Goal: Task Accomplishment & Management: Manage account settings

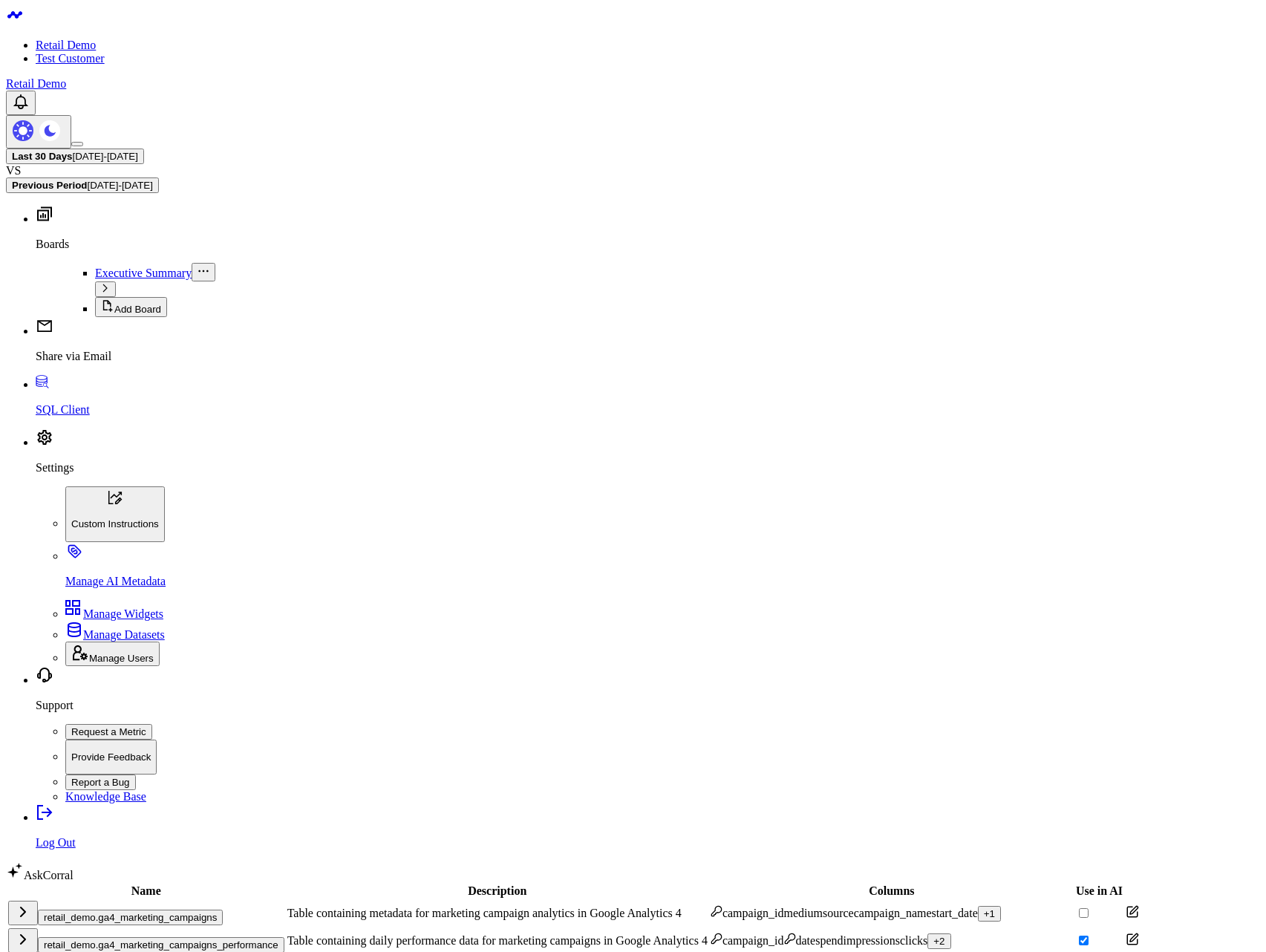
click at [411, 148] on div "Last 30 Days 08/05/25 - 09/03/25 VS Previous Period 07/06/25 - 08/04/25" at bounding box center [633, 170] width 1254 height 45
click at [815, 934] on div "spend" at bounding box center [829, 941] width 27 height 14
click at [933, 935] on div "+ 2" at bounding box center [938, 941] width 11 height 11
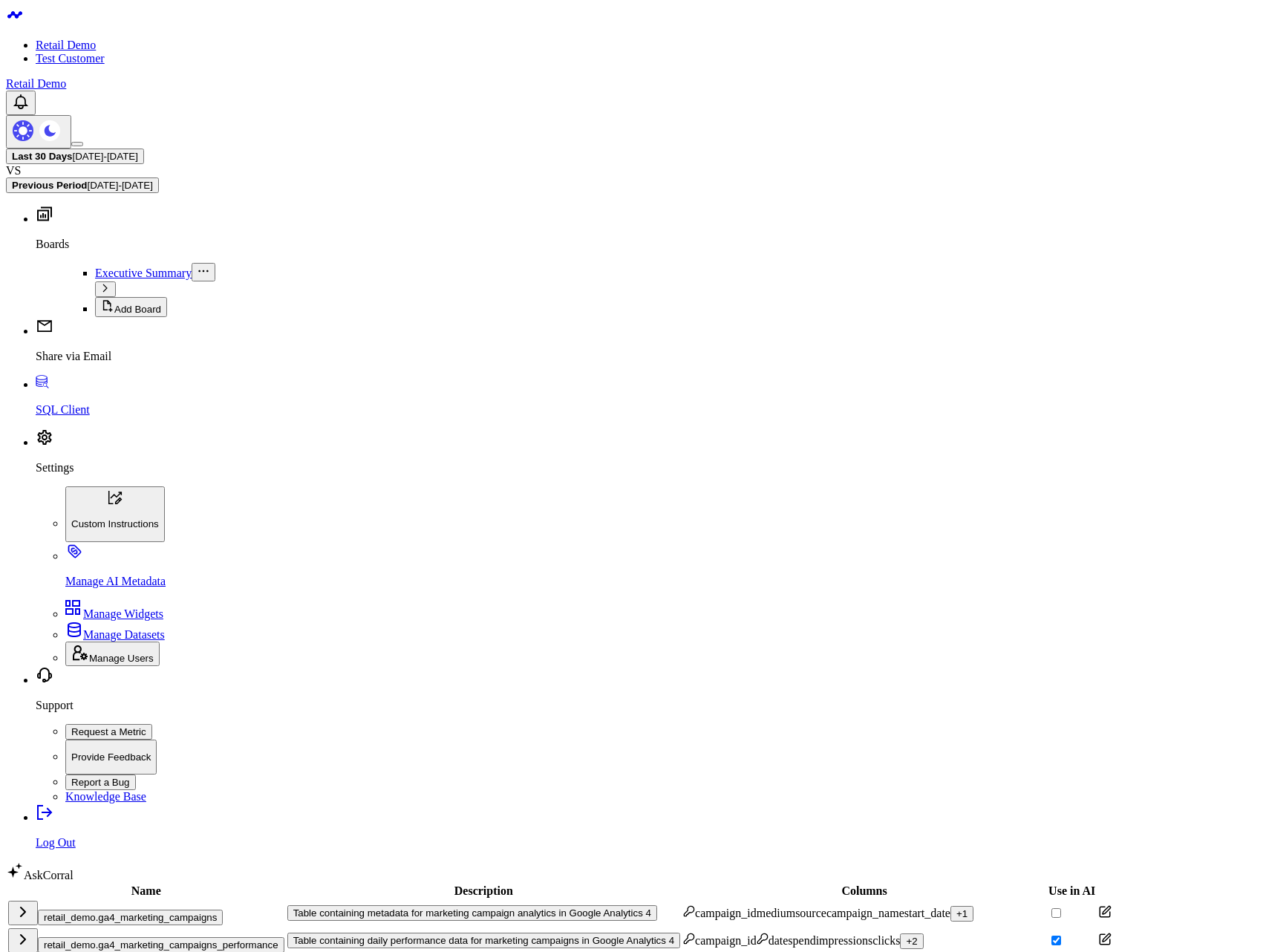
click at [1098, 905] on icon at bounding box center [1105, 912] width 14 height 14
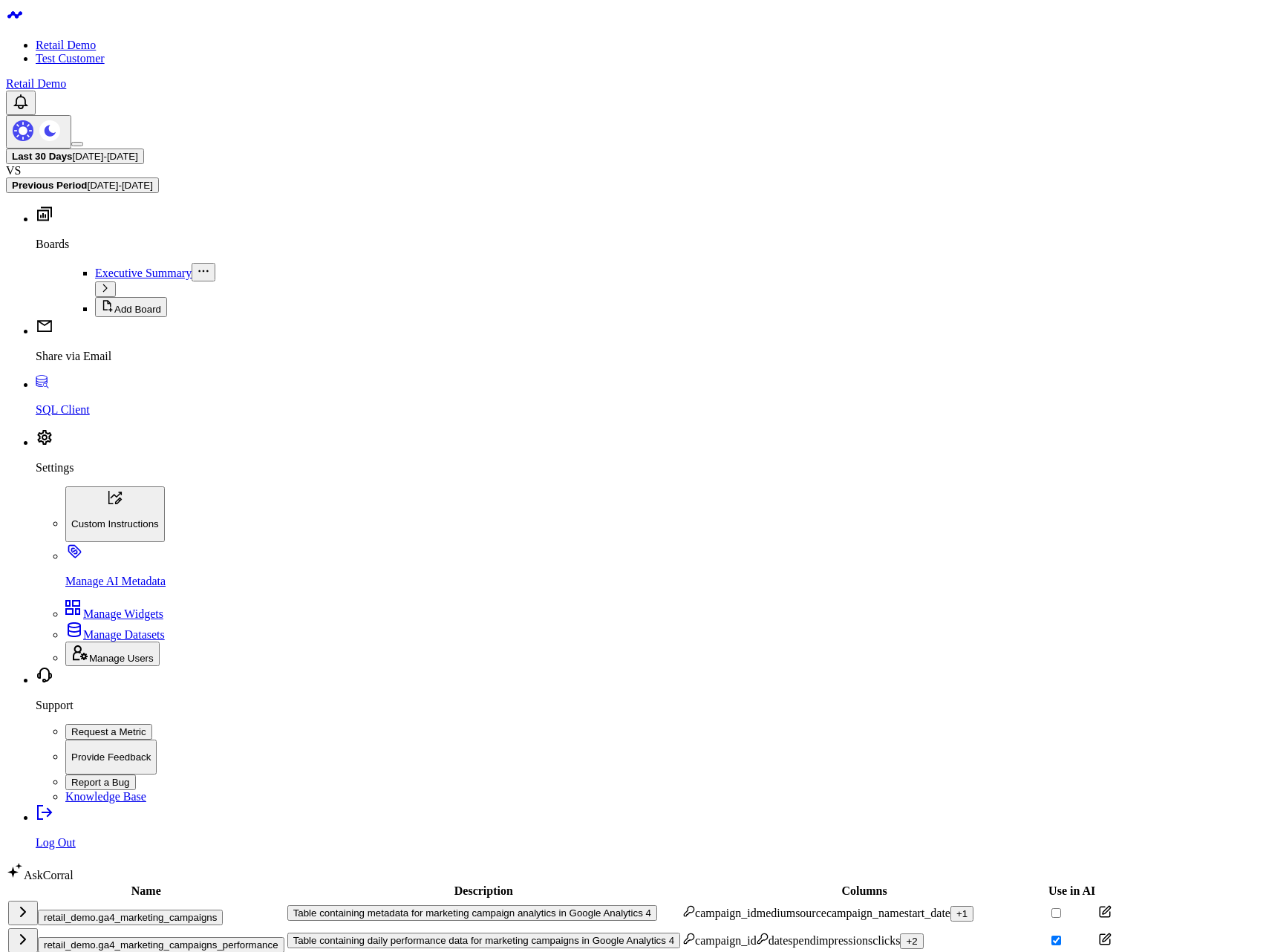
click at [268, 900] on td "retail_demo.ga4_marketing_campaigns" at bounding box center [146, 912] width 278 height 26
click at [223, 909] on button "retail_demo.ga4_marketing_campaigns" at bounding box center [130, 917] width 185 height 16
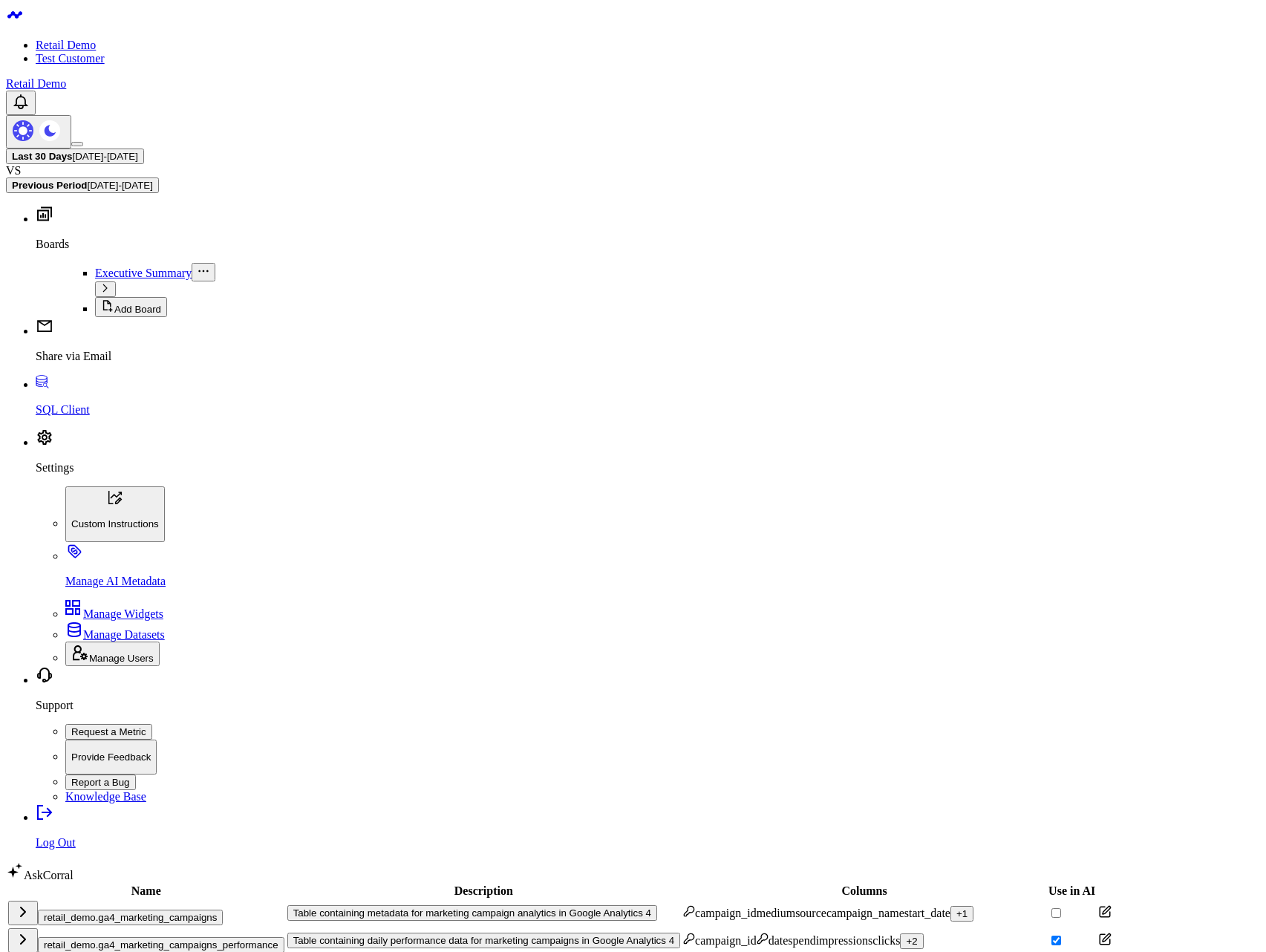
click at [217, 909] on button "retail_demo.ga4_marketing_campaigns" at bounding box center [130, 917] width 185 height 16
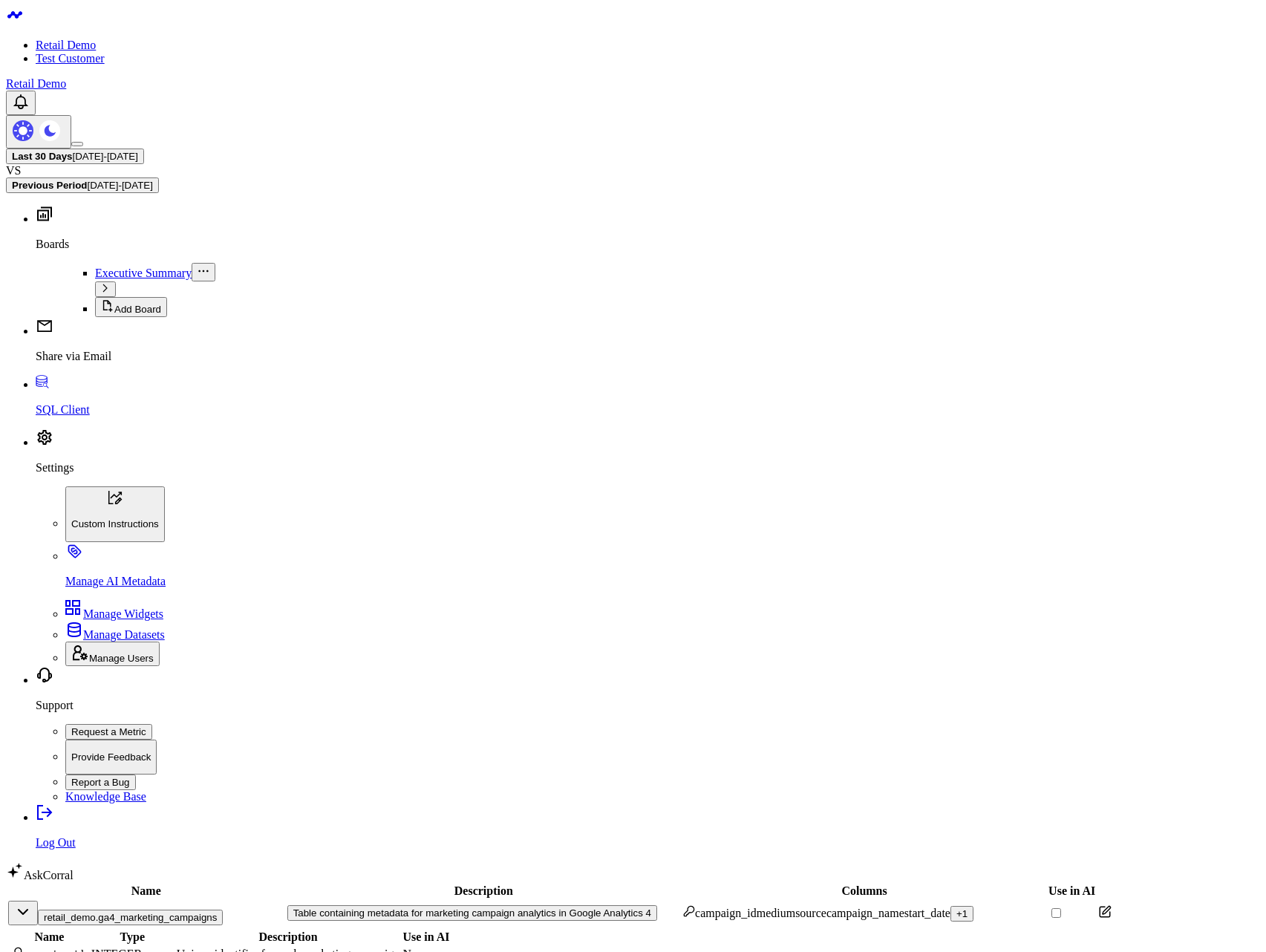
click at [1098, 905] on icon at bounding box center [1105, 912] width 14 height 14
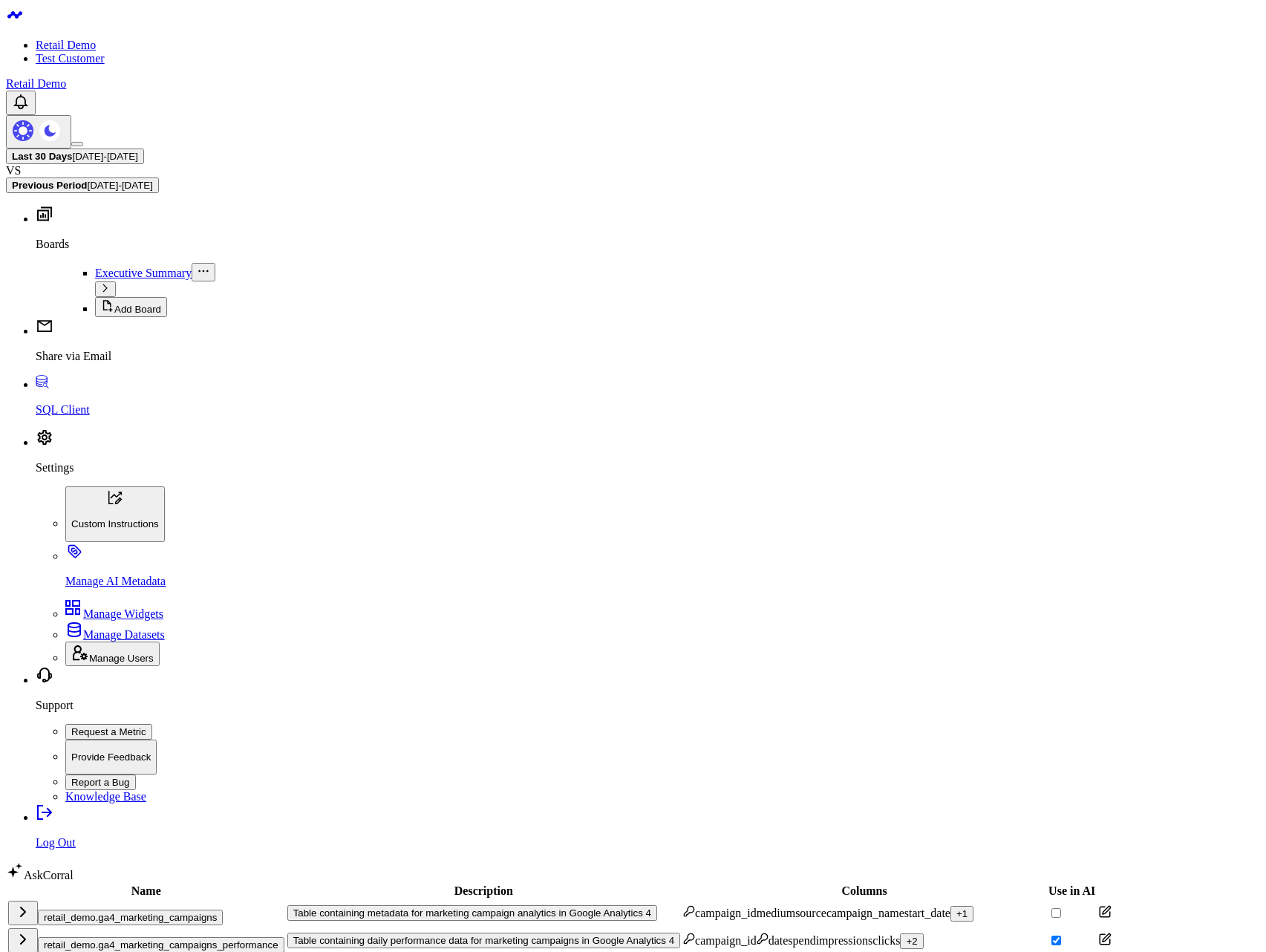
click at [1103, 906] on icon at bounding box center [1106, 909] width 8 height 8
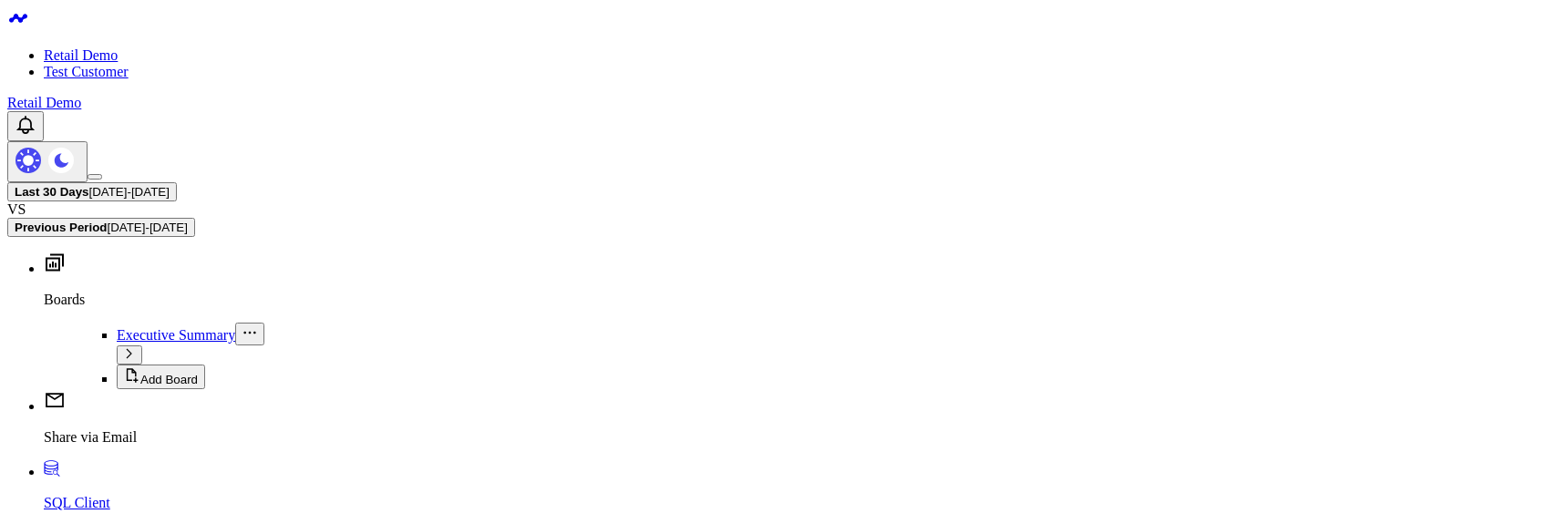
scroll to position [908, 0]
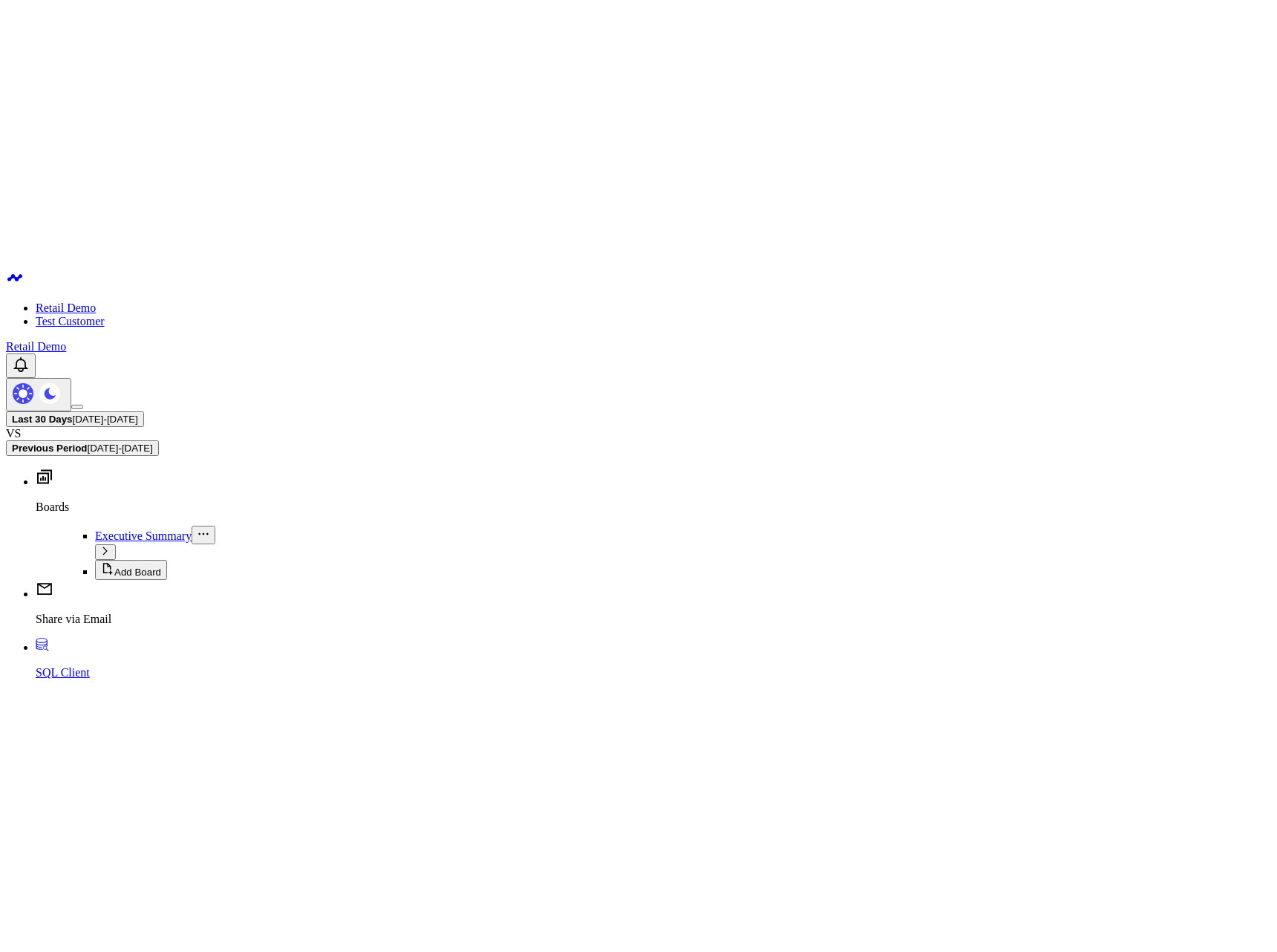
scroll to position [472, 0]
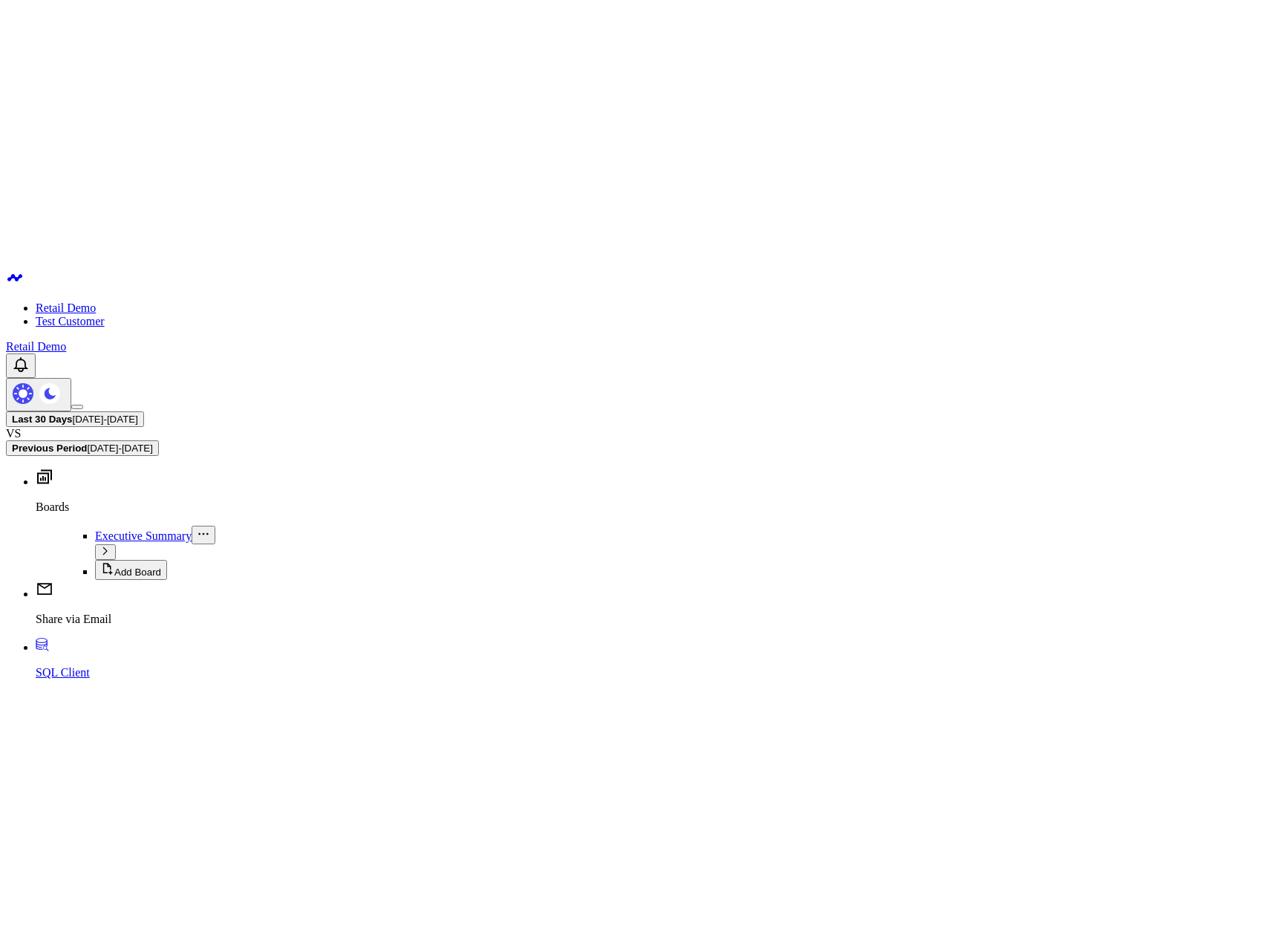
scroll to position [214, 0]
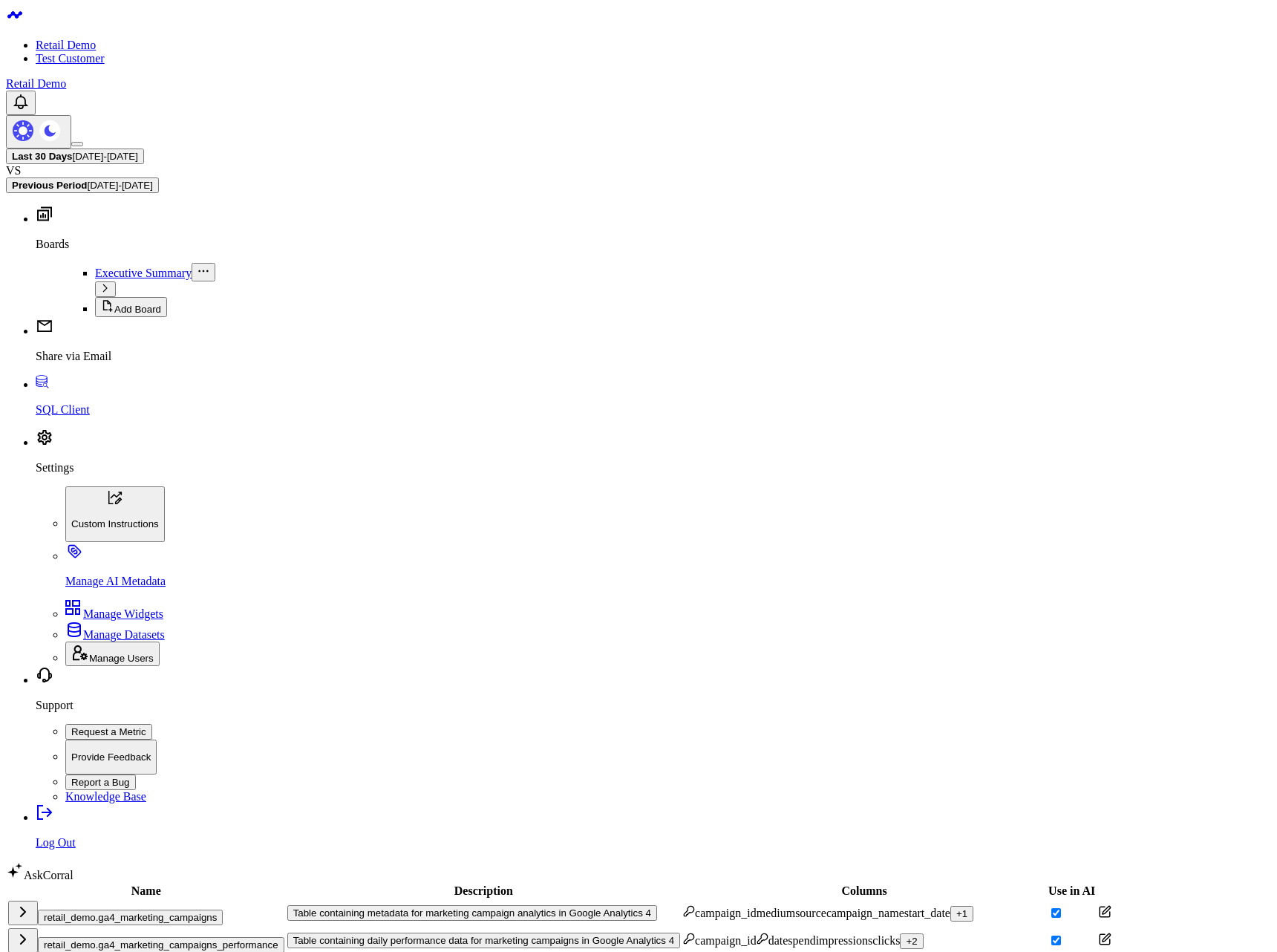
click at [1103, 906] on icon at bounding box center [1107, 909] width 8 height 8
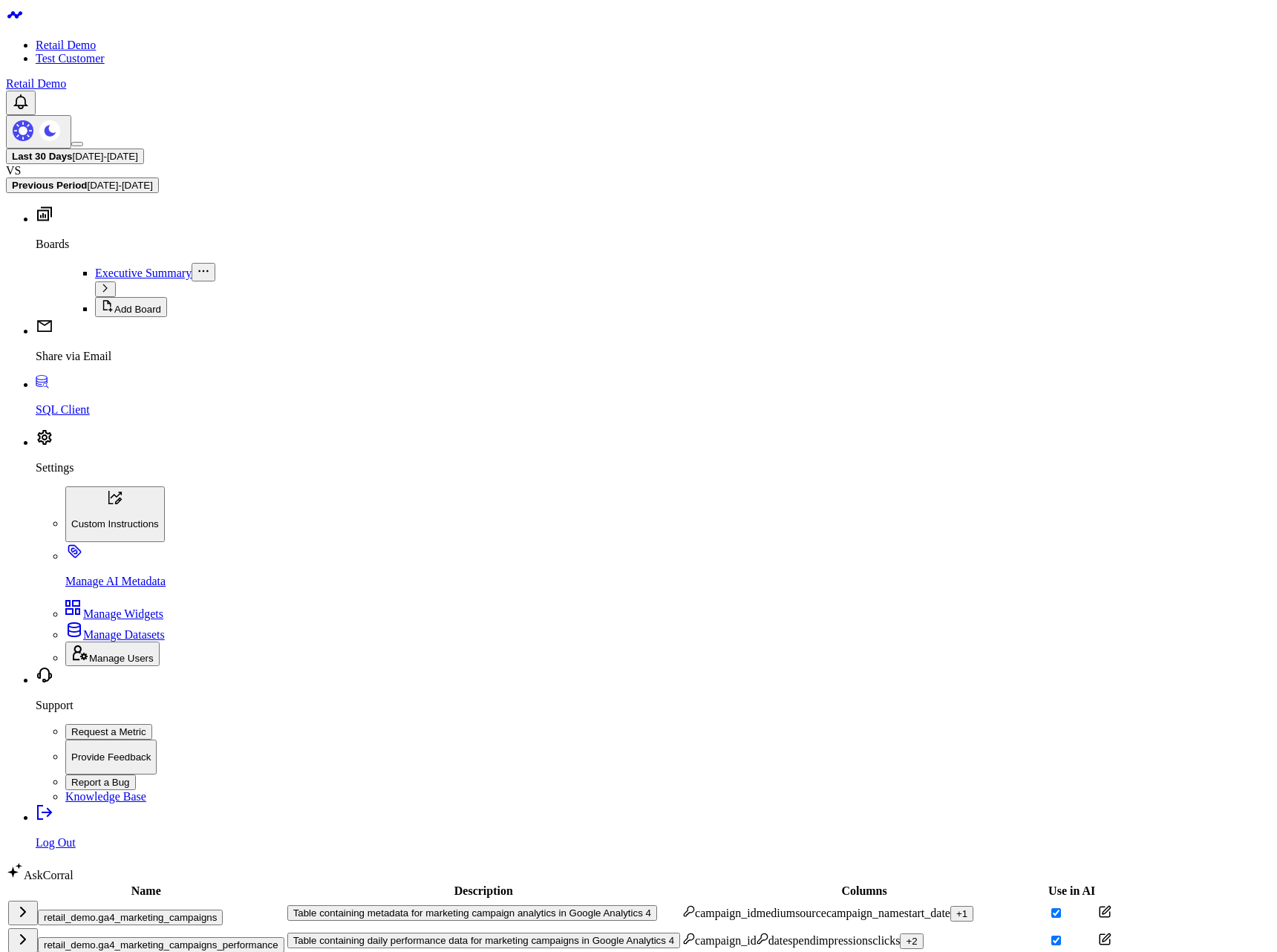
scroll to position [125, 0]
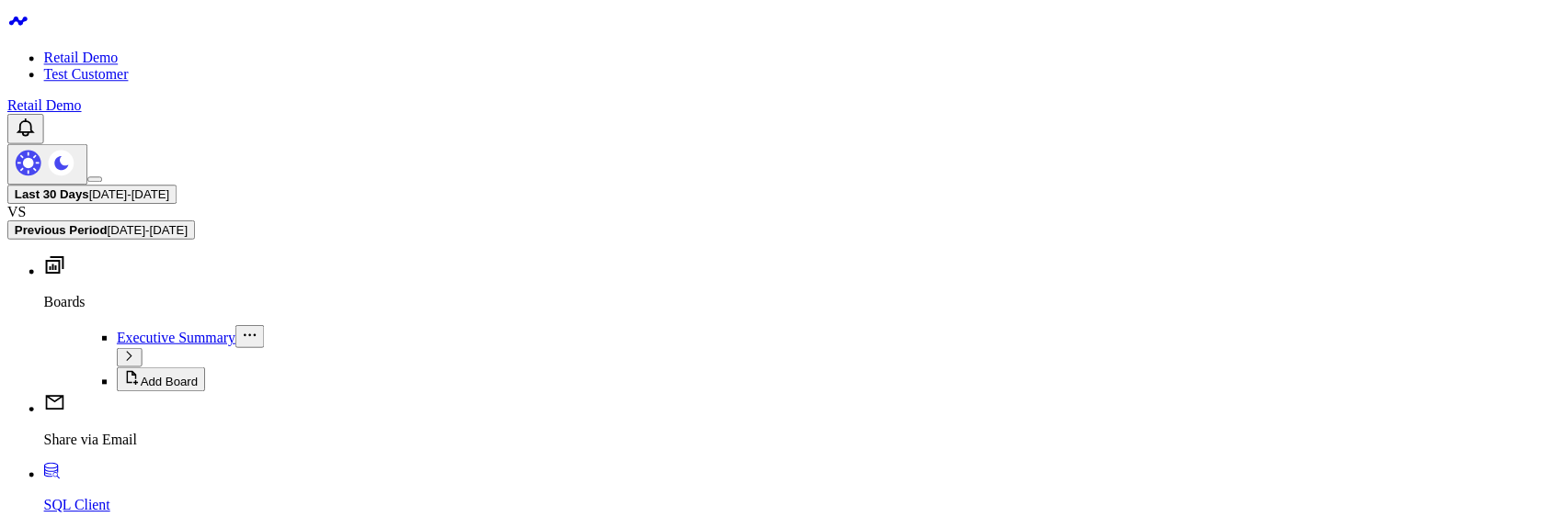
scroll to position [915, 0]
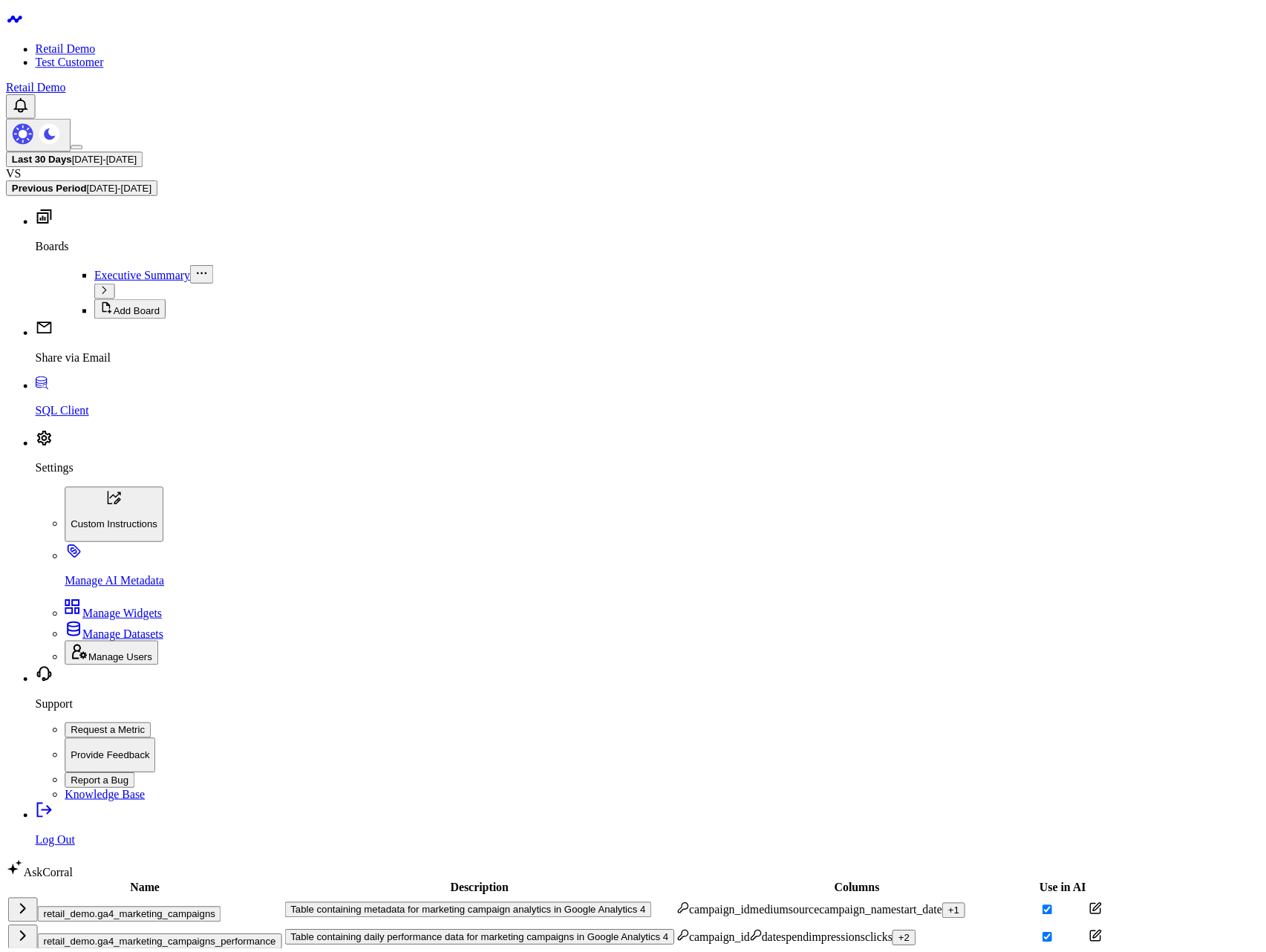
scroll to position [0, 0]
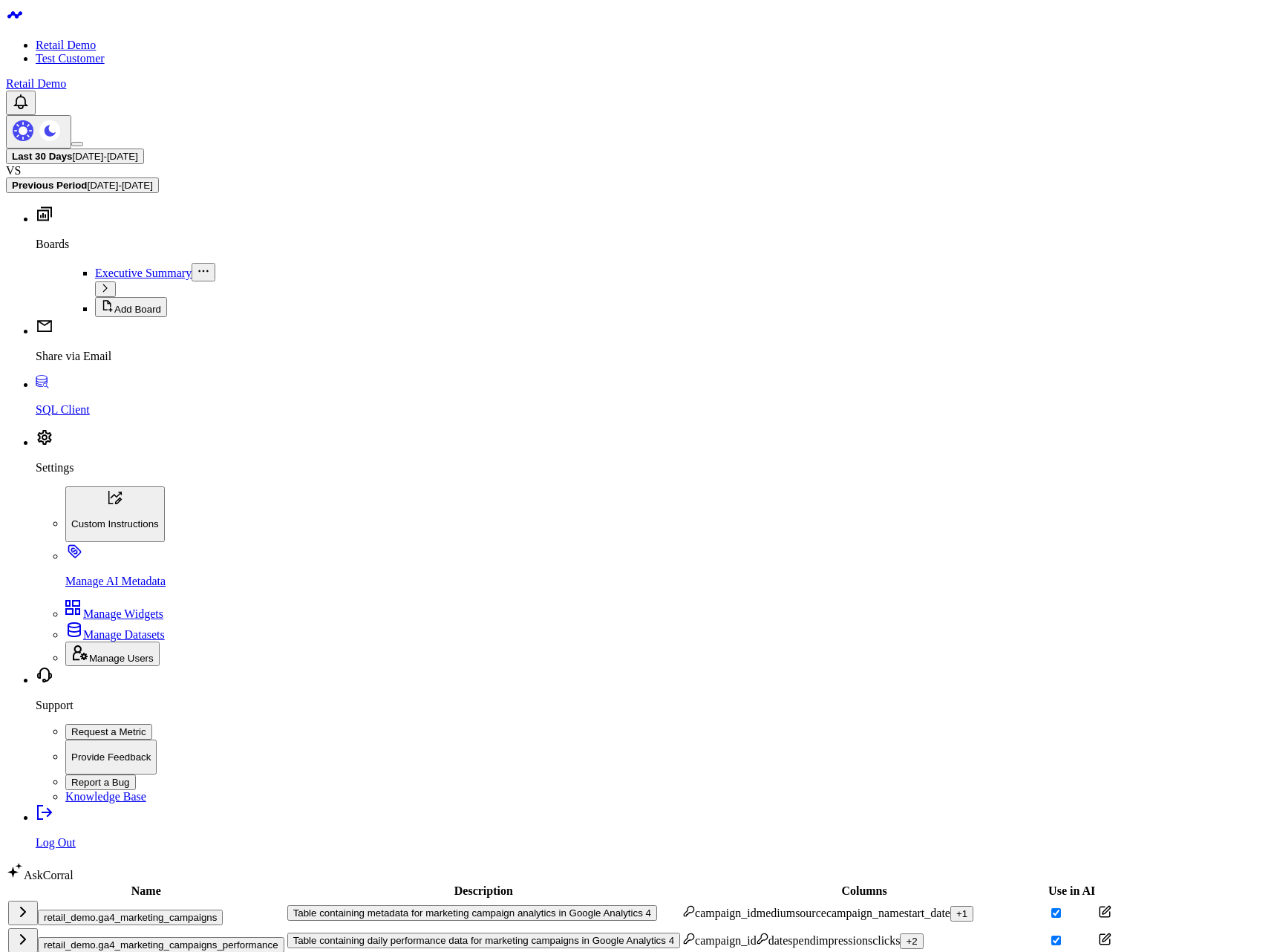
click at [178, 426] on button "retail_demo.ga4_marketing_campaigns" at bounding box center [130, 917] width 185 height 16
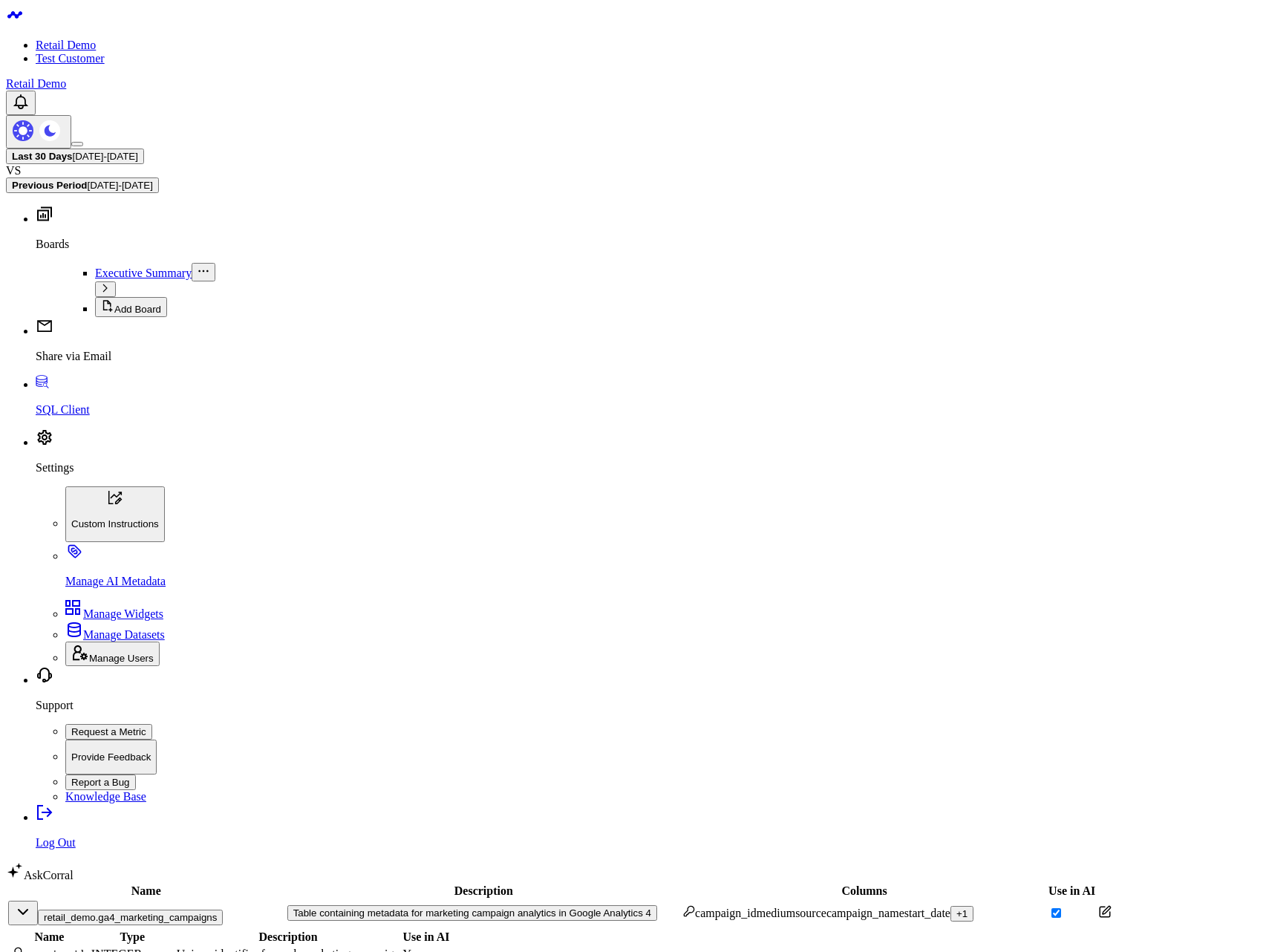
click at [1103, 426] on icon at bounding box center [1106, 909] width 8 height 8
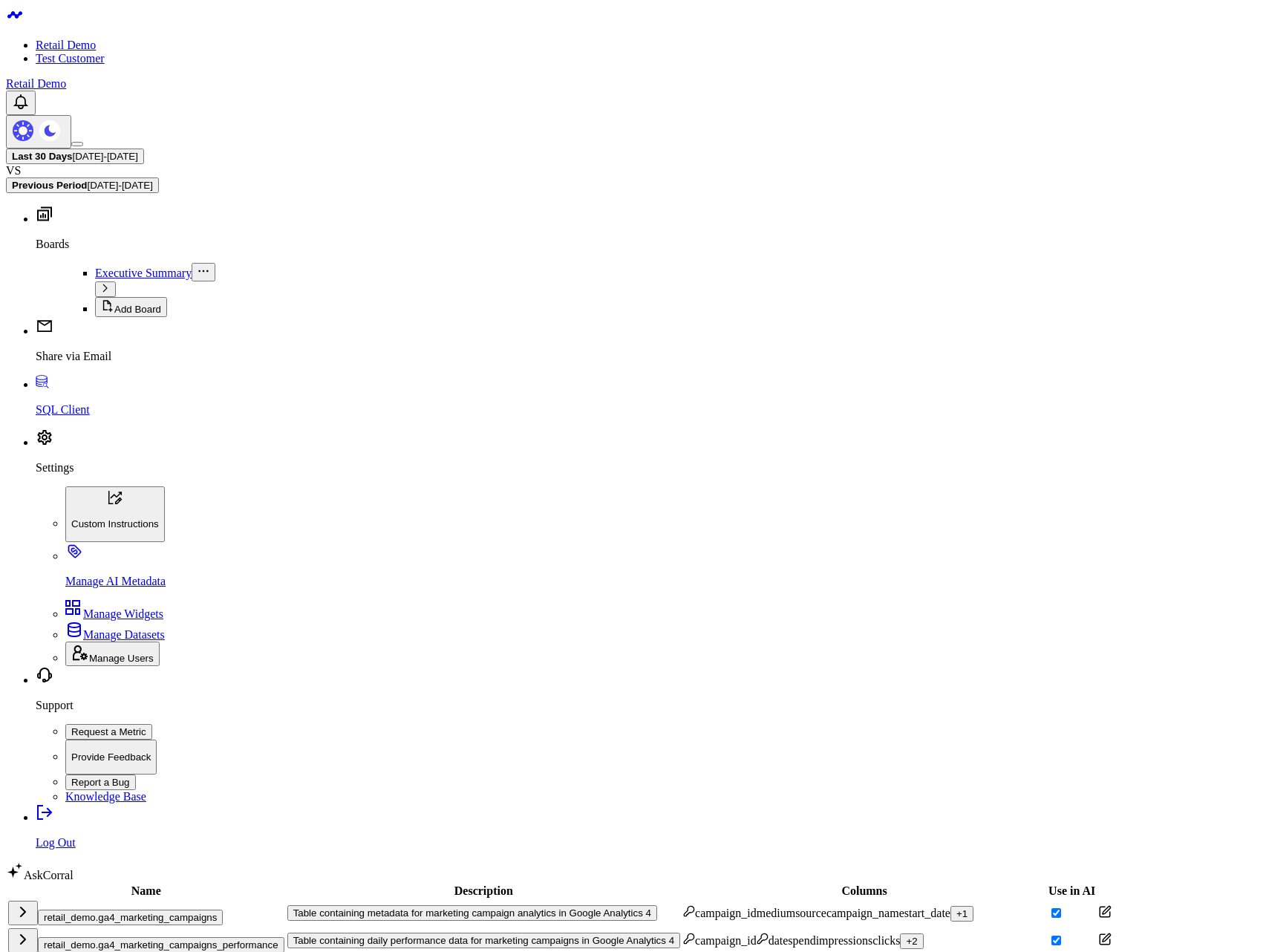
click at [524, 905] on button "Table containing metadata for marketing campaign analytics in Google Analytics 4" at bounding box center [472, 912] width 370 height 16
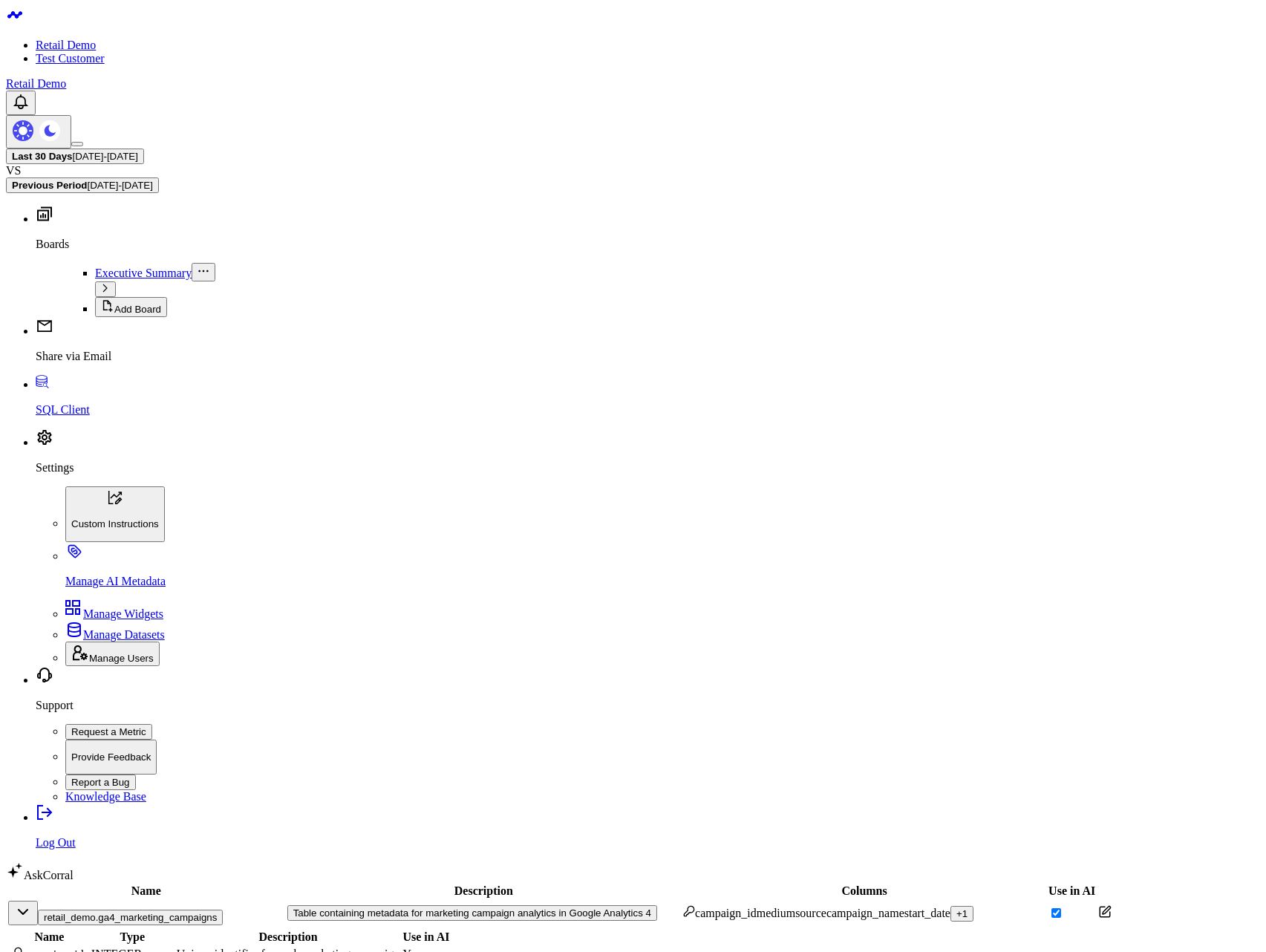
click at [1098, 905] on icon at bounding box center [1105, 912] width 14 height 14
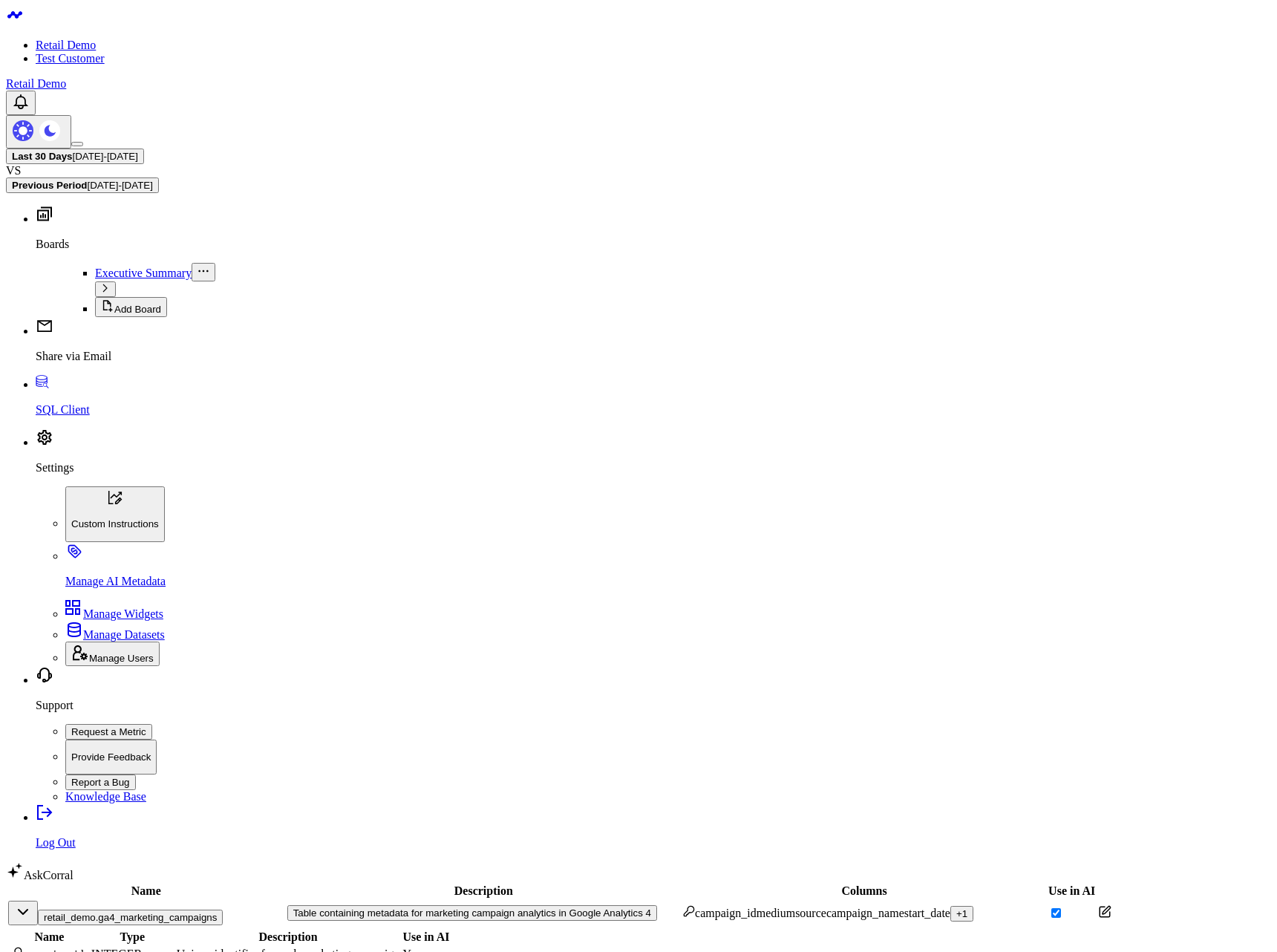
click at [1098, 900] on td at bounding box center [1105, 912] width 15 height 26
click at [1098, 905] on icon at bounding box center [1105, 912] width 14 height 14
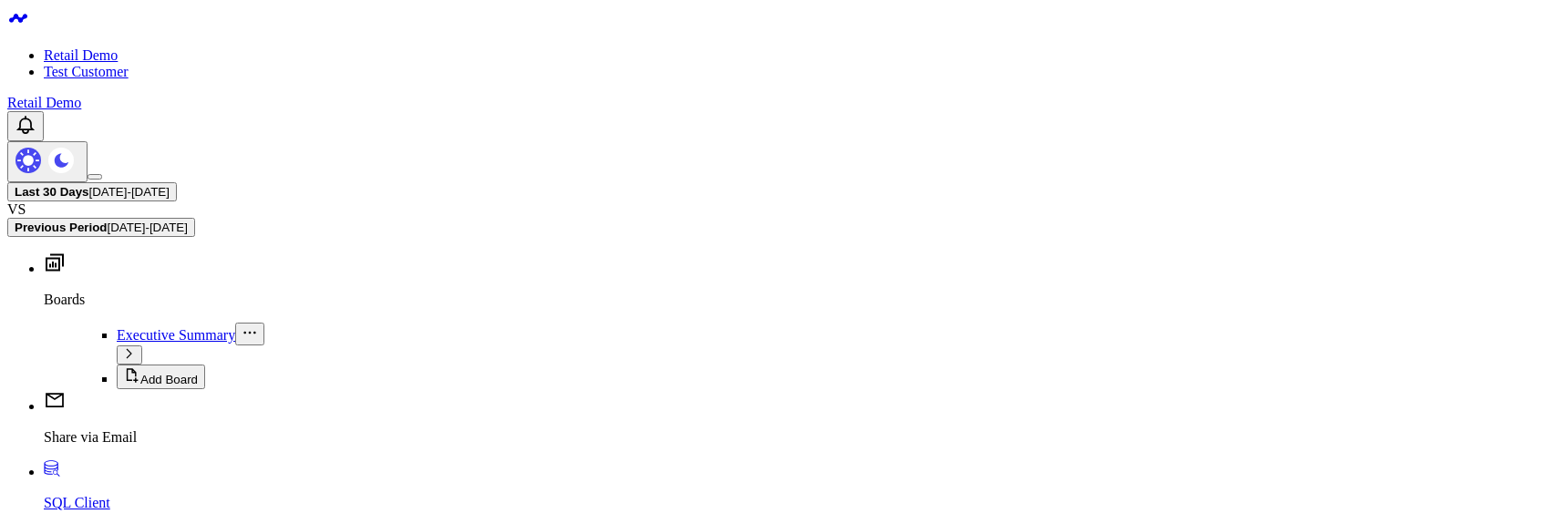
scroll to position [219, 0]
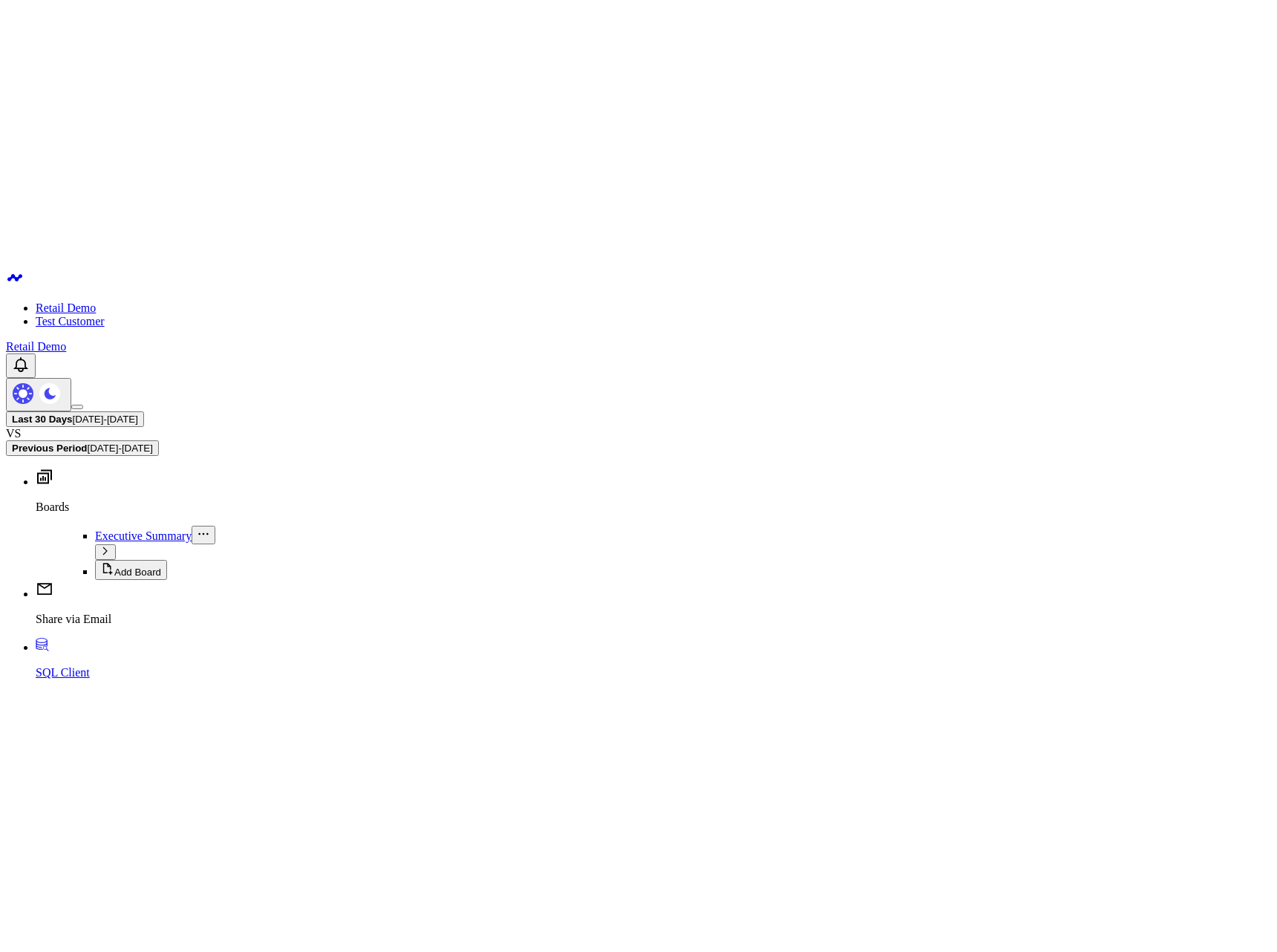
scroll to position [89, 0]
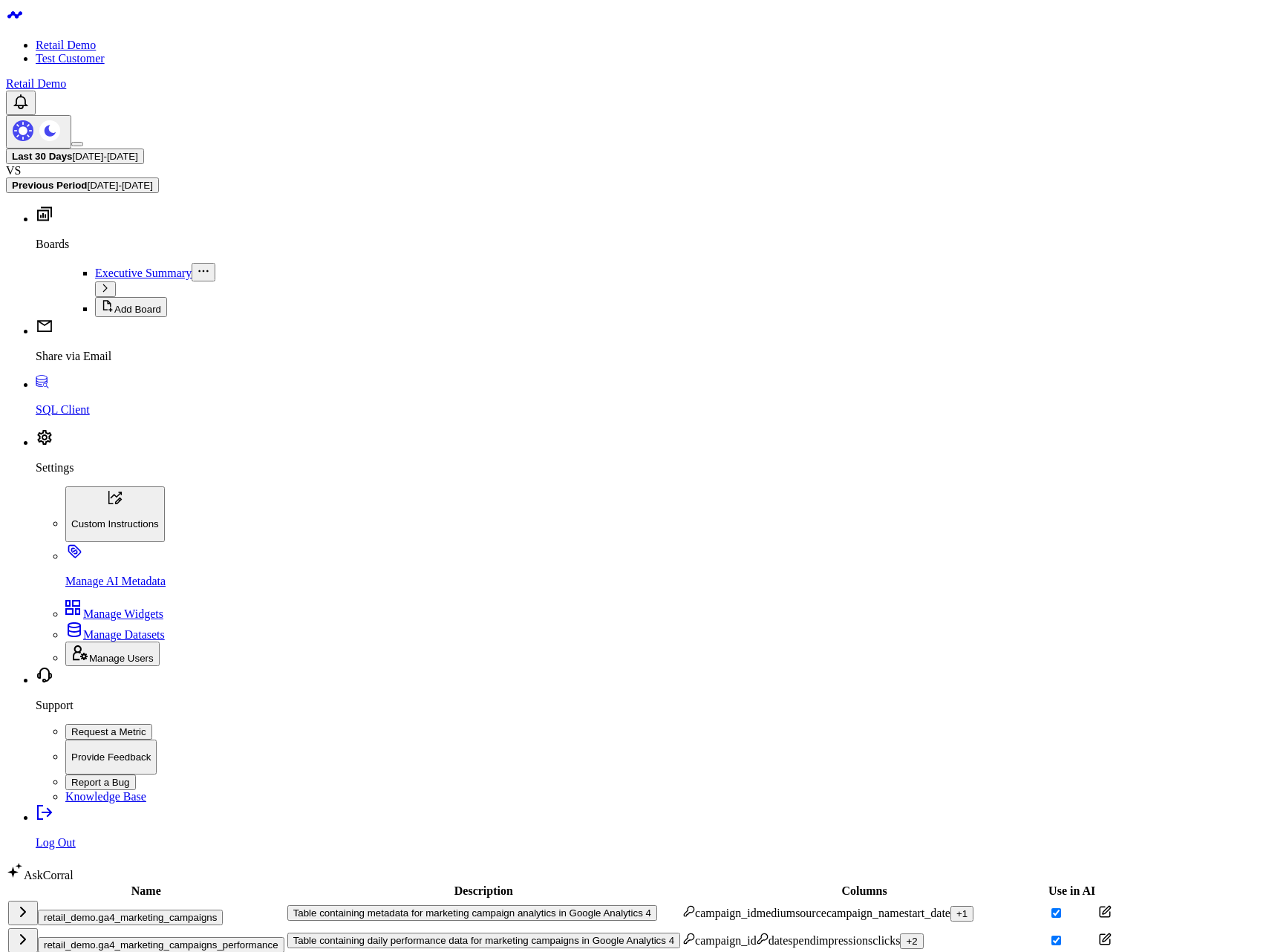
click at [256, 900] on div "retail_demo.ga4_marketing_campaigns" at bounding box center [146, 912] width 276 height 24
click at [221, 909] on button "retail_demo.ga4_marketing_campaigns" at bounding box center [130, 917] width 185 height 16
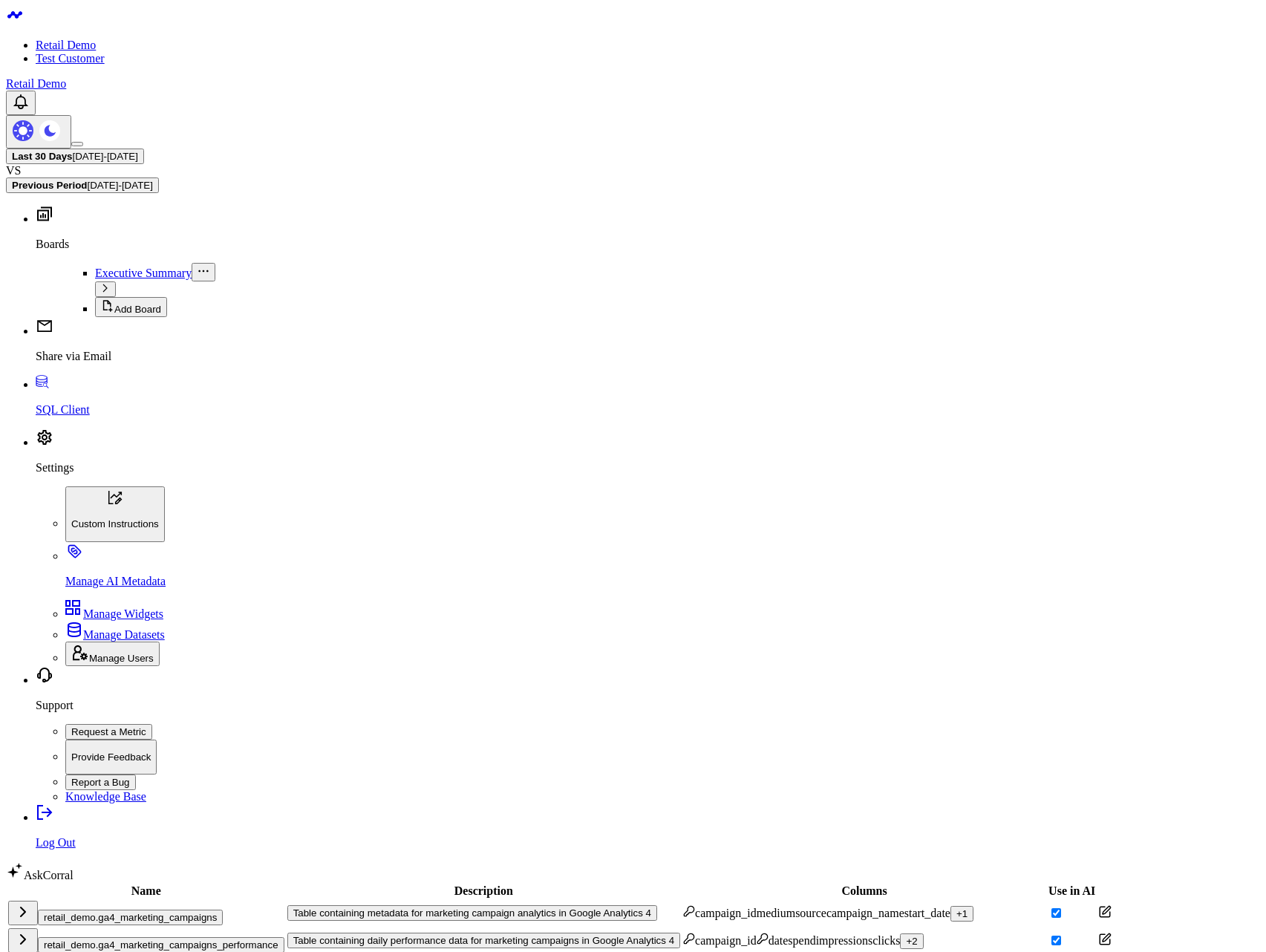
click at [223, 909] on button "retail_demo.ga4_marketing_campaigns" at bounding box center [130, 917] width 185 height 16
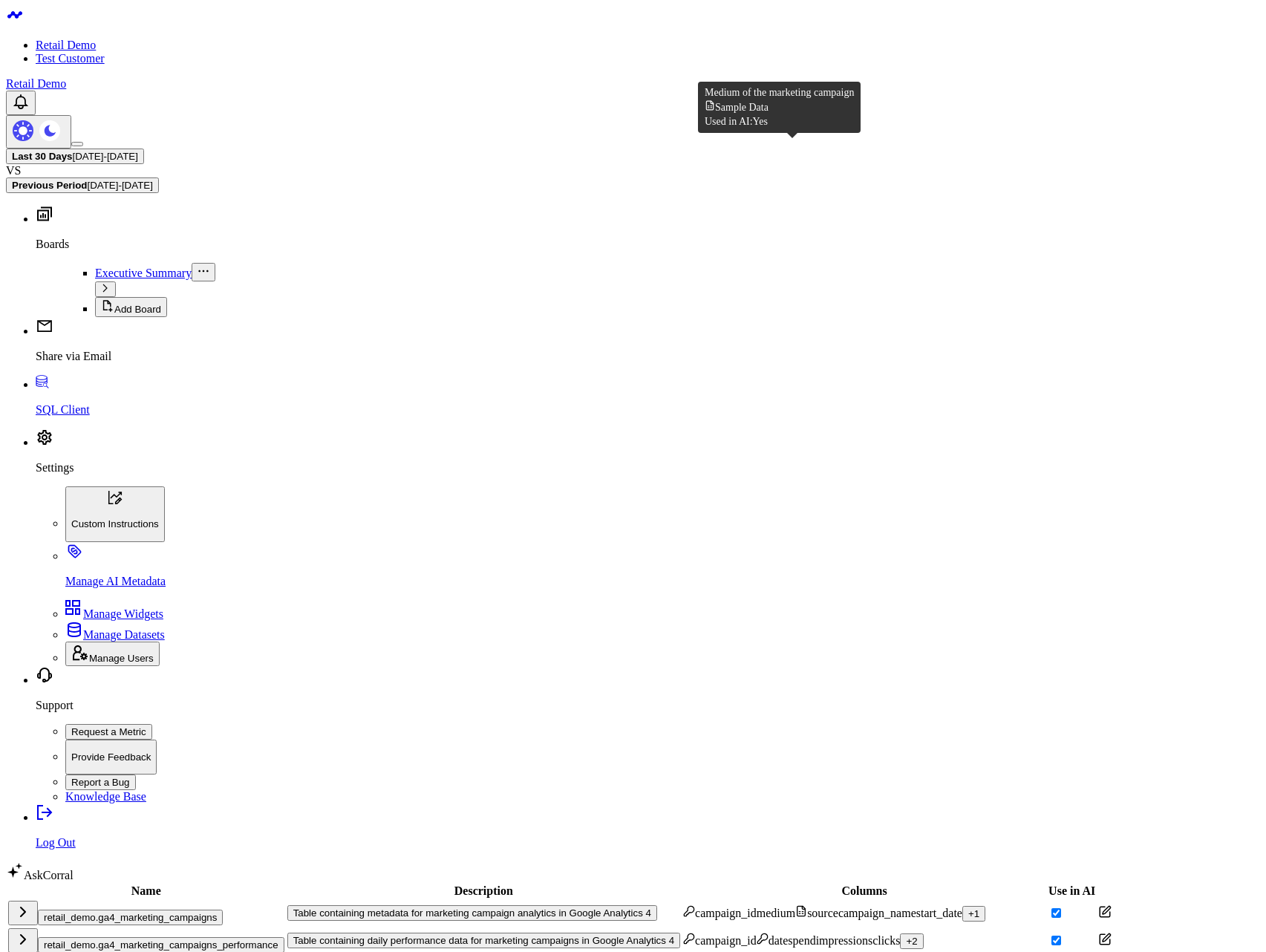
click div "source"
click td
click icon
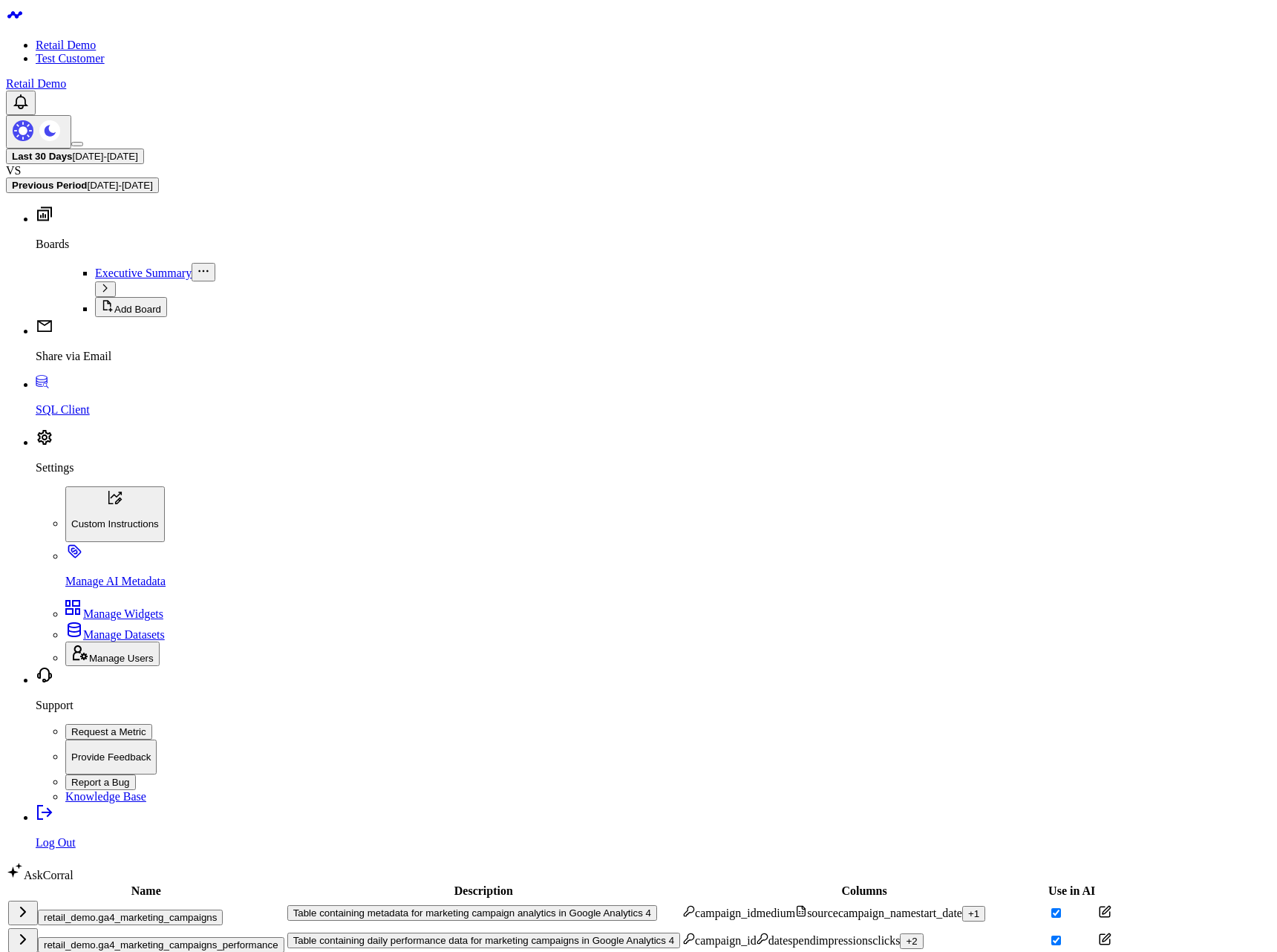
scroll to position [167, 0]
click summary "Sample data ( 3 )"
click icon
click div "+ 1"
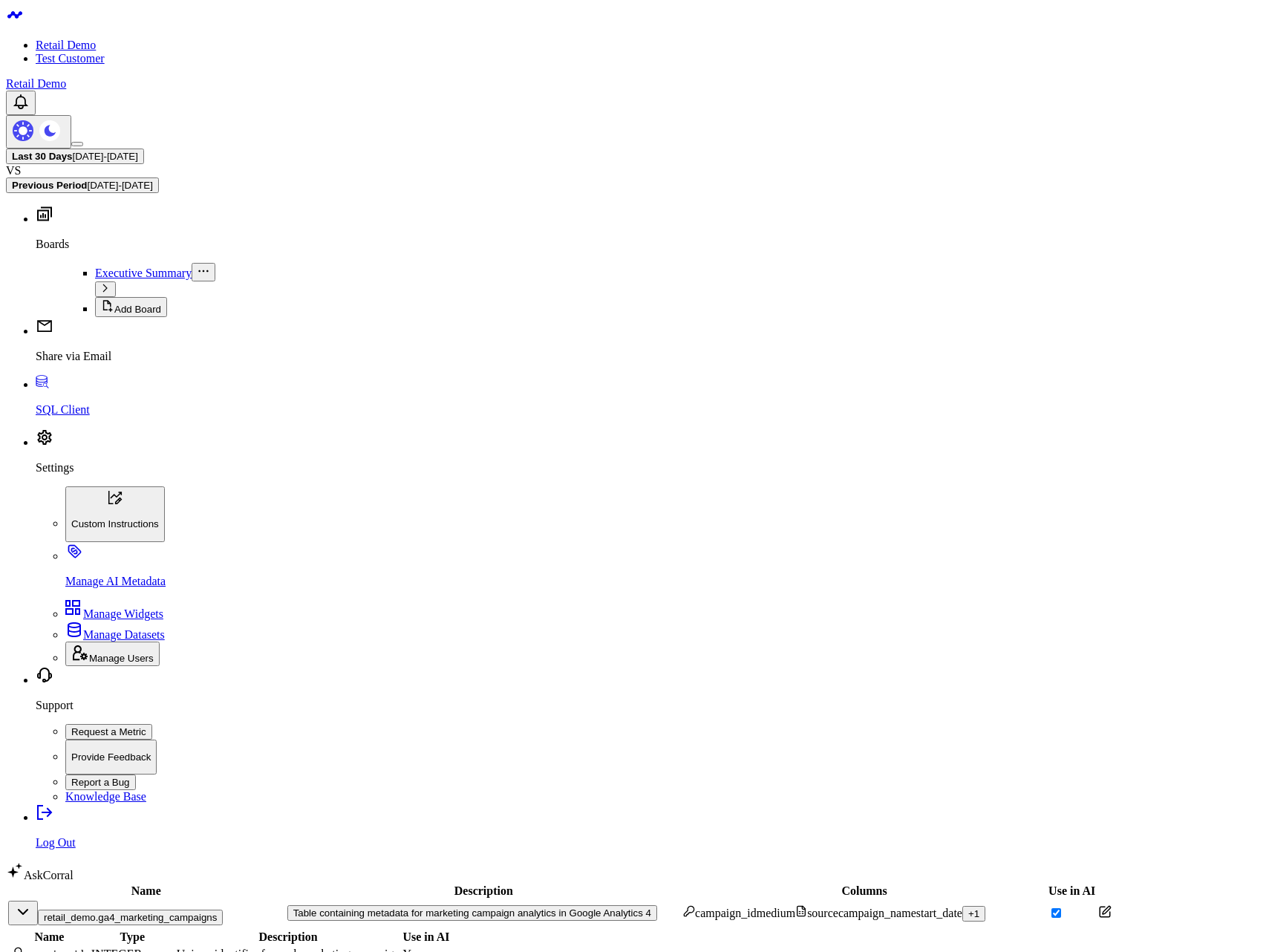
click icon
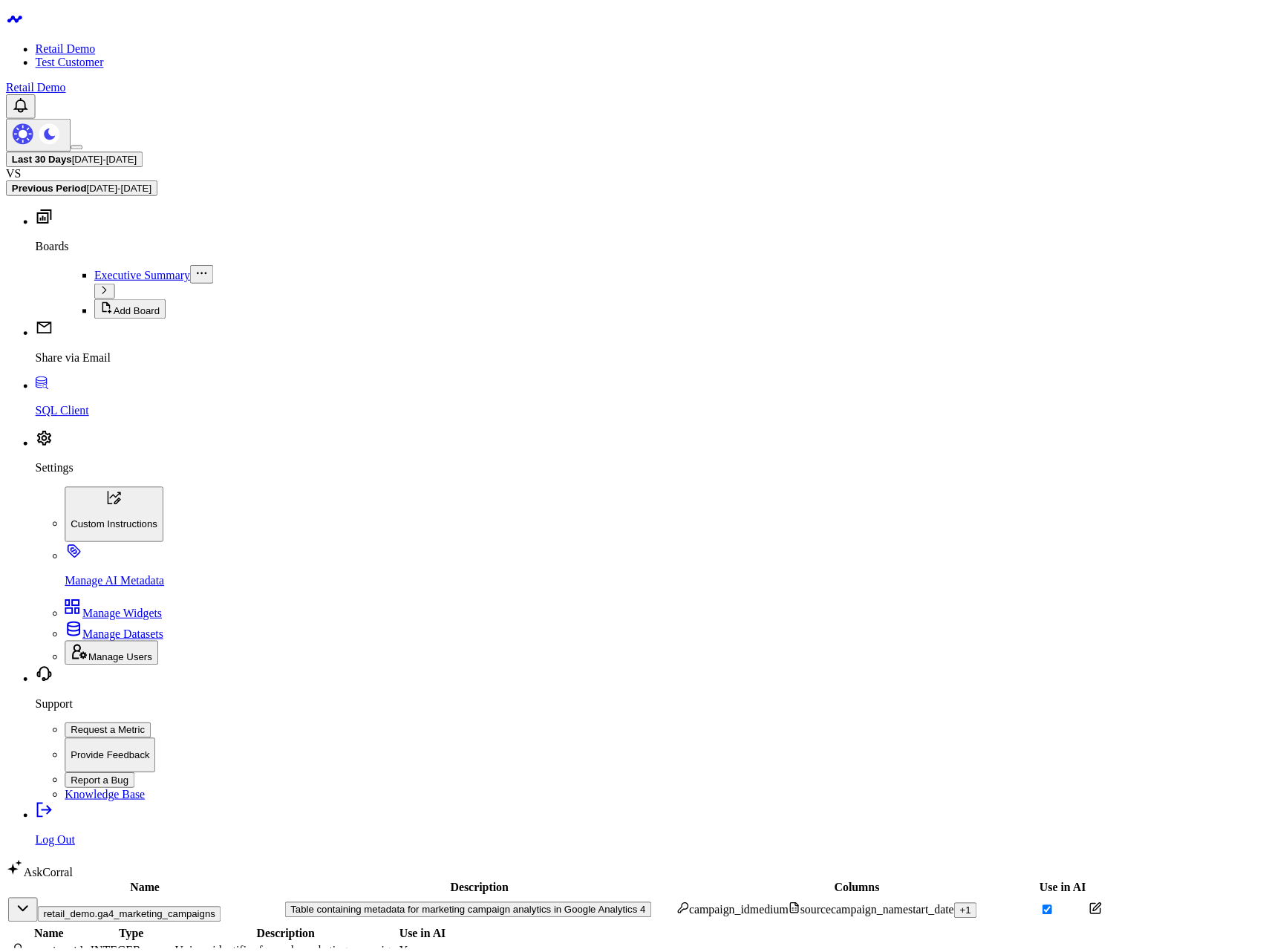
scroll to position [167, 0]
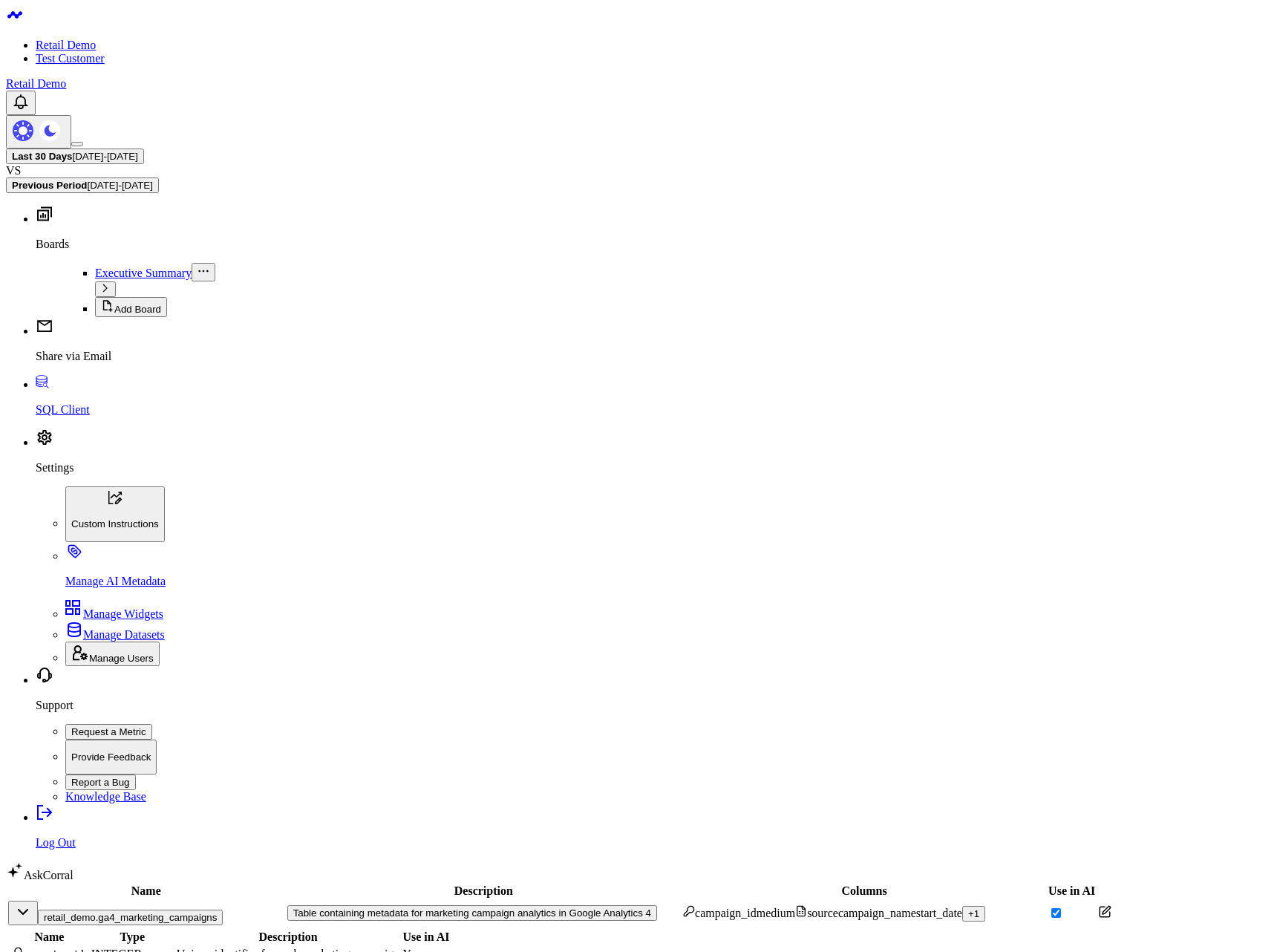
click summary "Sample data ( 3 )"
click icon
click div "Filter Results Name Description Schema All Use in AI All Filter Clear Filters"
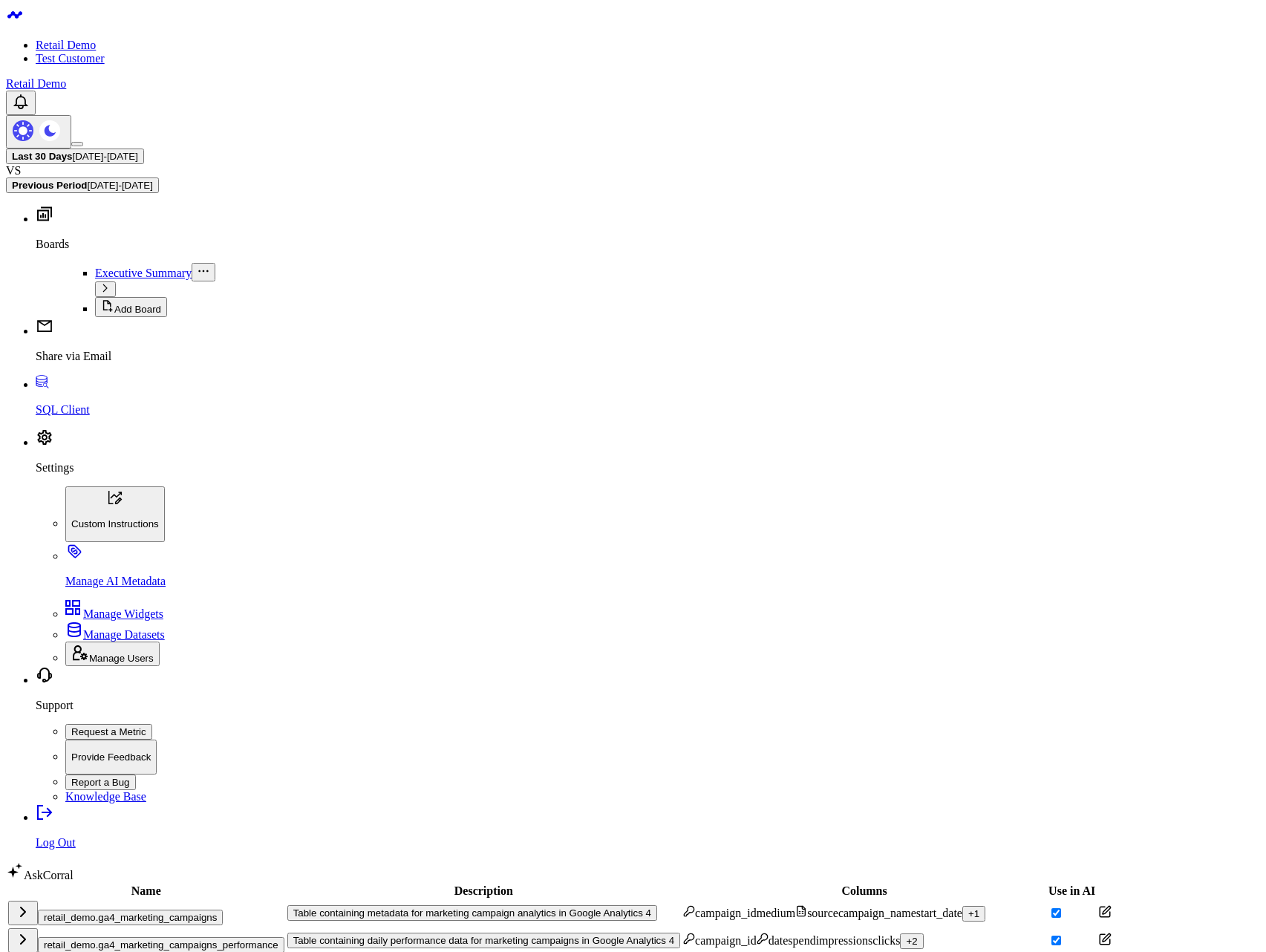
click at [223, 909] on button "retail_demo.ga4_marketing_campaigns" at bounding box center [130, 917] width 185 height 16
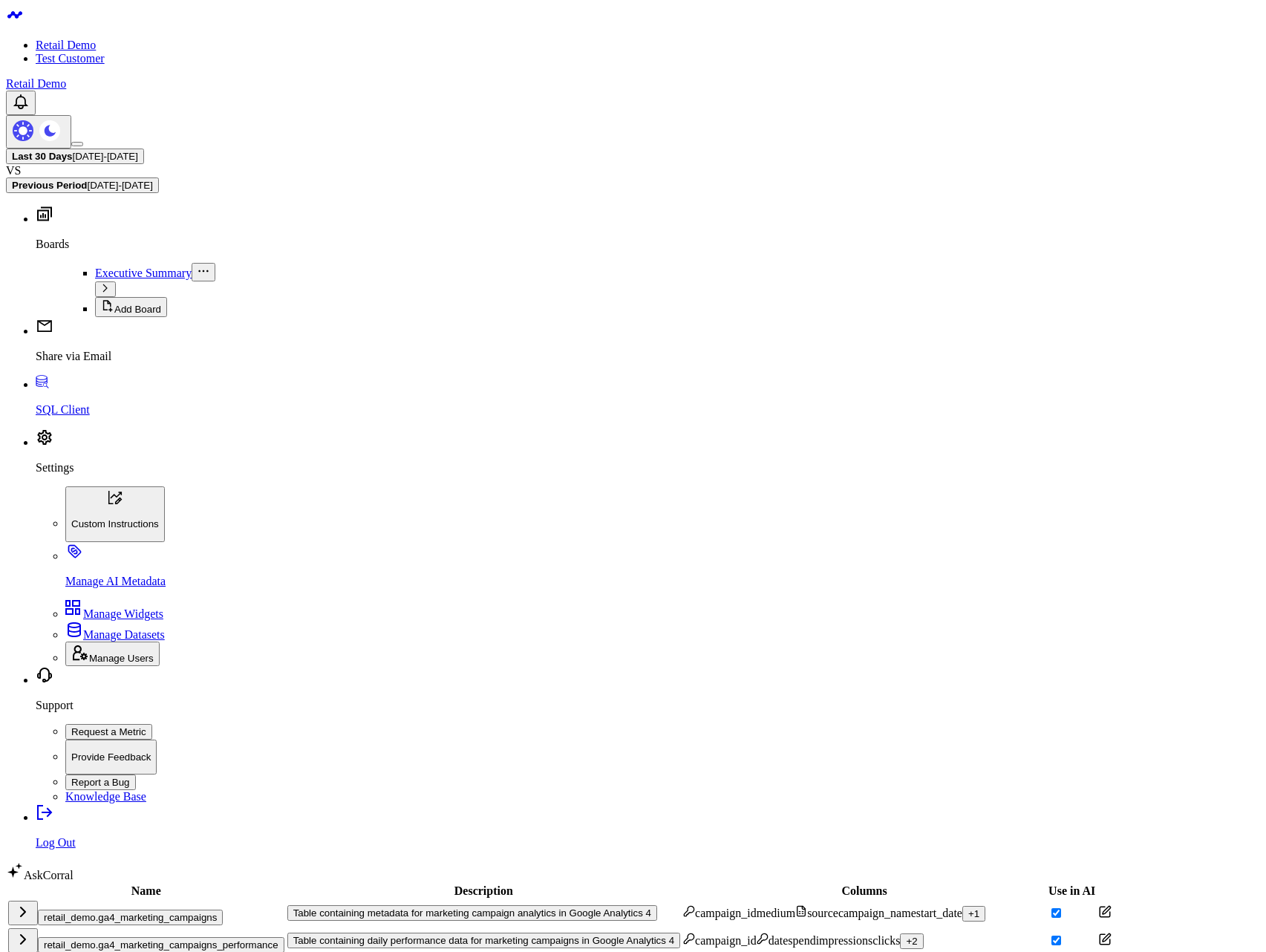
click at [145, 909] on button "retail_demo.ga4_marketing_campaigns" at bounding box center [130, 917] width 185 height 16
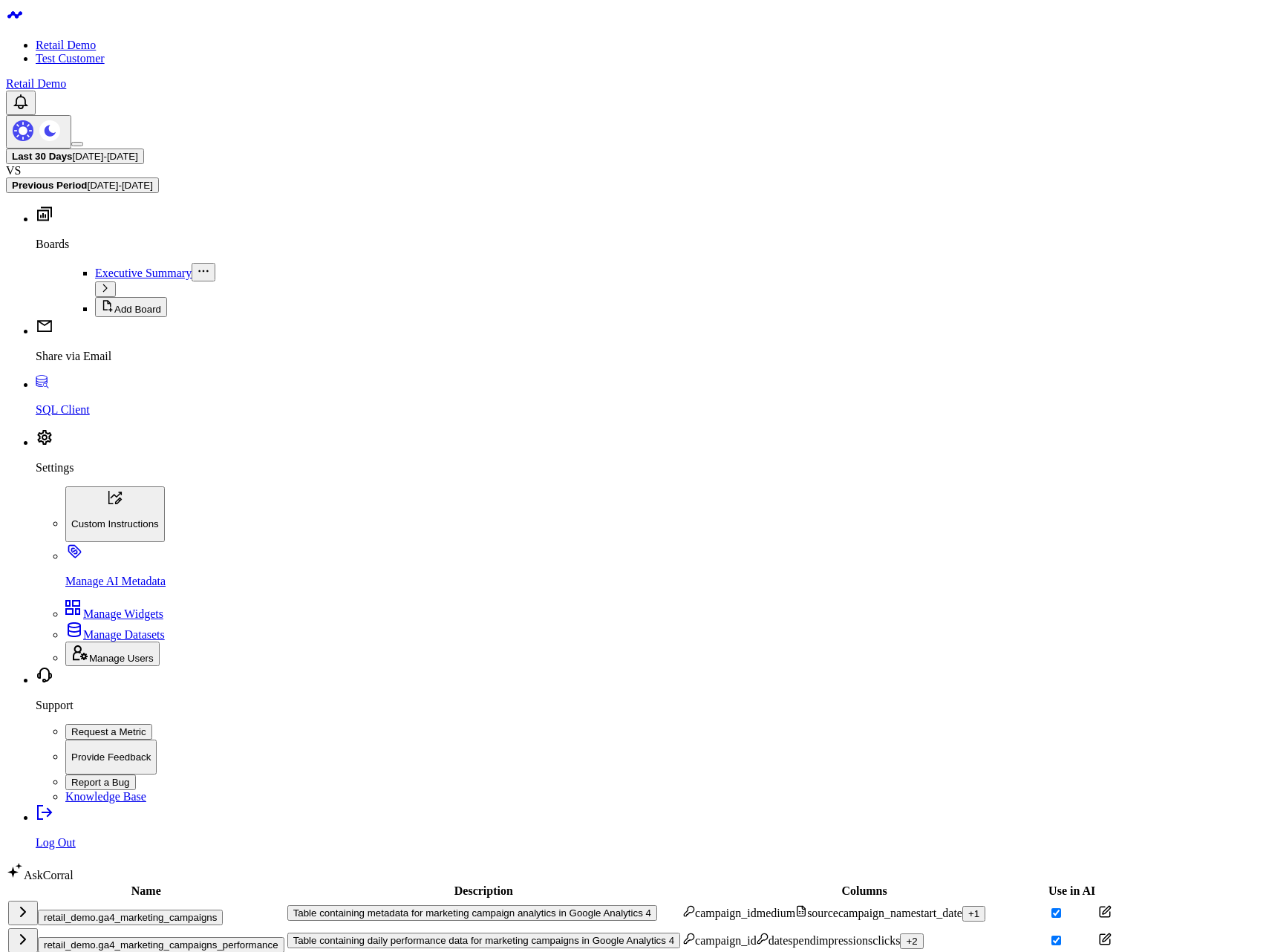
click at [221, 900] on div "retail_demo.ga4_marketing_campaigns" at bounding box center [146, 912] width 276 height 24
click at [207, 909] on button "retail_demo.ga4_marketing_campaigns" at bounding box center [130, 917] width 185 height 16
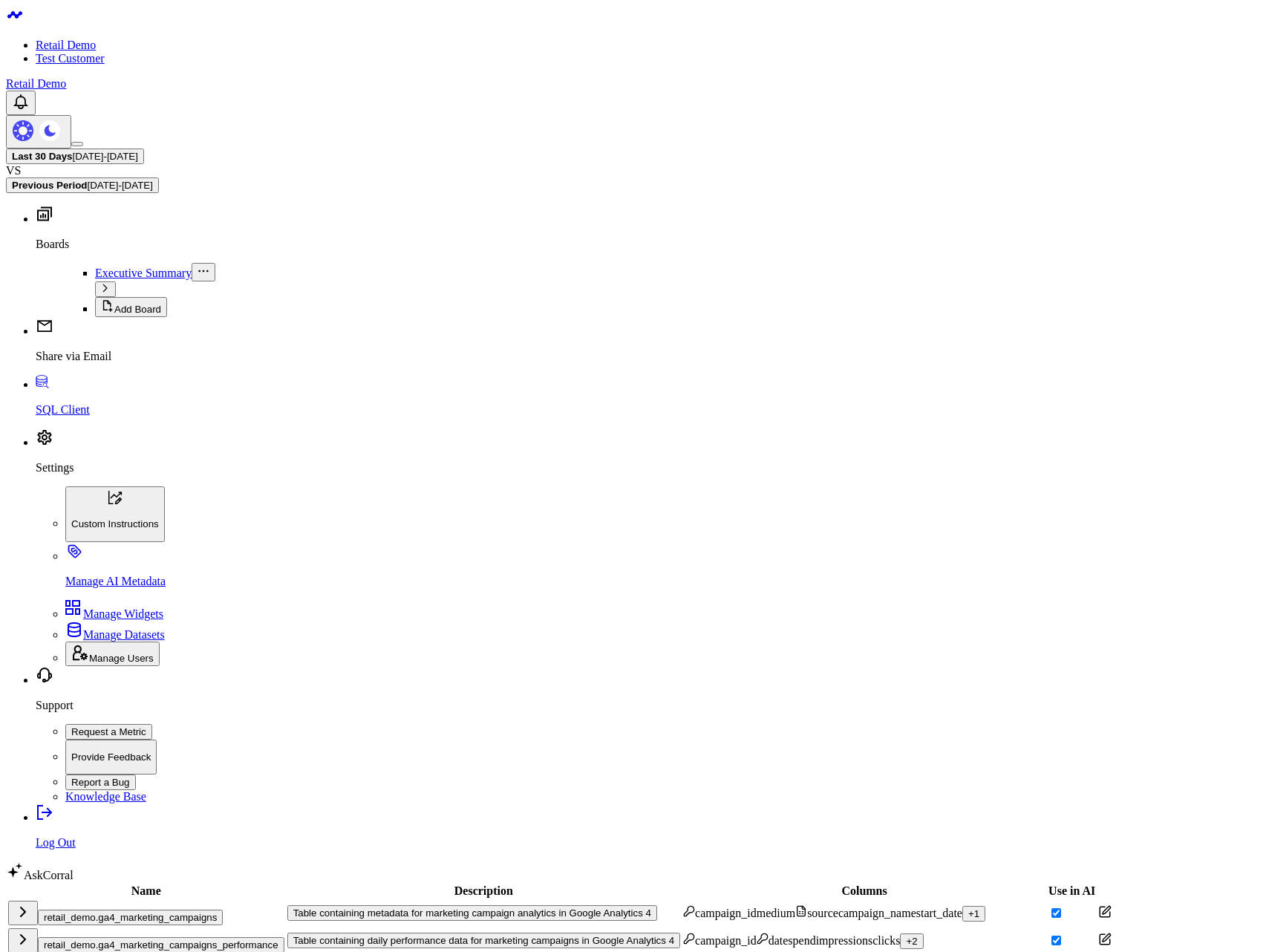
click at [206, 909] on button "retail_demo.ga4_marketing_campaigns" at bounding box center [130, 917] width 185 height 16
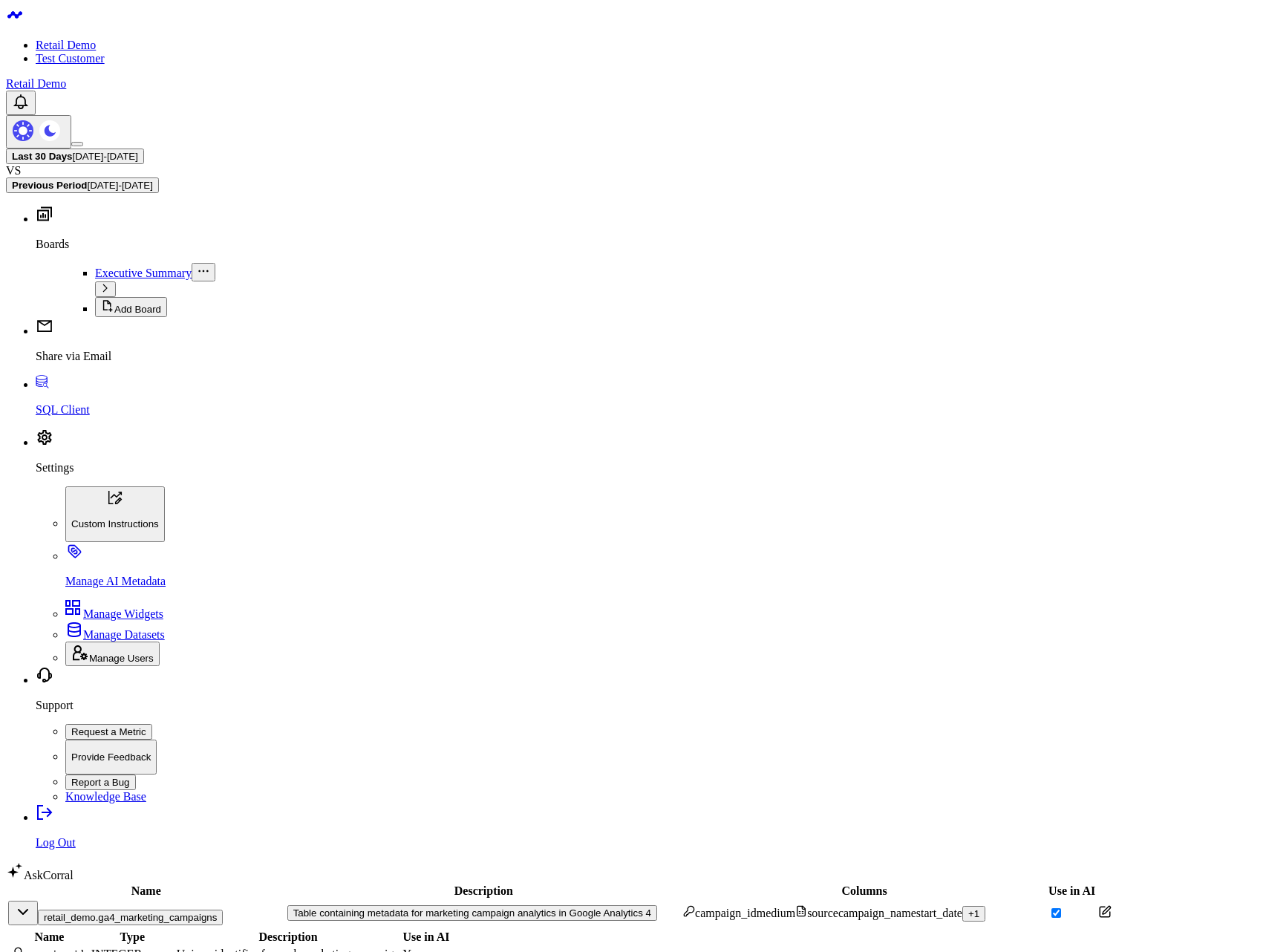
click at [1098, 905] on icon at bounding box center [1105, 912] width 14 height 14
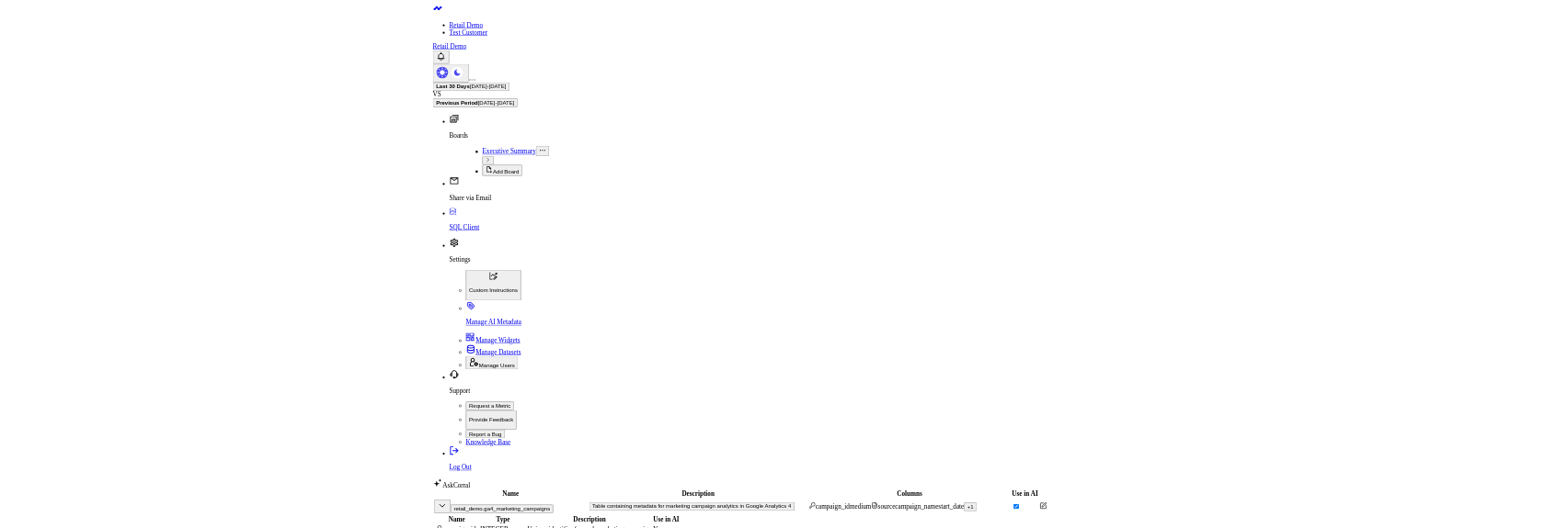
scroll to position [265, 0]
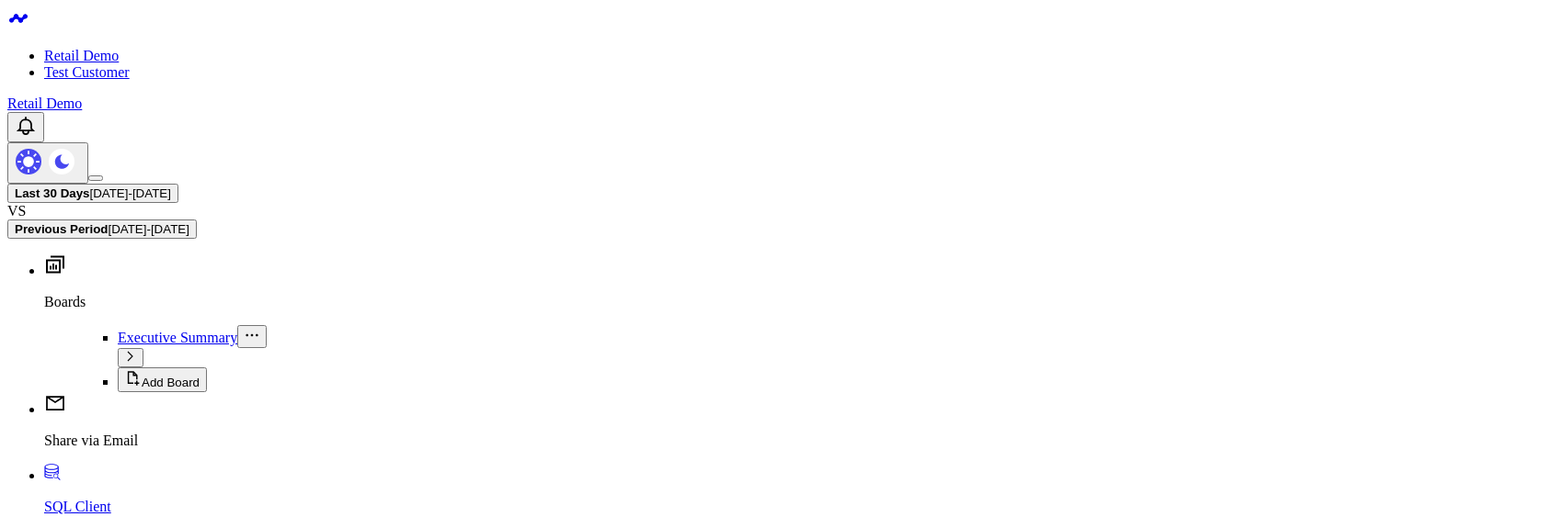
click at [294, 184] on div "Last 30 Days [DATE] - [DATE] VS Previous Period [DATE] - [DATE]" at bounding box center [784, 211] width 1553 height 56
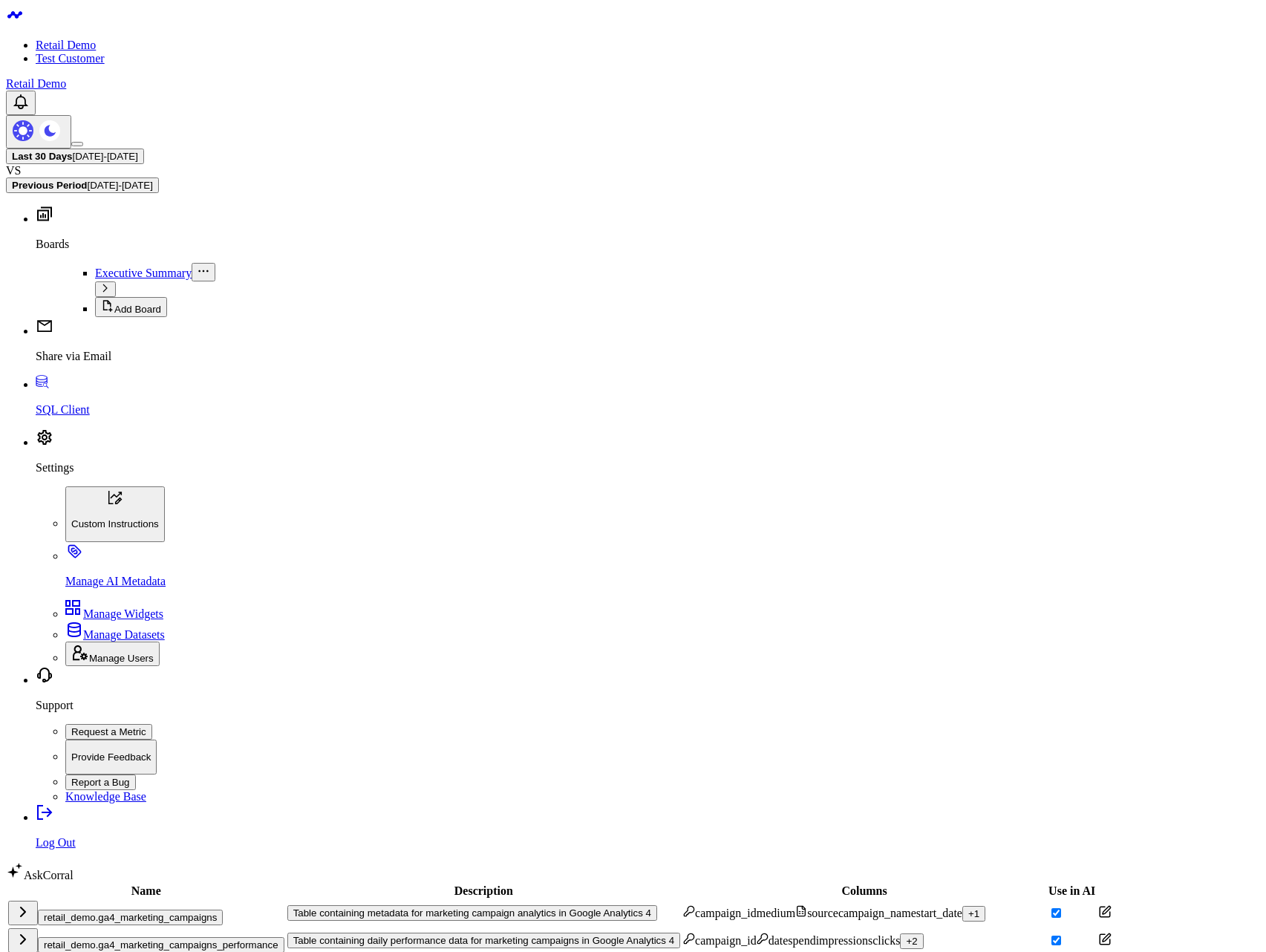
click at [176, 909] on button "retail_demo.ga4_marketing_campaigns" at bounding box center [130, 917] width 185 height 16
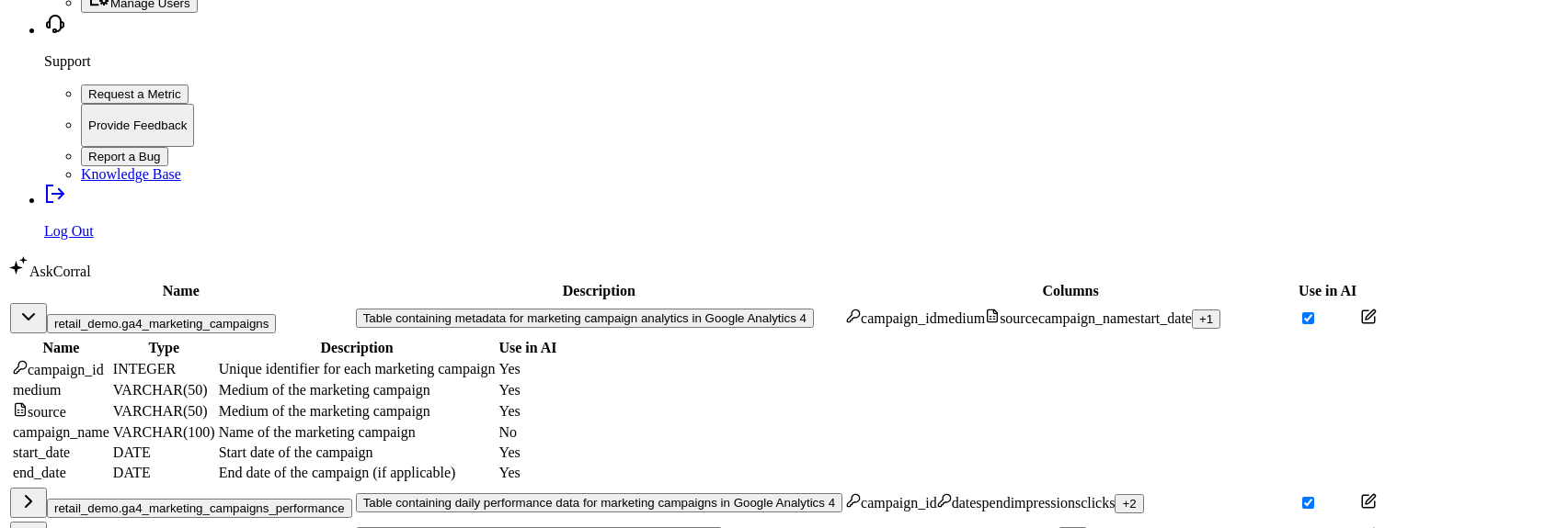
scroll to position [882, 0]
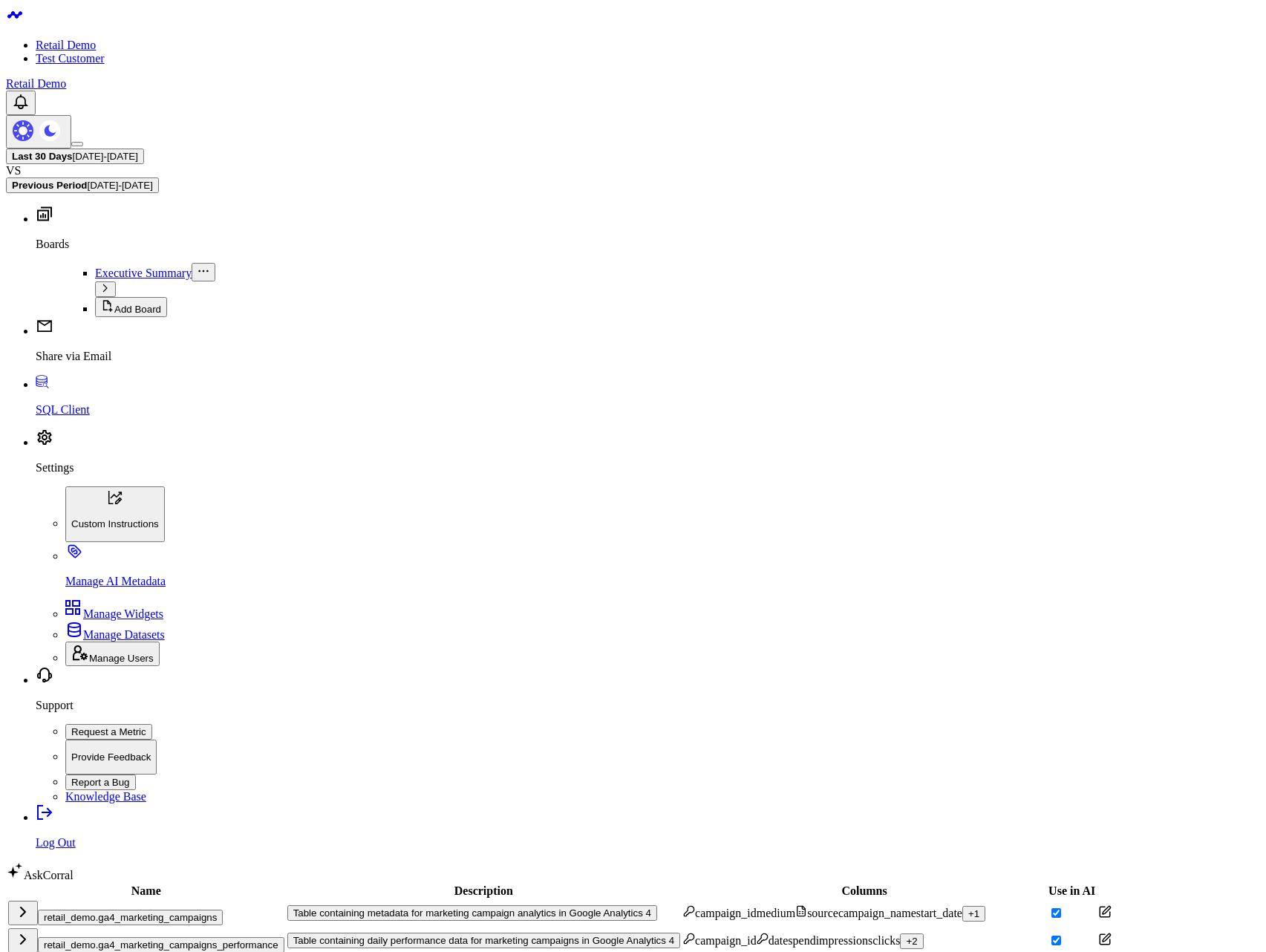
click at [157, 900] on div "retail_demo.ga4_marketing_campaigns" at bounding box center [146, 912] width 276 height 24
click at [155, 909] on button "retail_demo.ga4_marketing_campaigns" at bounding box center [130, 917] width 185 height 16
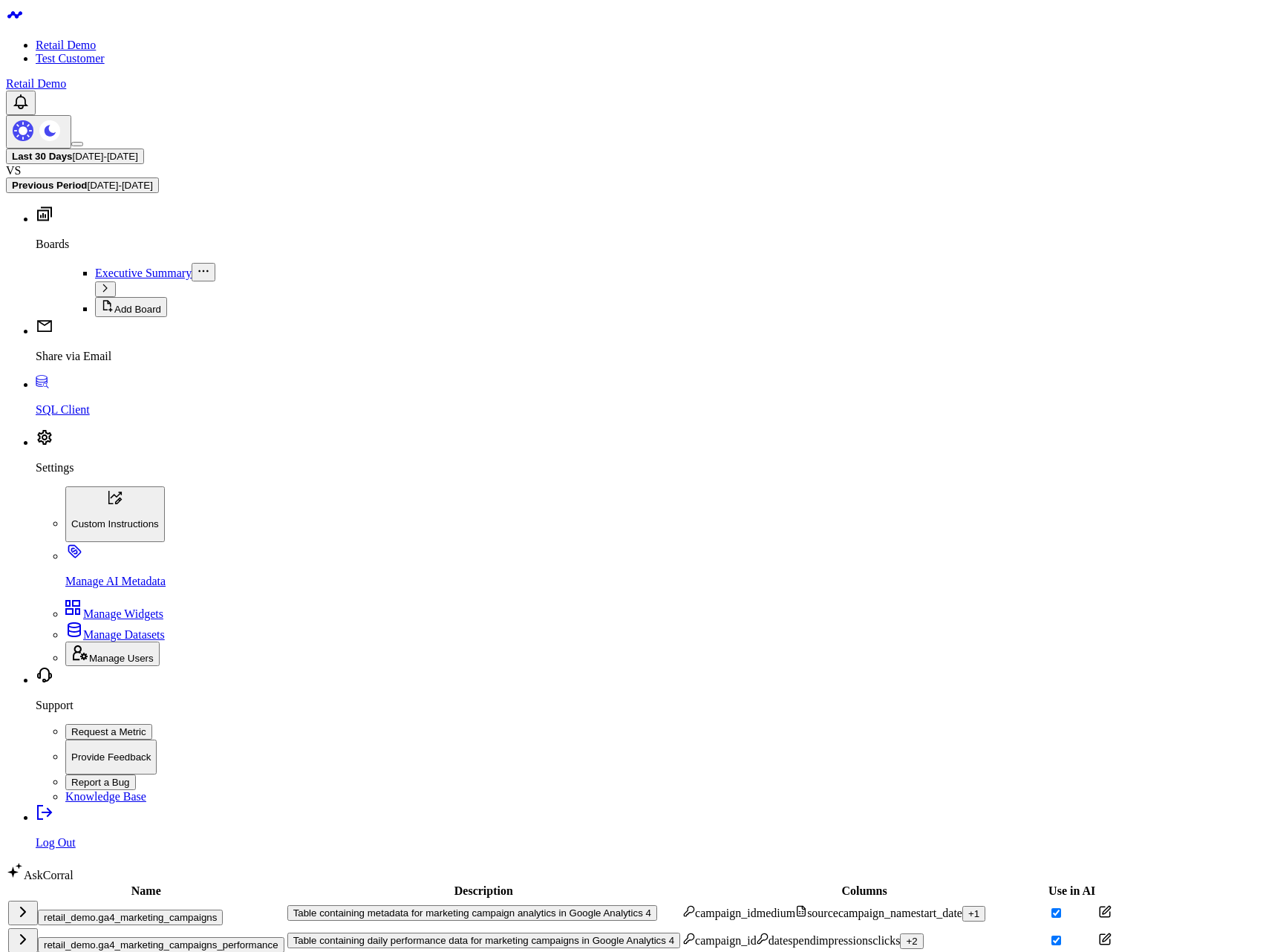
click at [103, 900] on td "retail_demo.ga4_marketing_campaigns" at bounding box center [146, 912] width 278 height 26
click at [100, 909] on button "retail_demo.ga4_marketing_campaigns" at bounding box center [130, 917] width 185 height 16
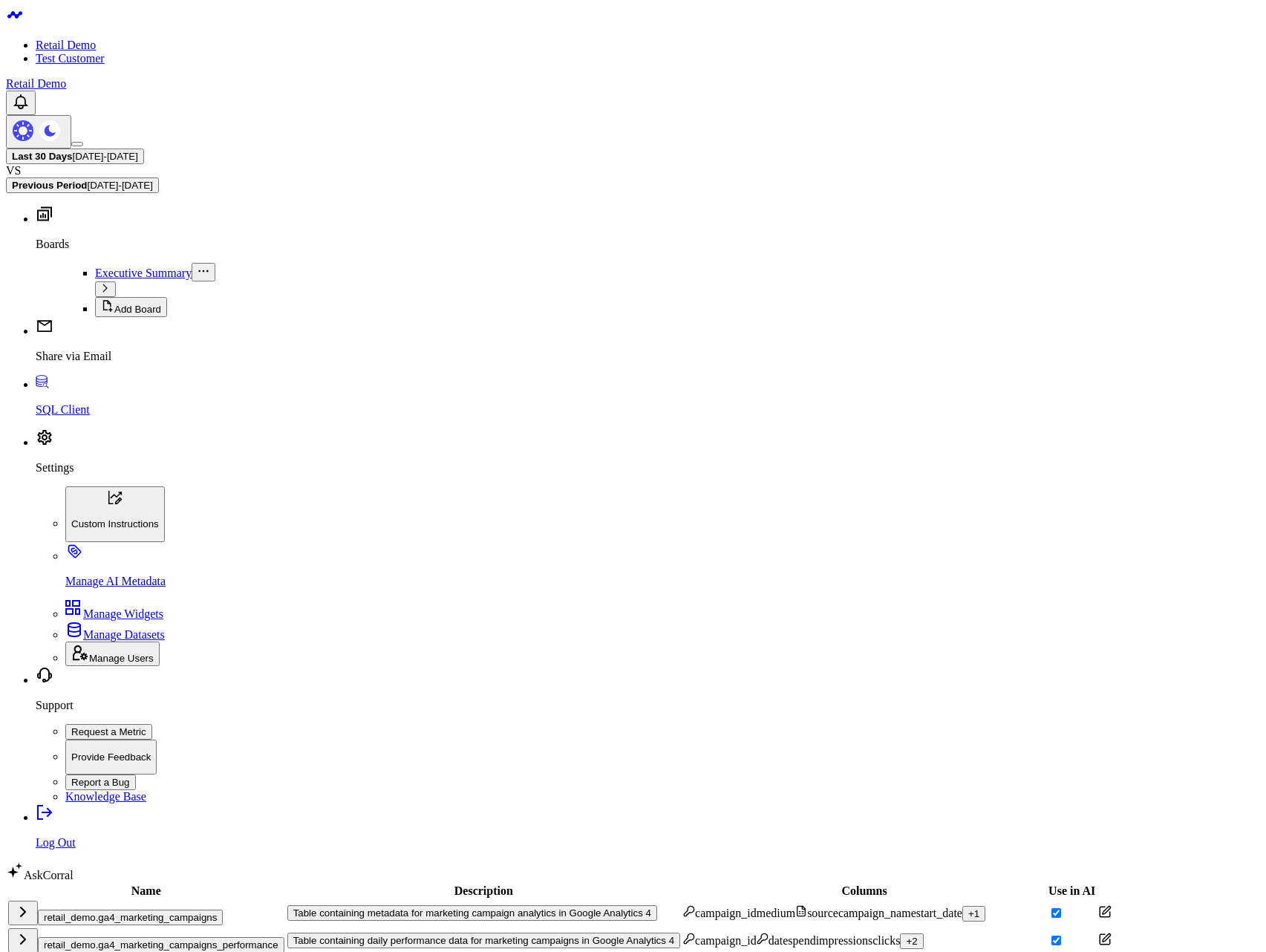
click at [135, 900] on td "retail_demo.ga4_marketing_campaigns" at bounding box center [146, 912] width 278 height 26
click at [131, 909] on button "retail_demo.ga4_marketing_campaigns" at bounding box center [130, 917] width 185 height 16
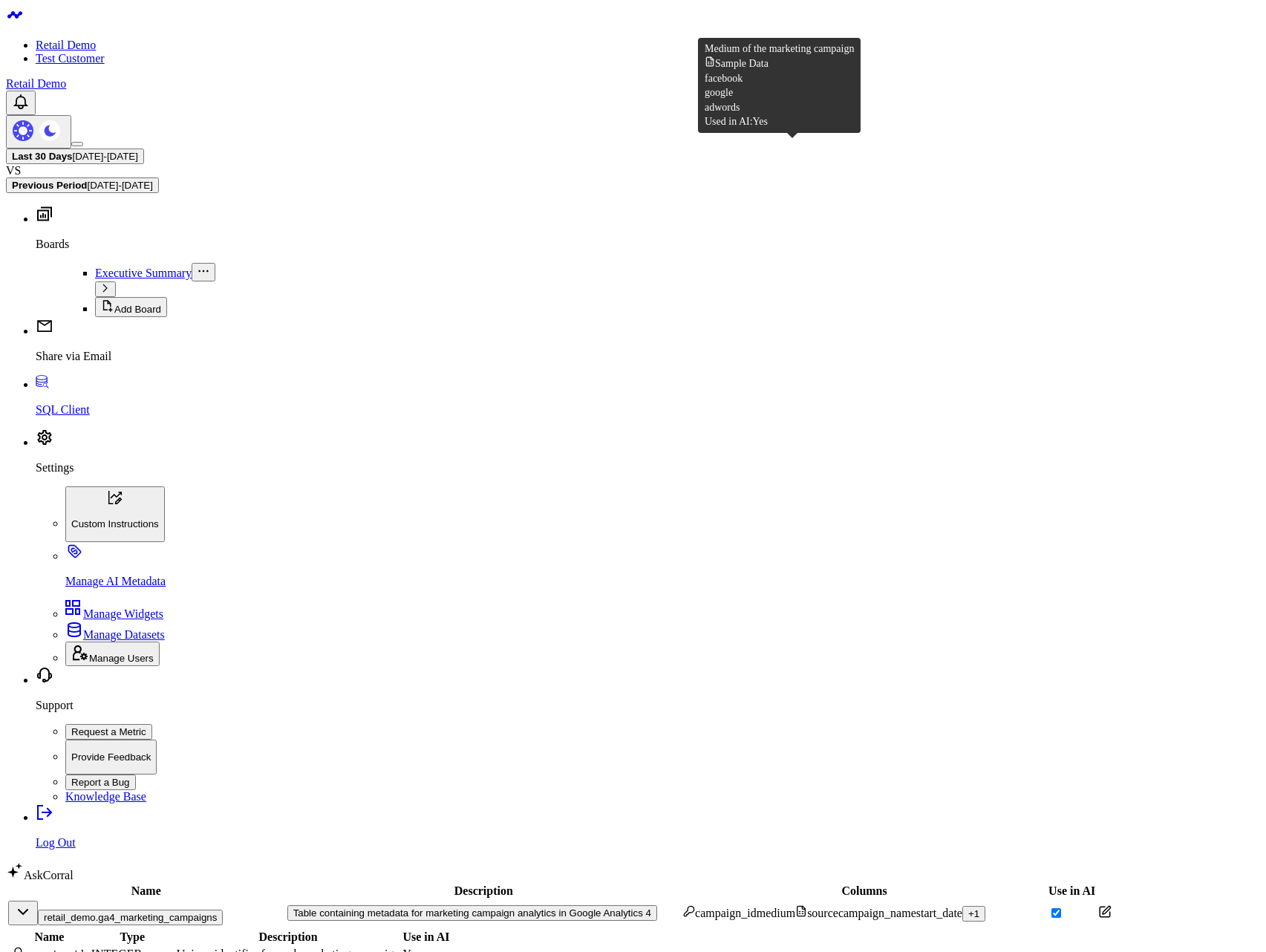
click at [795, 905] on div "source" at bounding box center [817, 912] width 43 height 15
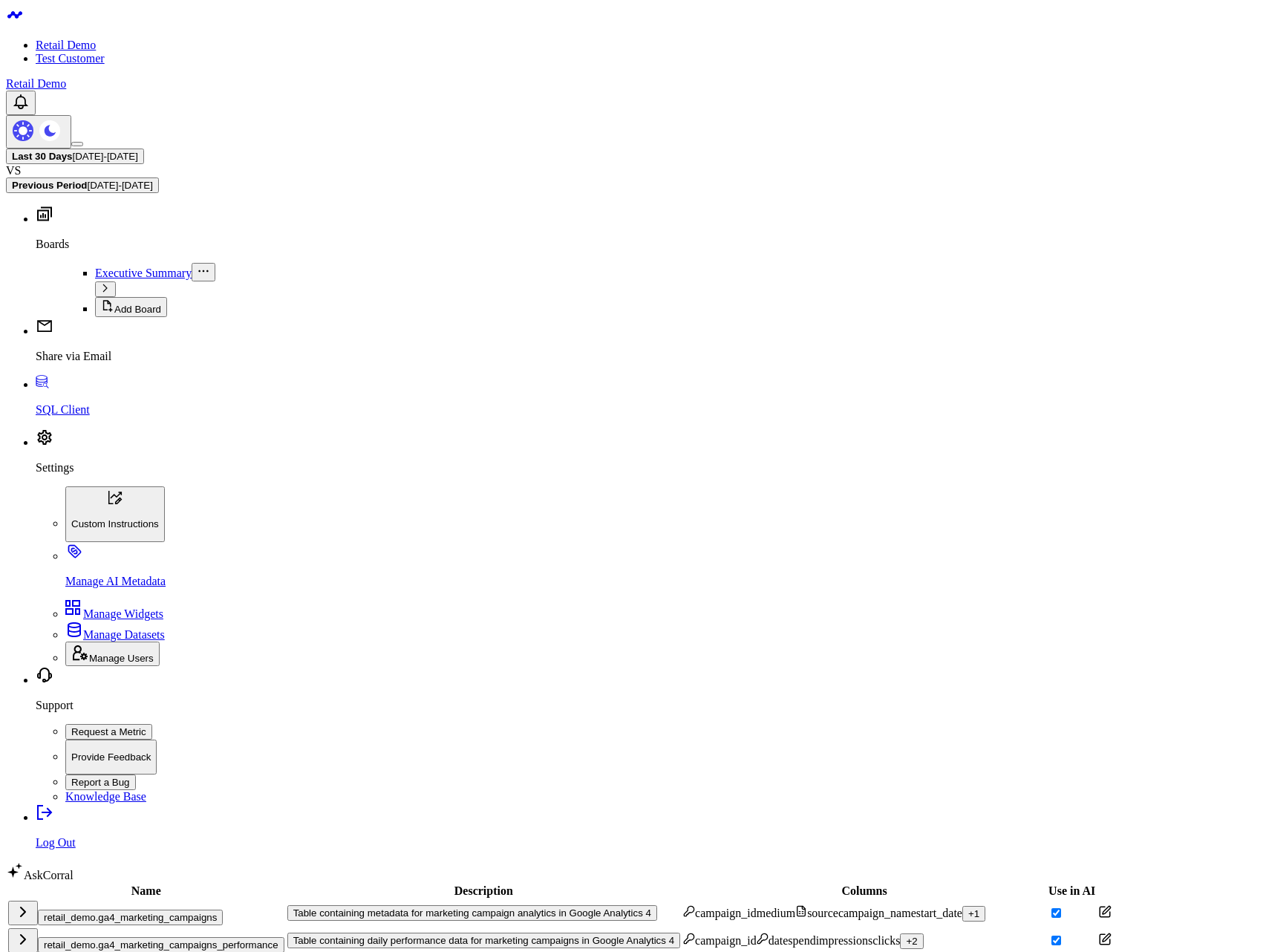
click at [123, 900] on div "retail_demo.ga4_marketing_campaigns" at bounding box center [146, 912] width 276 height 24
click at [122, 909] on button "retail_demo.ga4_marketing_campaigns" at bounding box center [130, 917] width 185 height 16
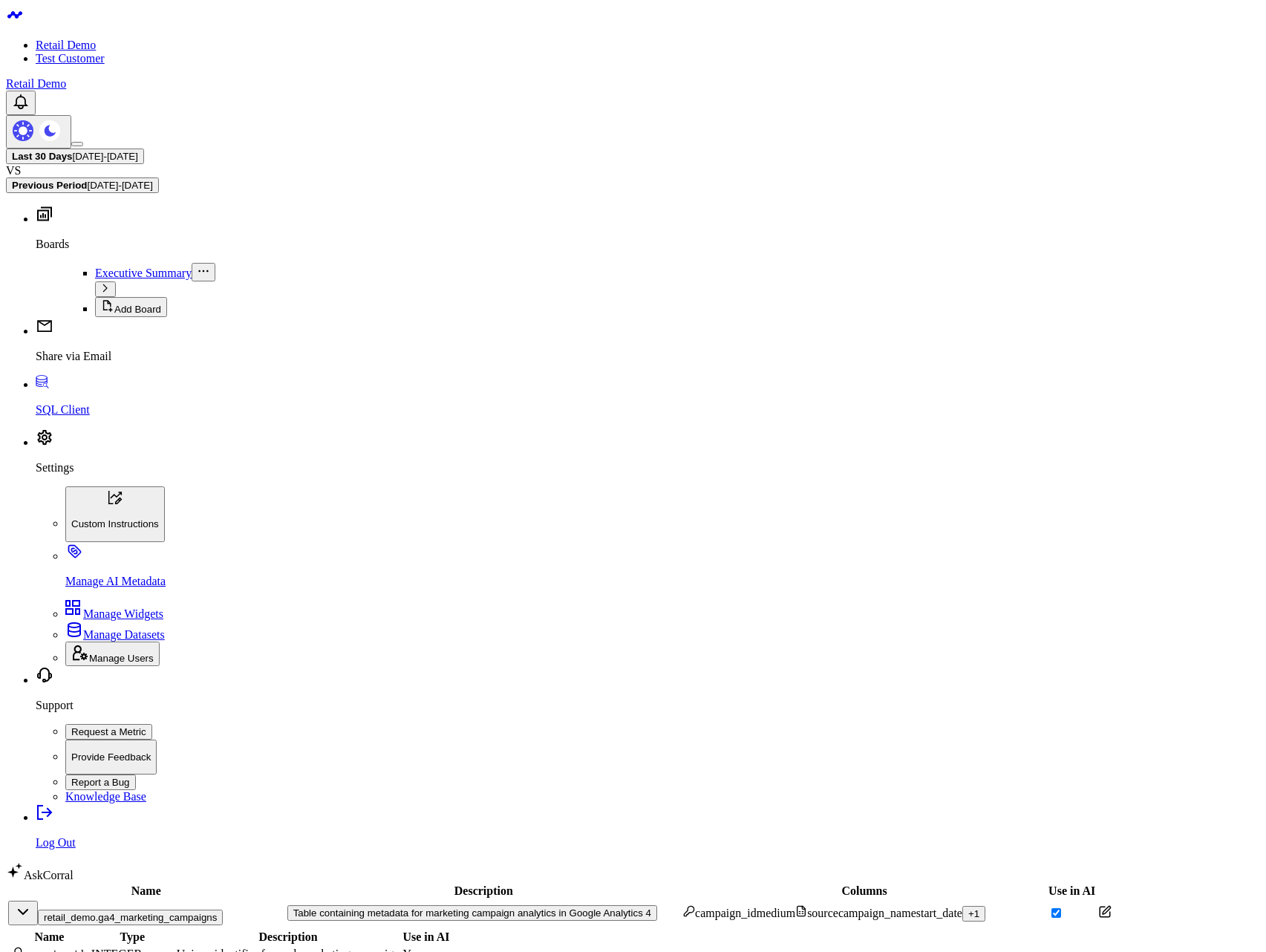
click at [795, 905] on div "source" at bounding box center [817, 912] width 43 height 15
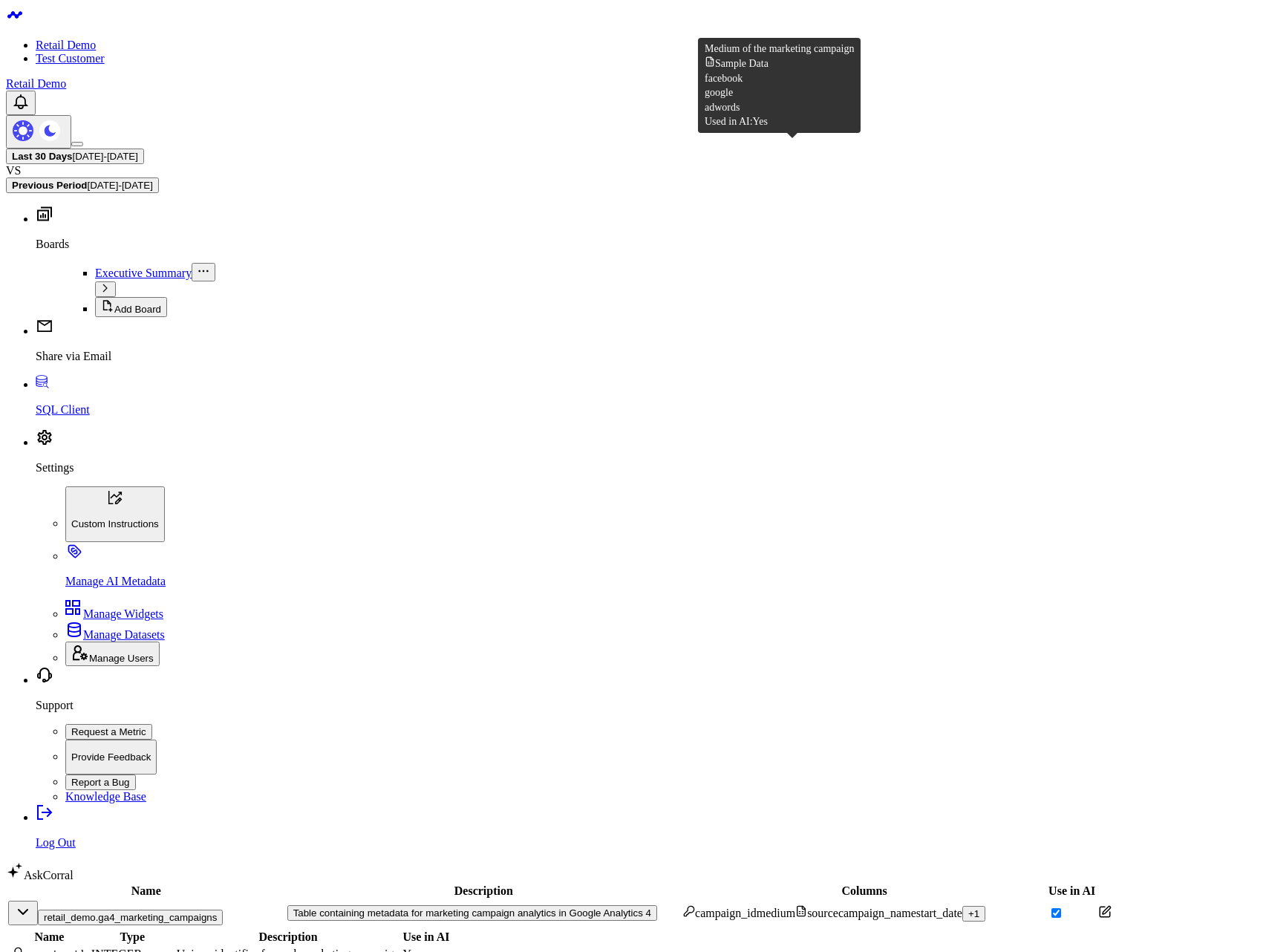
click at [795, 905] on div "source" at bounding box center [817, 912] width 43 height 15
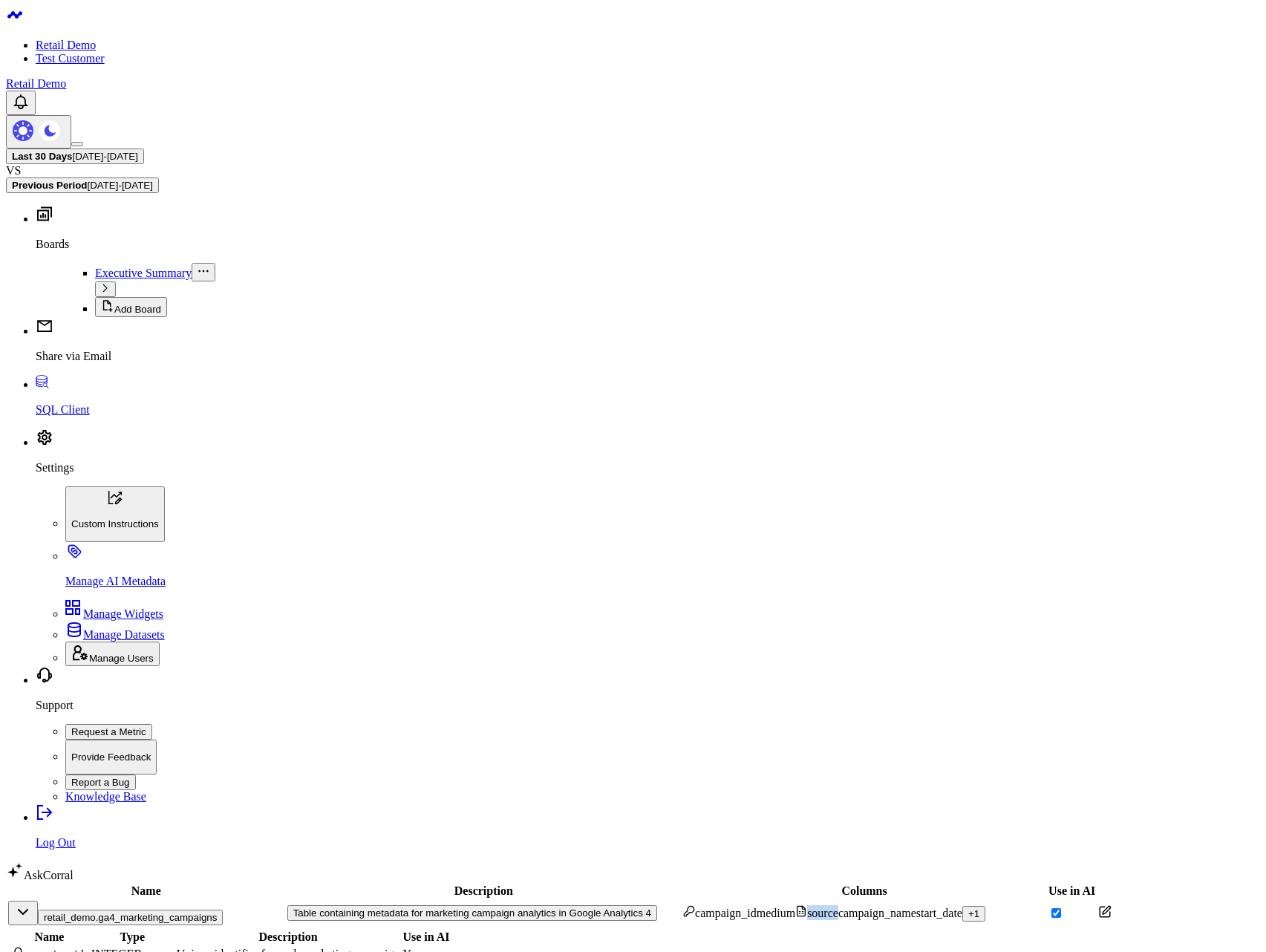
click at [795, 905] on div "source" at bounding box center [817, 912] width 43 height 15
click at [772, 905] on div "campaign_id medium source campaign_name start_date + 1" at bounding box center [864, 912] width 362 height 16
click at [538, 905] on button "Table containing metadata for marketing campaign analytics in Google Analytics 4" at bounding box center [472, 912] width 370 height 16
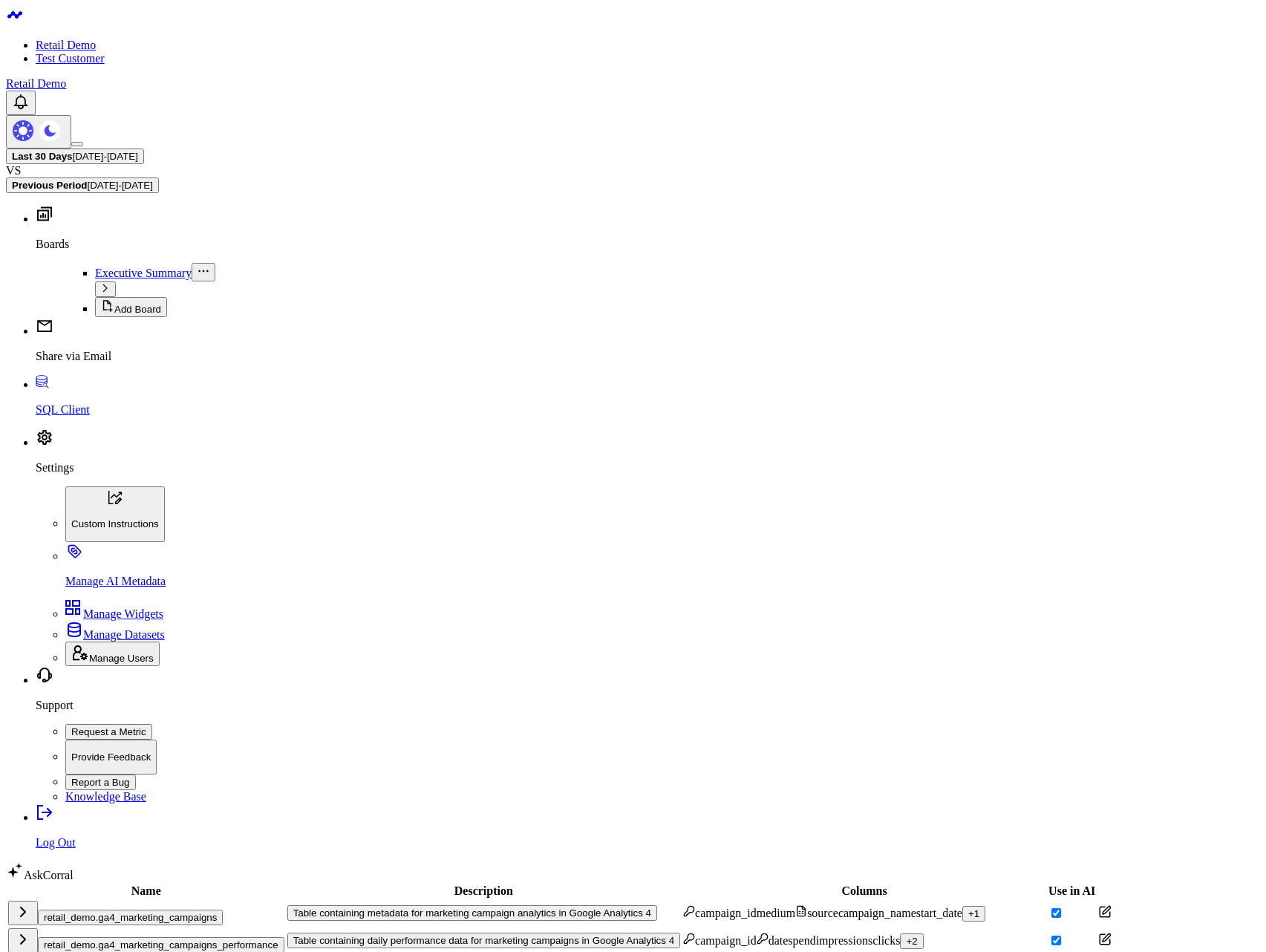
click at [538, 905] on button "Table containing metadata for marketing campaign analytics in Google Analytics 4" at bounding box center [472, 912] width 370 height 16
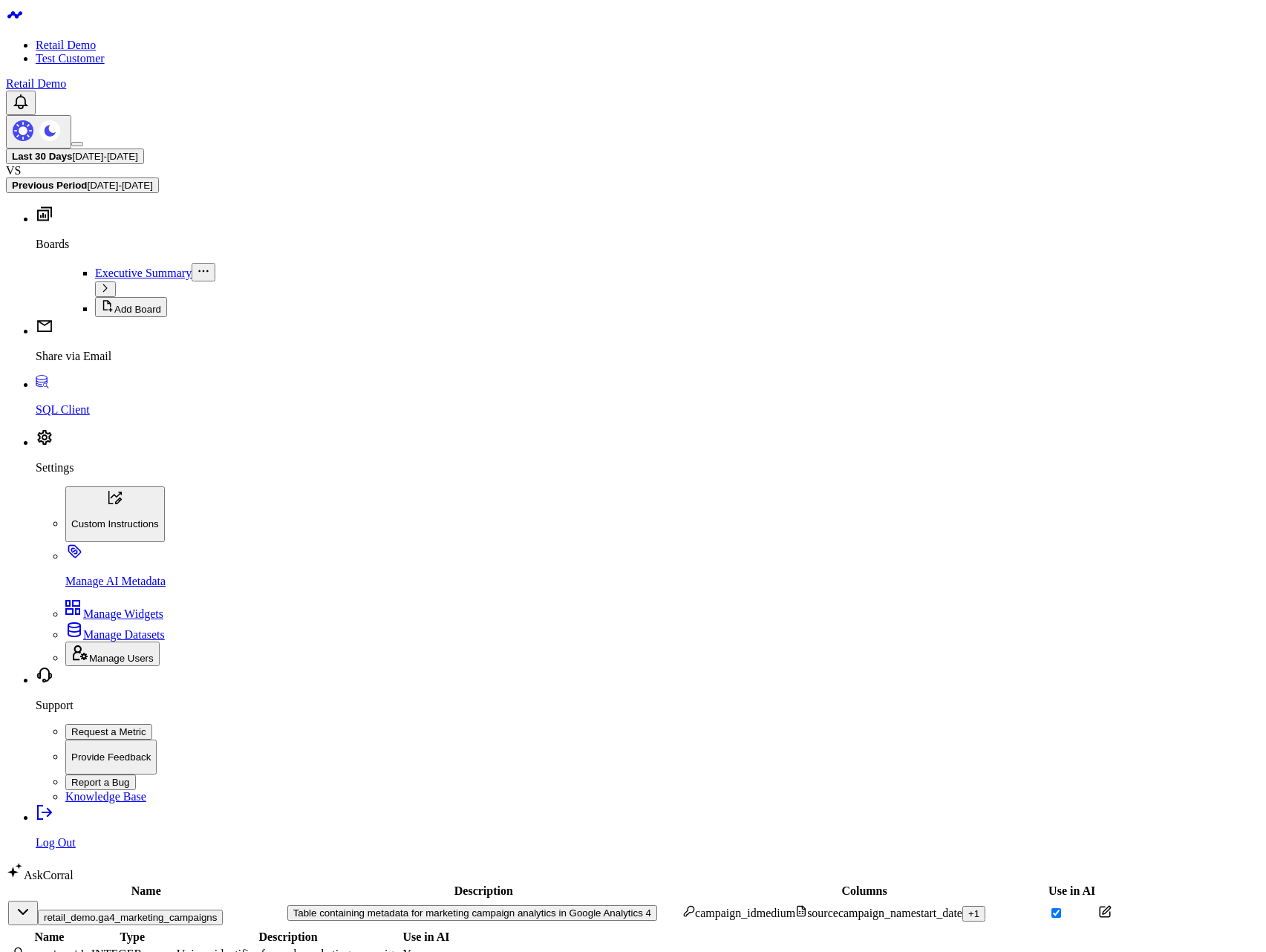
click at [764, 905] on div "campaign_id medium source campaign_name start_date + 1" at bounding box center [864, 912] width 362 height 16
click at [479, 905] on button "Table containing metadata for marketing campaign analytics in Google Analytics 4" at bounding box center [472, 912] width 370 height 16
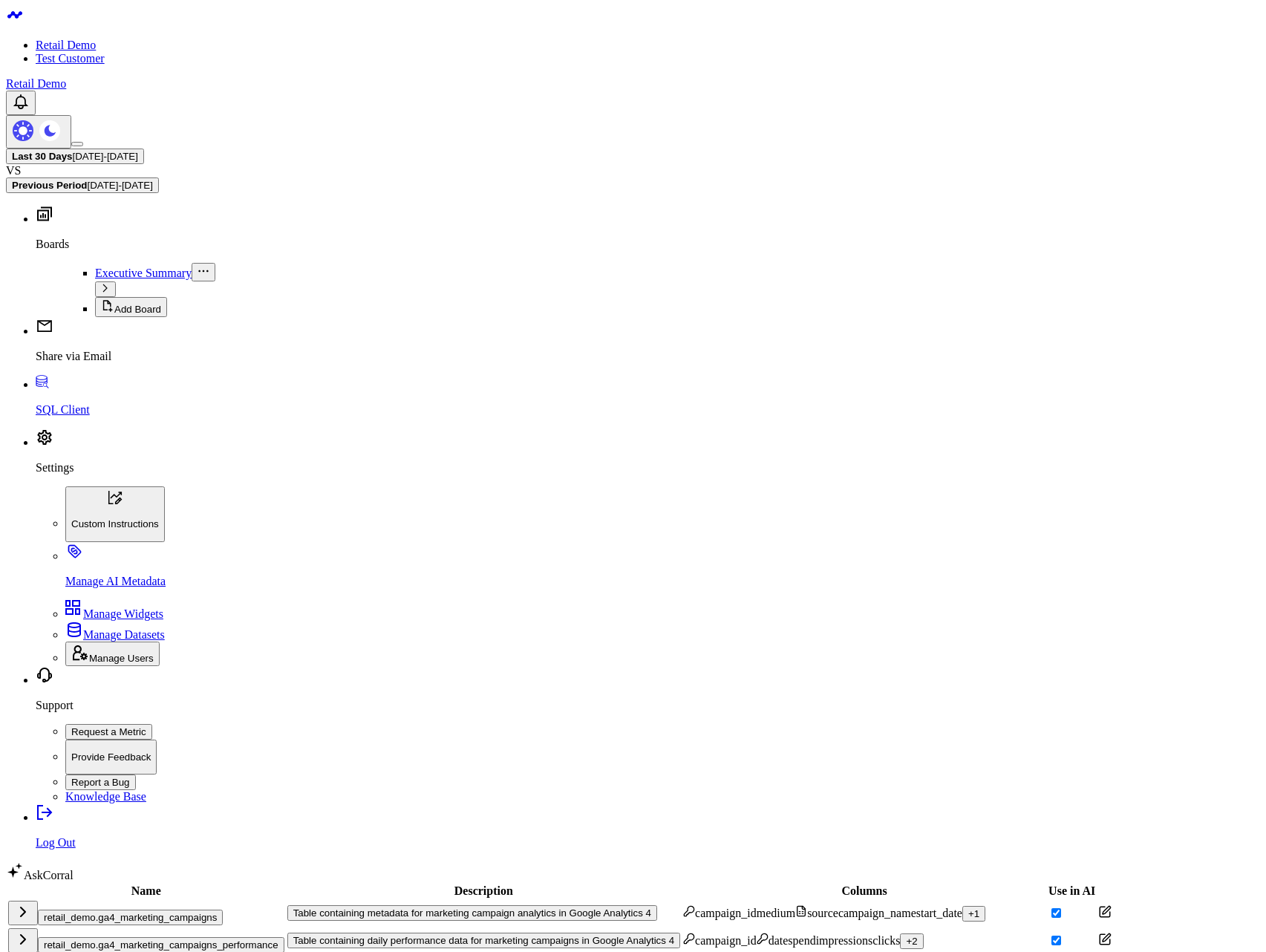
click at [479, 905] on button "Table containing metadata for marketing campaign analytics in Google Analytics 4" at bounding box center [472, 912] width 370 height 16
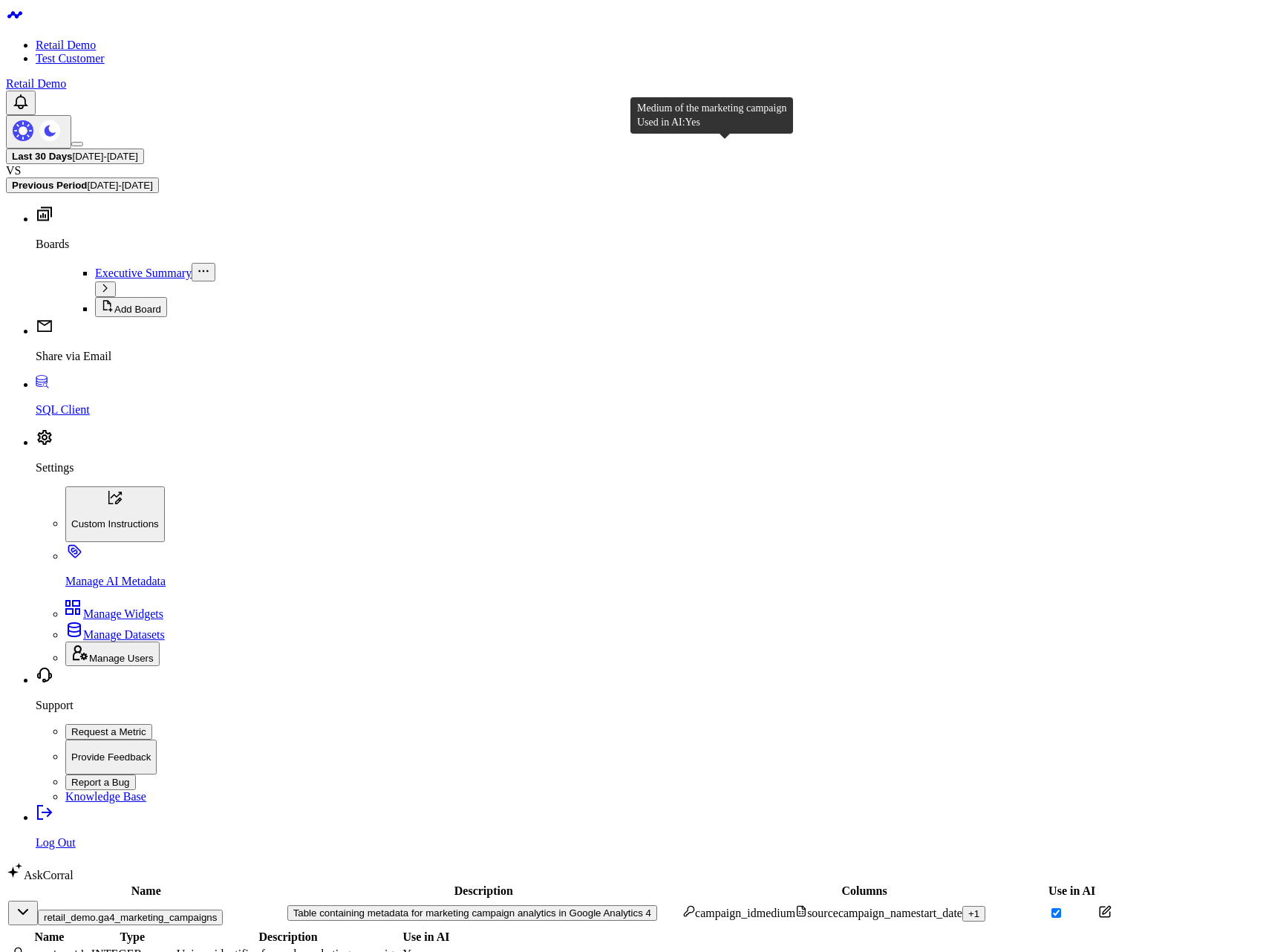
click at [757, 906] on div "medium" at bounding box center [776, 913] width 39 height 14
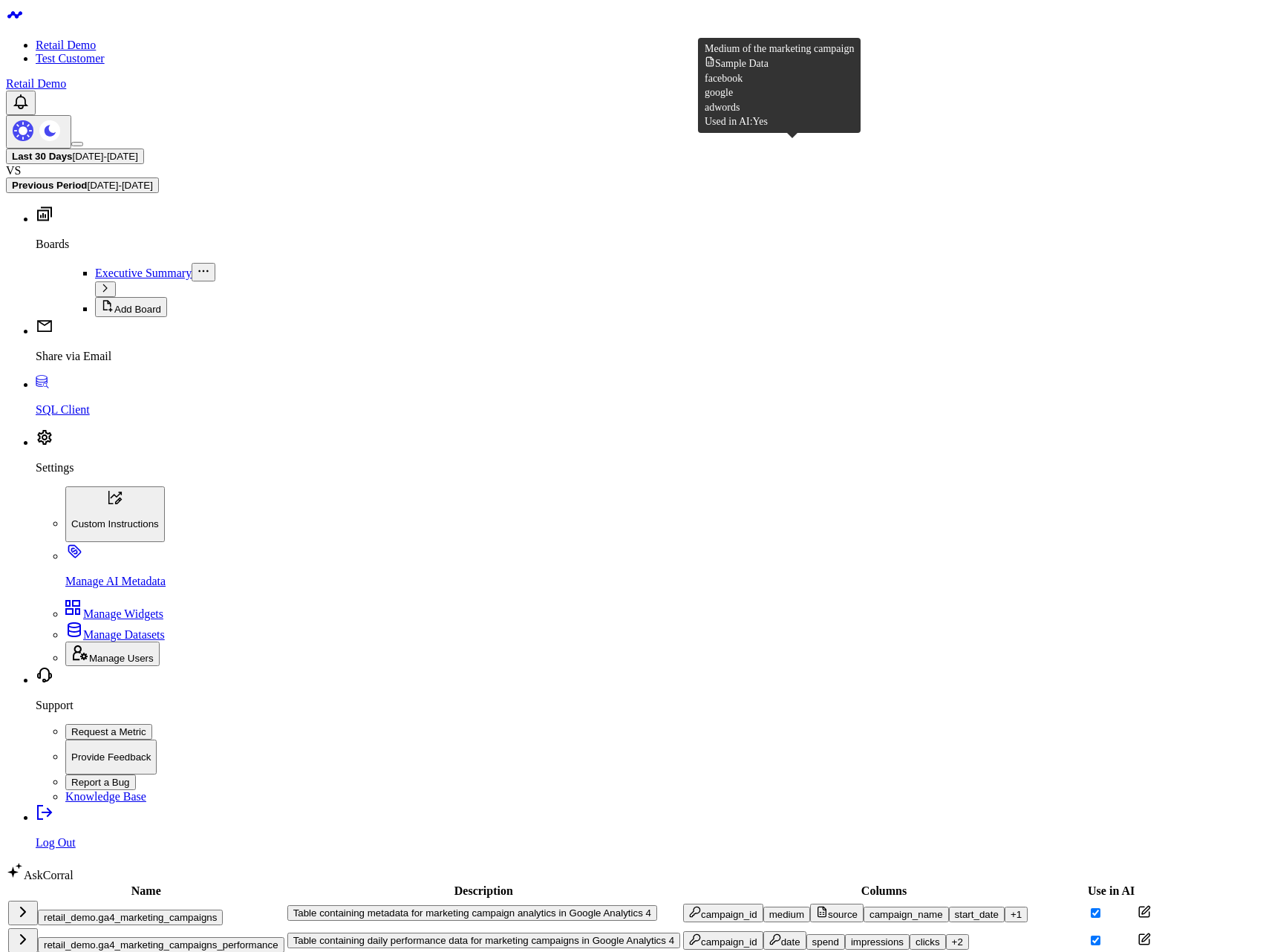
click at [816, 906] on div "source" at bounding box center [836, 912] width 42 height 14
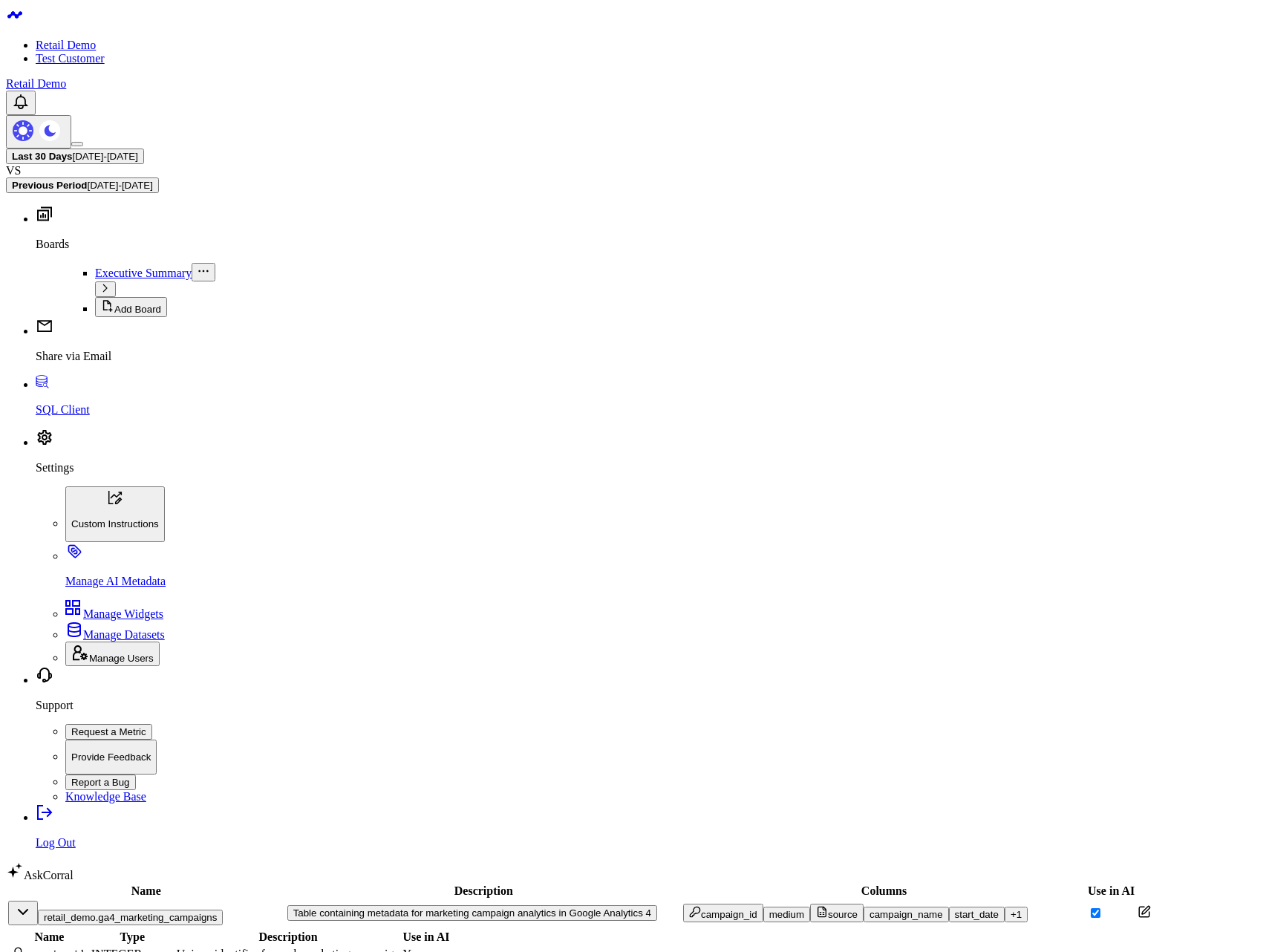
click at [816, 906] on div "source" at bounding box center [836, 912] width 42 height 14
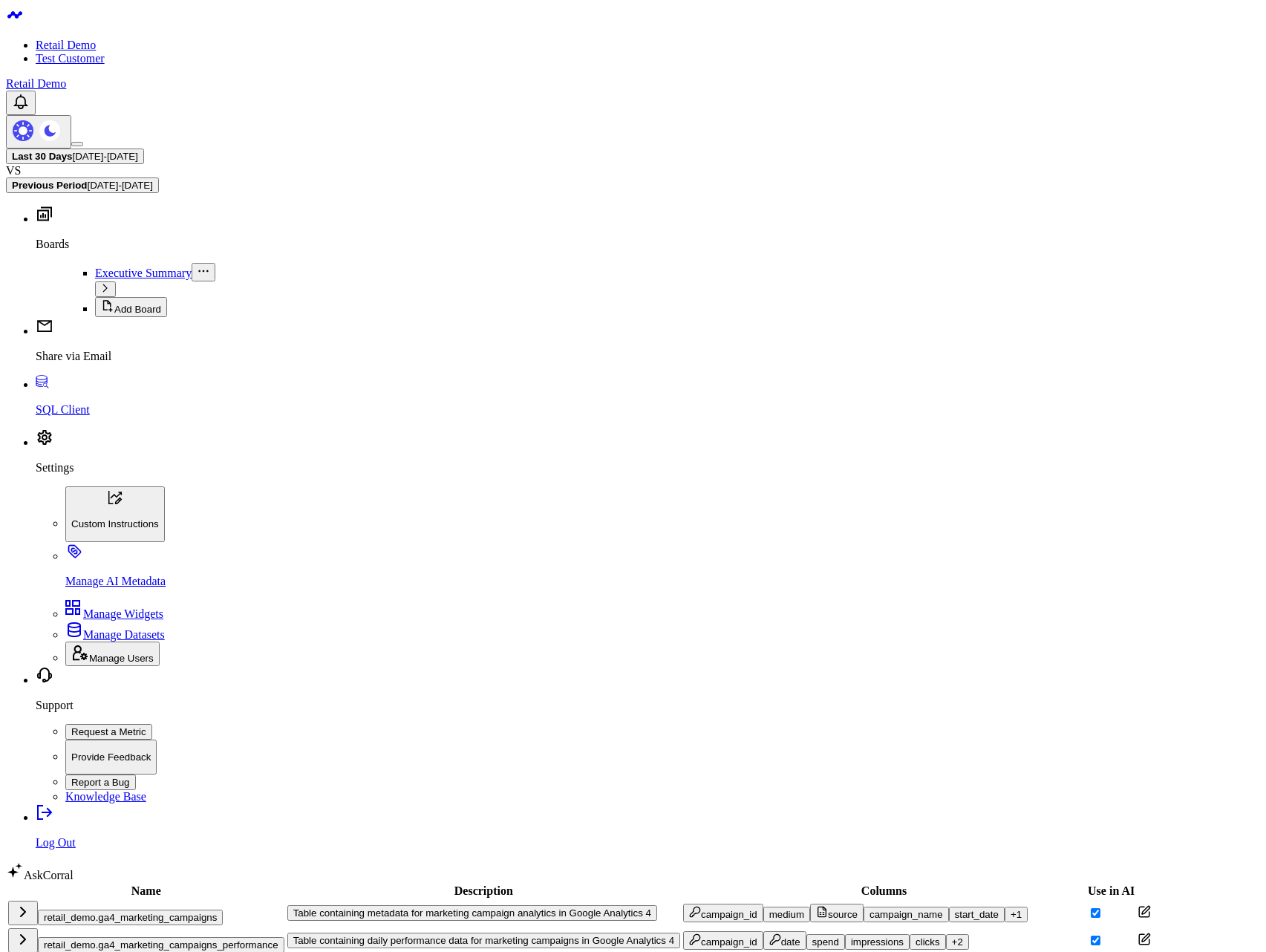
click at [816, 906] on div "source" at bounding box center [836, 912] width 42 height 14
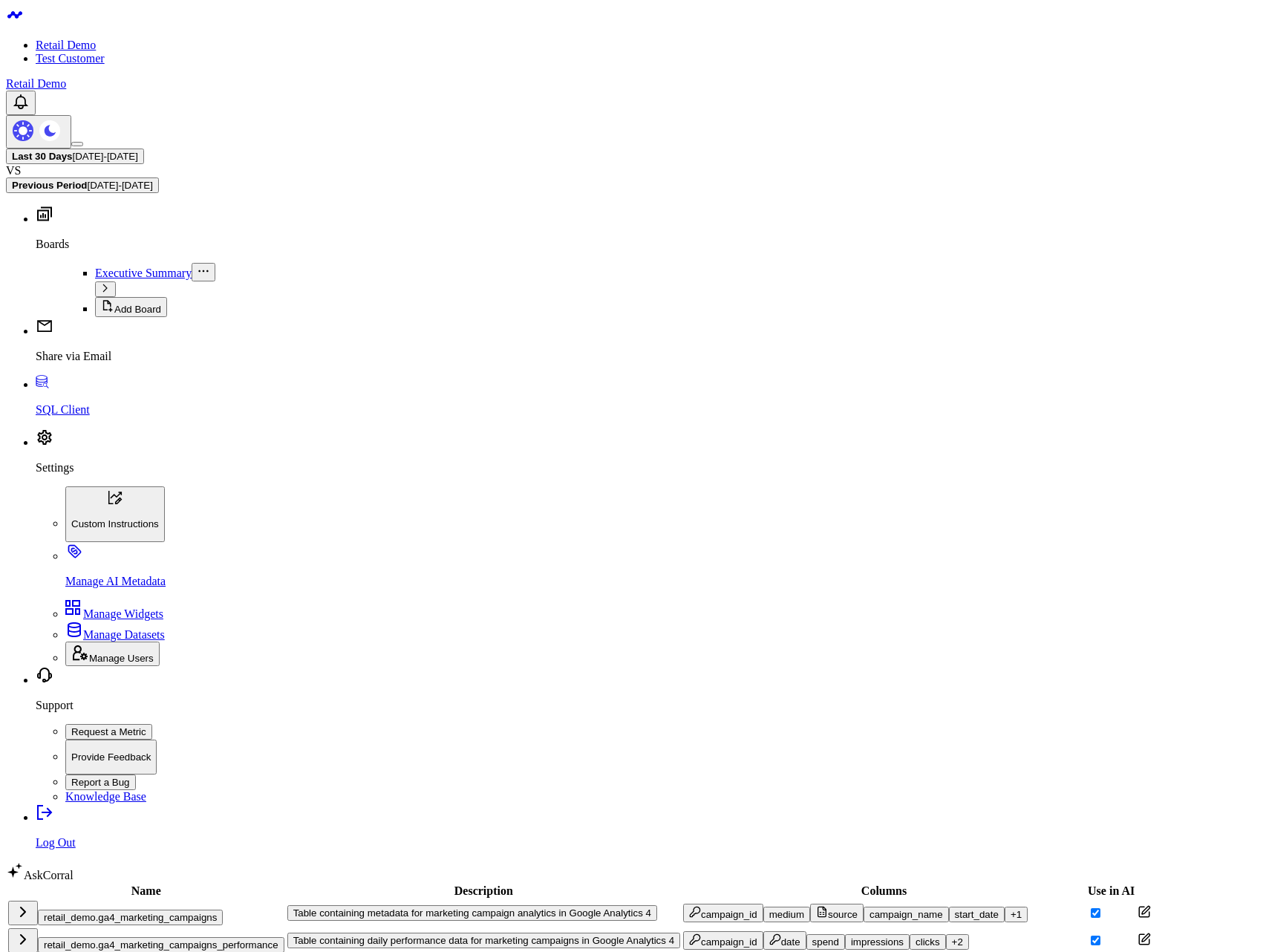
click at [210, 928] on div "retail_demo.ga4_marketing_campaigns_performance" at bounding box center [146, 940] width 276 height 24
click at [176, 909] on button "retail_demo.ga4_marketing_campaigns" at bounding box center [130, 917] width 185 height 16
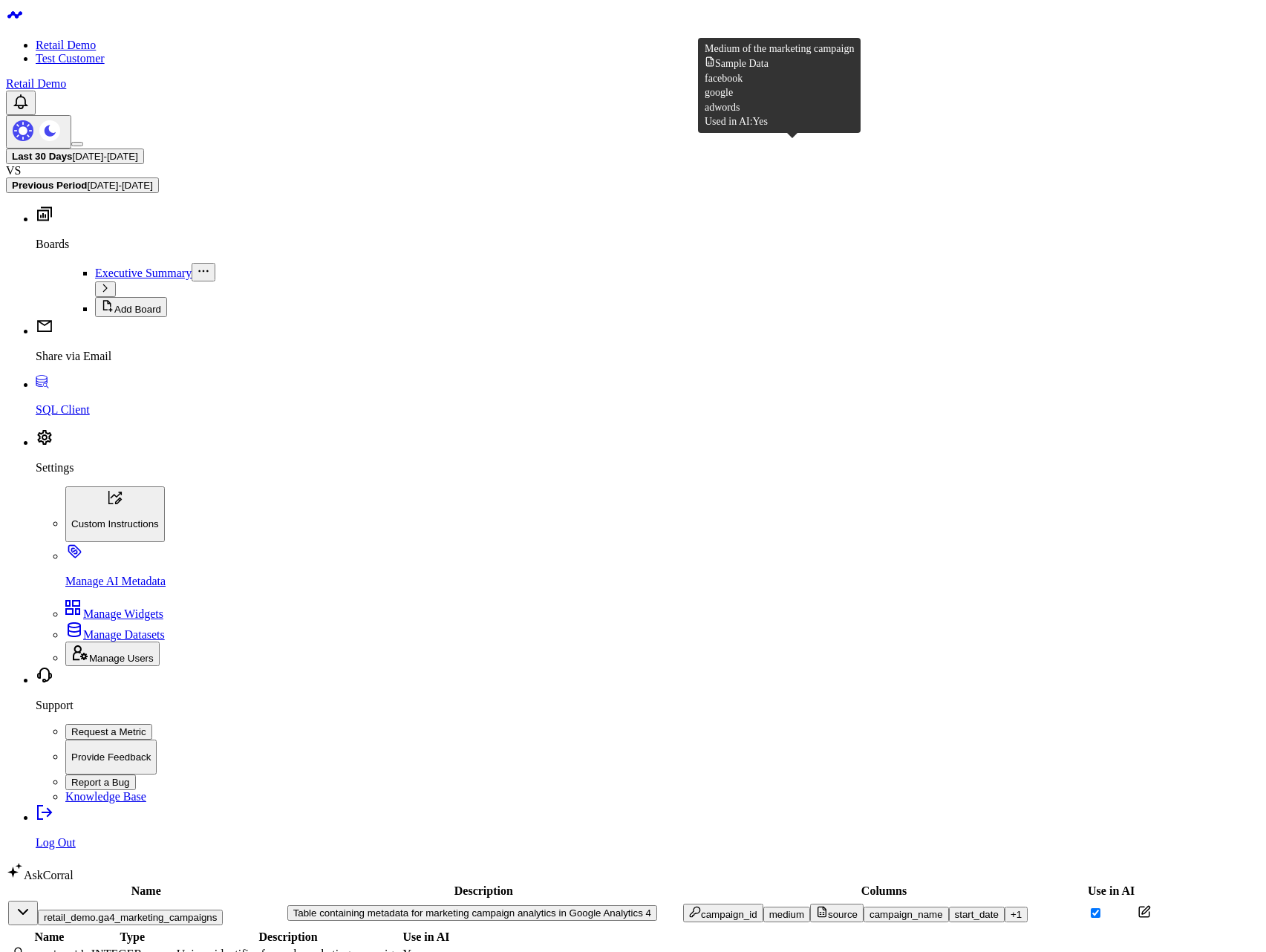
click at [816, 906] on div "source" at bounding box center [836, 912] width 42 height 14
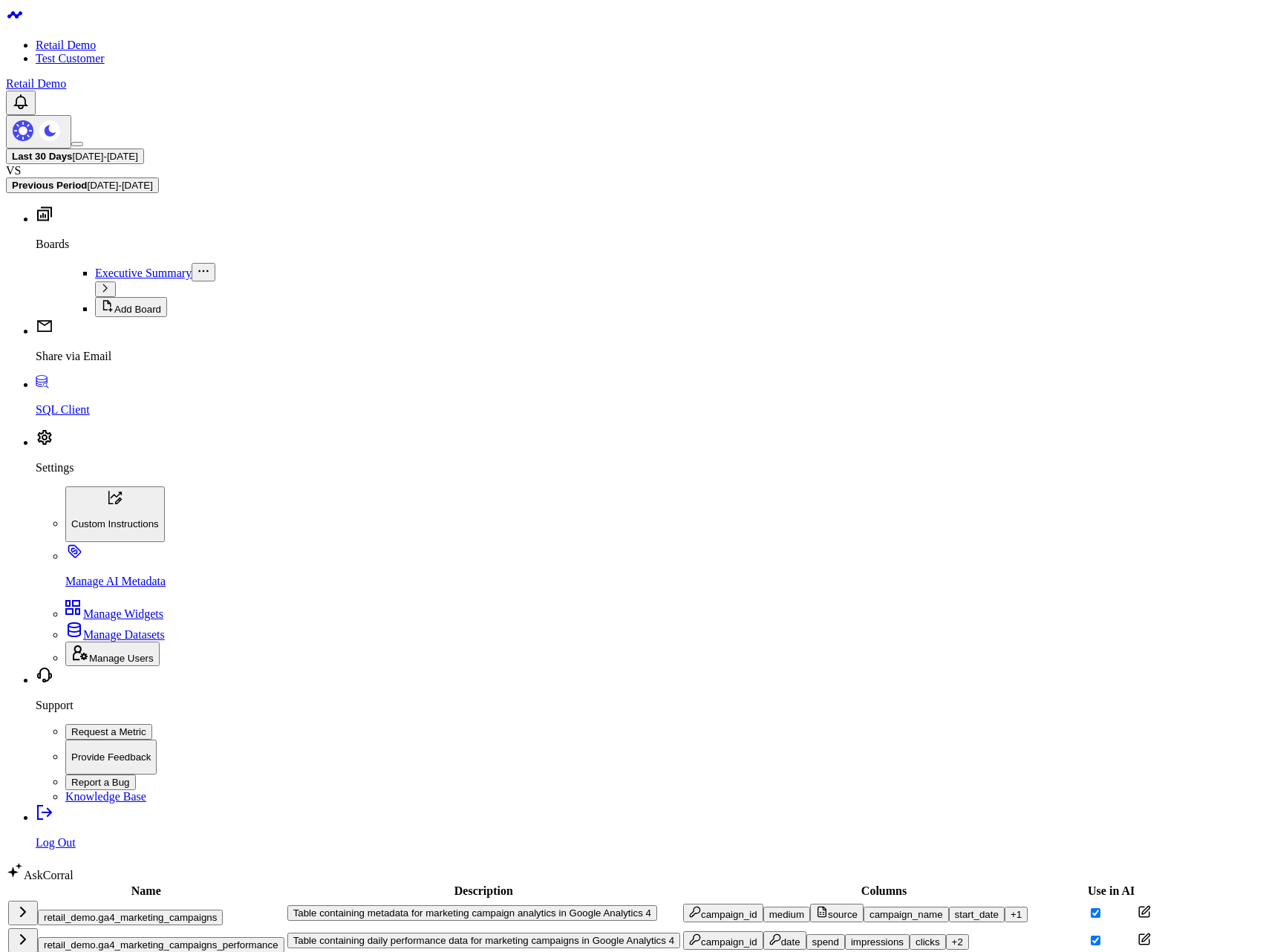
click at [1011, 909] on div "+ 1" at bounding box center [1016, 914] width 11 height 11
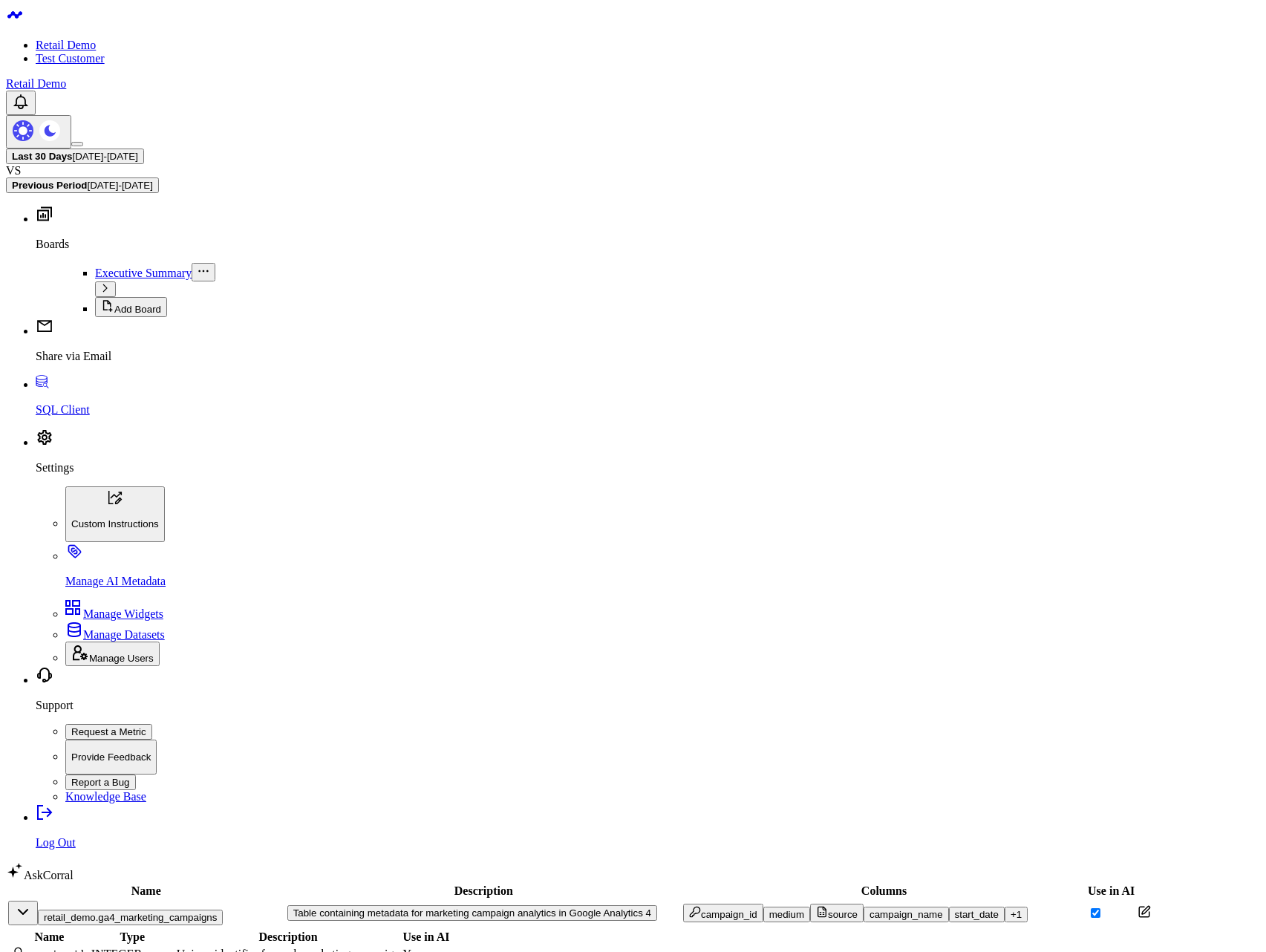
click at [1011, 909] on div "+ 1" at bounding box center [1016, 914] width 11 height 11
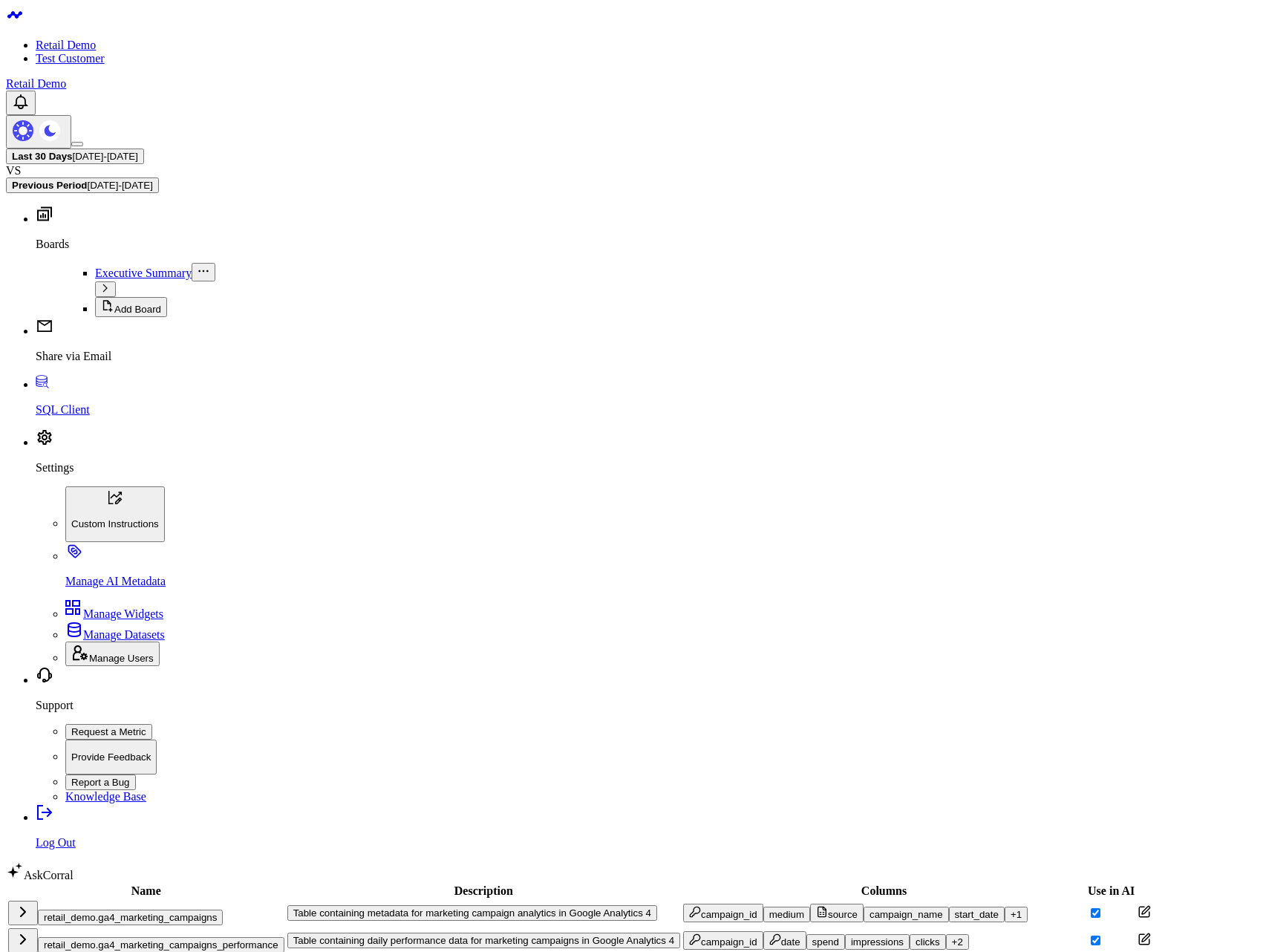
click at [203, 909] on button "retail_demo.ga4_marketing_campaigns" at bounding box center [130, 917] width 185 height 16
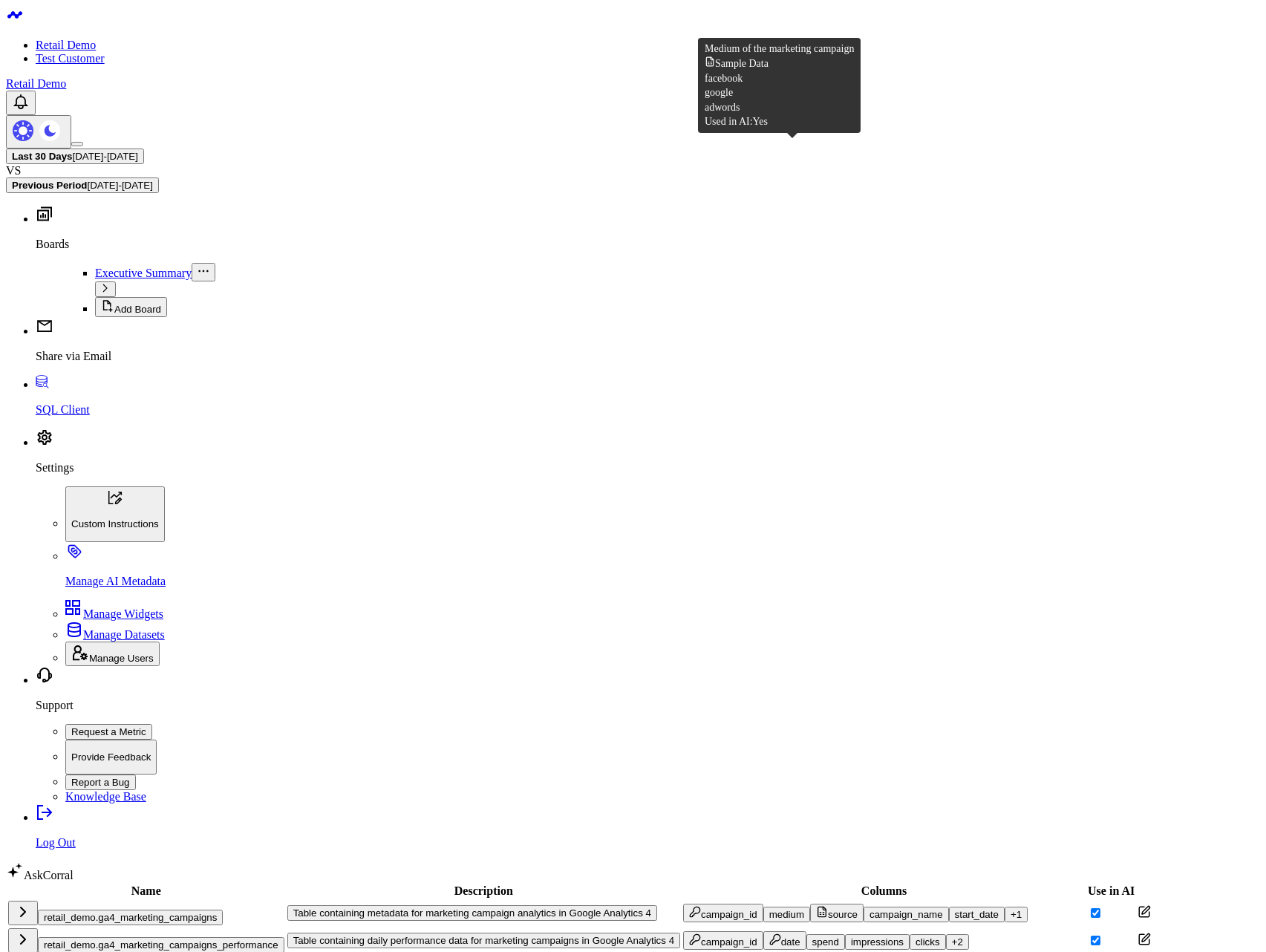
click at [816, 906] on icon "button" at bounding box center [822, 912] width 12 height 12
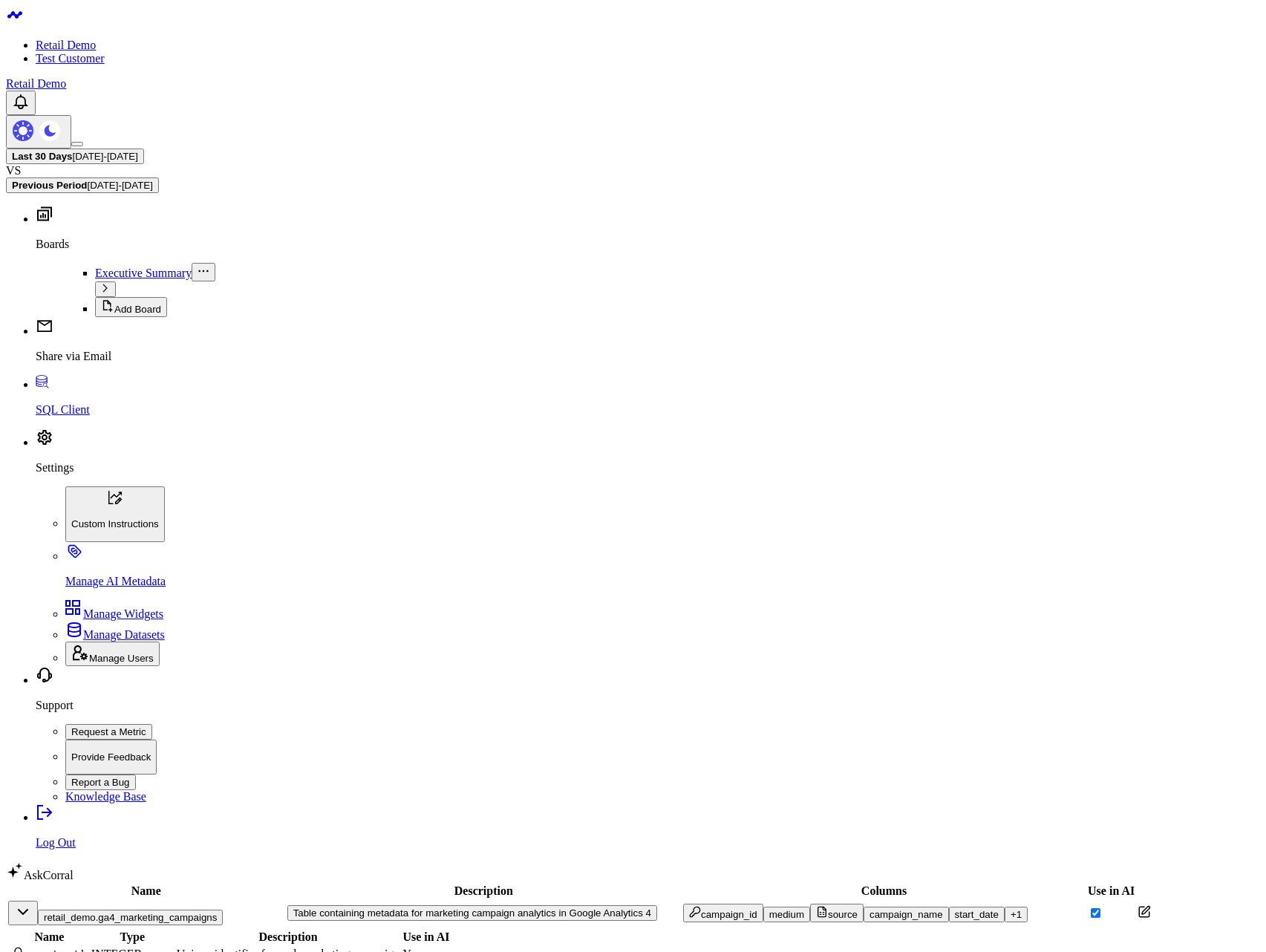
click at [1011, 909] on div "+ 1" at bounding box center [1016, 914] width 11 height 11
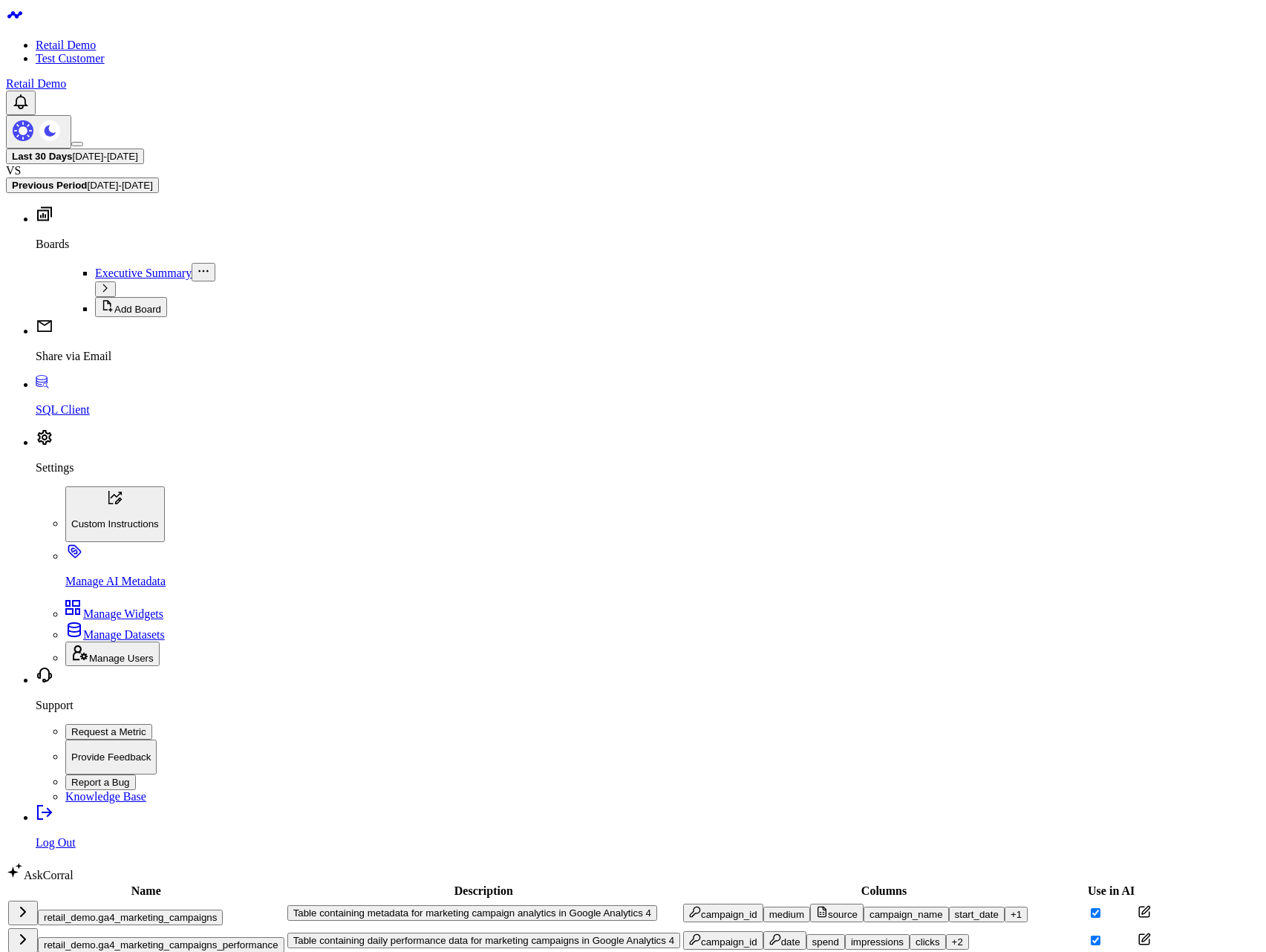
click at [1011, 909] on div "+ 1" at bounding box center [1016, 914] width 11 height 11
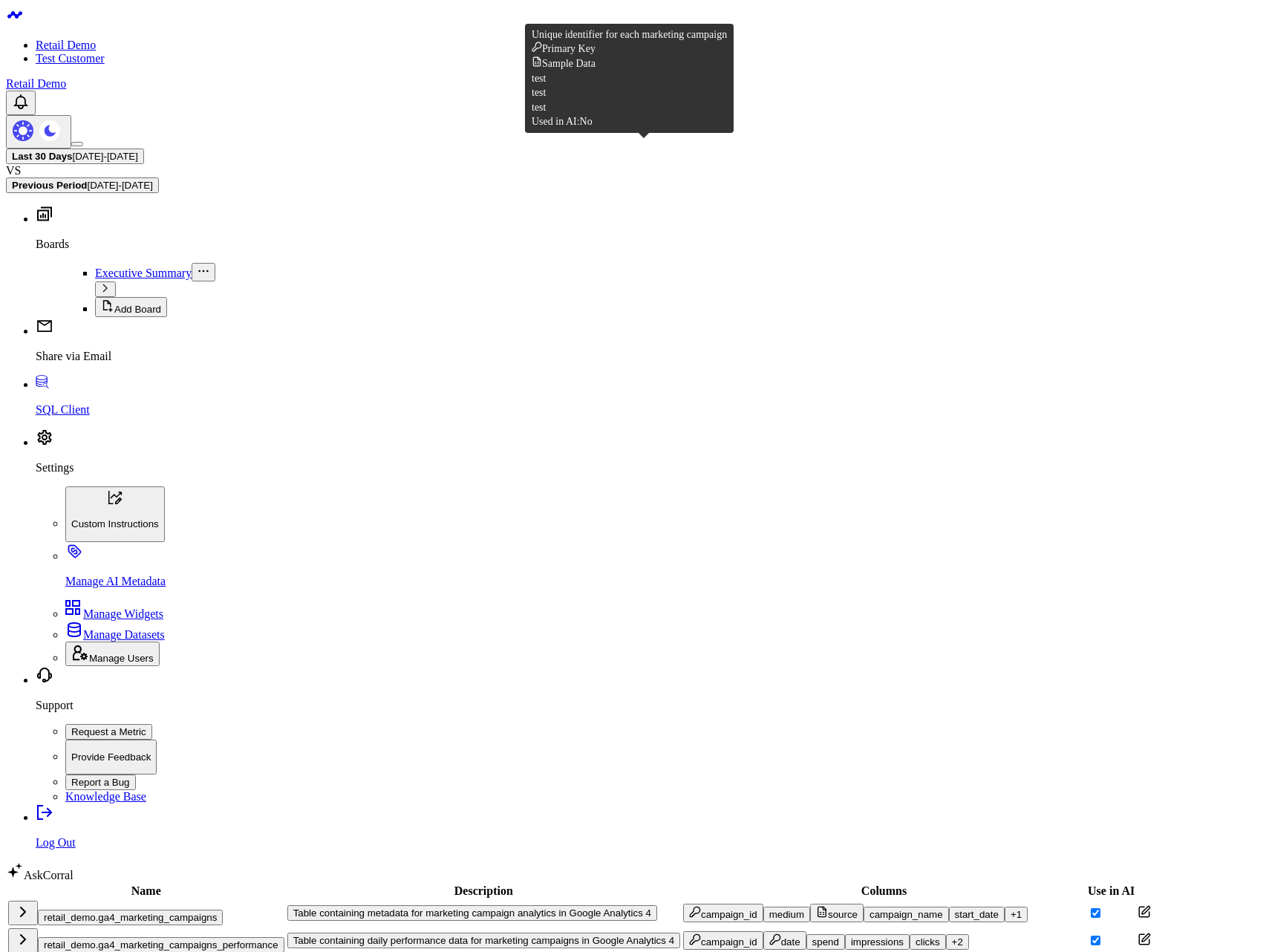
click at [690, 907] on icon "button" at bounding box center [694, 912] width 10 height 10
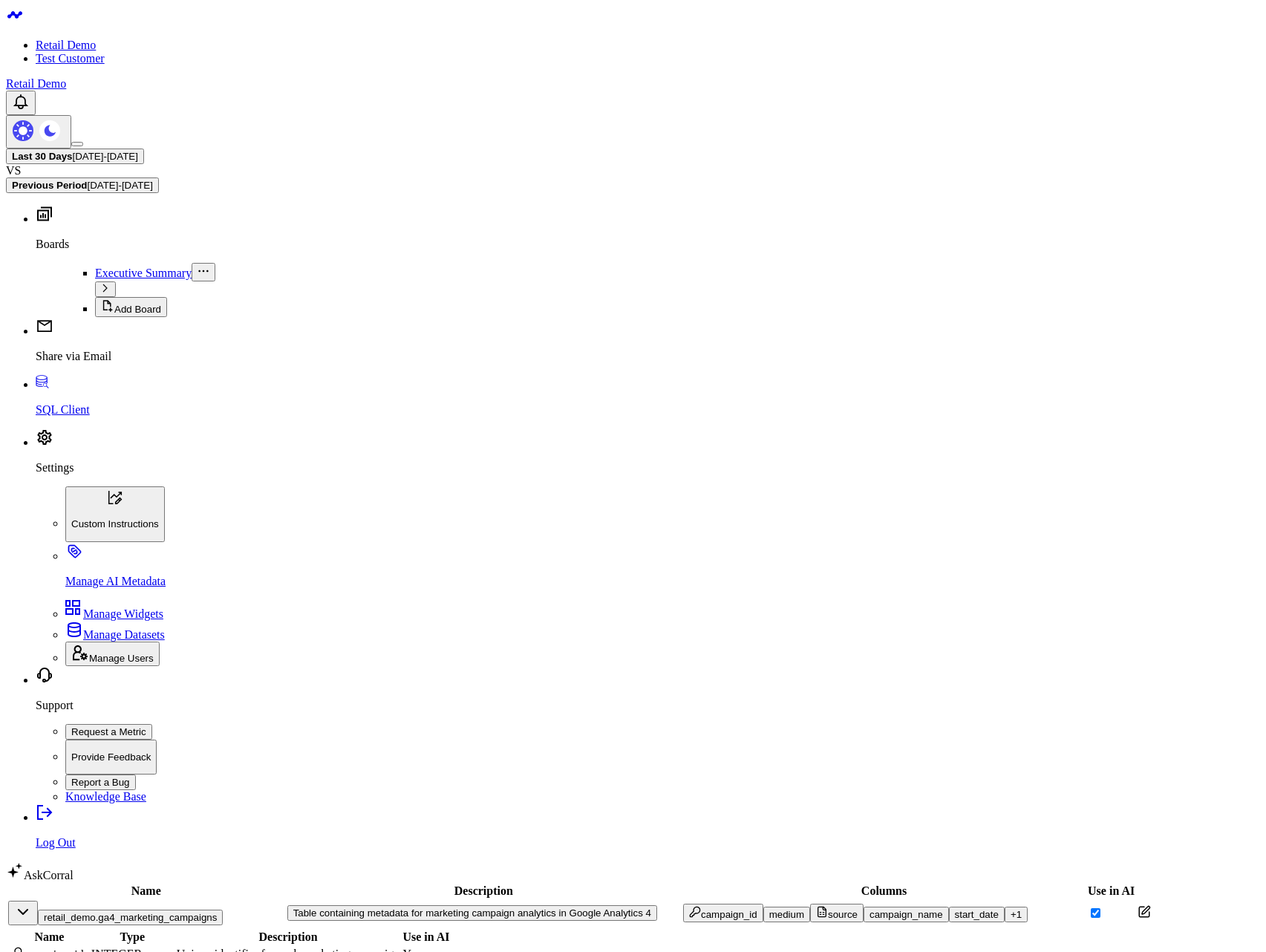
click at [22, 947] on icon at bounding box center [17, 953] width 12 height 12
click at [88, 951] on div at bounding box center [49, 964] width 78 height 0
click div "Filter Results Name Description Schema All Use in AI All Filter Clear Filters"
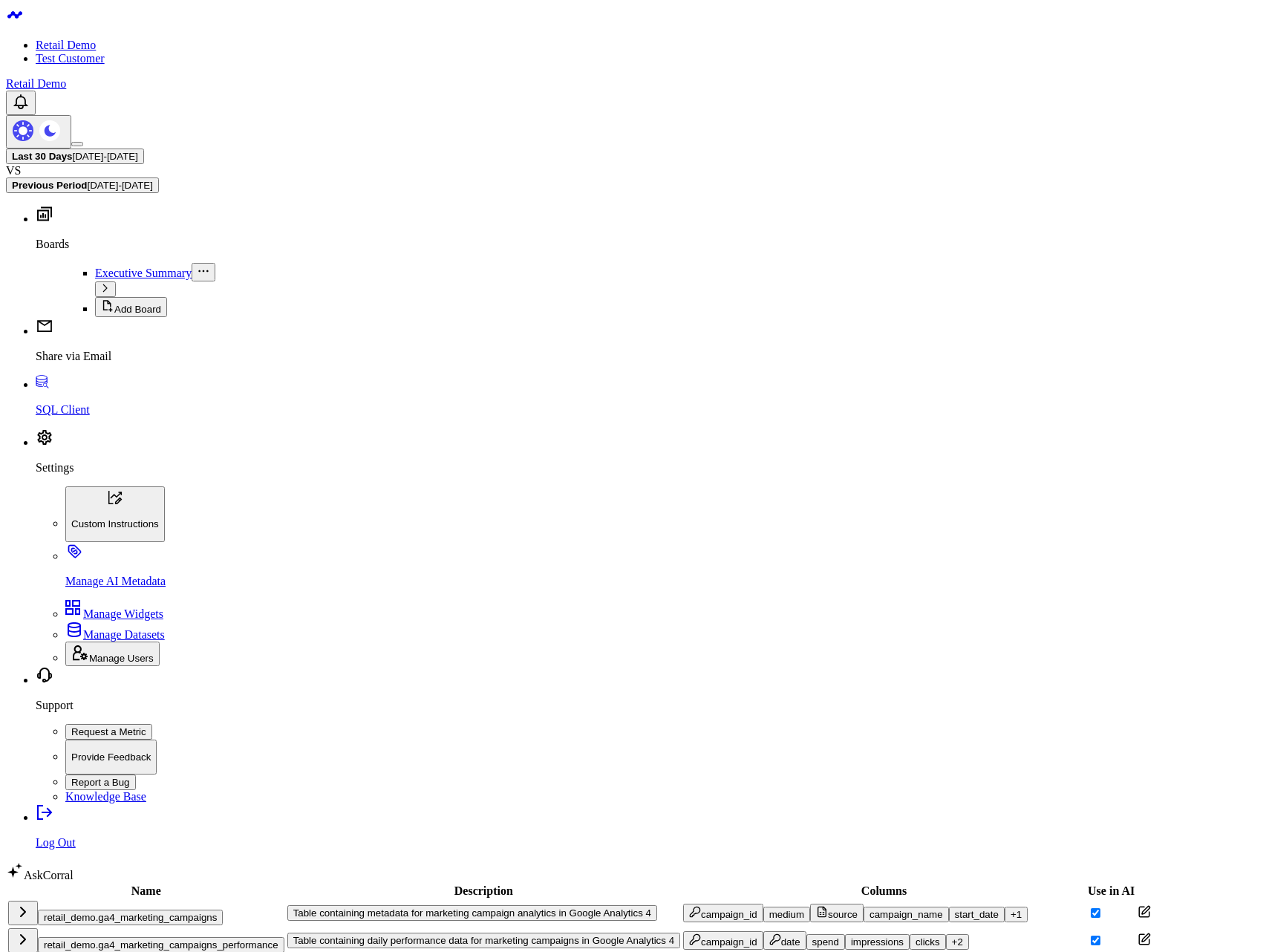
click at [223, 909] on button "retail_demo.ga4_marketing_campaigns" at bounding box center [130, 917] width 185 height 16
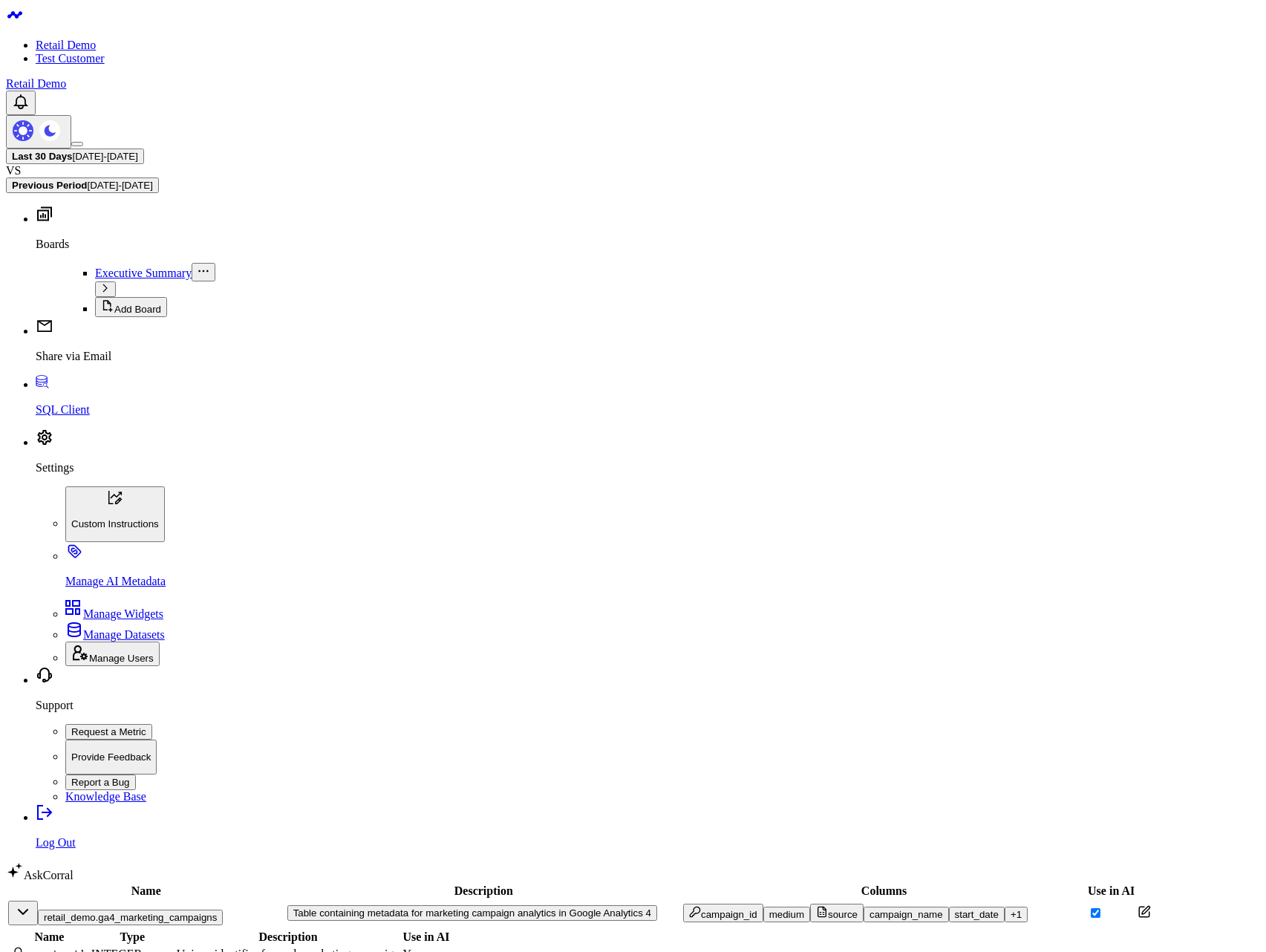
click at [1011, 909] on div "+ 1" at bounding box center [1016, 914] width 11 height 11
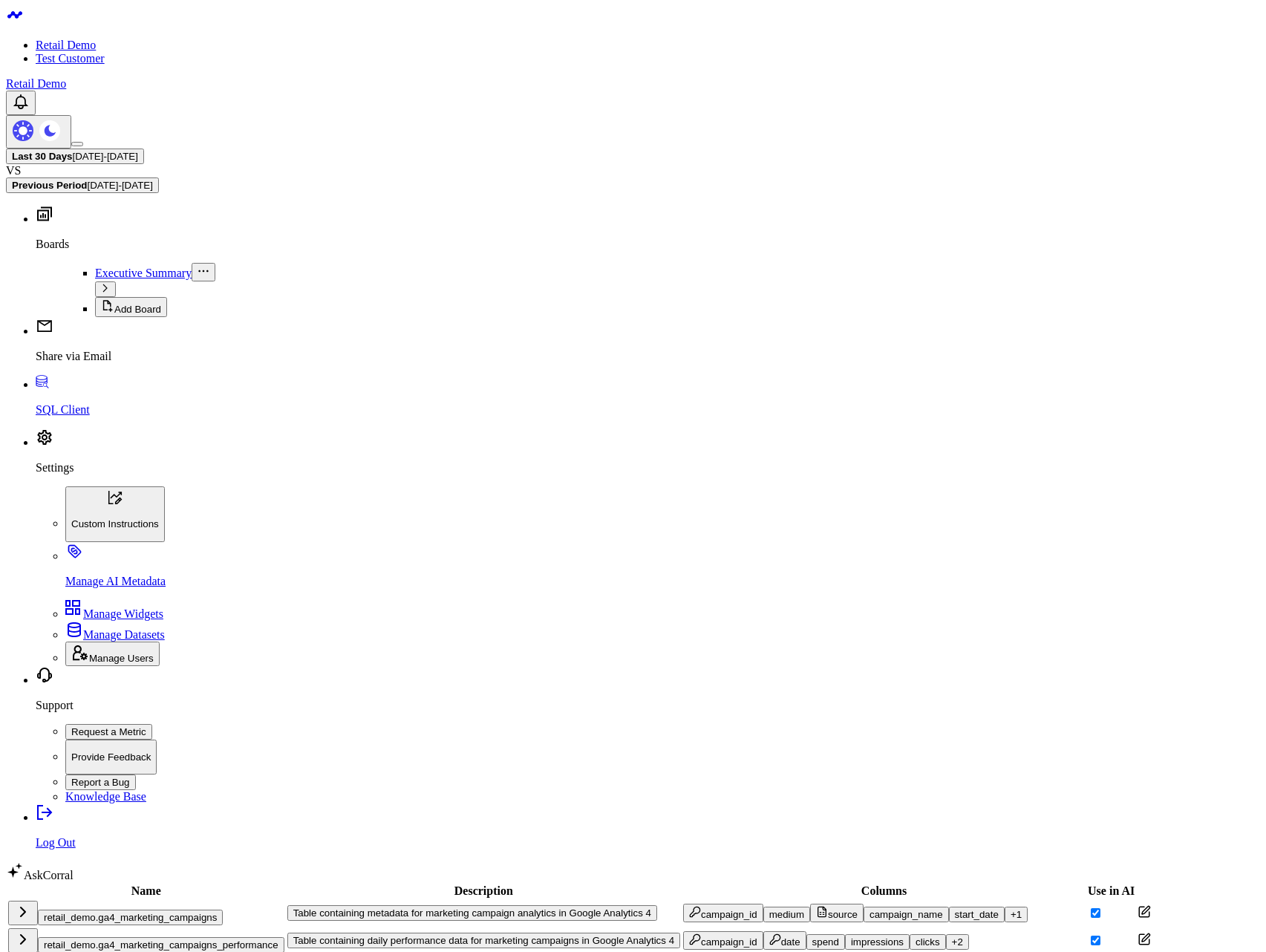
click at [812, 936] on div "spend" at bounding box center [825, 941] width 27 height 11
click at [32, 930] on icon "button" at bounding box center [23, 938] width 17 height 17
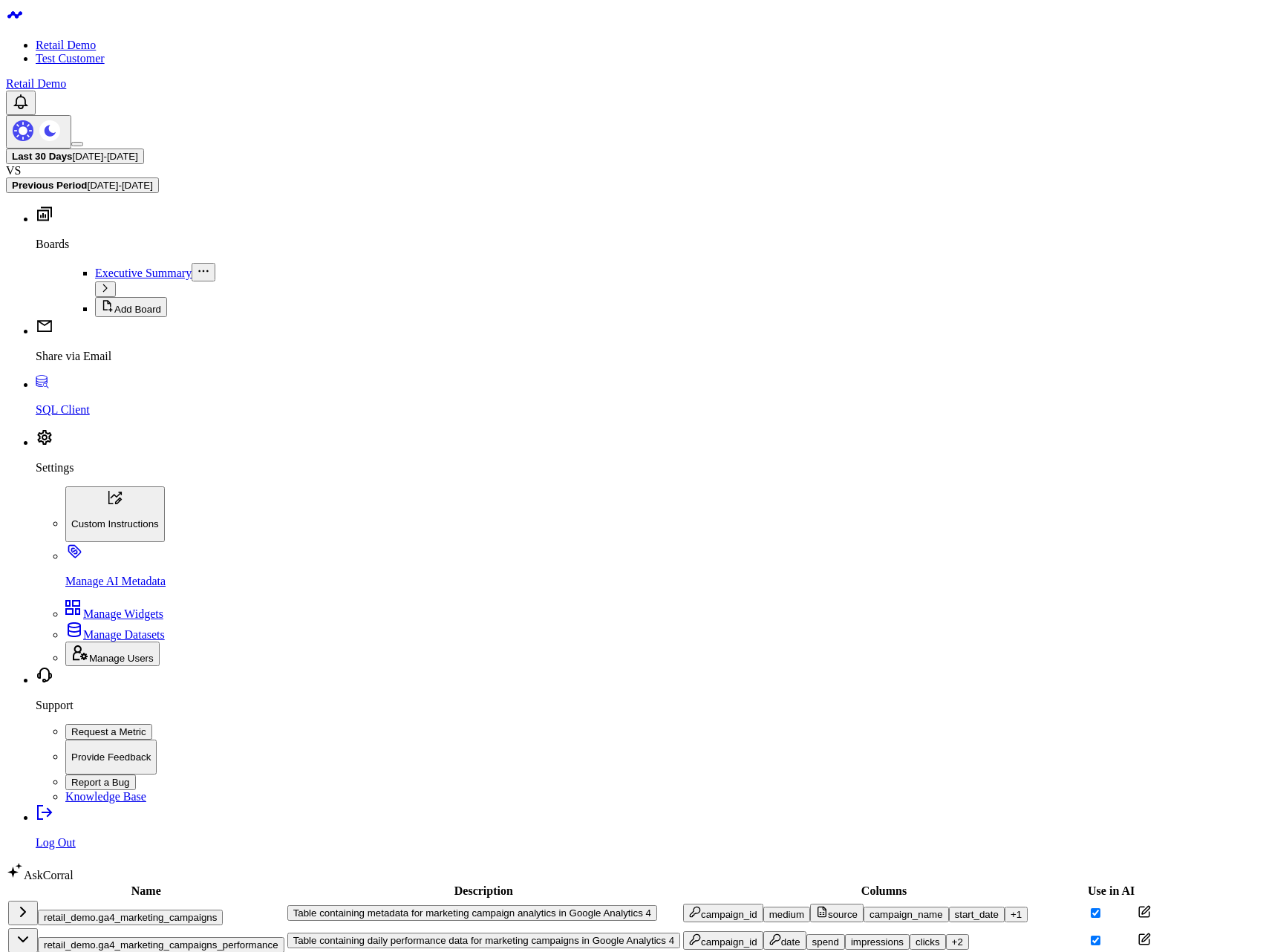
click at [173, 937] on button "retail_demo.ga4_marketing_campaigns_performance" at bounding box center [161, 944] width 246 height 16
click at [145, 909] on button "retail_demo.ga4_marketing_campaigns" at bounding box center [130, 917] width 185 height 16
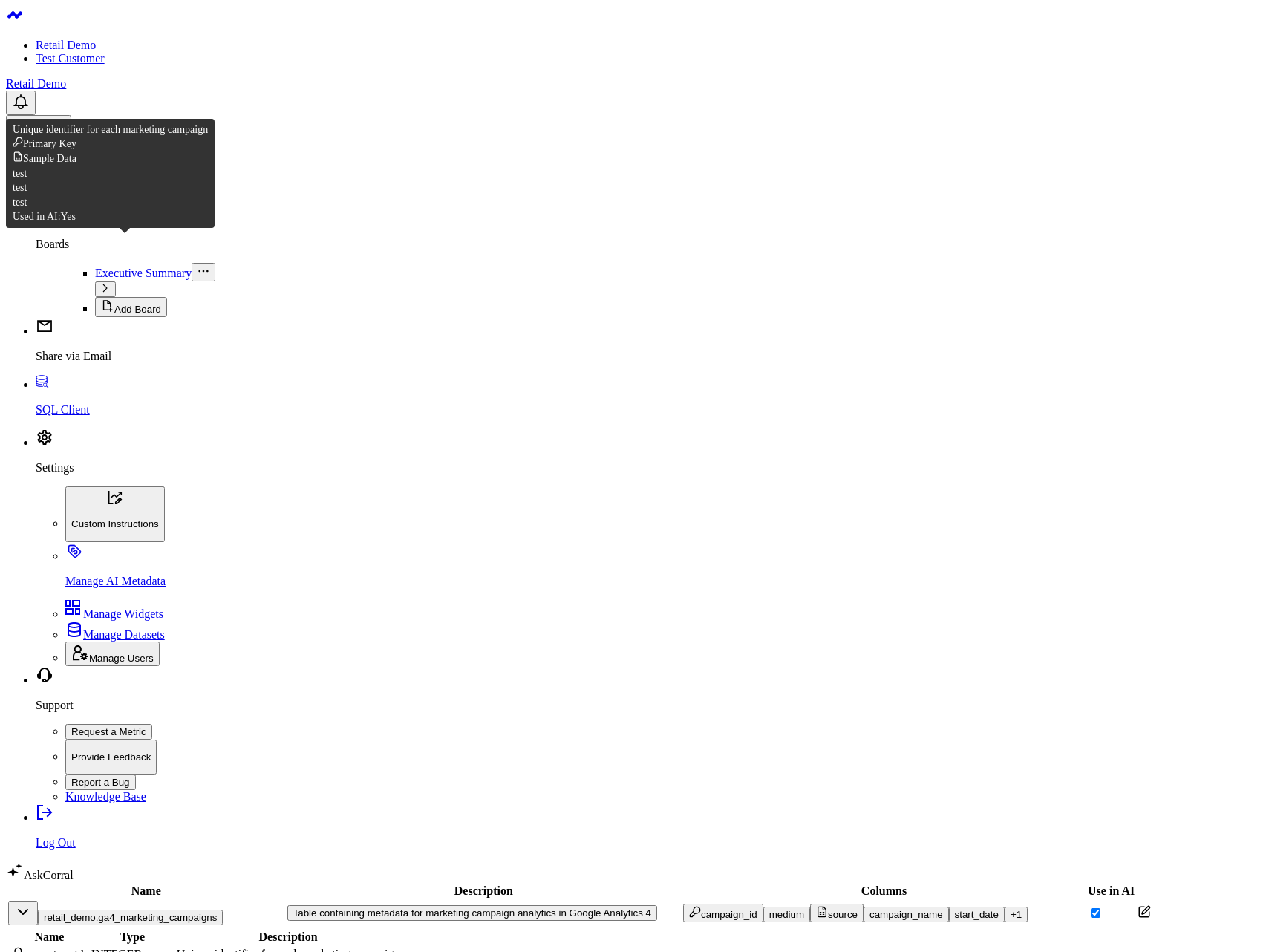
click at [84, 947] on div "campaign_id" at bounding box center [47, 954] width 74 height 15
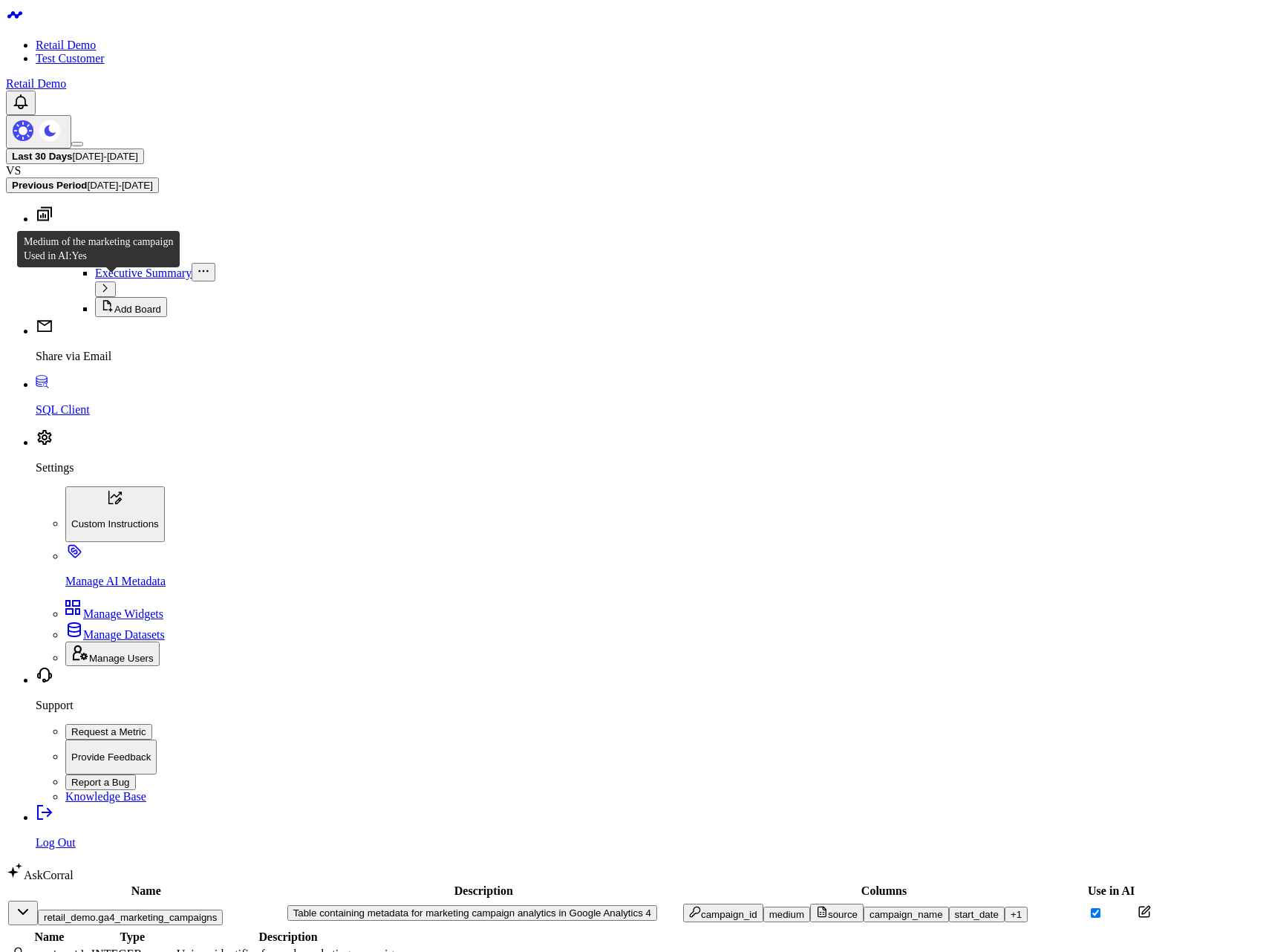
click at [49, 951] on div "medium" at bounding box center [30, 971] width 39 height 14
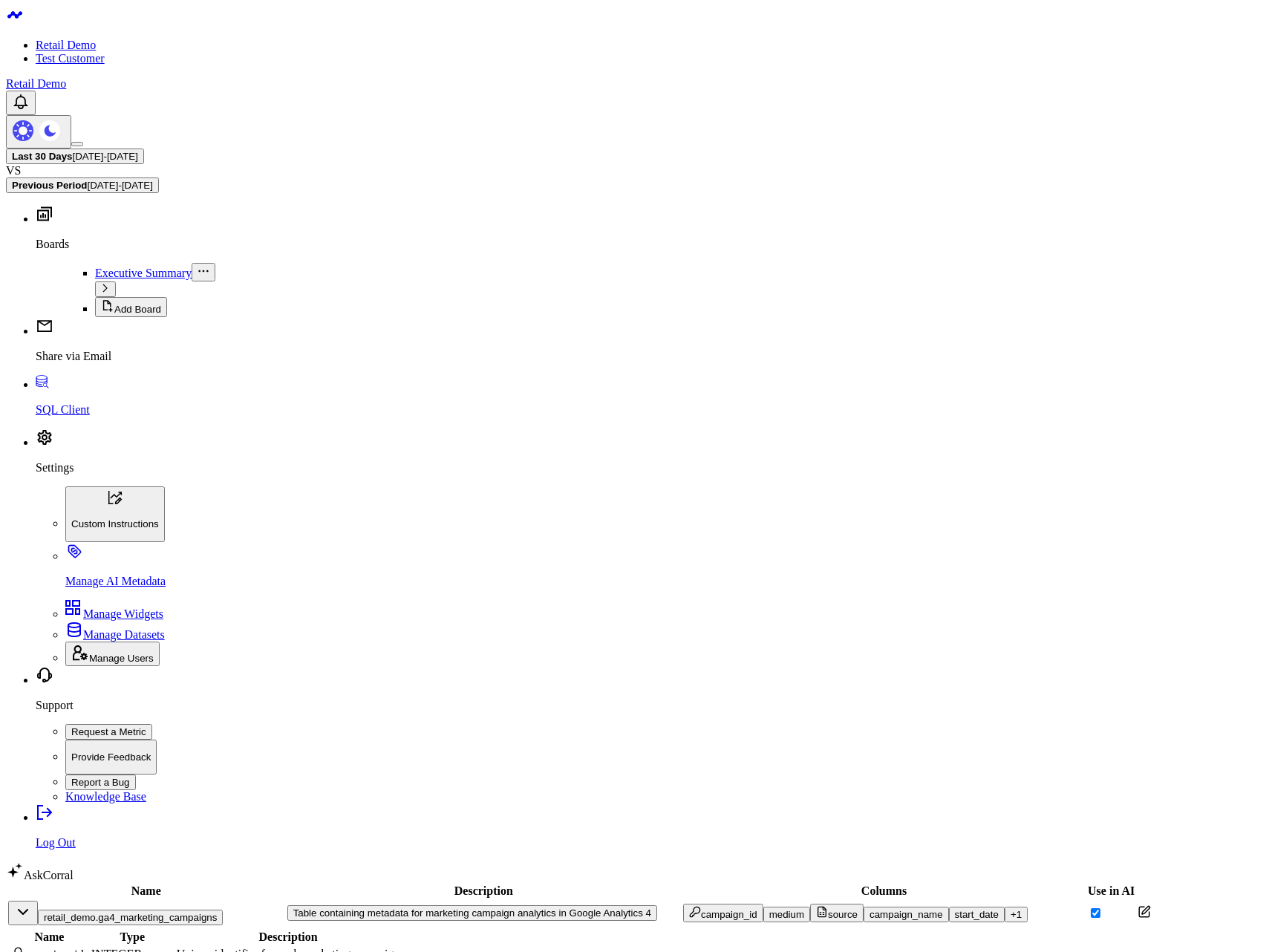
click at [1137, 900] on td at bounding box center [1144, 912] width 15 height 26
click at [1137, 905] on icon at bounding box center [1144, 912] width 14 height 14
click at [49, 951] on div "medium" at bounding box center [30, 971] width 39 height 14
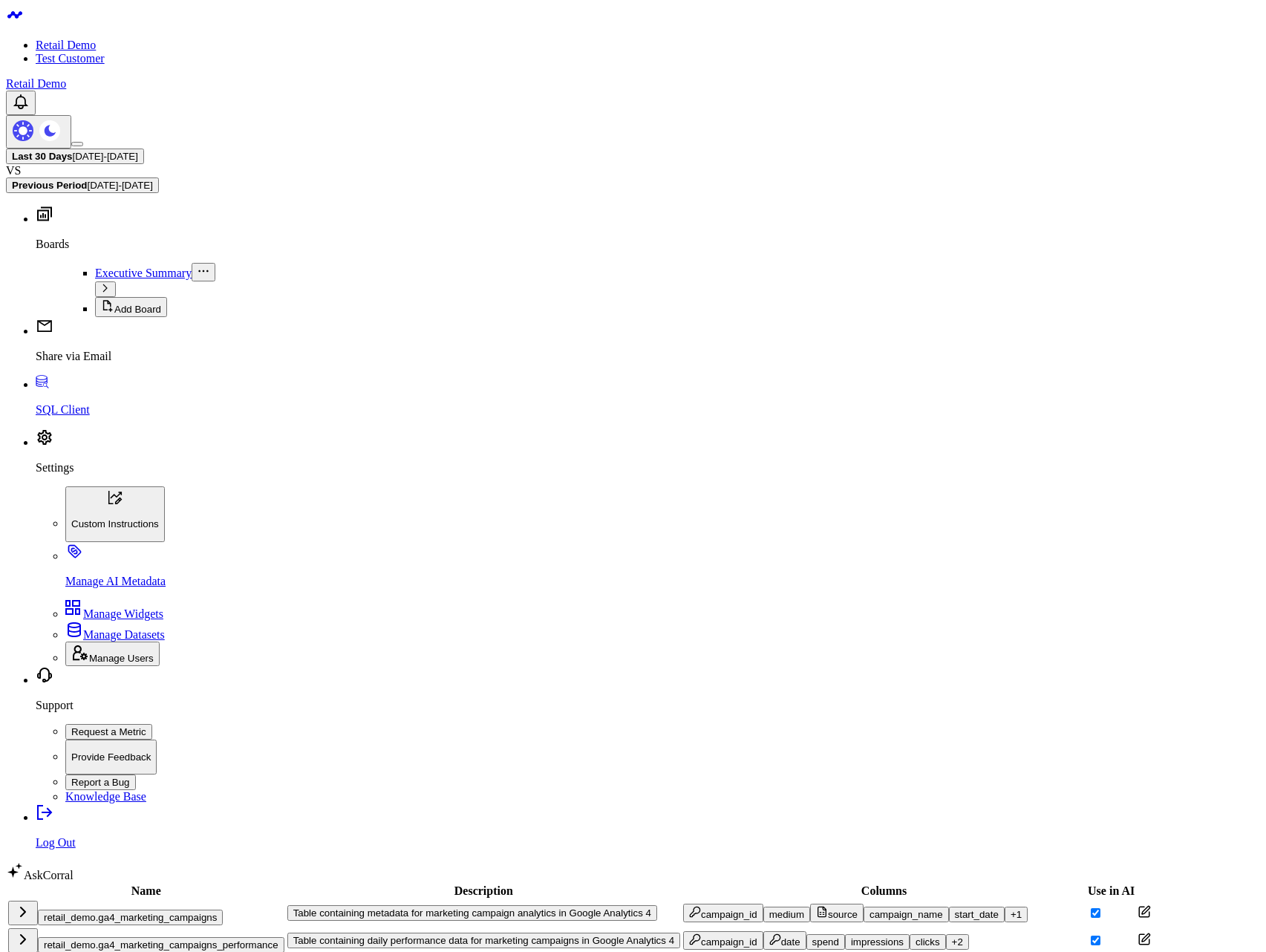
click at [180, 909] on button "retail_demo.ga4_marketing_campaigns" at bounding box center [130, 917] width 185 height 16
click at [769, 909] on div "medium" at bounding box center [786, 914] width 35 height 11
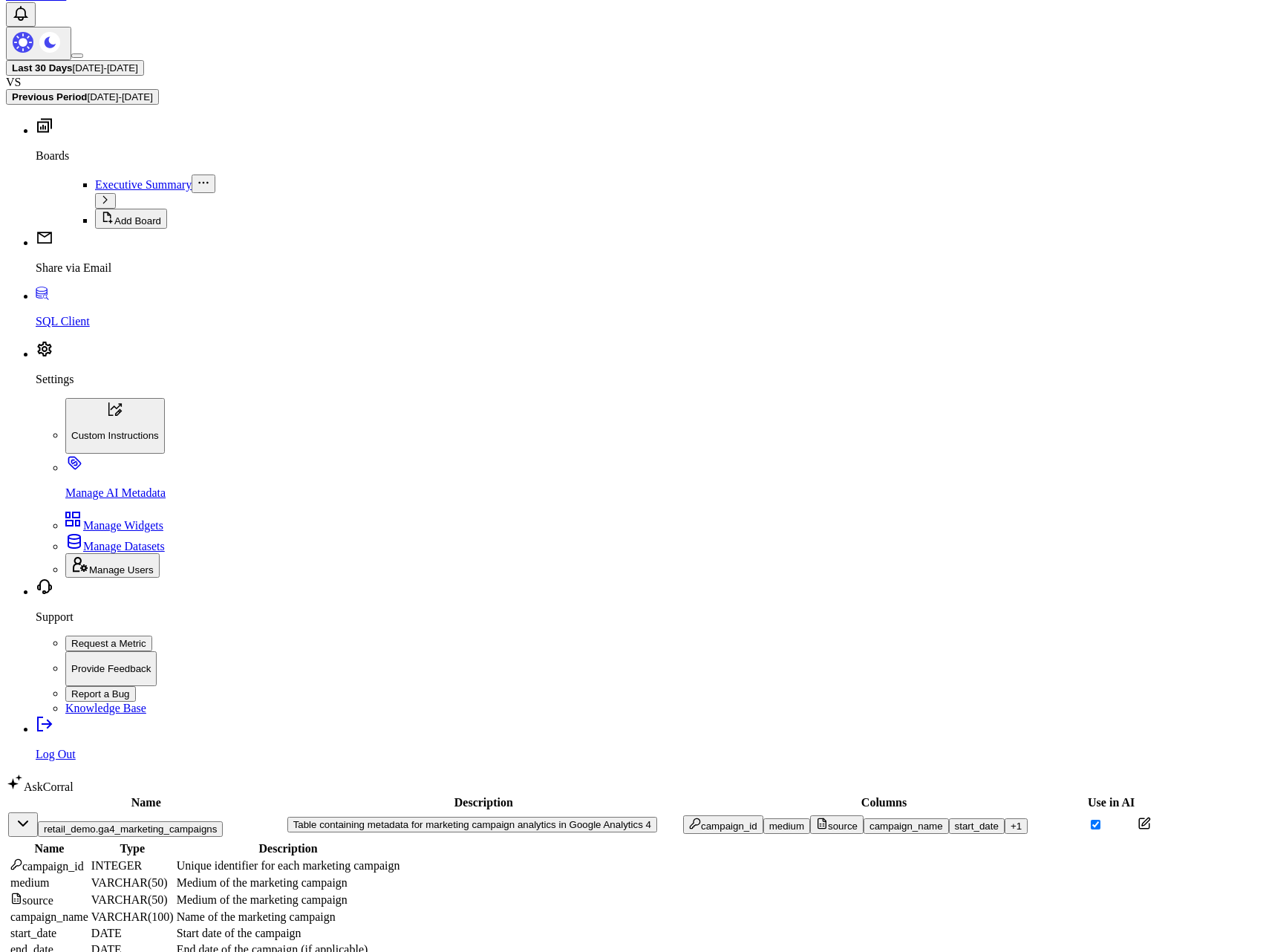
scroll to position [89, 0]
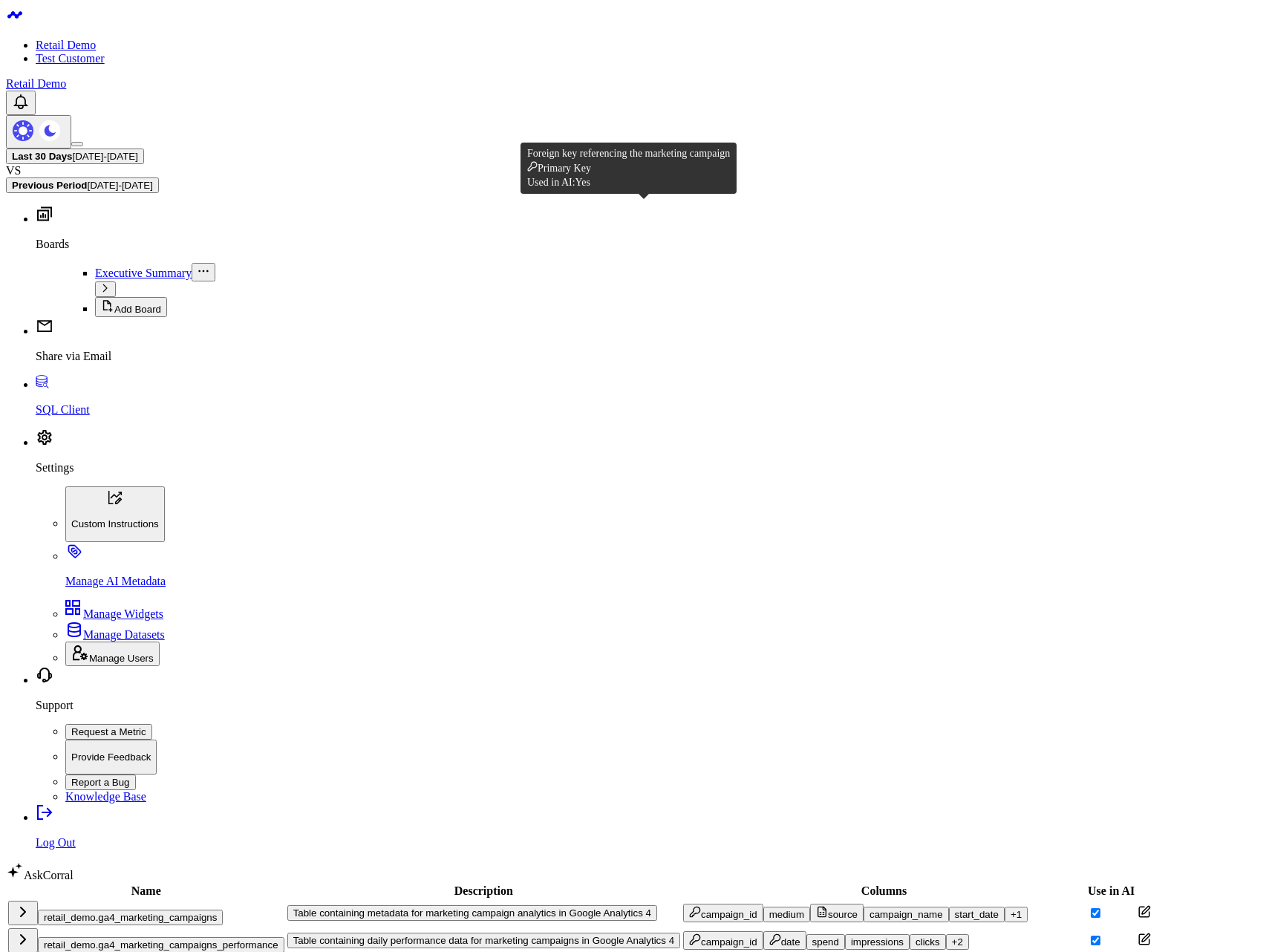
click at [689, 933] on div "campaign_id" at bounding box center [723, 940] width 68 height 14
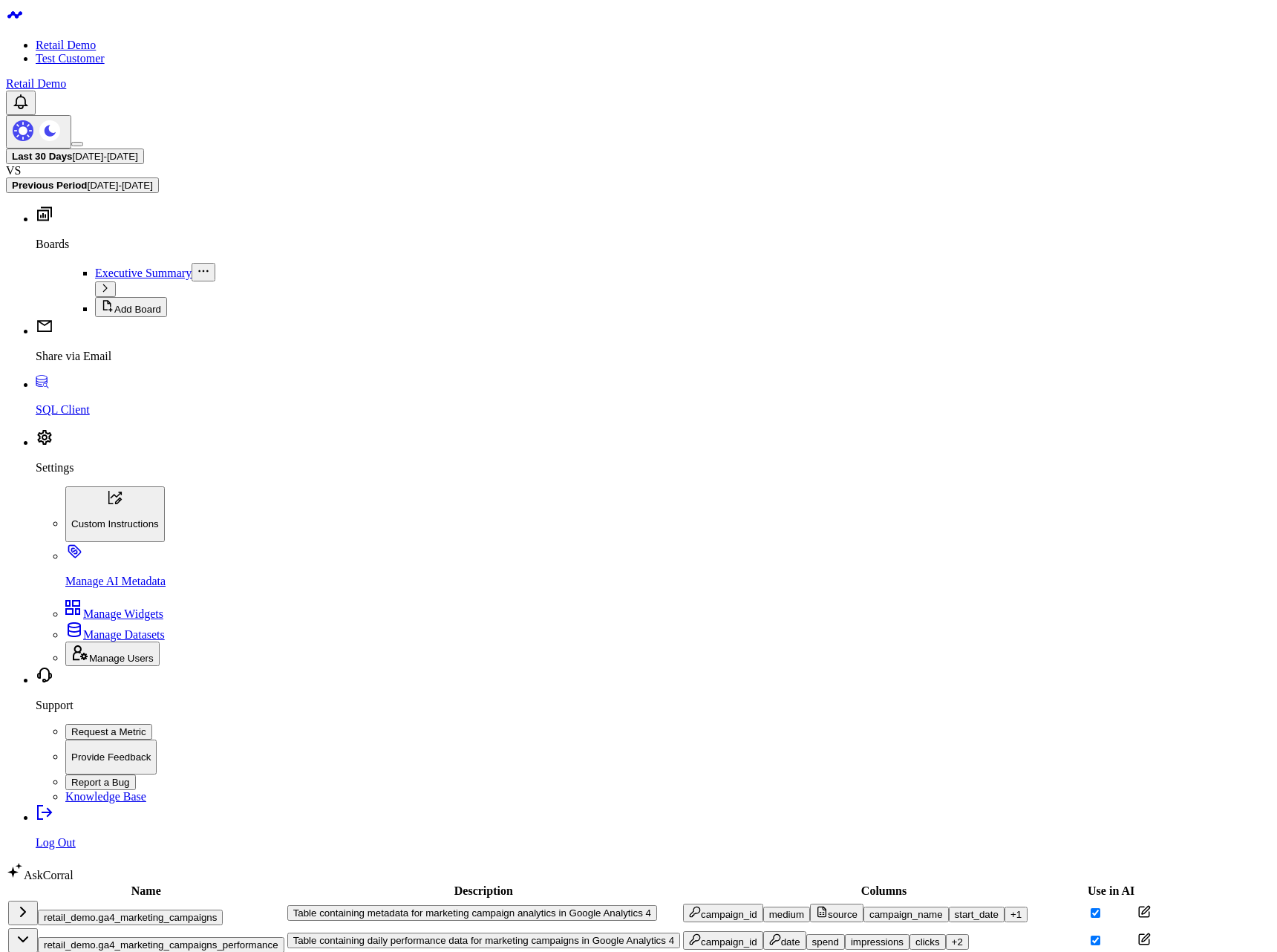
click at [769, 933] on icon "button" at bounding box center [775, 939] width 12 height 12
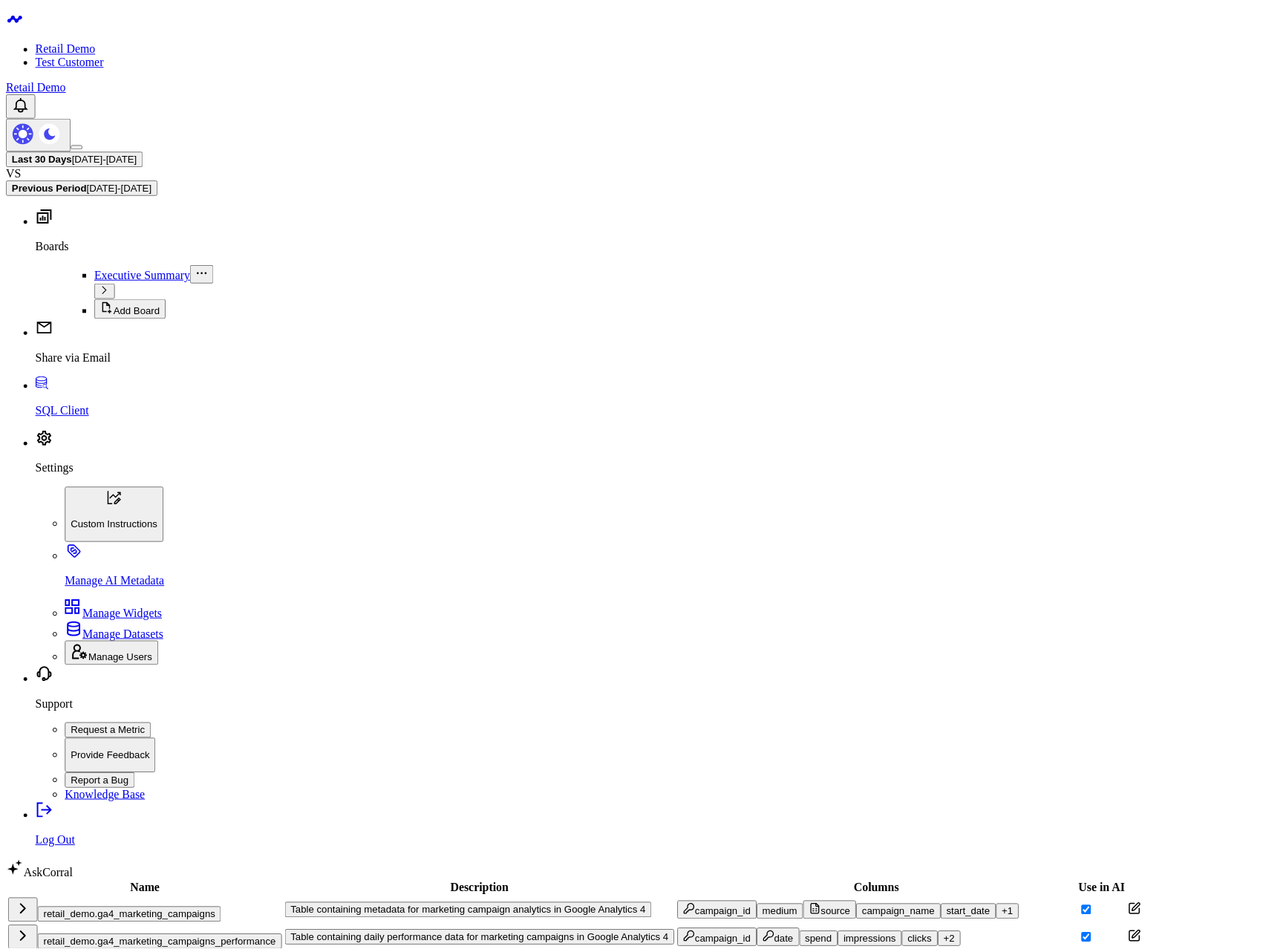
scroll to position [106, 0]
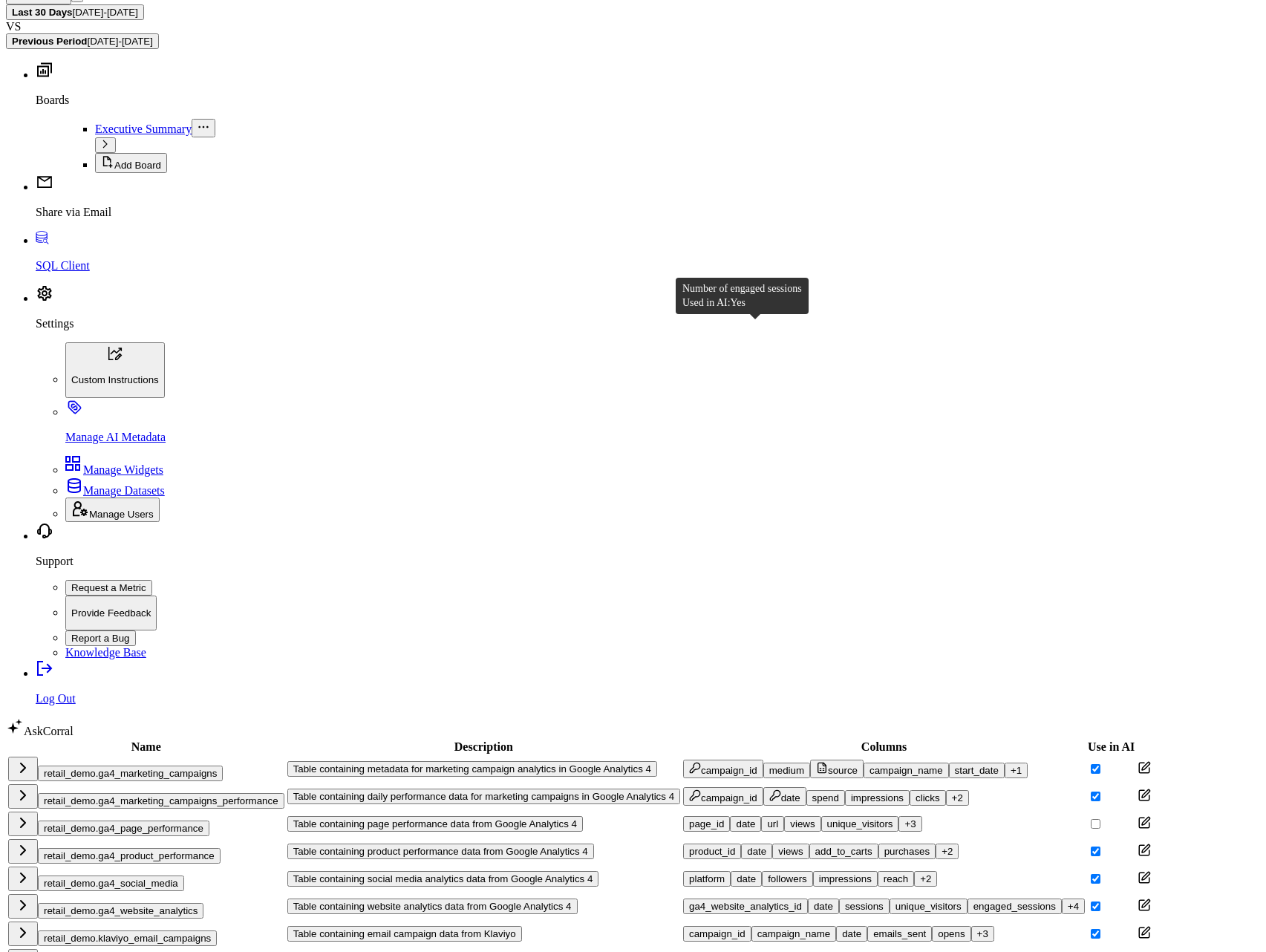
scroll to position [304, 0]
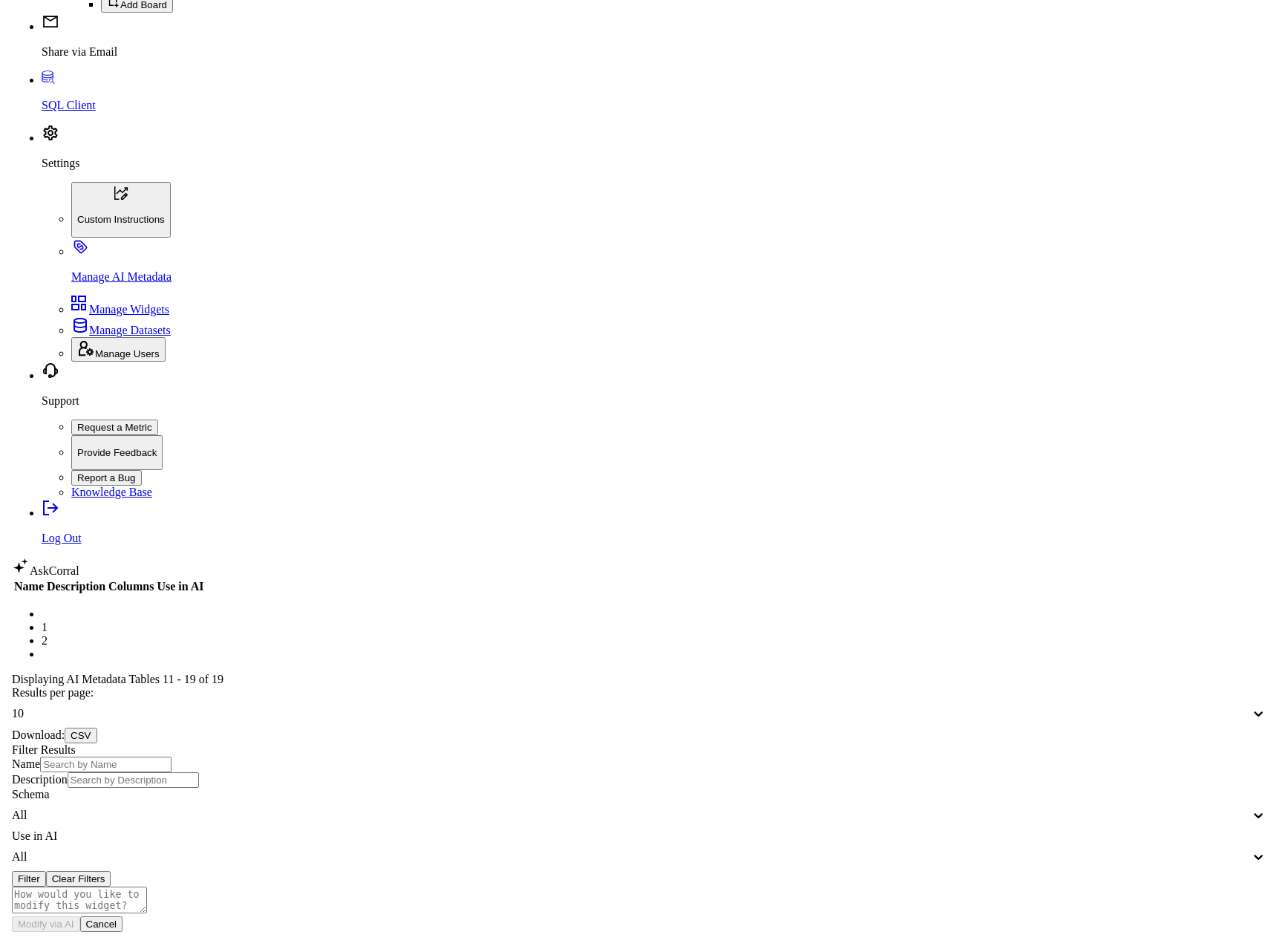
scroll to position [0, 0]
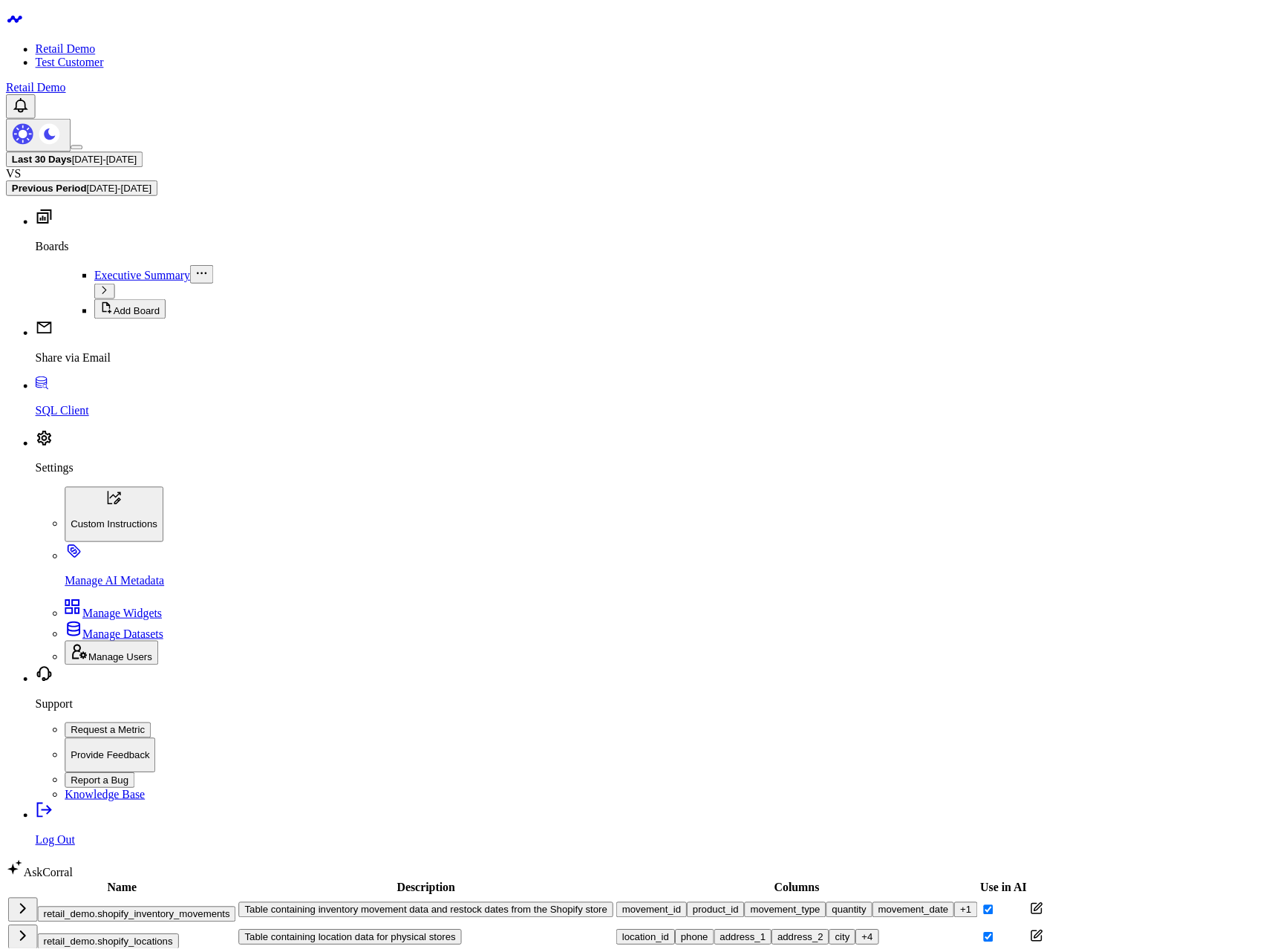
scroll to position [721, 0]
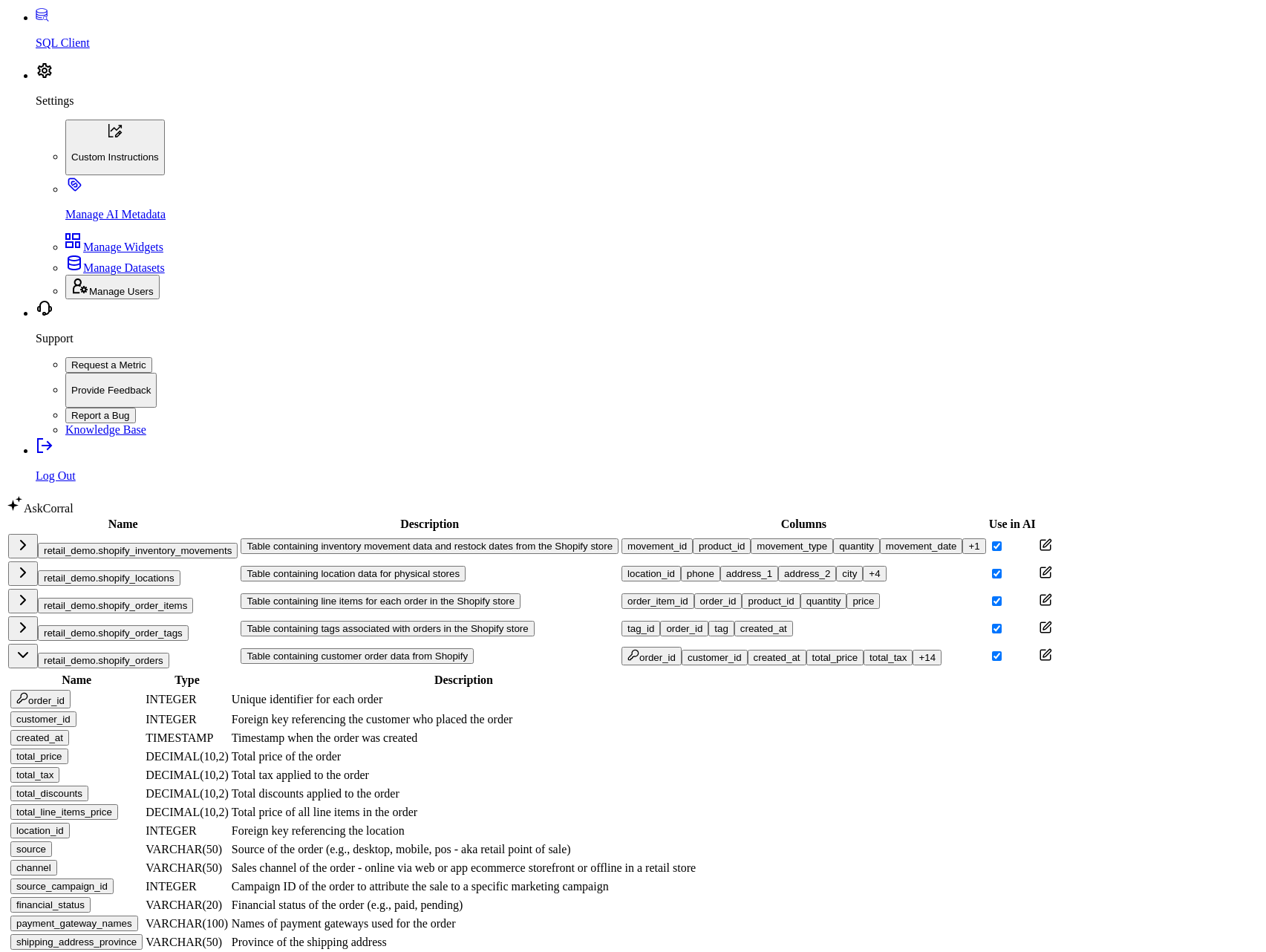
scroll to position [446, 0]
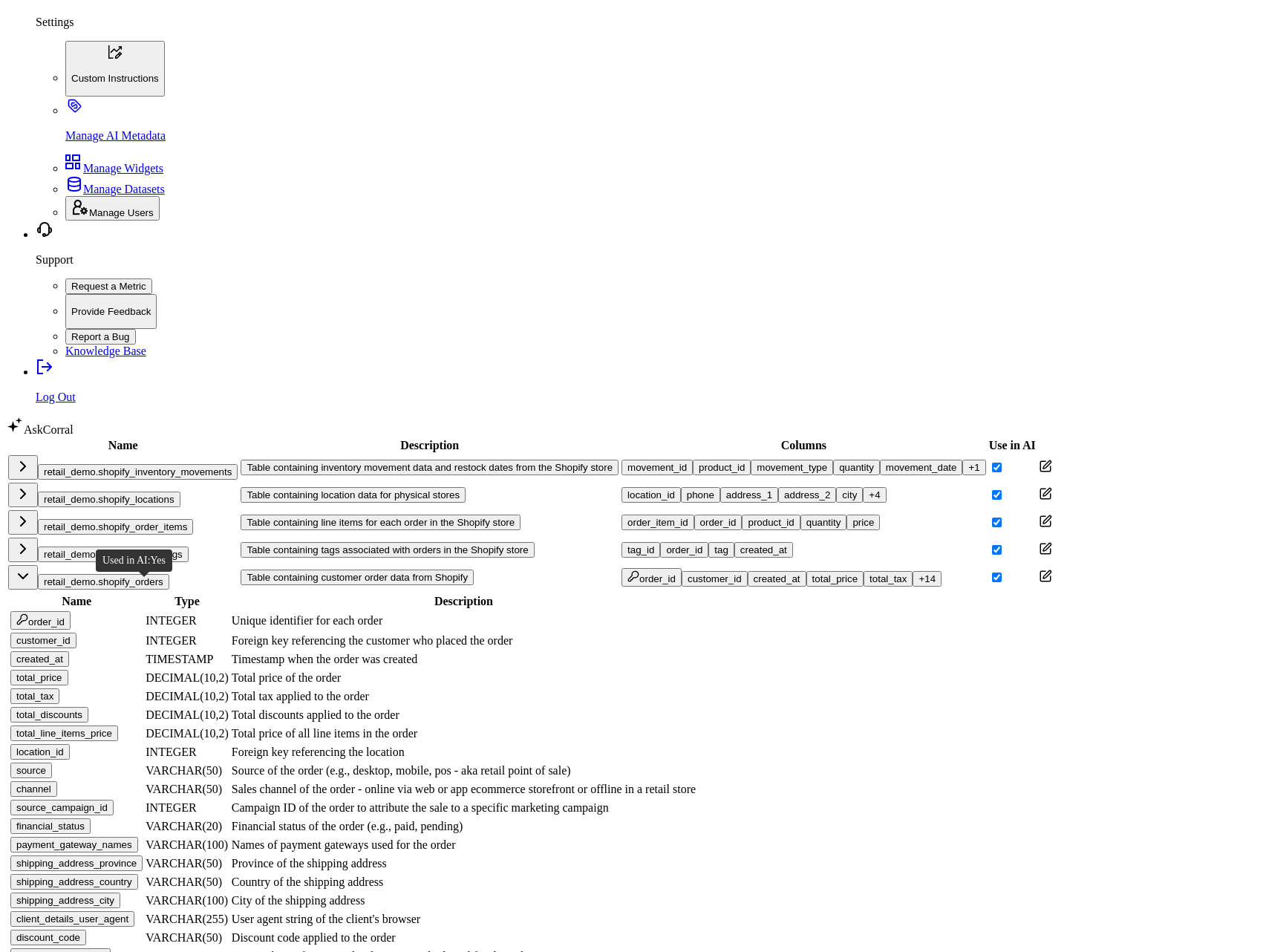
click at [114, 894] on div "shipping_address_city" at bounding box center [65, 900] width 98 height 11
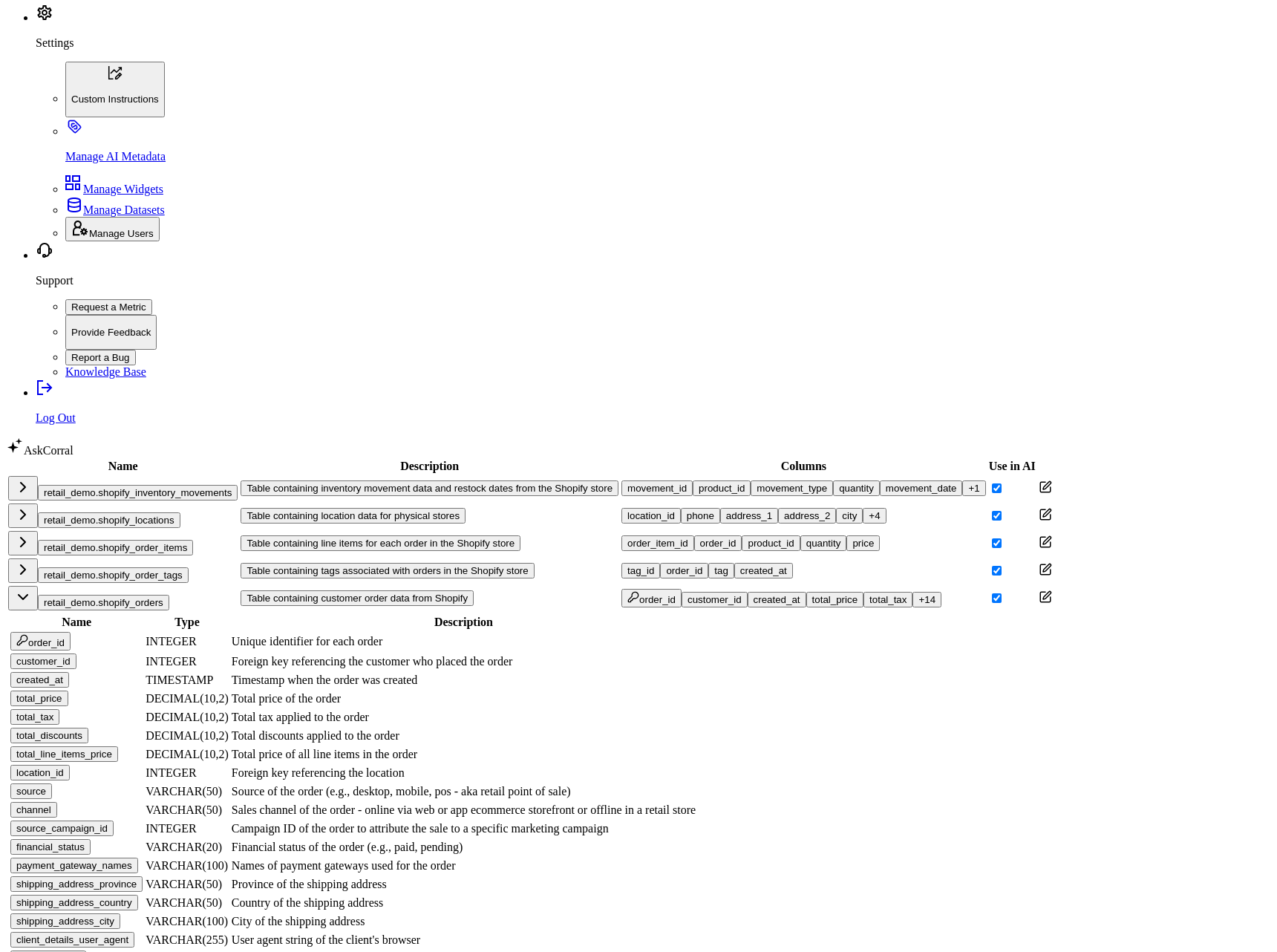
scroll to position [1514, 0]
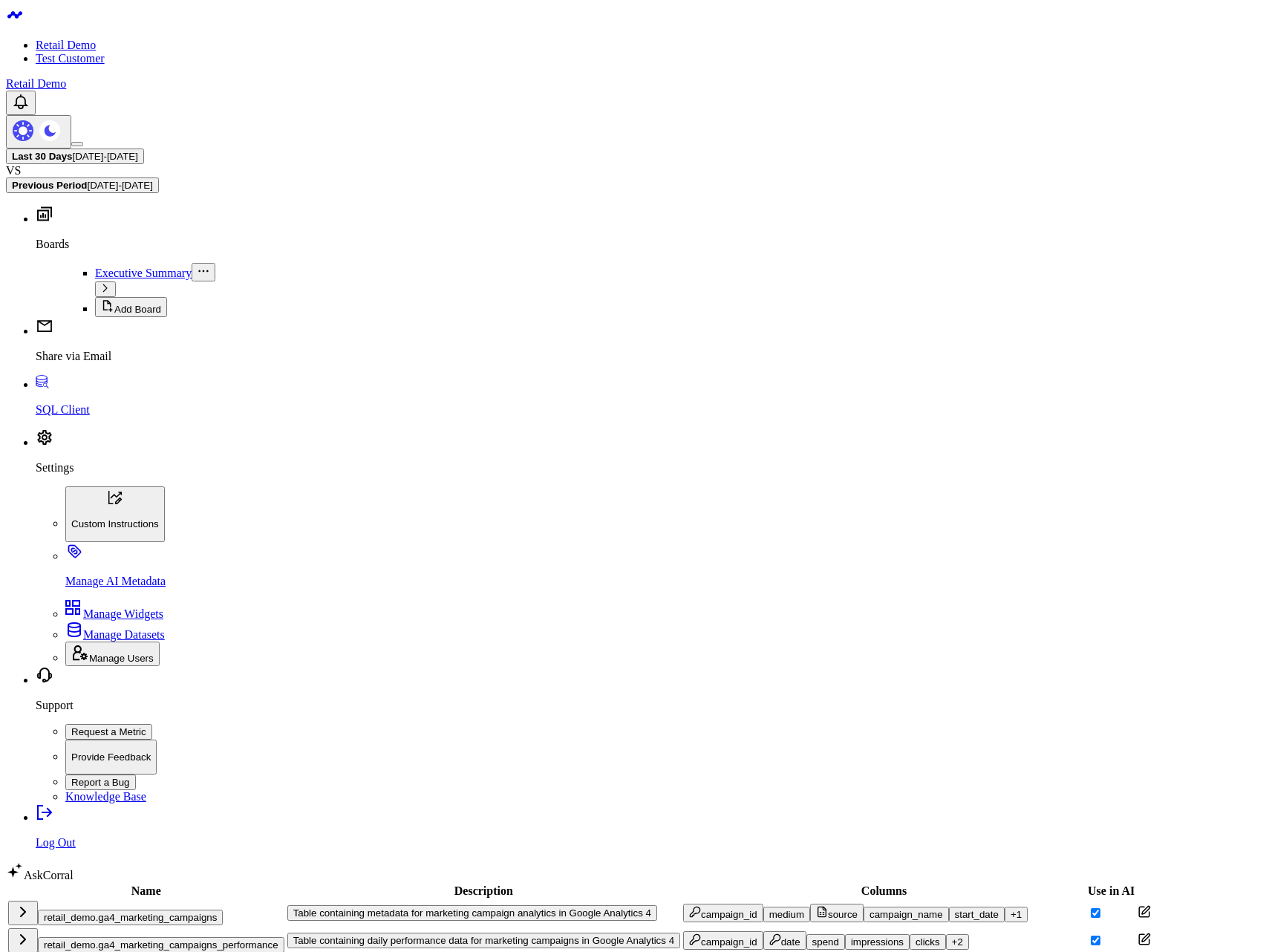
click at [196, 909] on button "retail_demo.ga4_marketing_campaigns" at bounding box center [130, 917] width 185 height 16
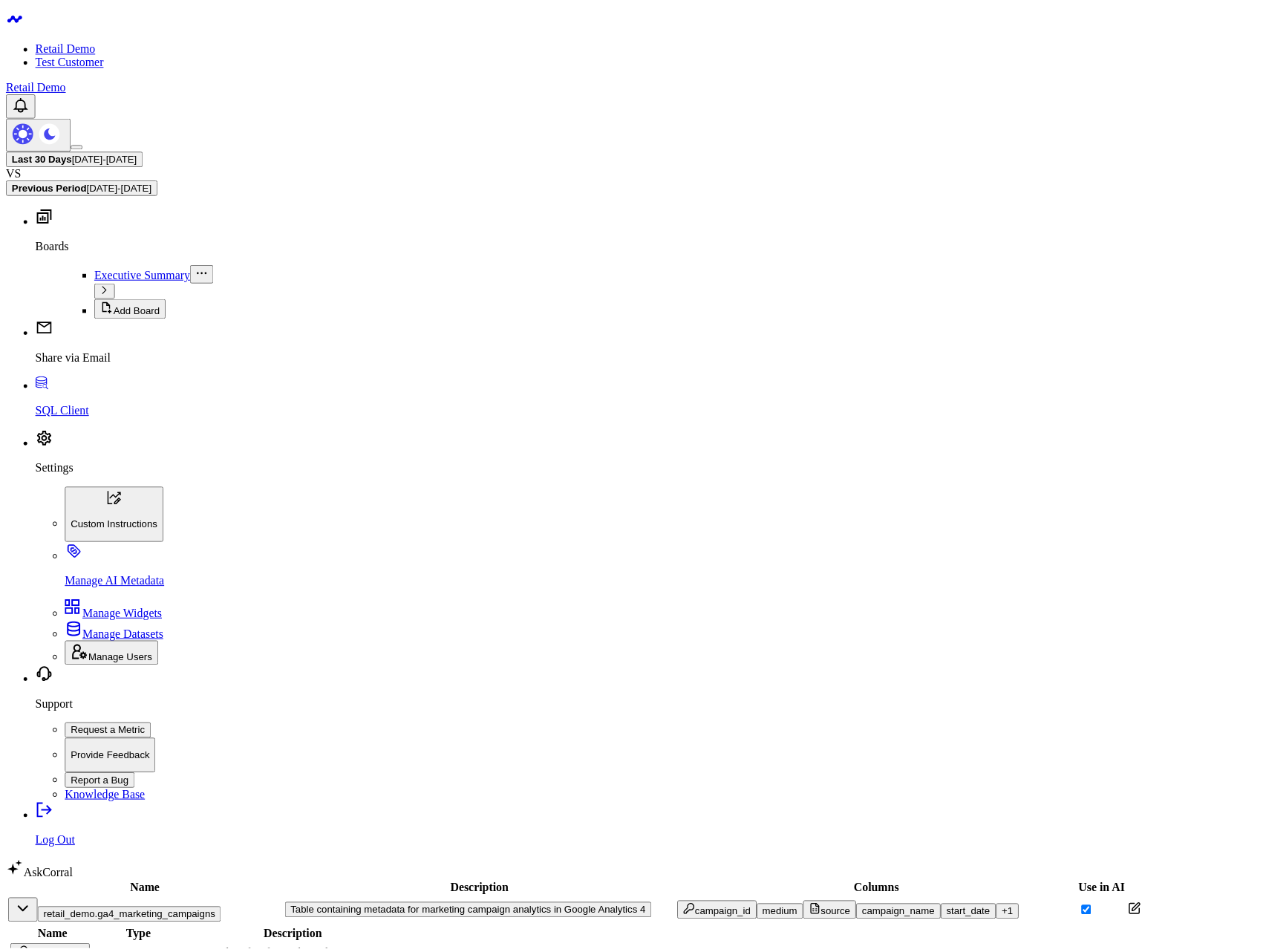
scroll to position [78, 0]
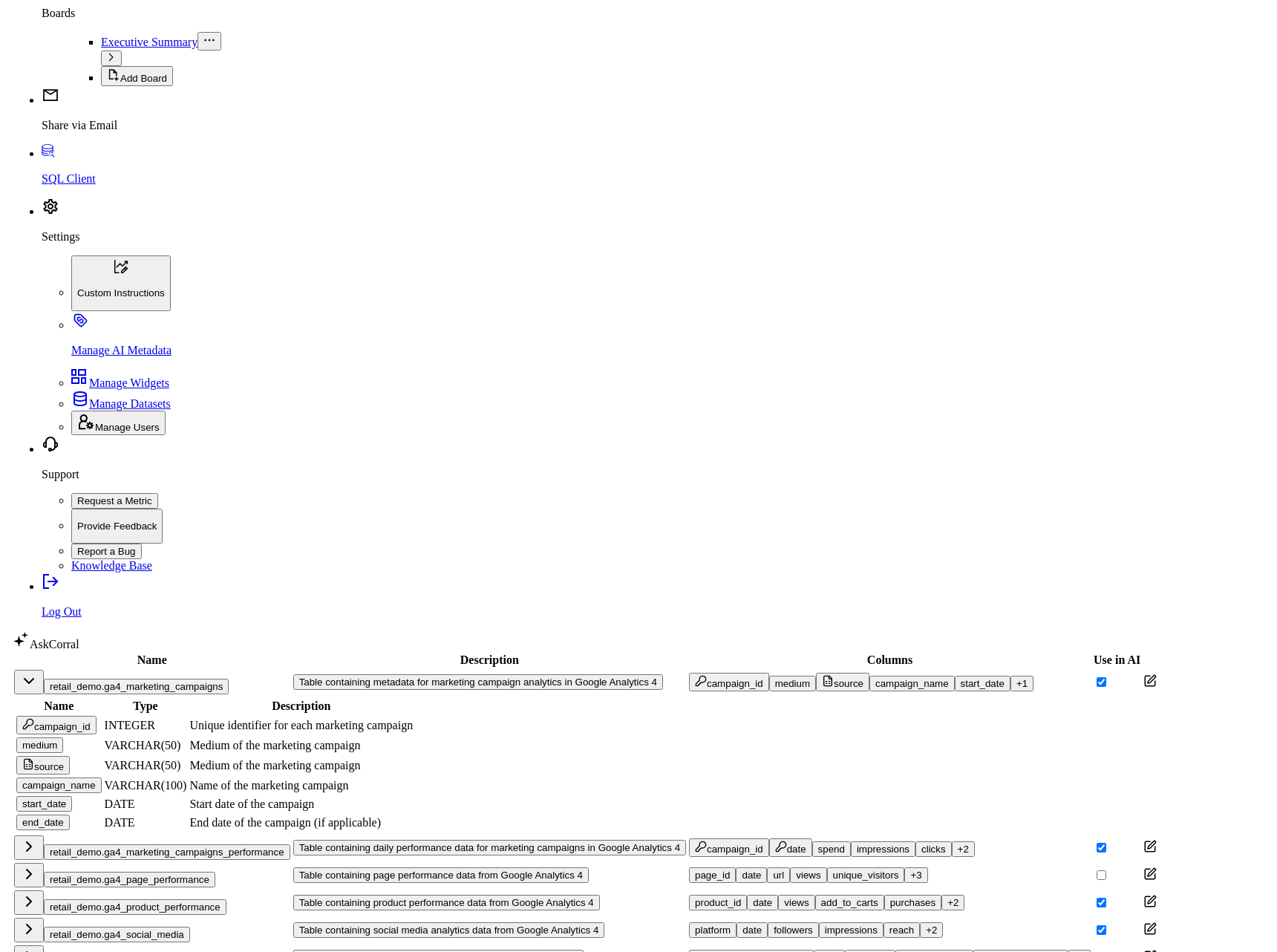
scroll to position [0, 0]
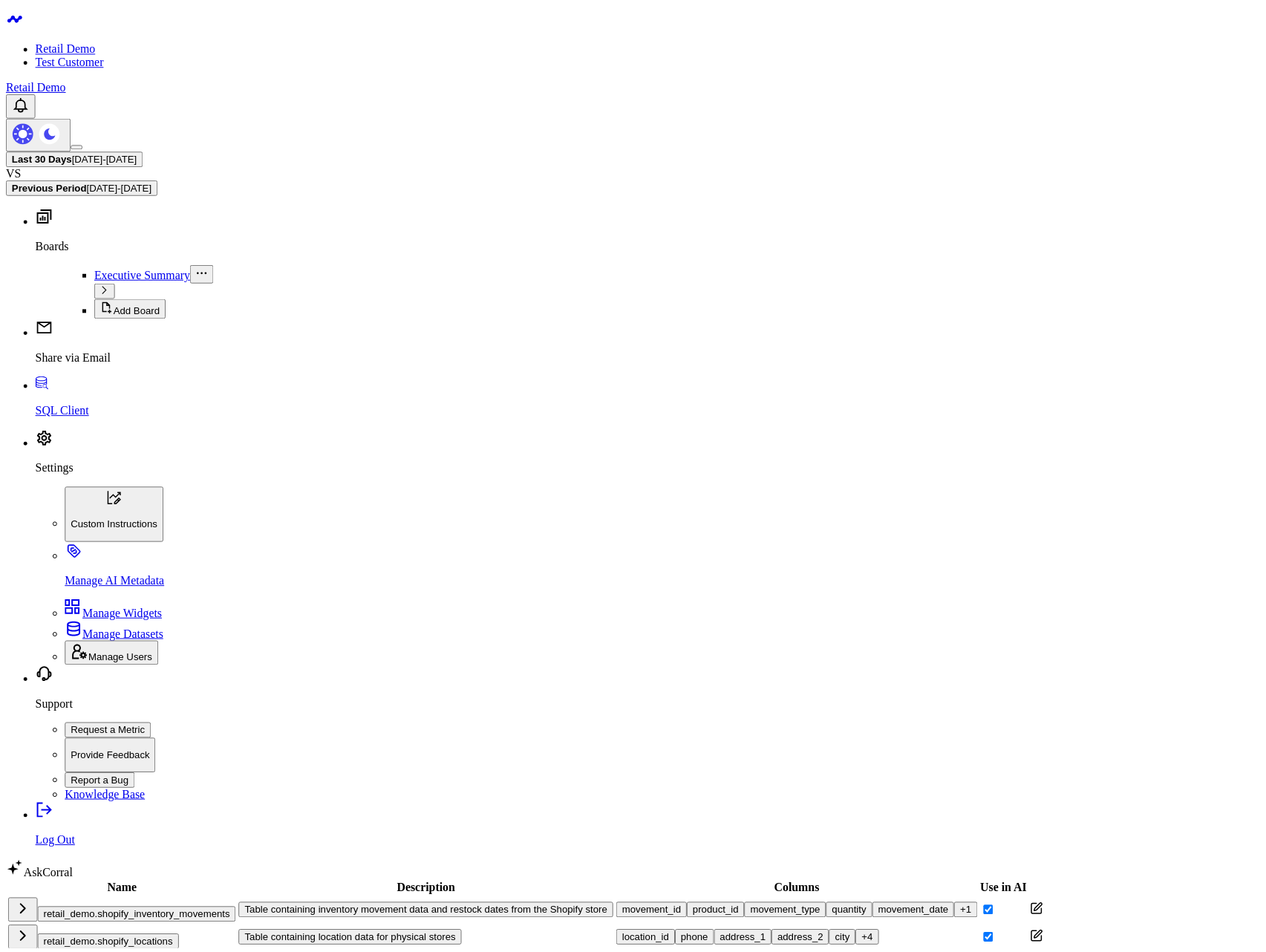
scroll to position [1325, 0]
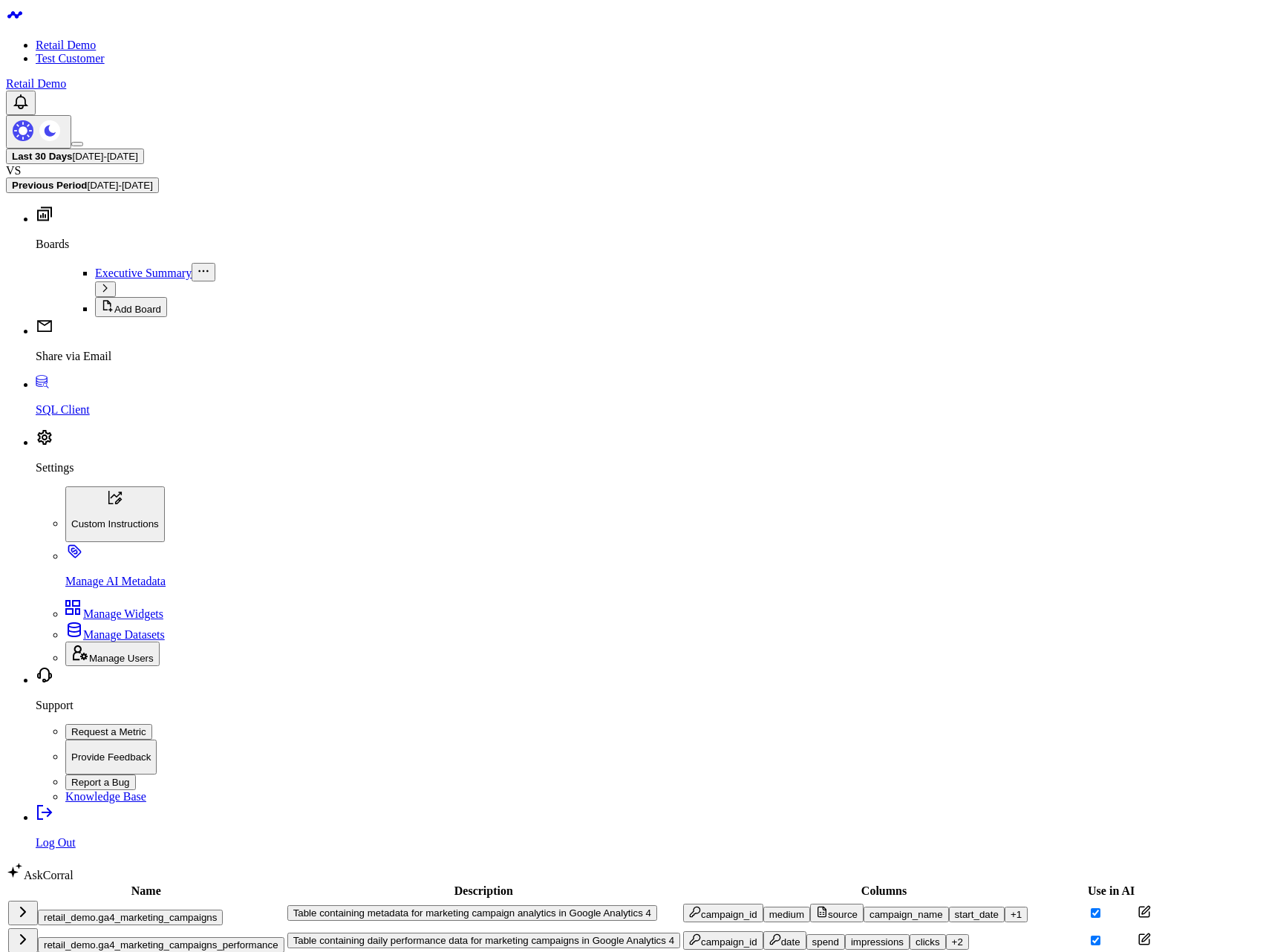
click at [238, 951] on td "retail_demo.ga4_page_performance" at bounding box center [146, 967] width 278 height 26
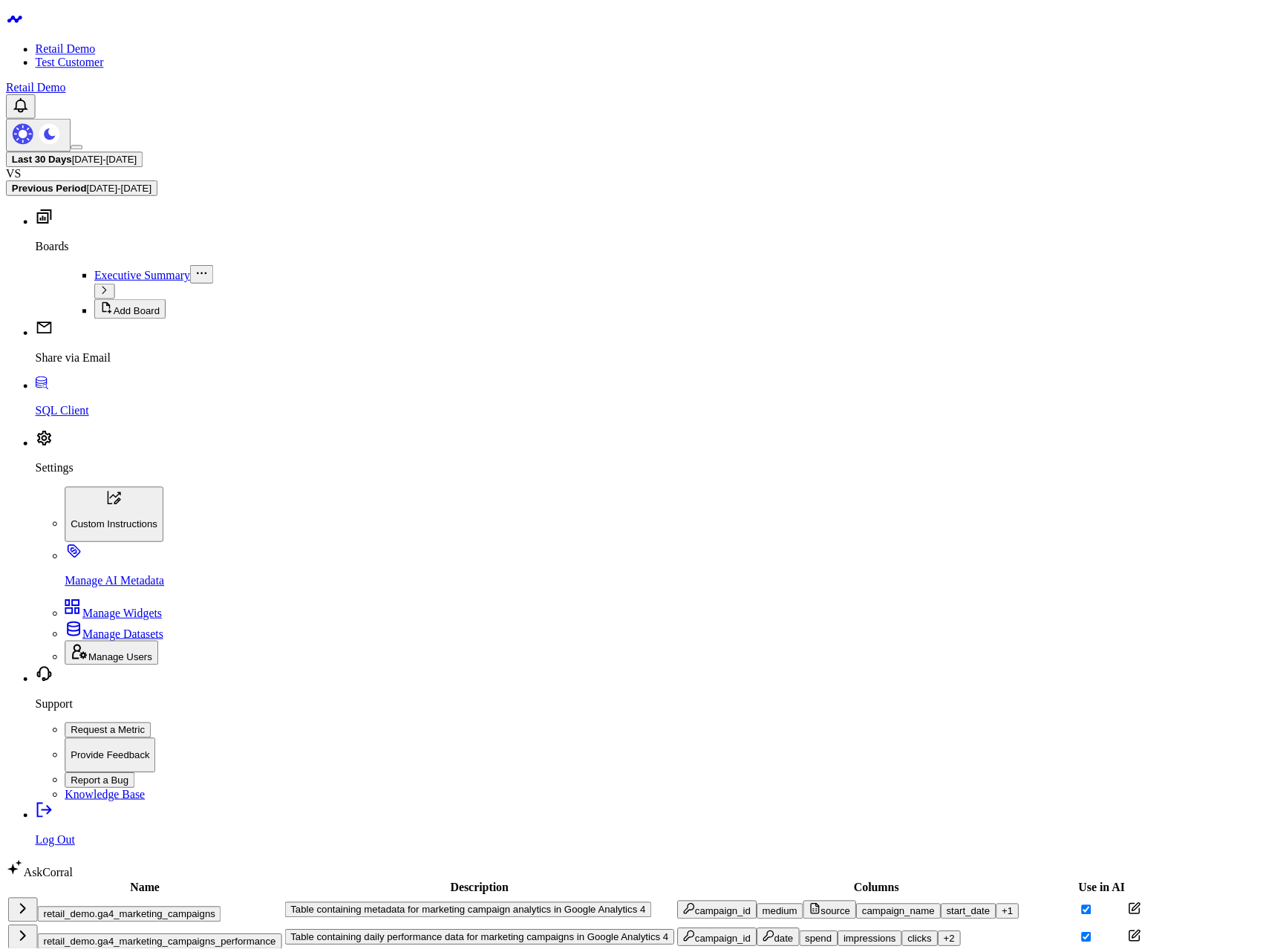
scroll to position [259, 0]
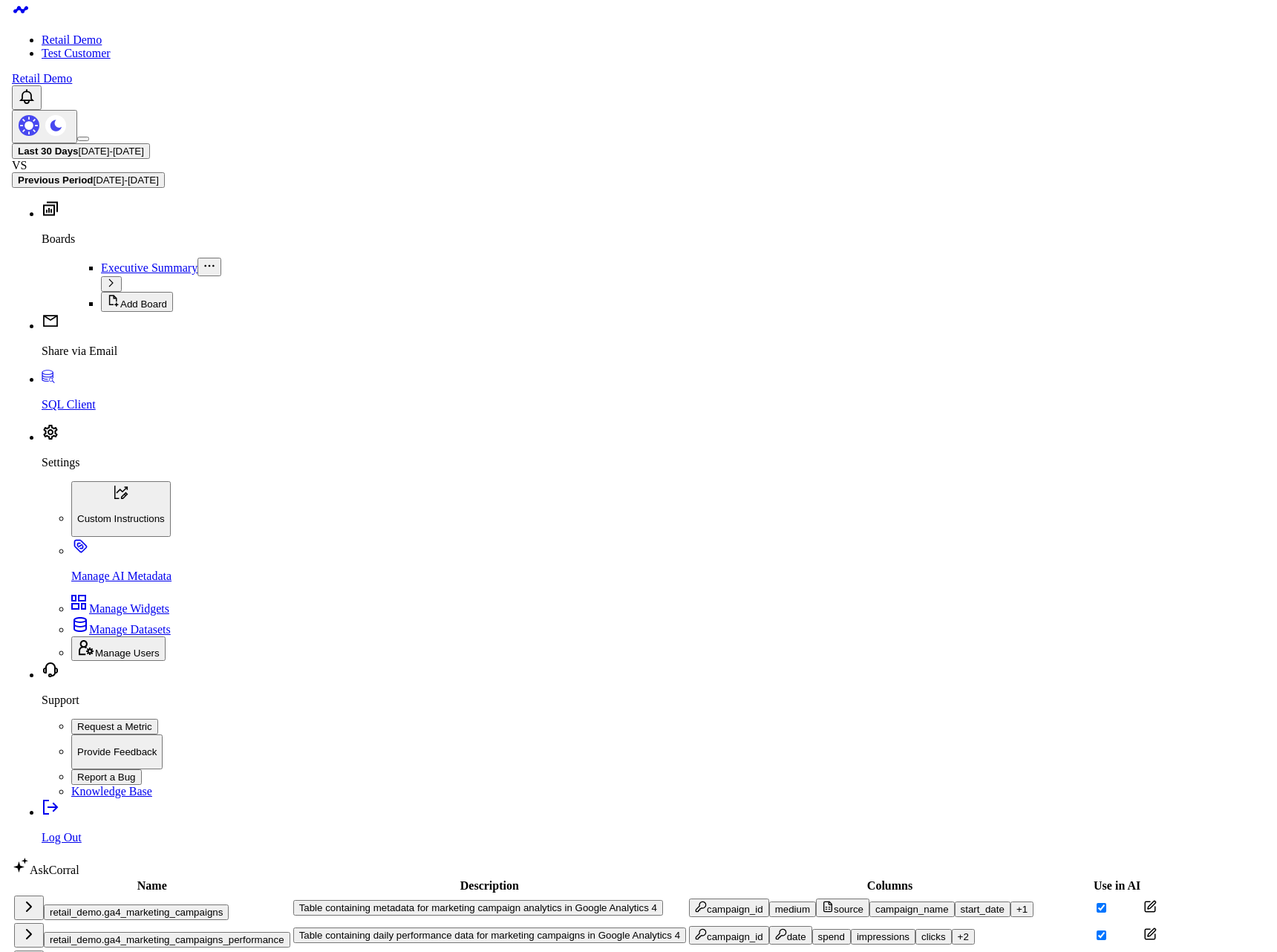
scroll to position [304, 0]
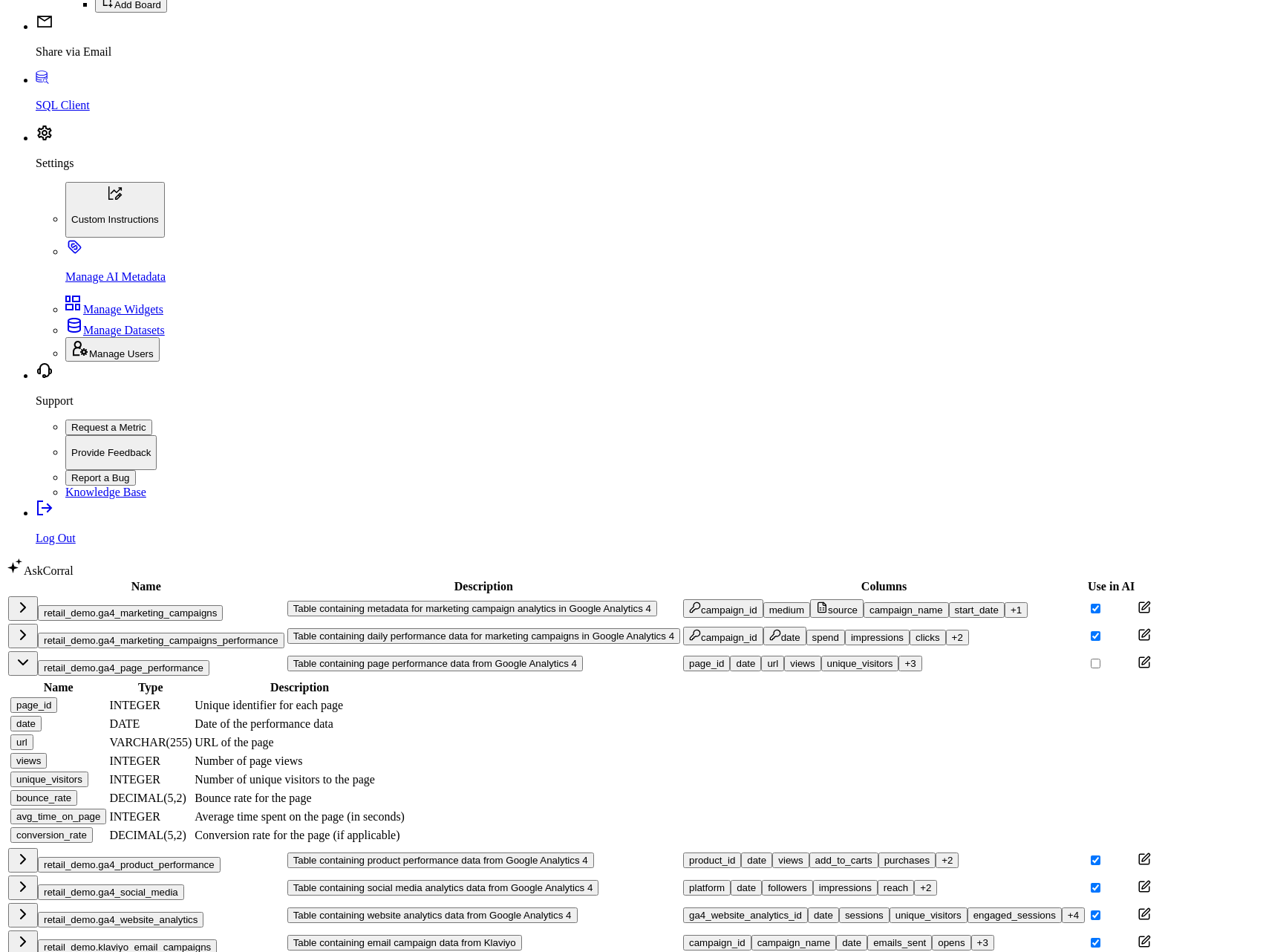
click at [216, 939] on button "retail_demo.klaviyo_email_campaigns" at bounding box center [127, 947] width 179 height 16
click at [757, 937] on div "campaign_name" at bounding box center [794, 942] width 74 height 11
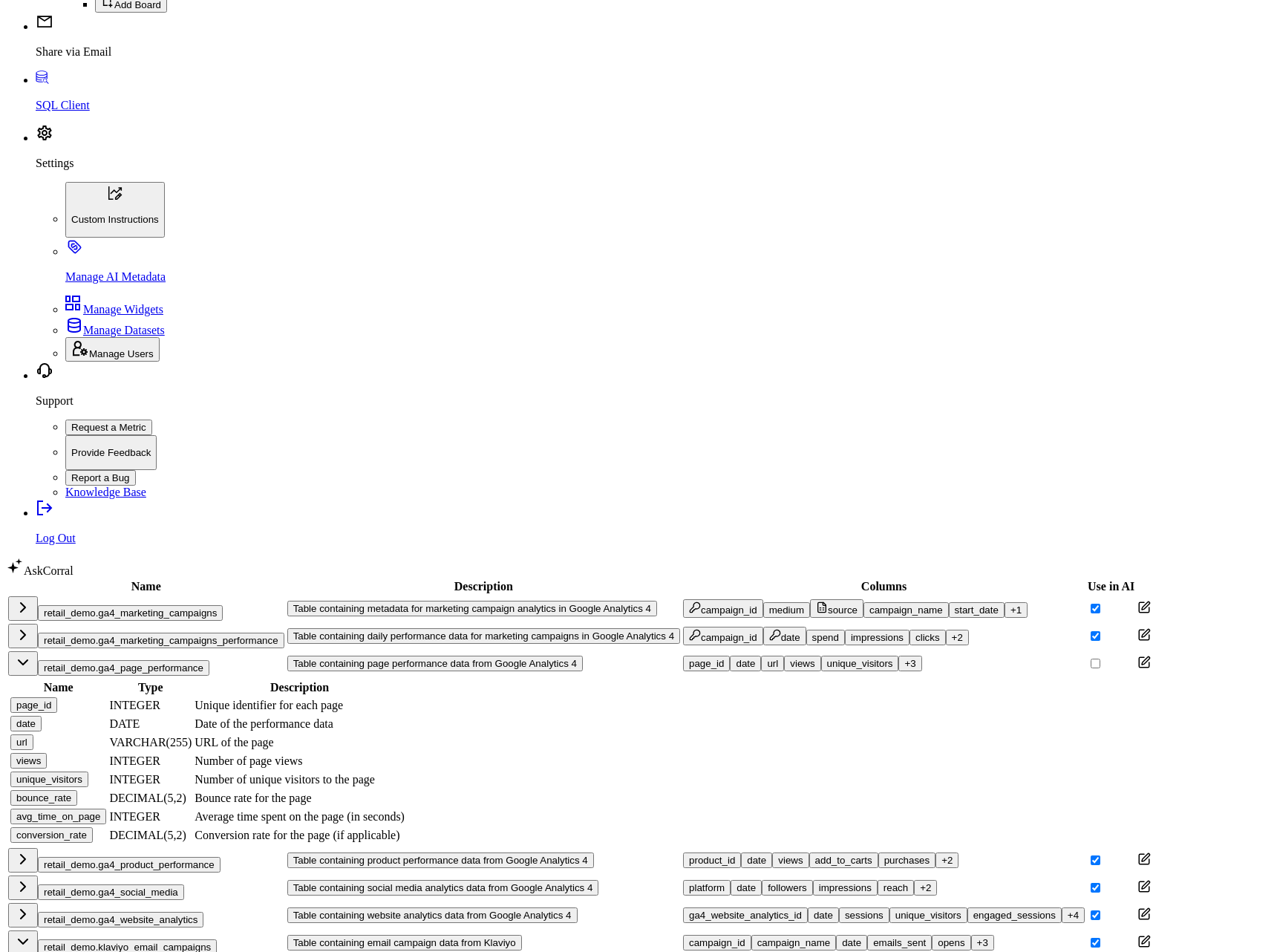
scroll to position [259, 0]
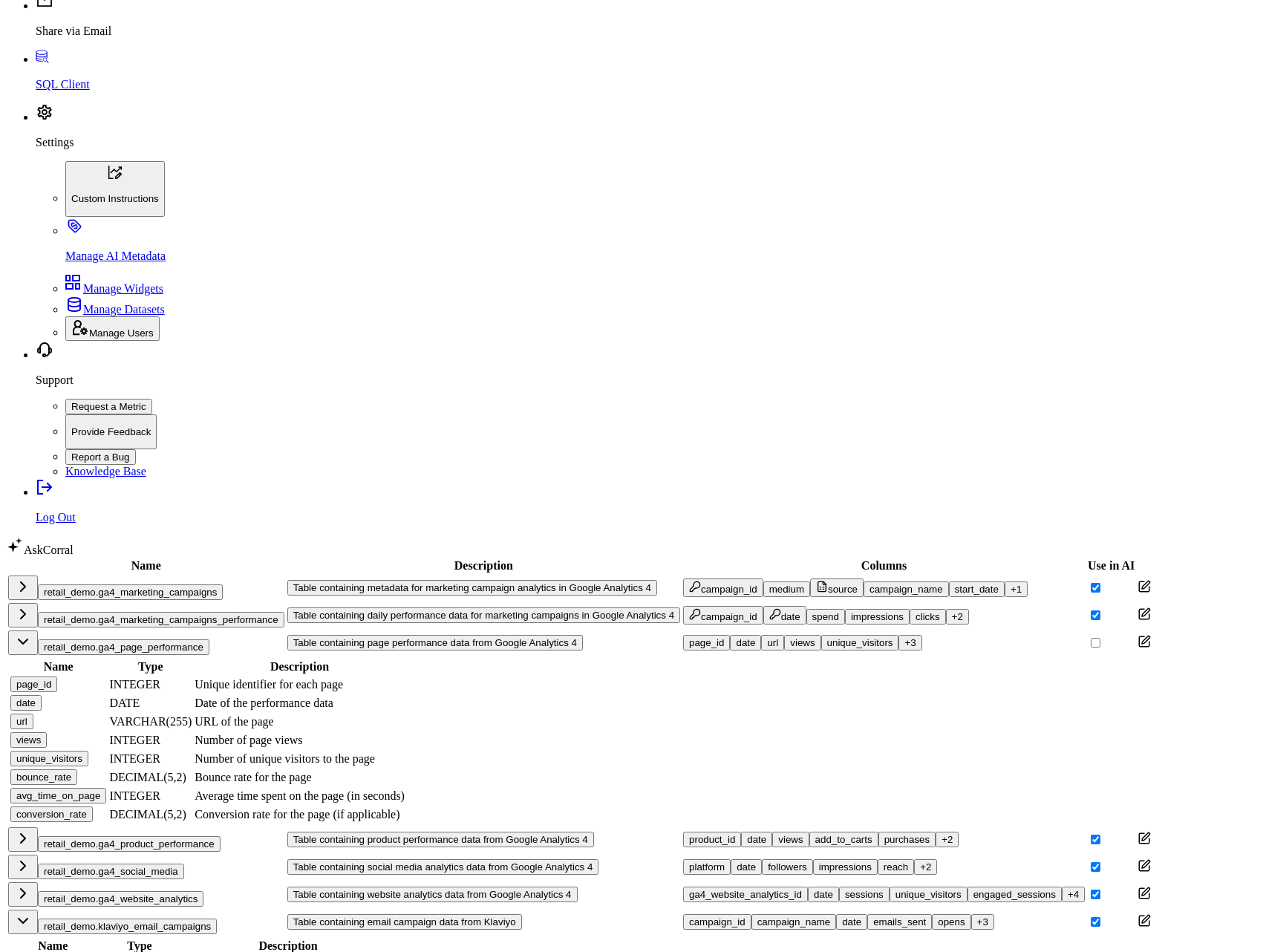
scroll to position [650, 0]
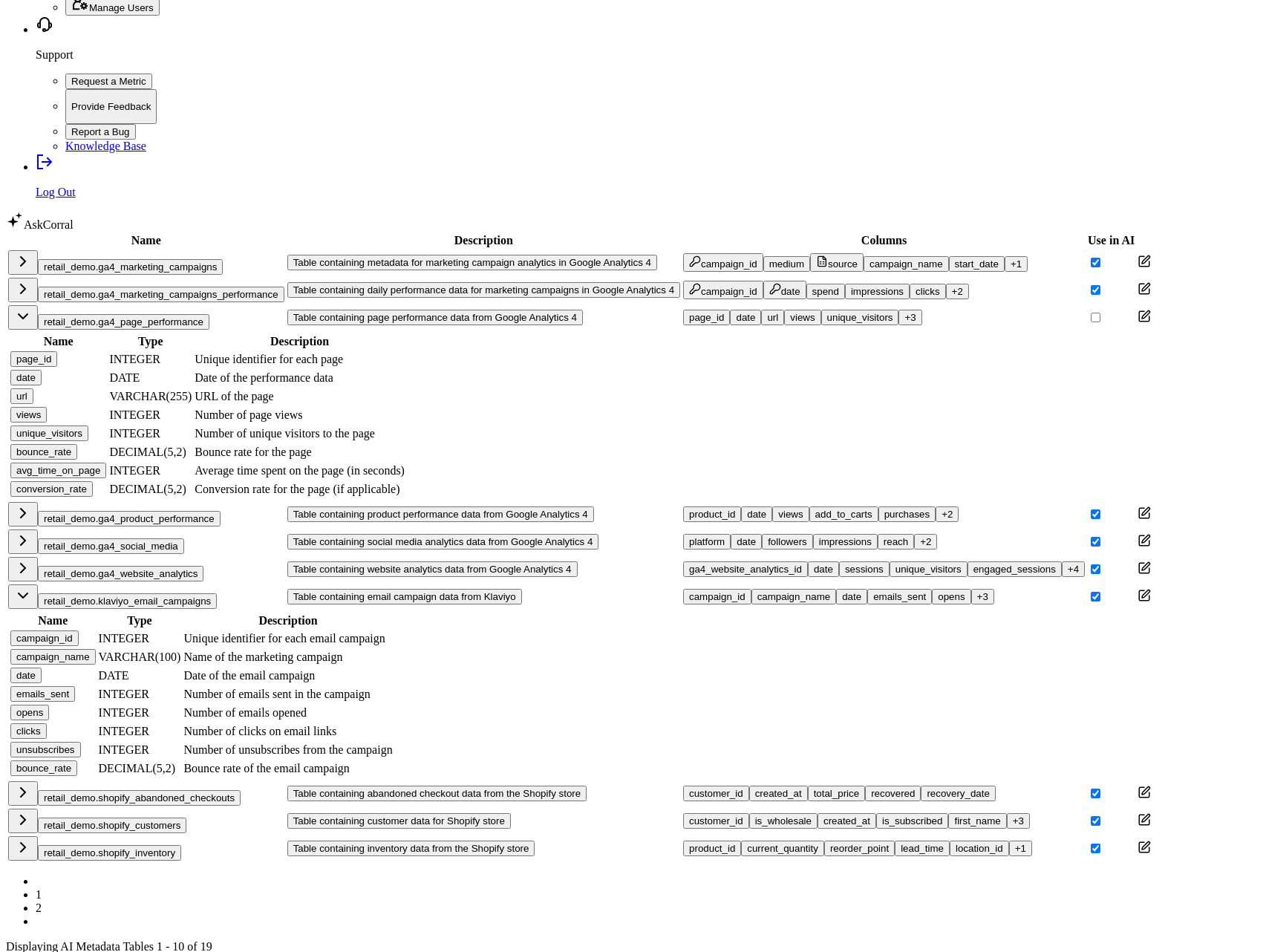
click at [42, 901] on link "2" at bounding box center [39, 907] width 6 height 13
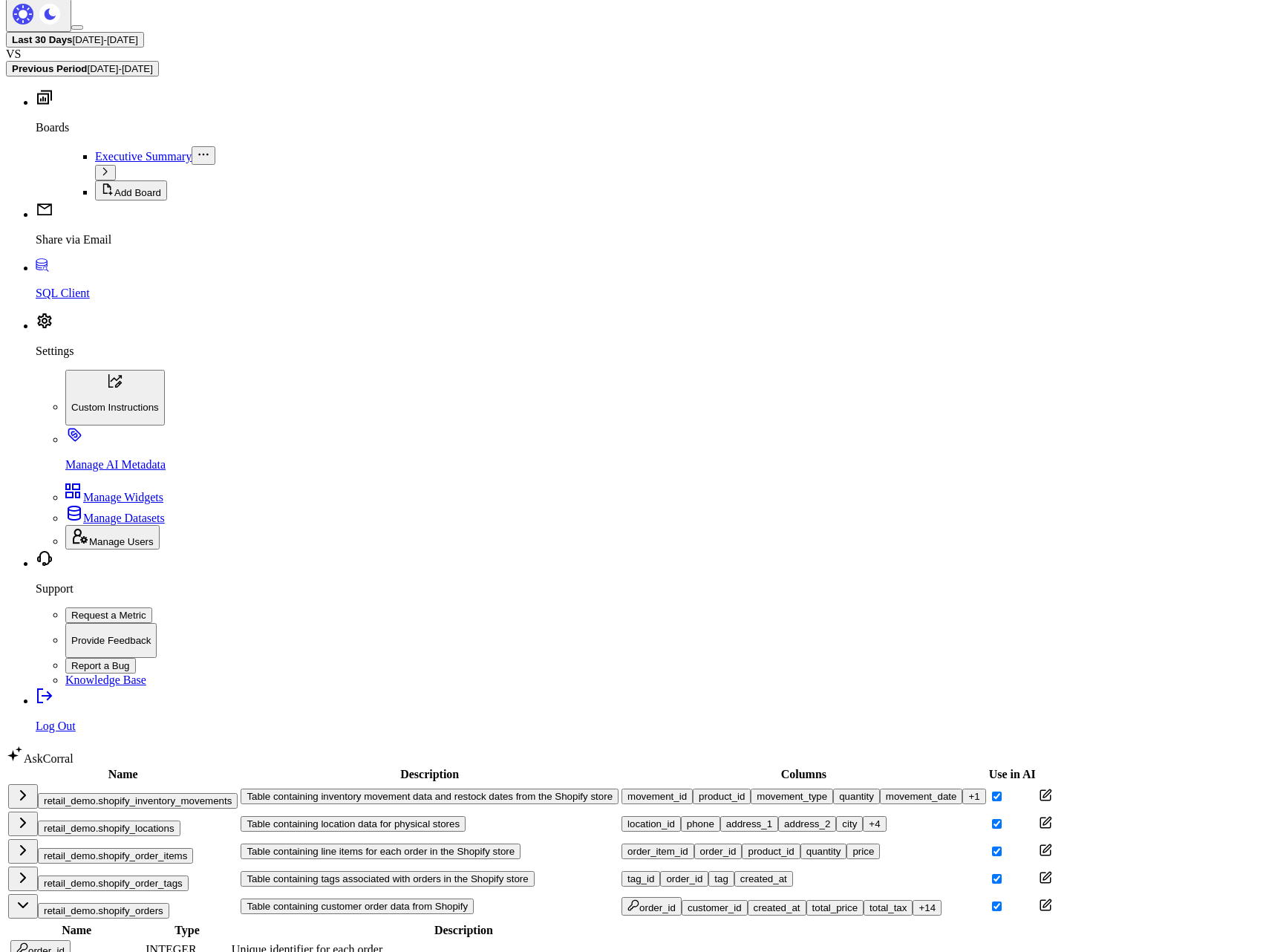
scroll to position [267, 0]
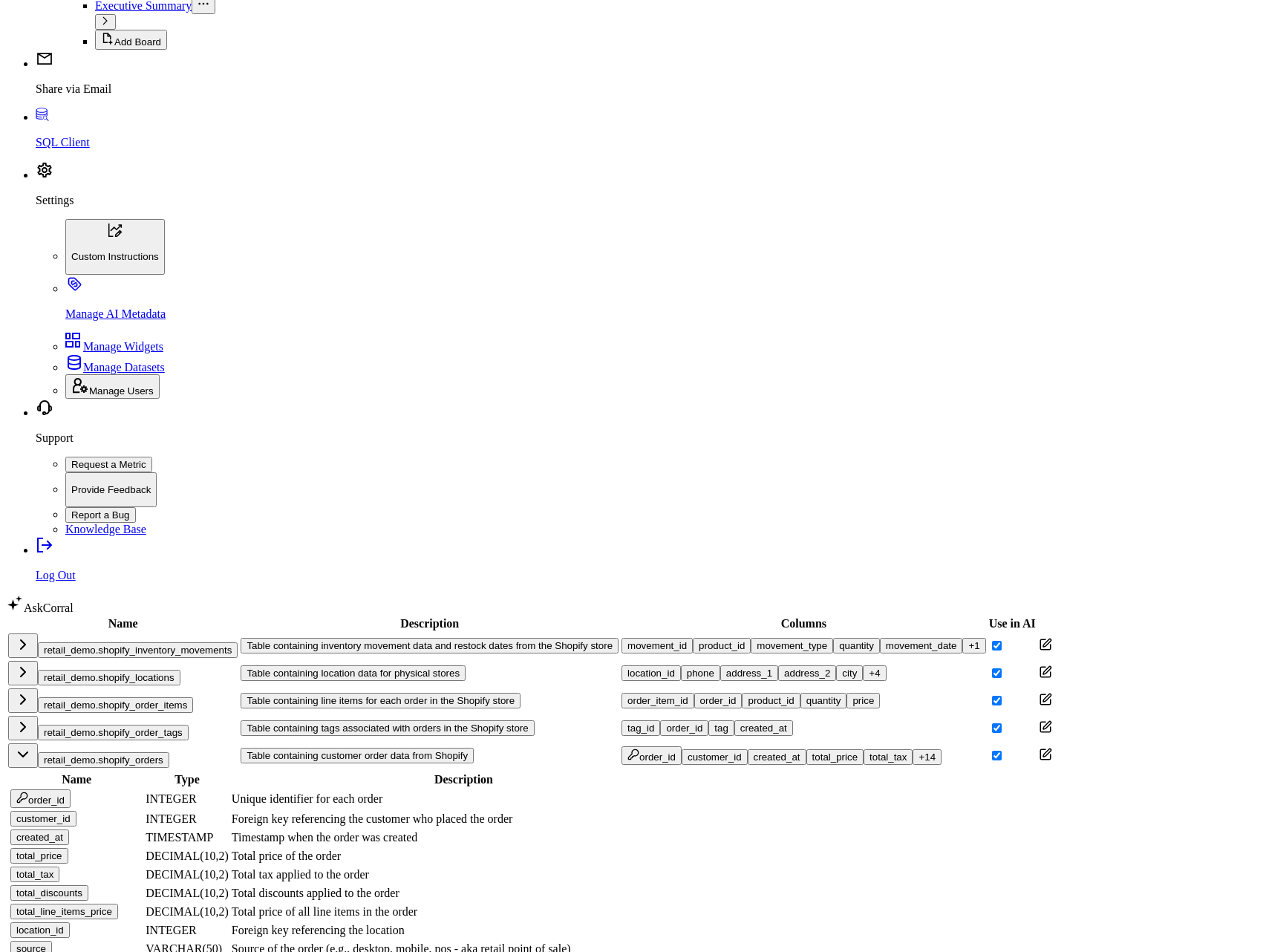
click at [51, 951] on div "channel" at bounding box center [33, 966] width 35 height 11
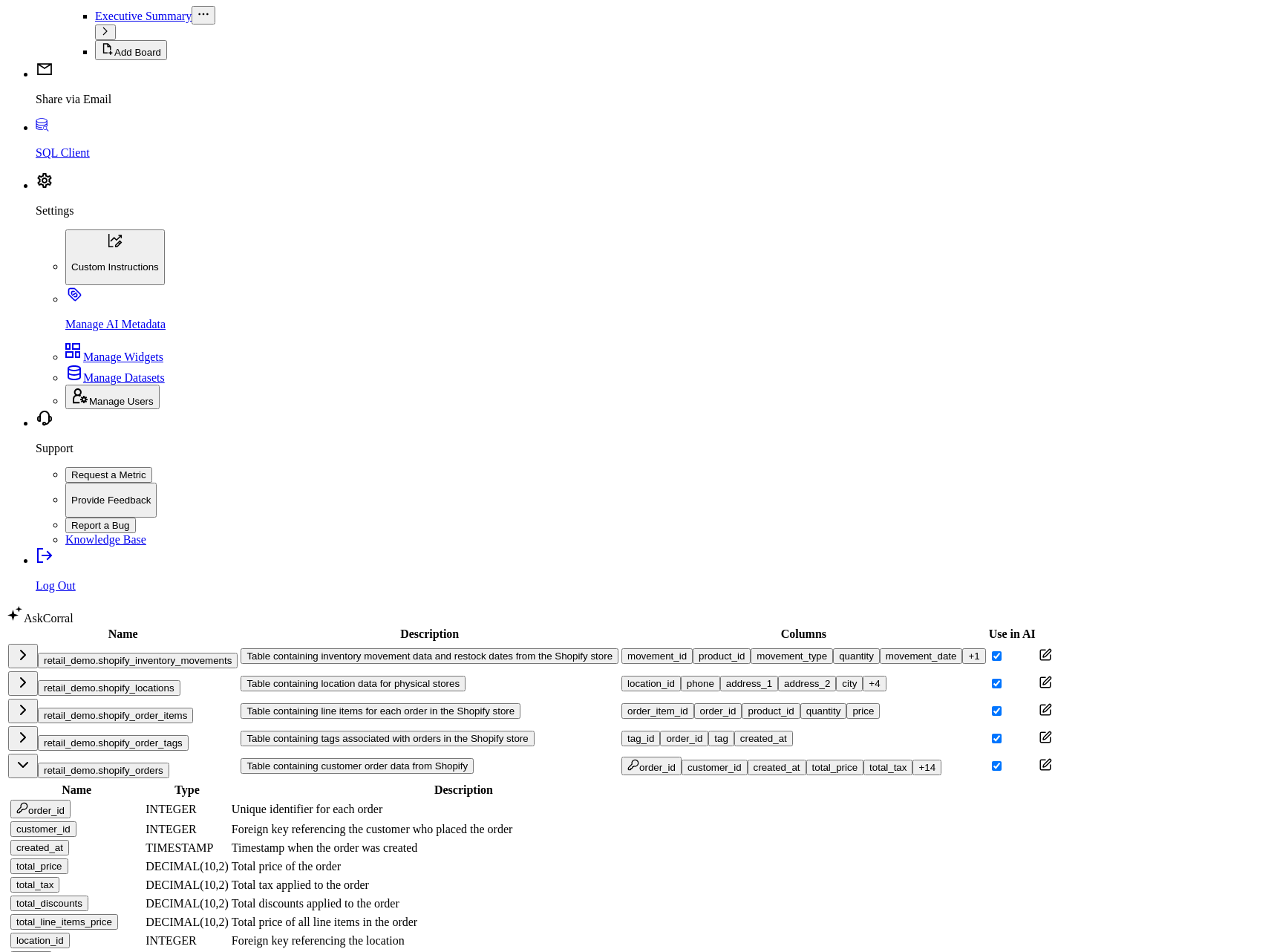
scroll to position [0, 0]
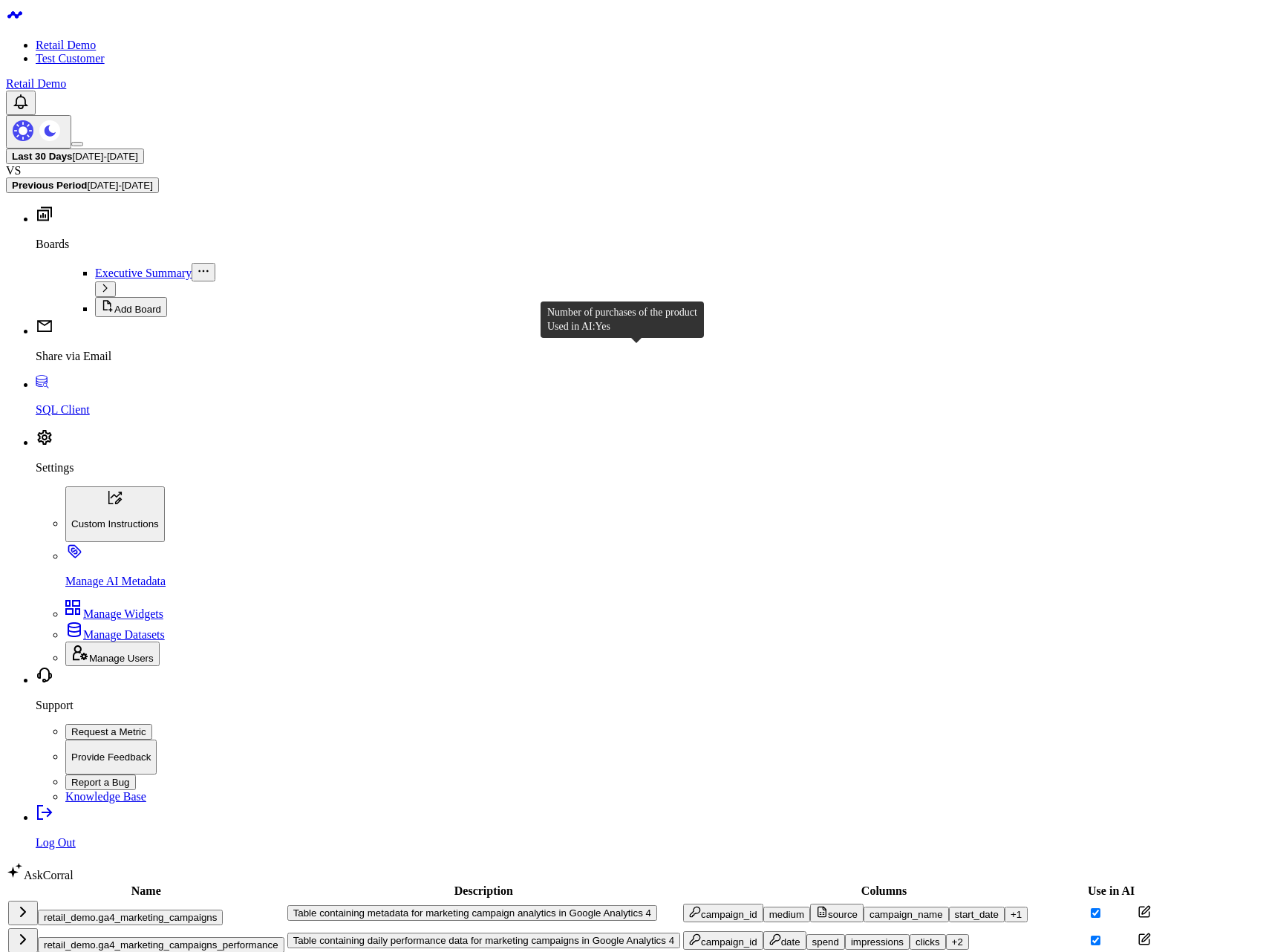
click at [224, 937] on button "retail_demo.ga4_marketing_campaigns_performance" at bounding box center [161, 944] width 246 height 16
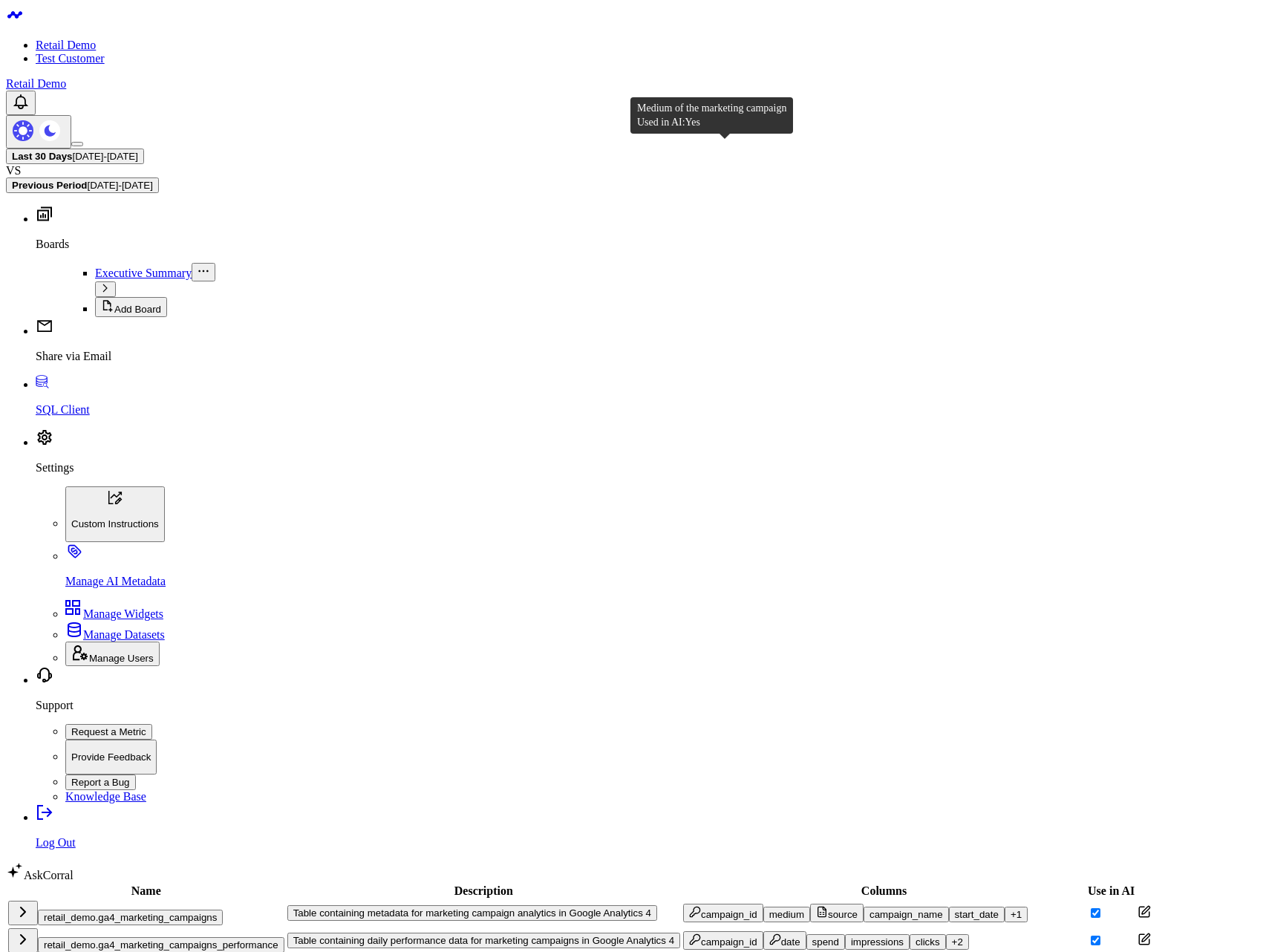
click at [769, 909] on div "medium" at bounding box center [786, 914] width 35 height 11
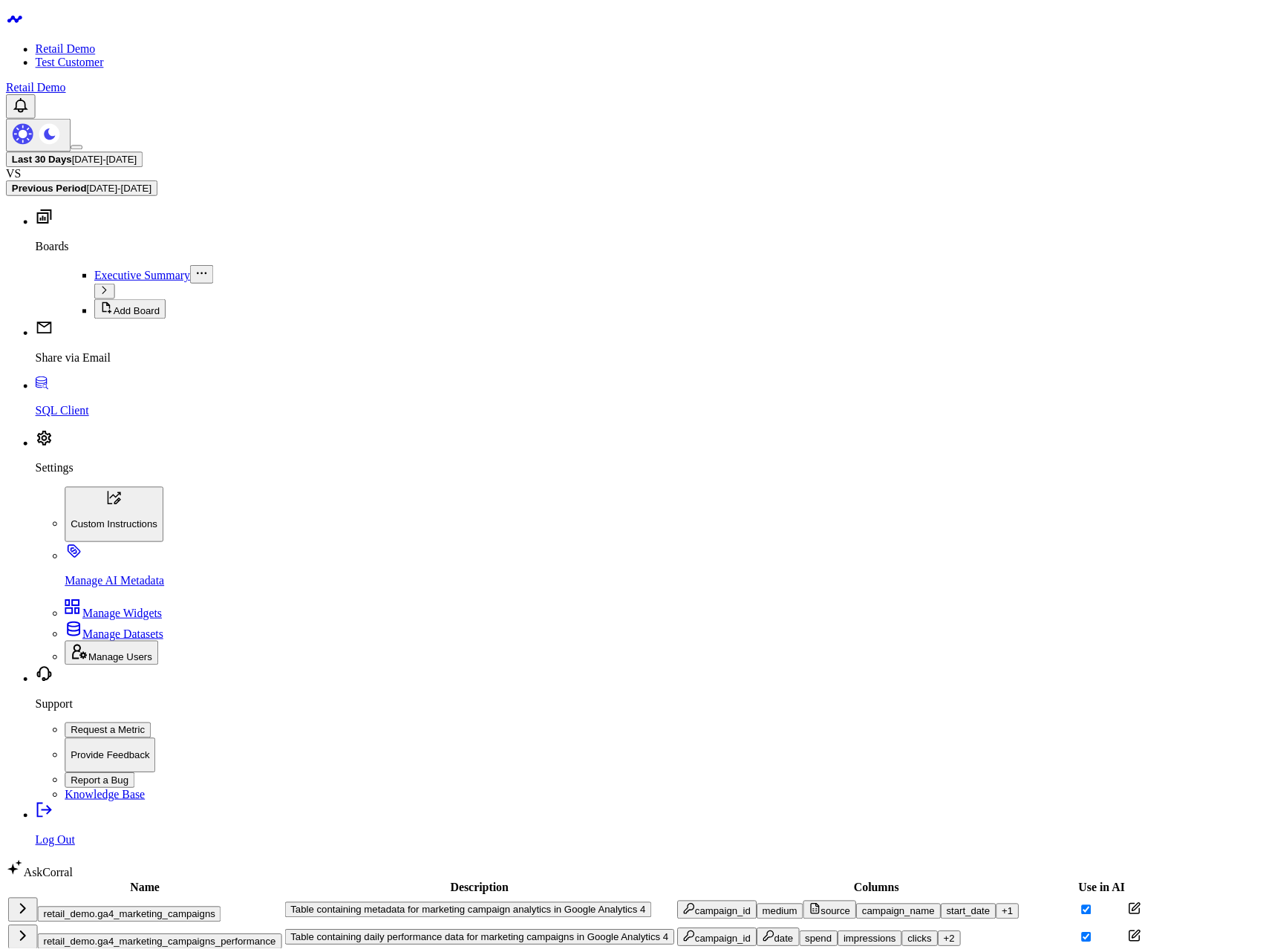
scroll to position [152, 0]
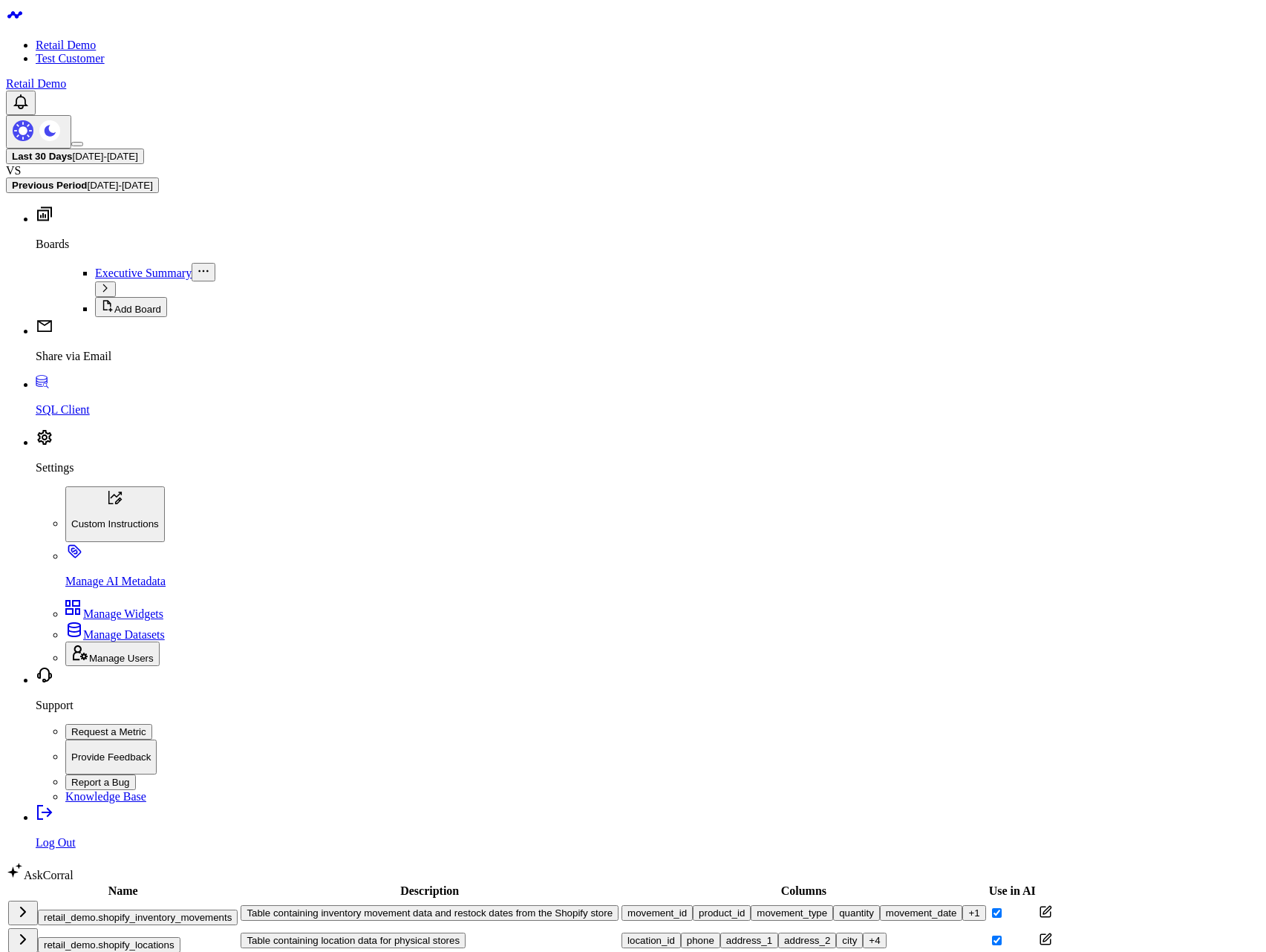
click at [127, 951] on div "retail_demo.shopify_order_items" at bounding box center [123, 967] width 230 height 24
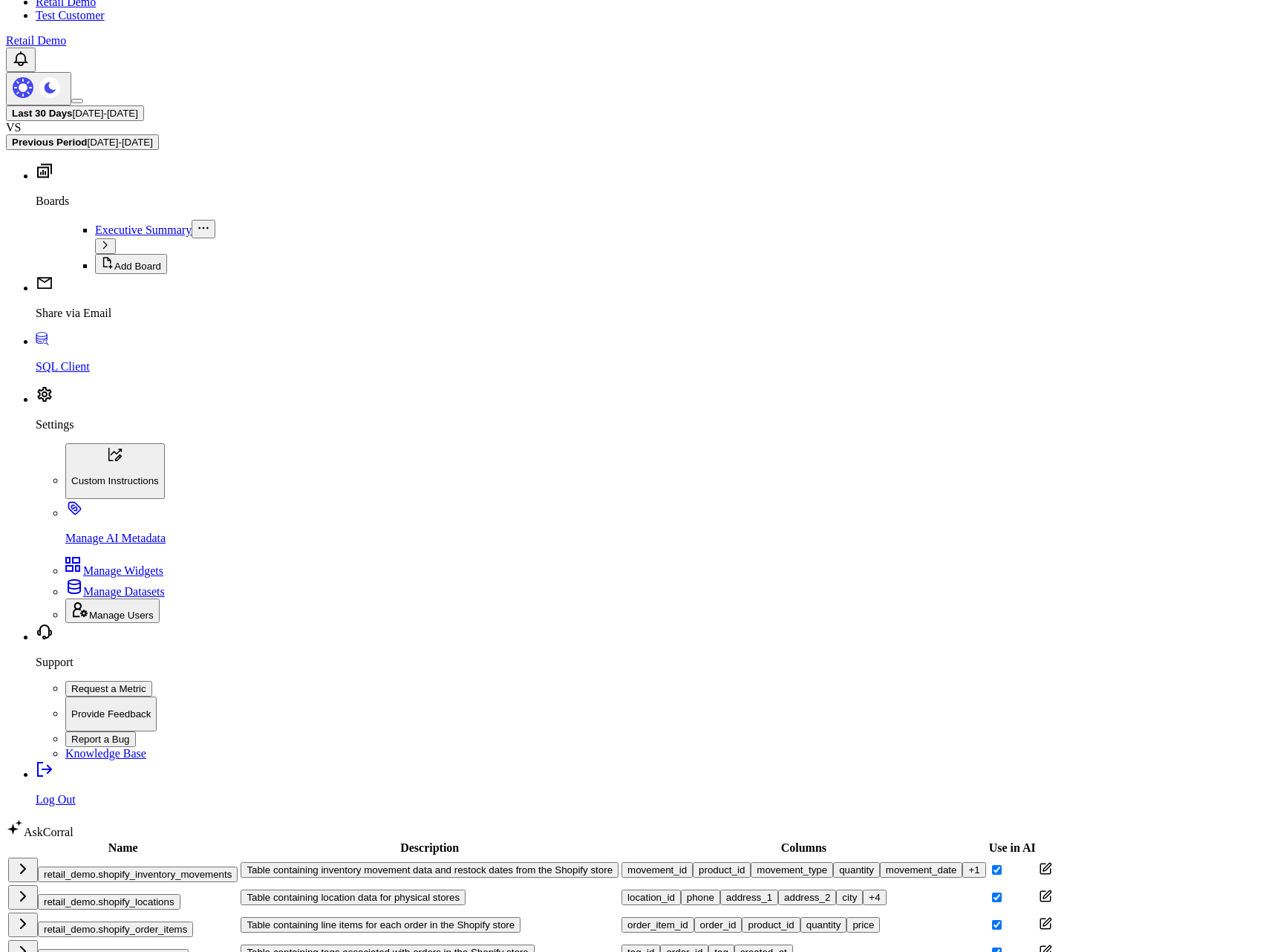
scroll to position [0, 0]
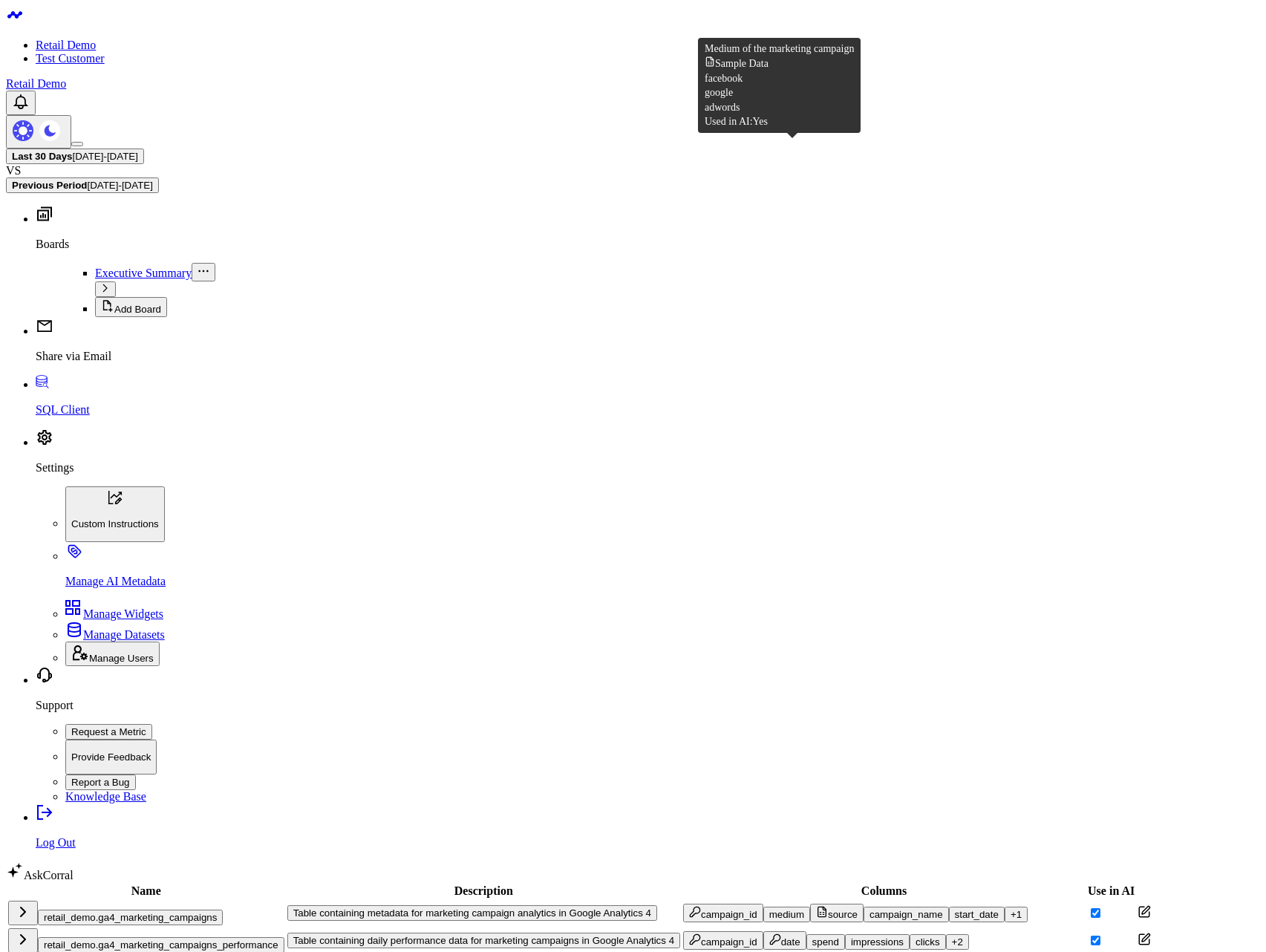
click at [816, 906] on icon "button" at bounding box center [822, 912] width 12 height 12
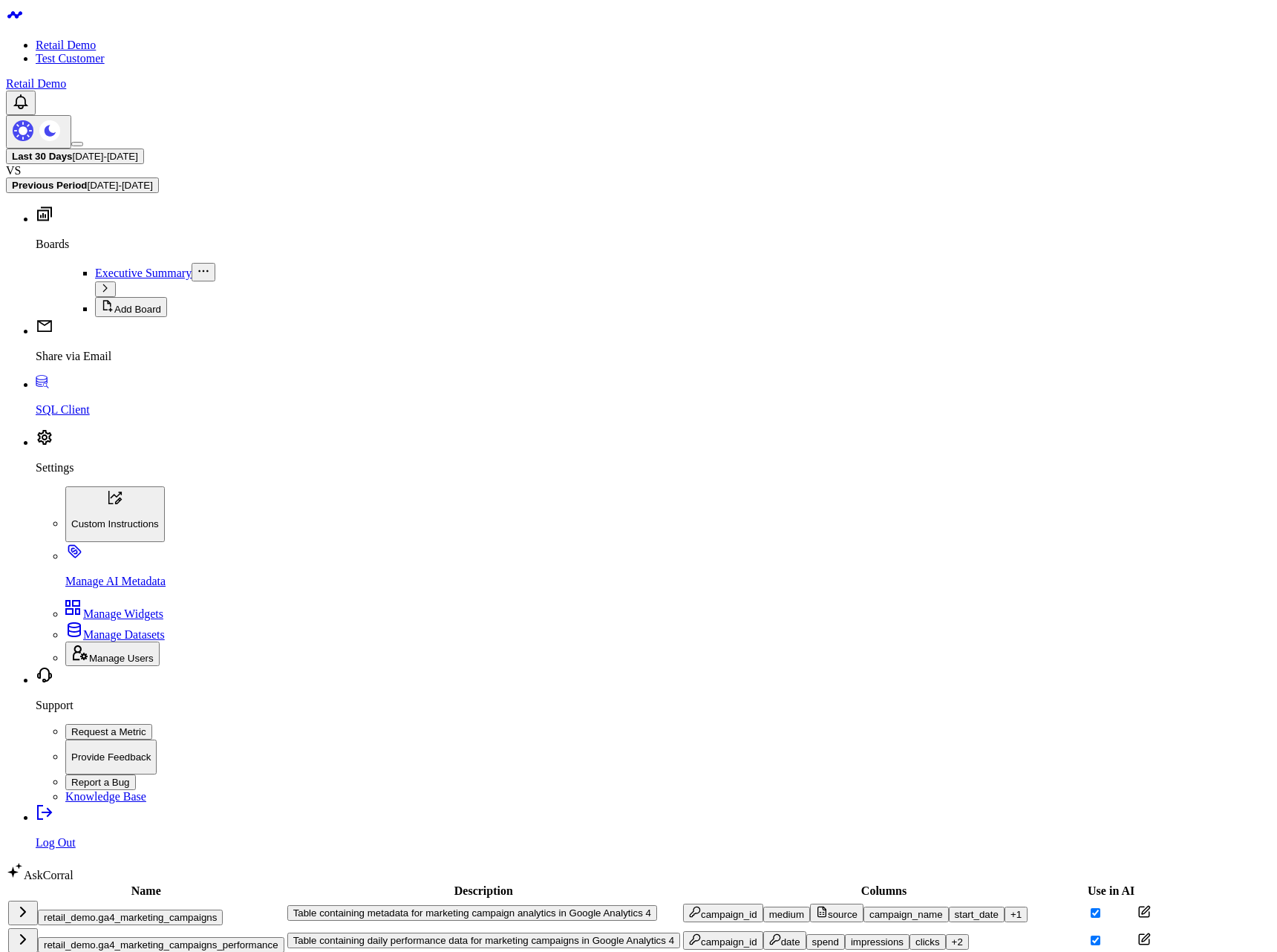
scroll to position [117, 0]
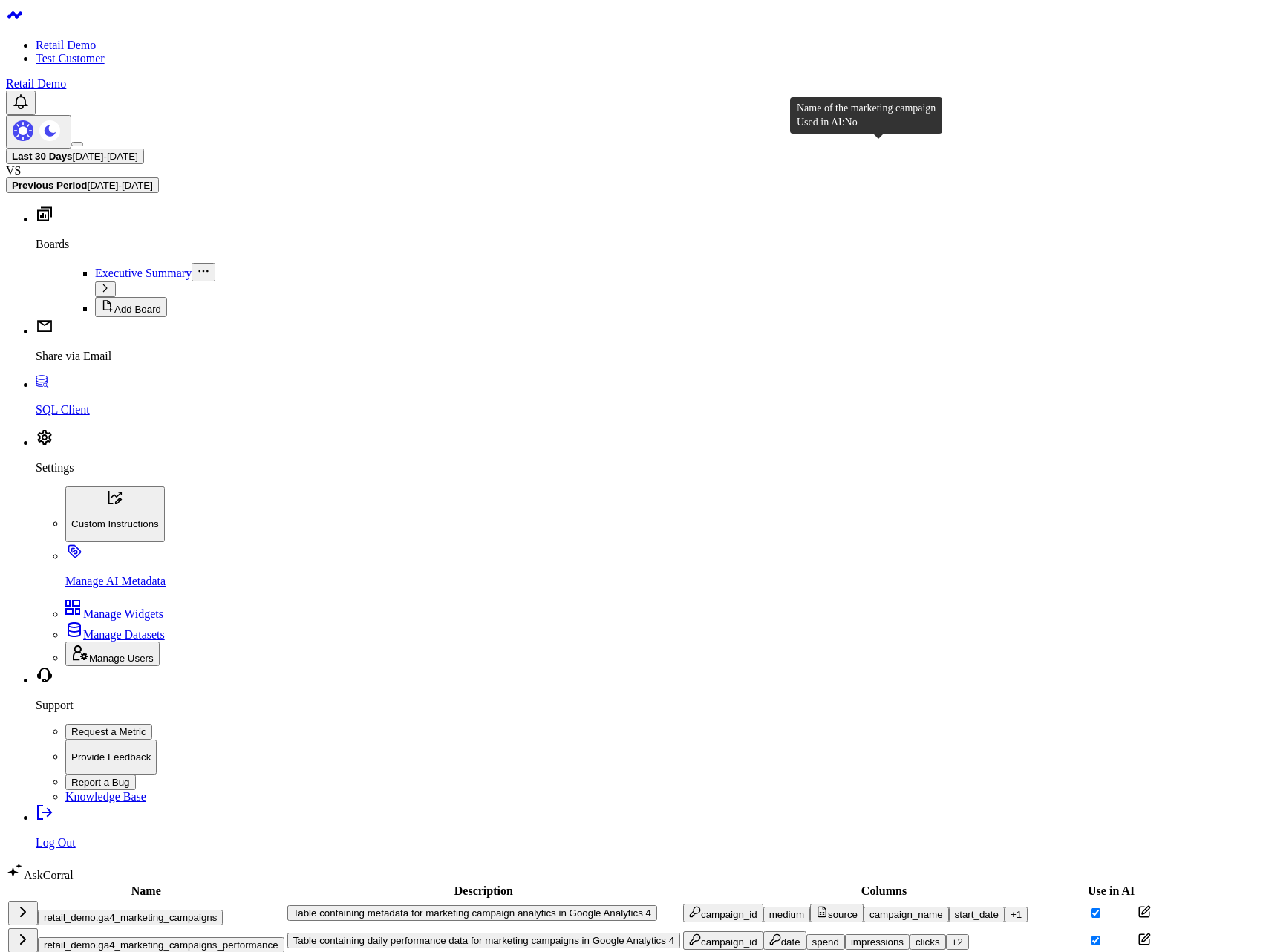
click at [879, 909] on div "campaign_name" at bounding box center [906, 914] width 74 height 11
click at [735, 951] on div "date" at bounding box center [744, 967] width 19 height 11
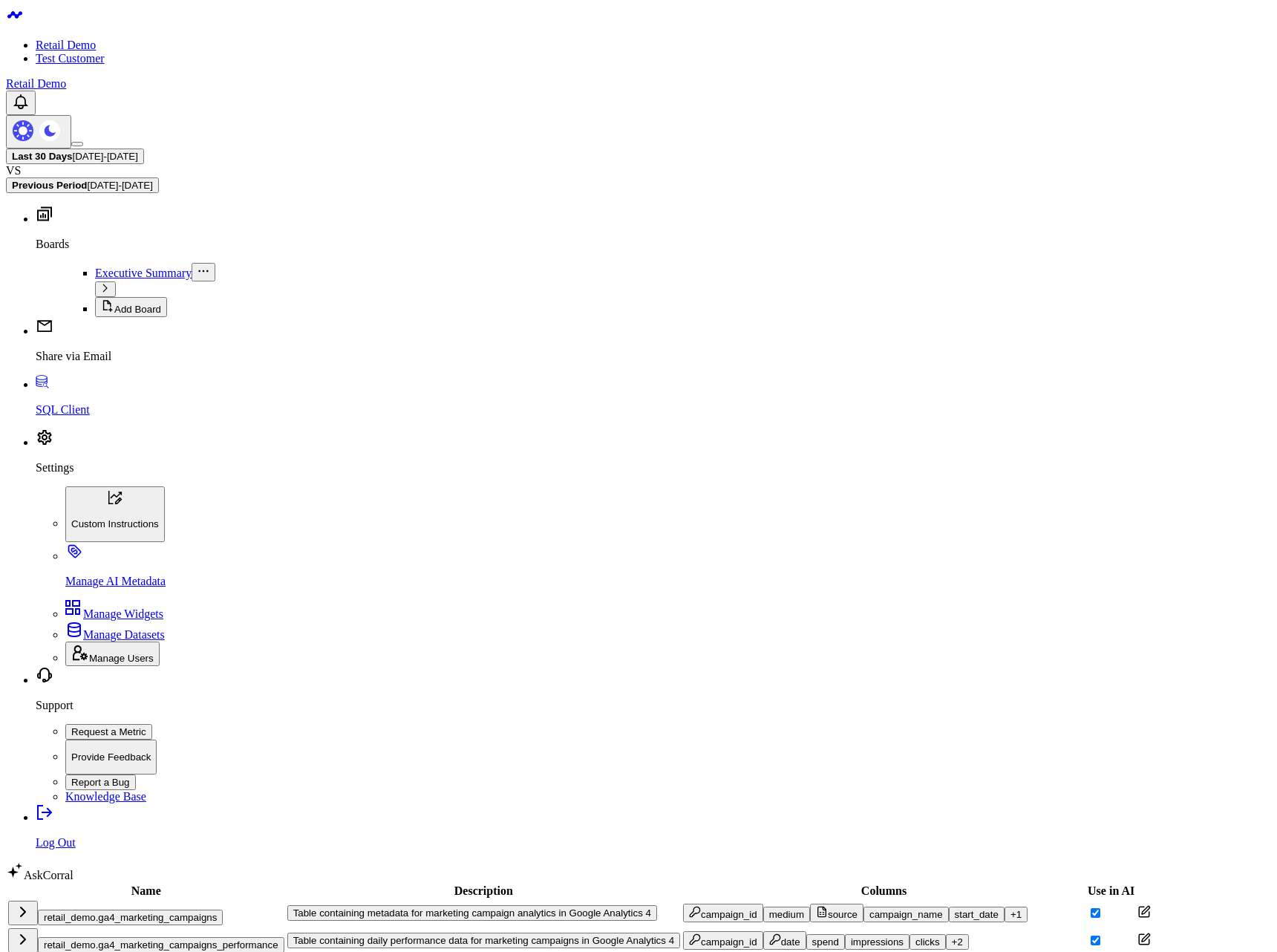
scroll to position [275, 0]
click at [689, 951] on div "page_id" at bounding box center [707, 967] width 35 height 11
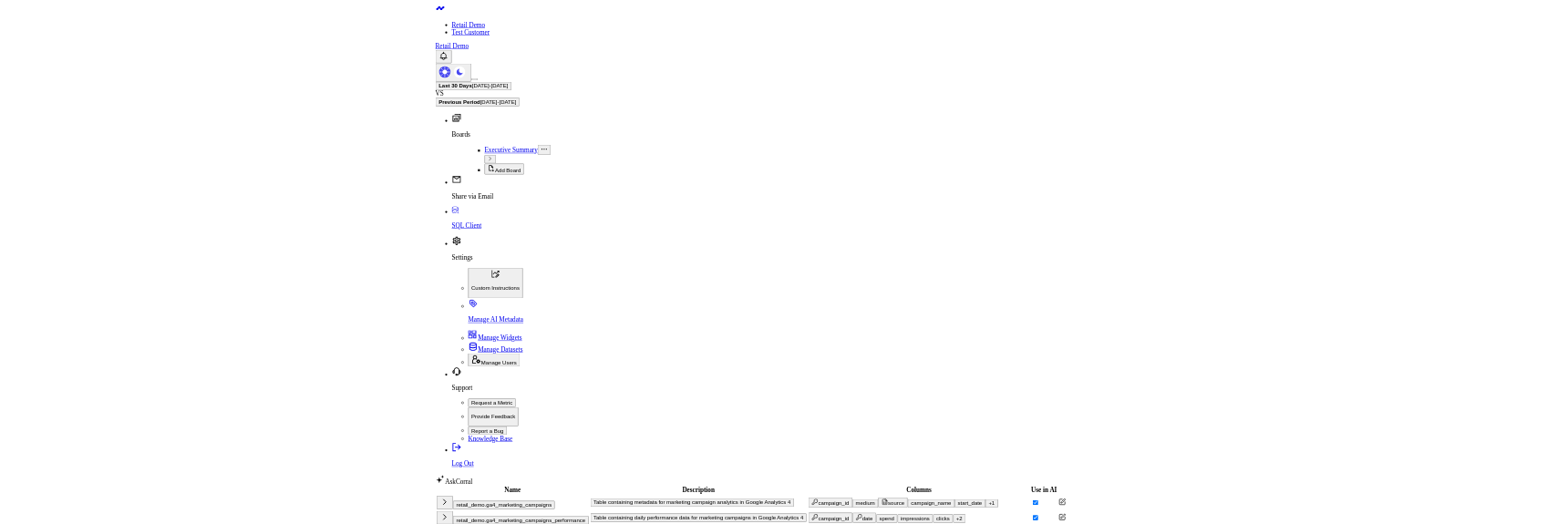
scroll to position [187, 0]
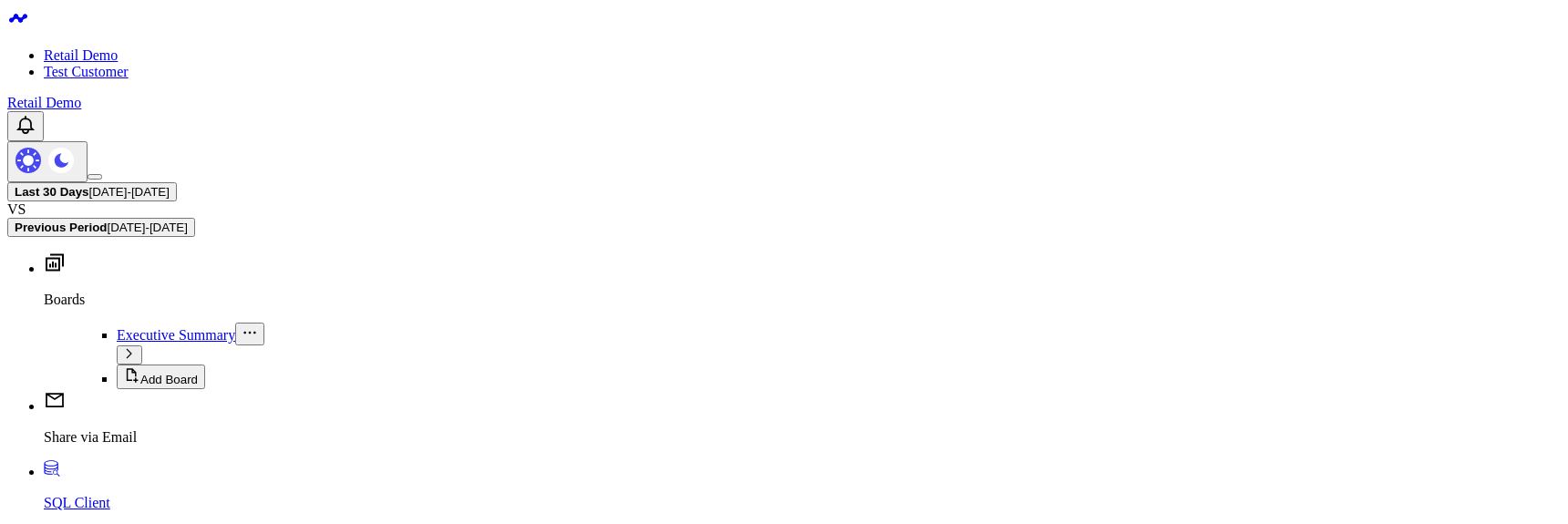
scroll to position [338, 0]
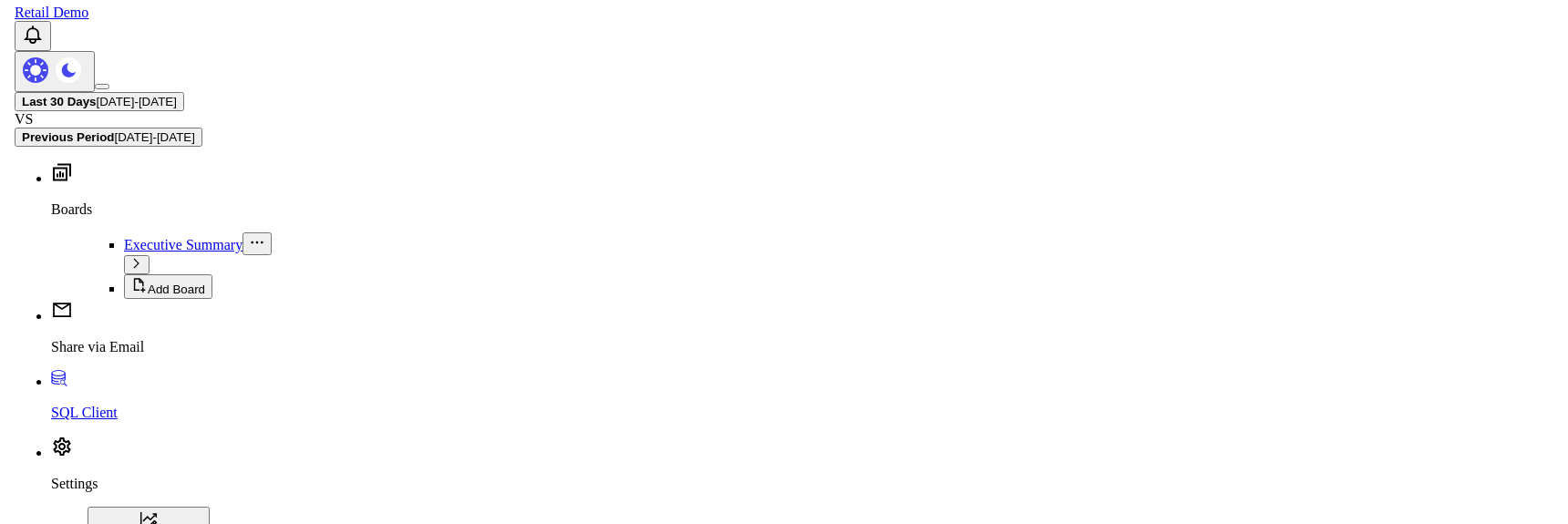
scroll to position [219, 0]
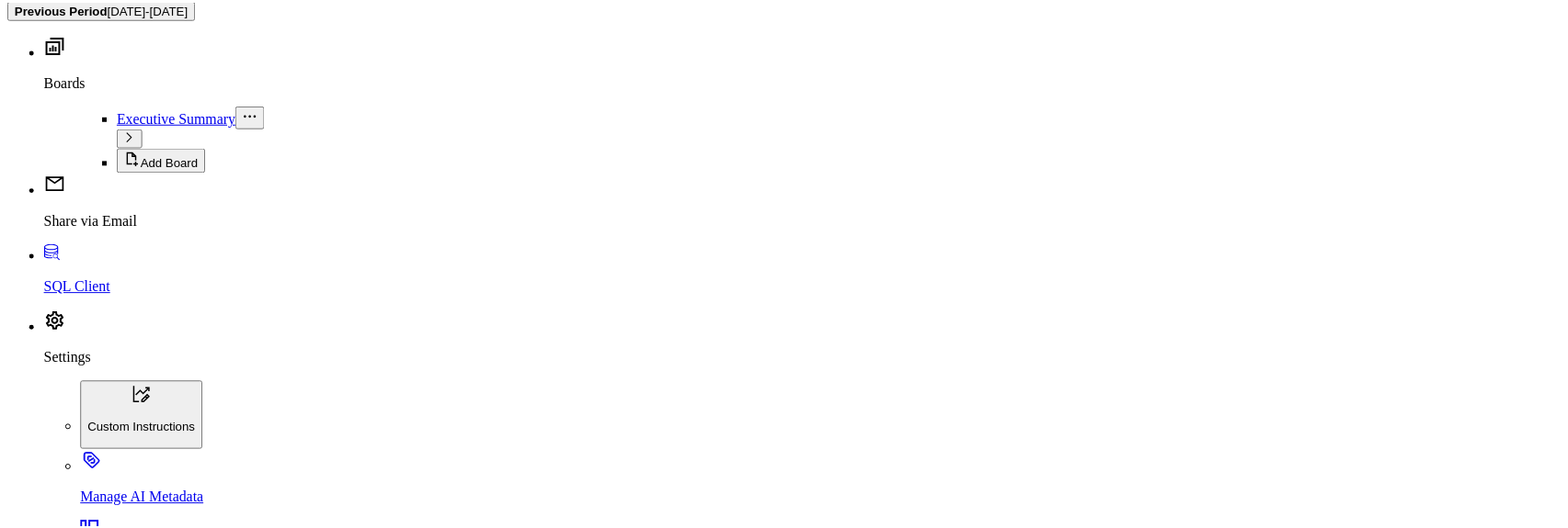
scroll to position [341, 0]
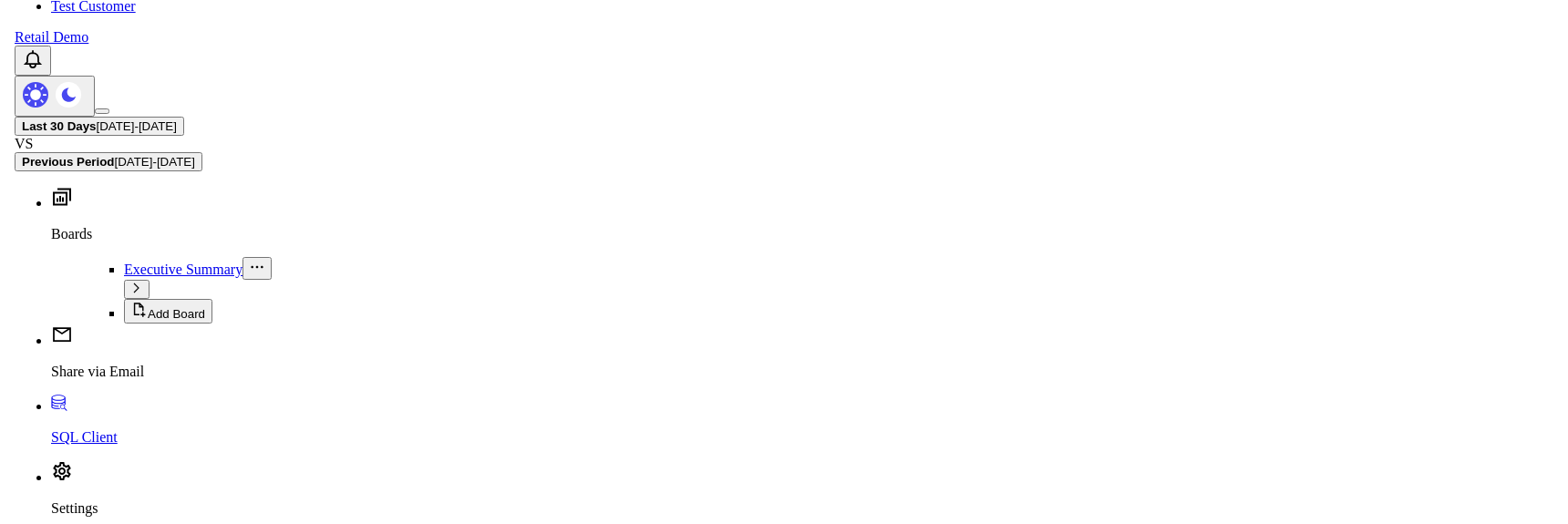
scroll to position [0, 0]
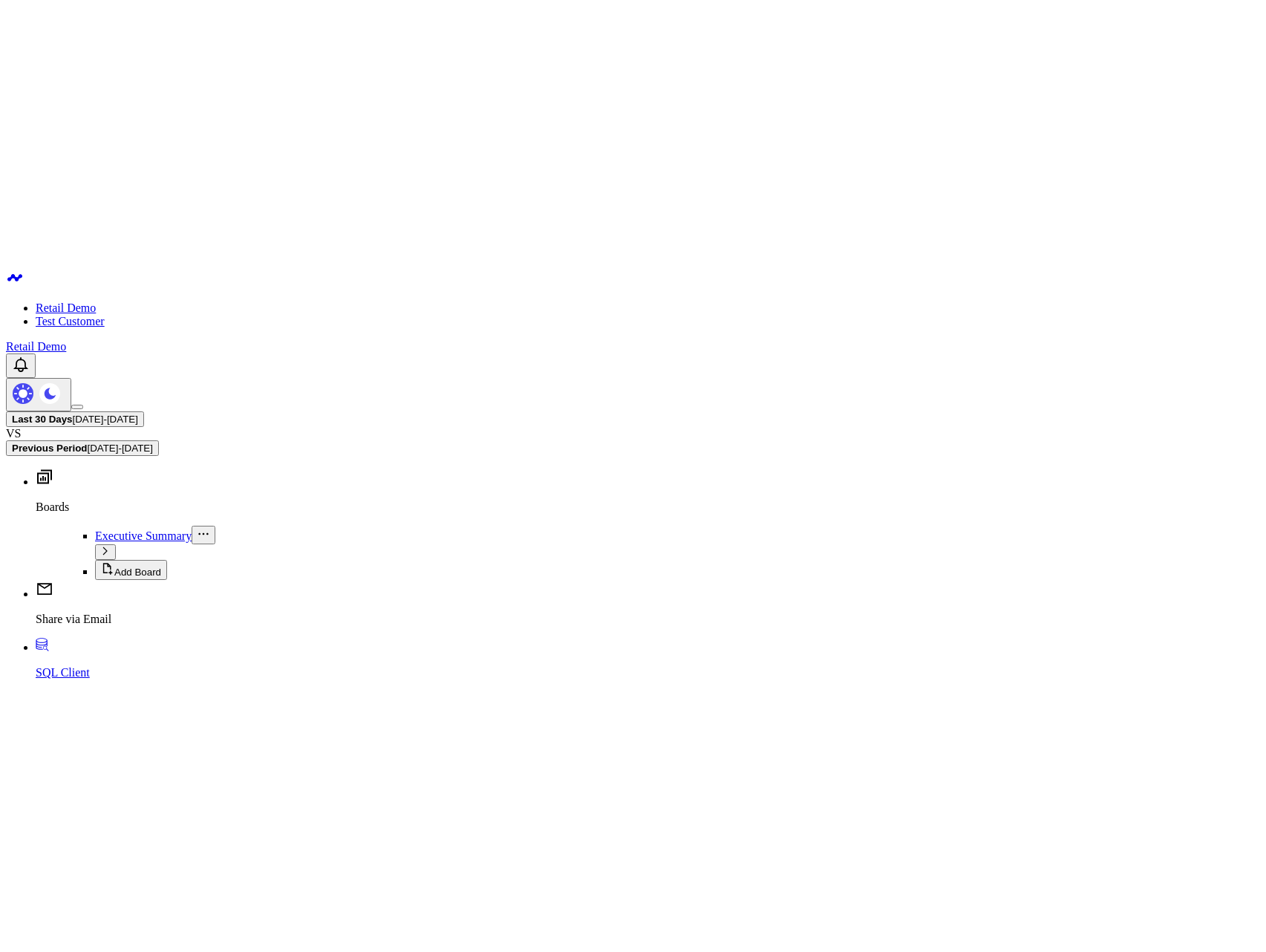
scroll to position [306, 0]
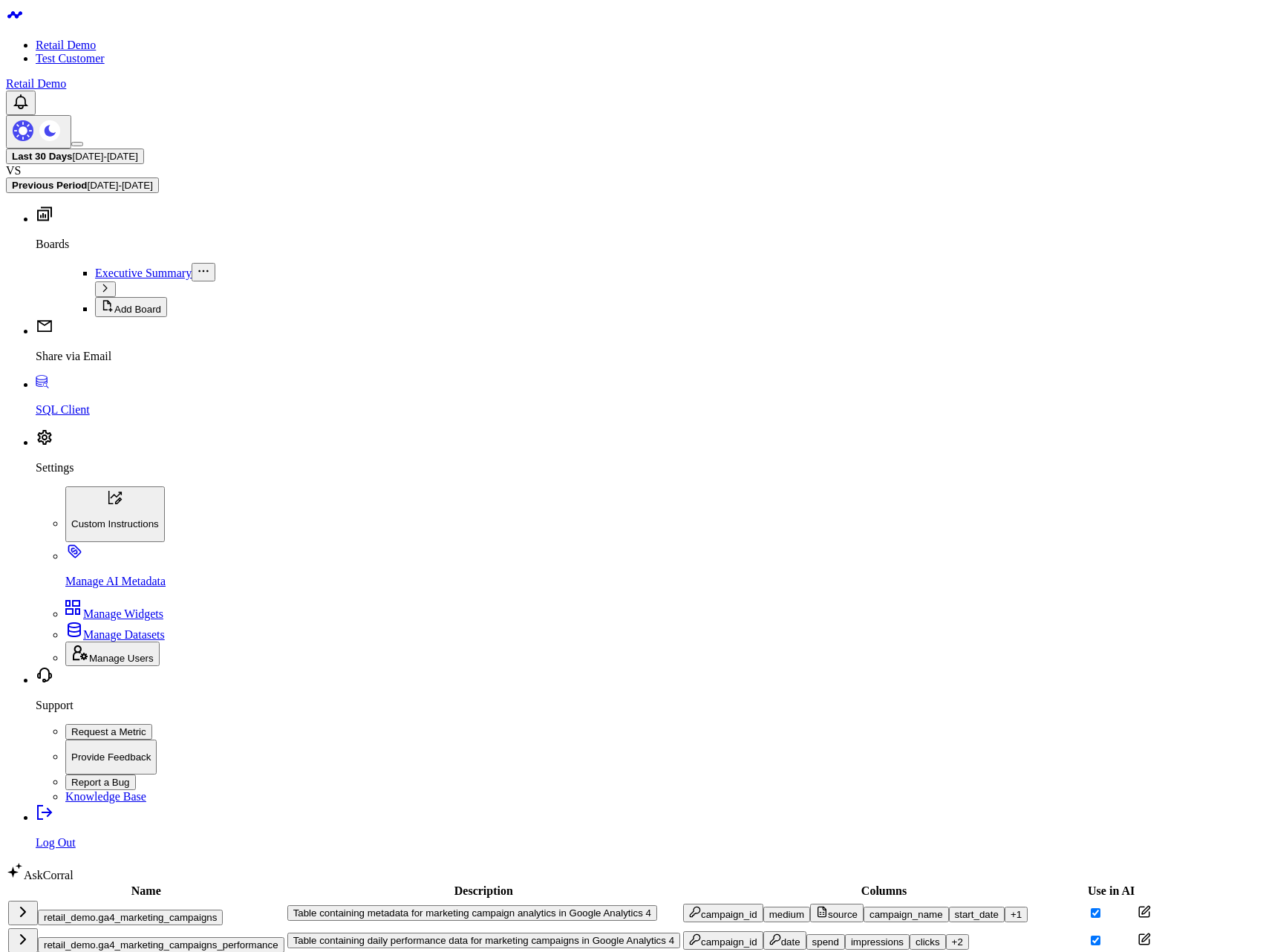
click at [1137, 932] on icon at bounding box center [1144, 939] width 14 height 14
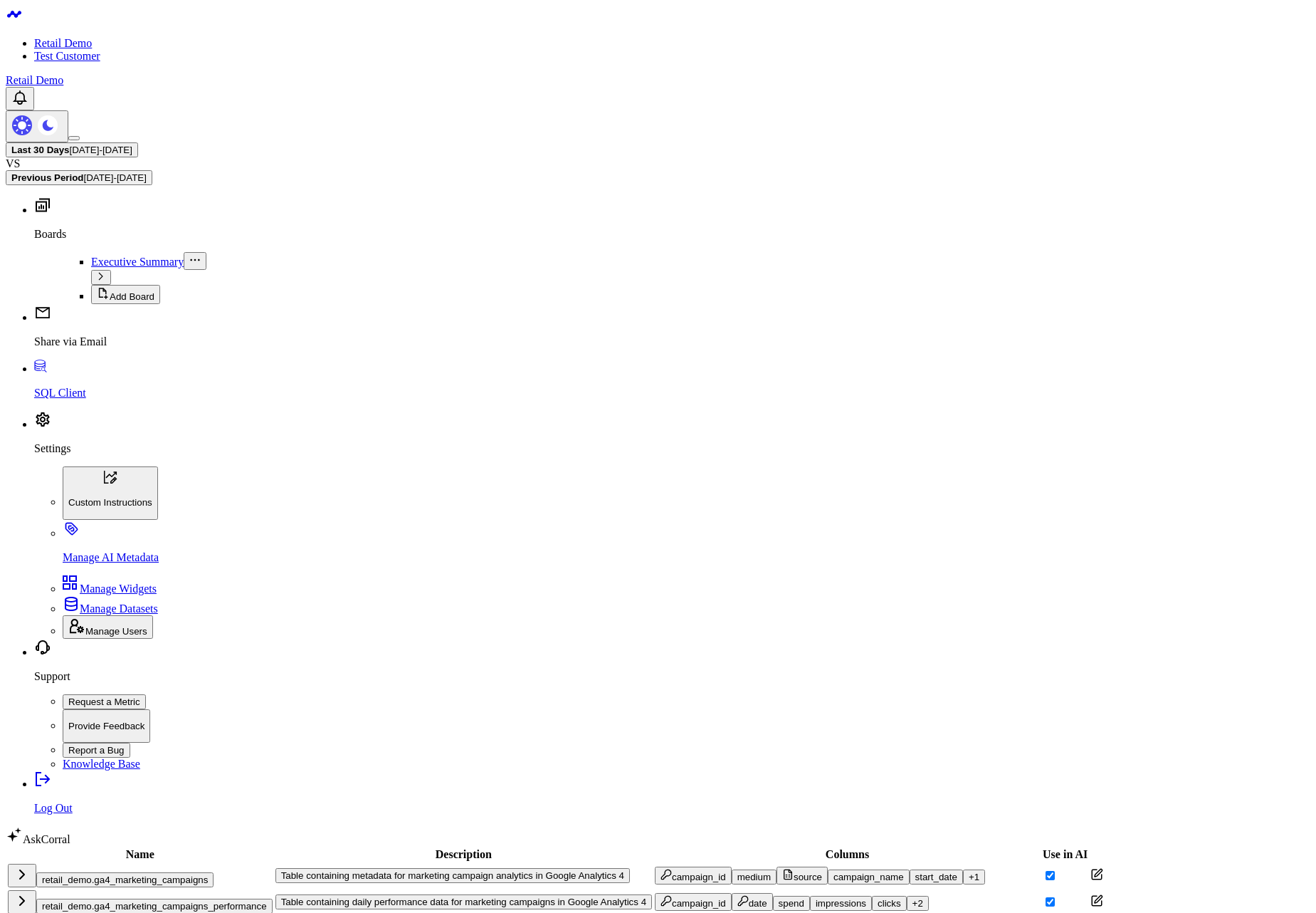
click at [91, 255] on span "Executive Summary" at bounding box center [137, 261] width 93 height 12
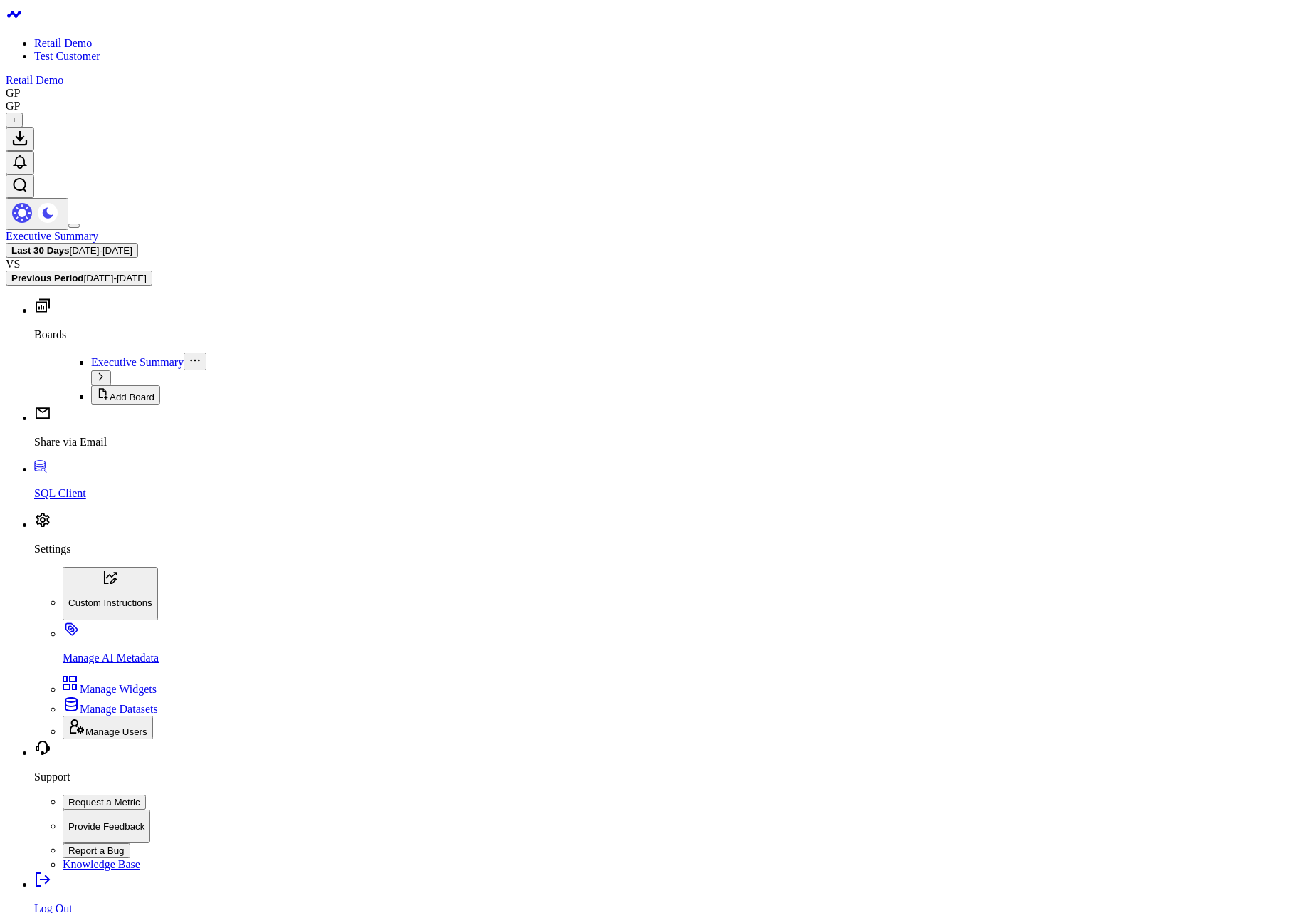
click at [75, 555] on link "Settings" at bounding box center [672, 537] width 1276 height 37
click at [92, 664] on p "Manage AI Metadata" at bounding box center [686, 658] width 1247 height 13
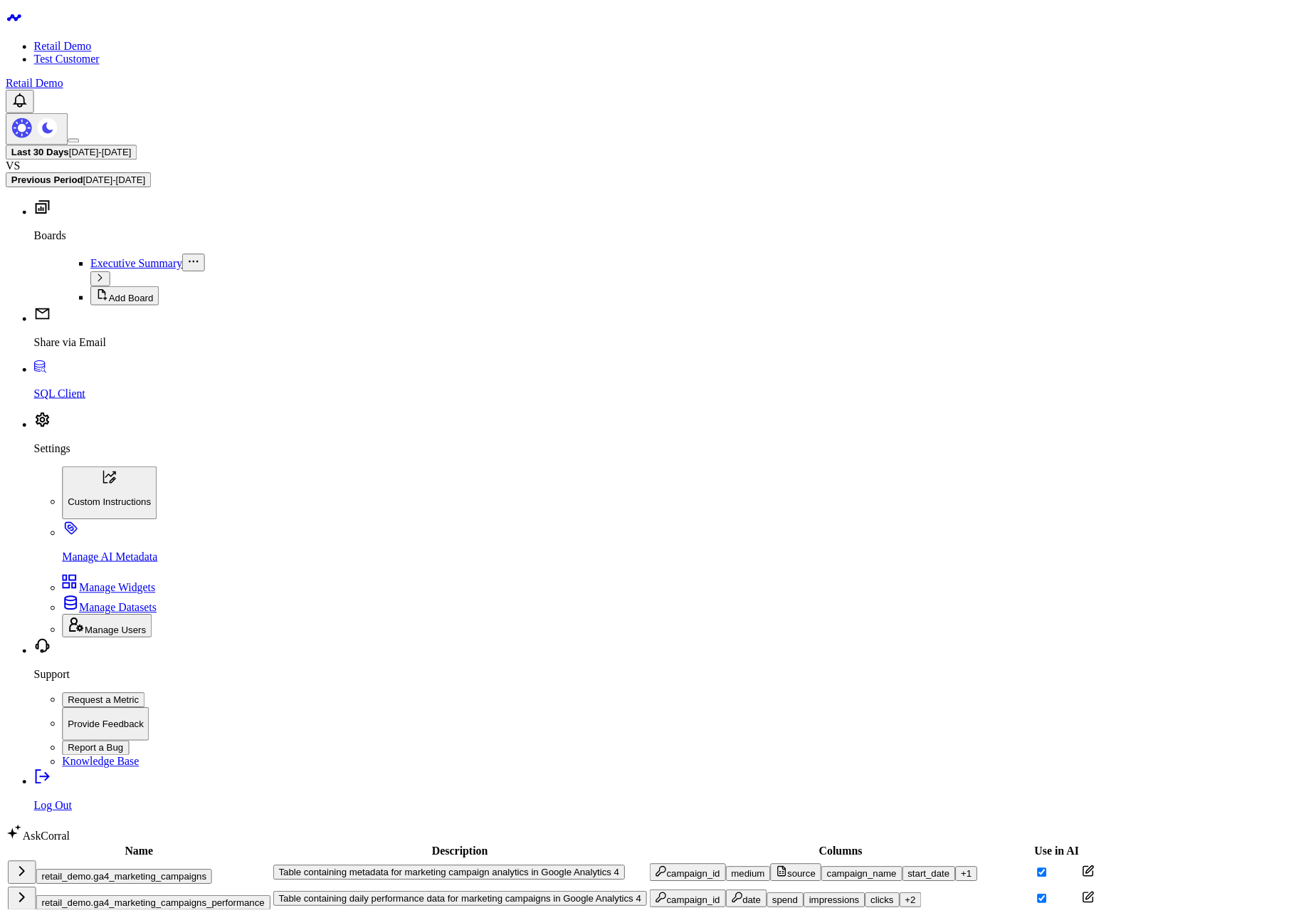
scroll to position [412, 0]
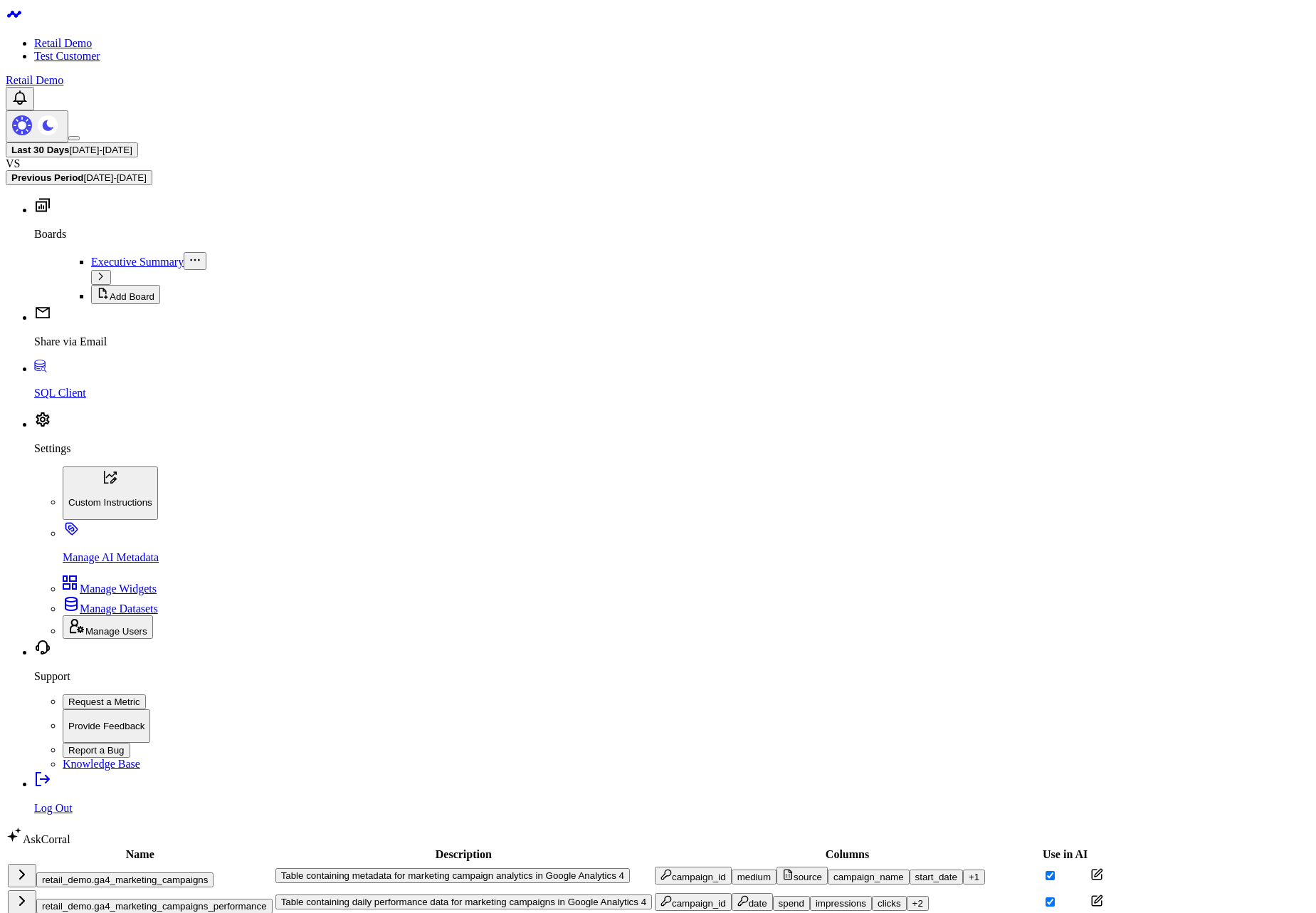
click at [171, 898] on button "retail_demo.ga4_marketing_campaigns_performance" at bounding box center [155, 906] width 236 height 15
click at [1091, 912] on icon at bounding box center [1097, 927] width 13 height 13
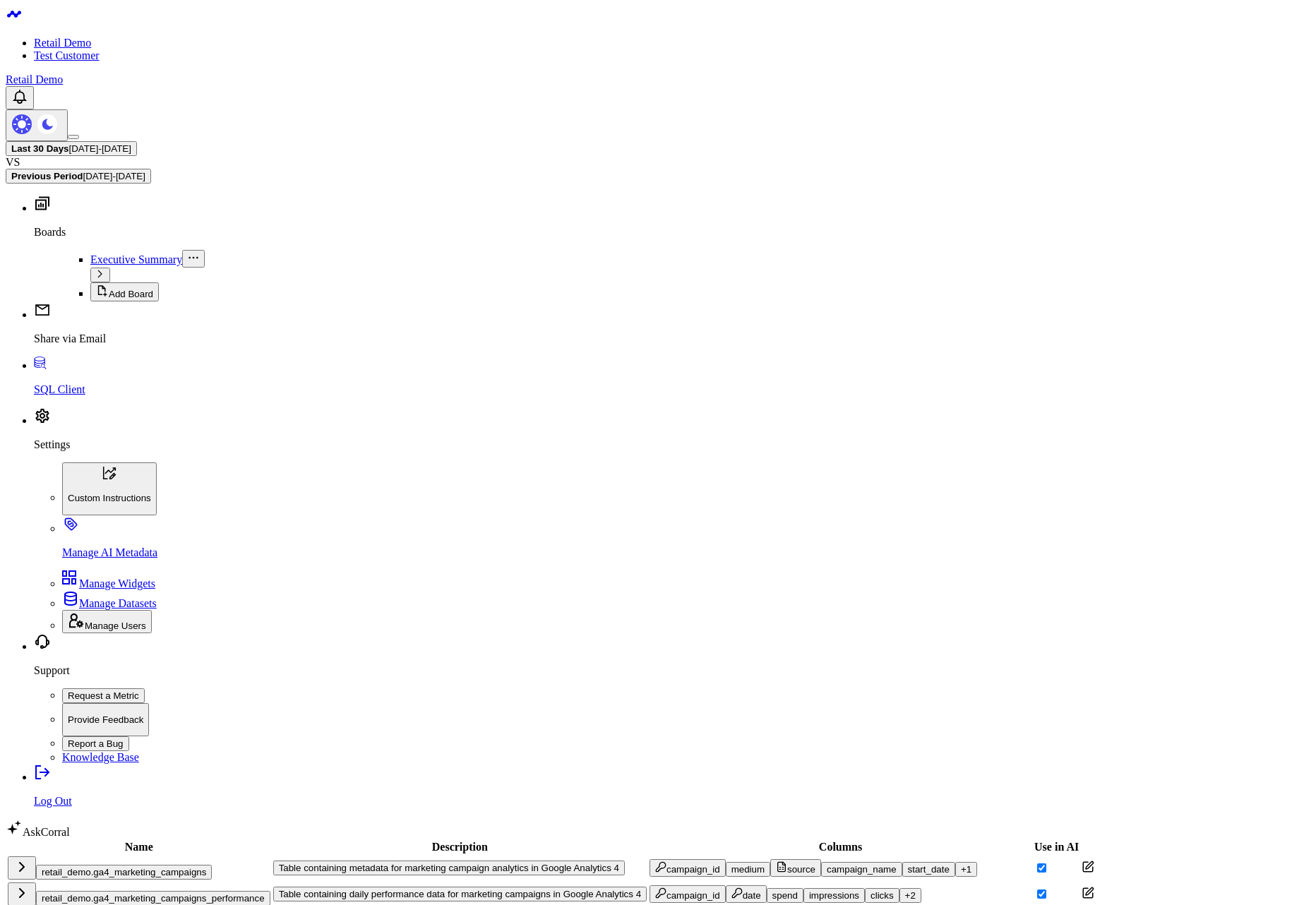
scroll to position [291, 0]
click at [362, 27] on header "Retail Demo Test Customer Retail Demo" at bounding box center [658, 73] width 1304 height 135
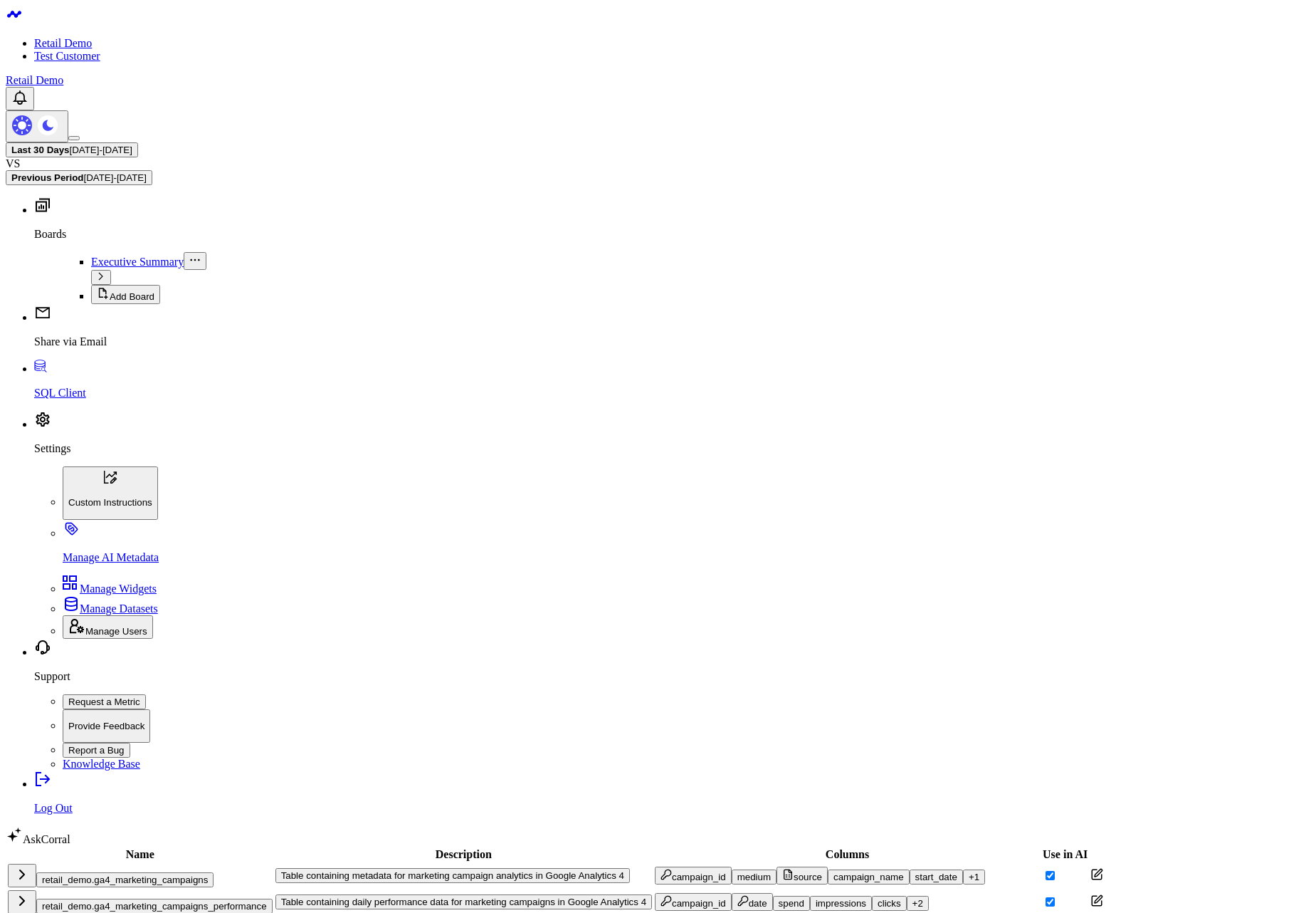
click at [470, 894] on button "Table containing daily performance data for marketing campaigns in Google Analy…" at bounding box center [464, 901] width 376 height 15
click at [436, 894] on button "Table containing daily performance data for marketing campaigns in Google Analy…" at bounding box center [464, 901] width 376 height 15
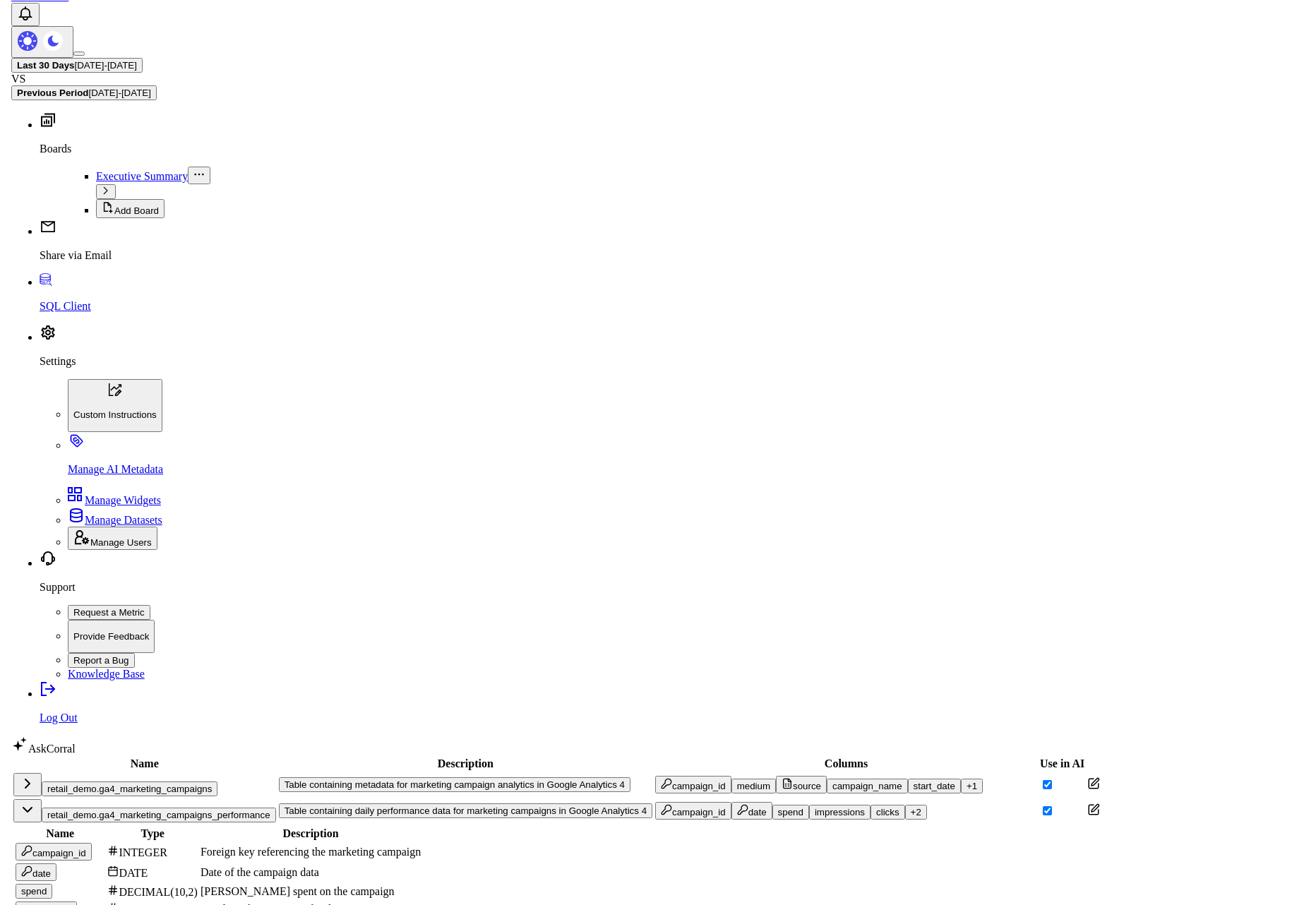
scroll to position [169, 0]
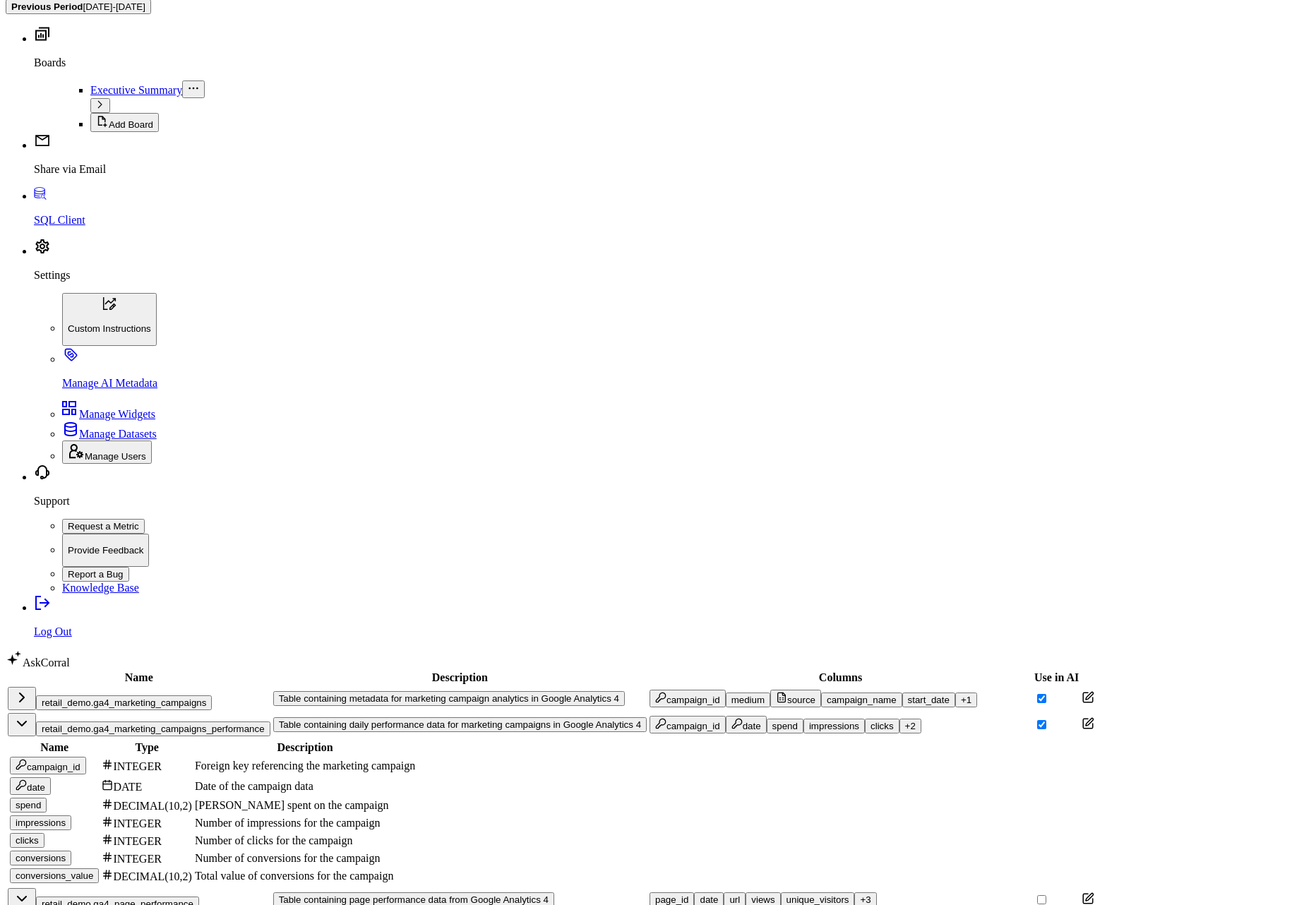
scroll to position [291, 0]
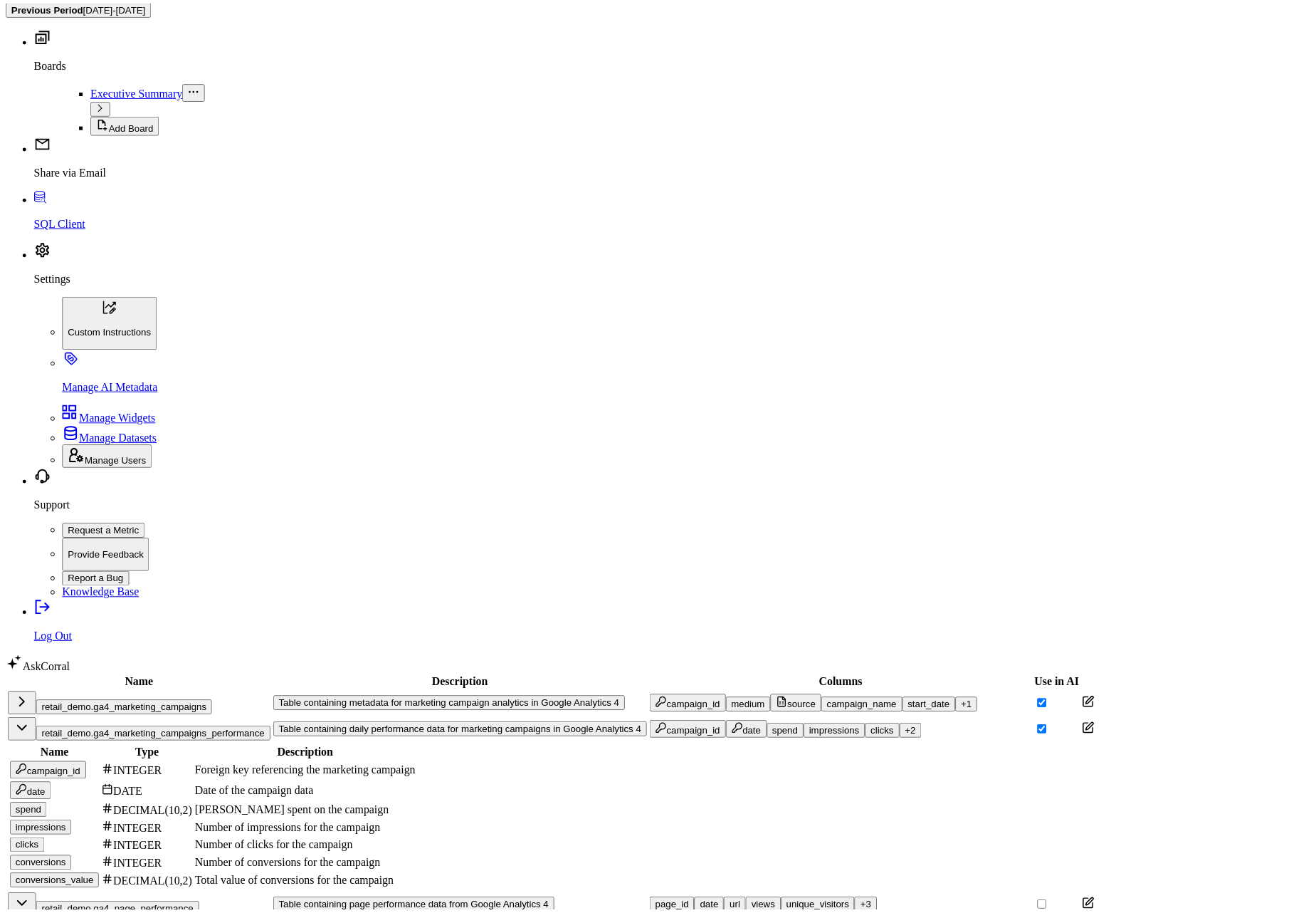
scroll to position [0, 0]
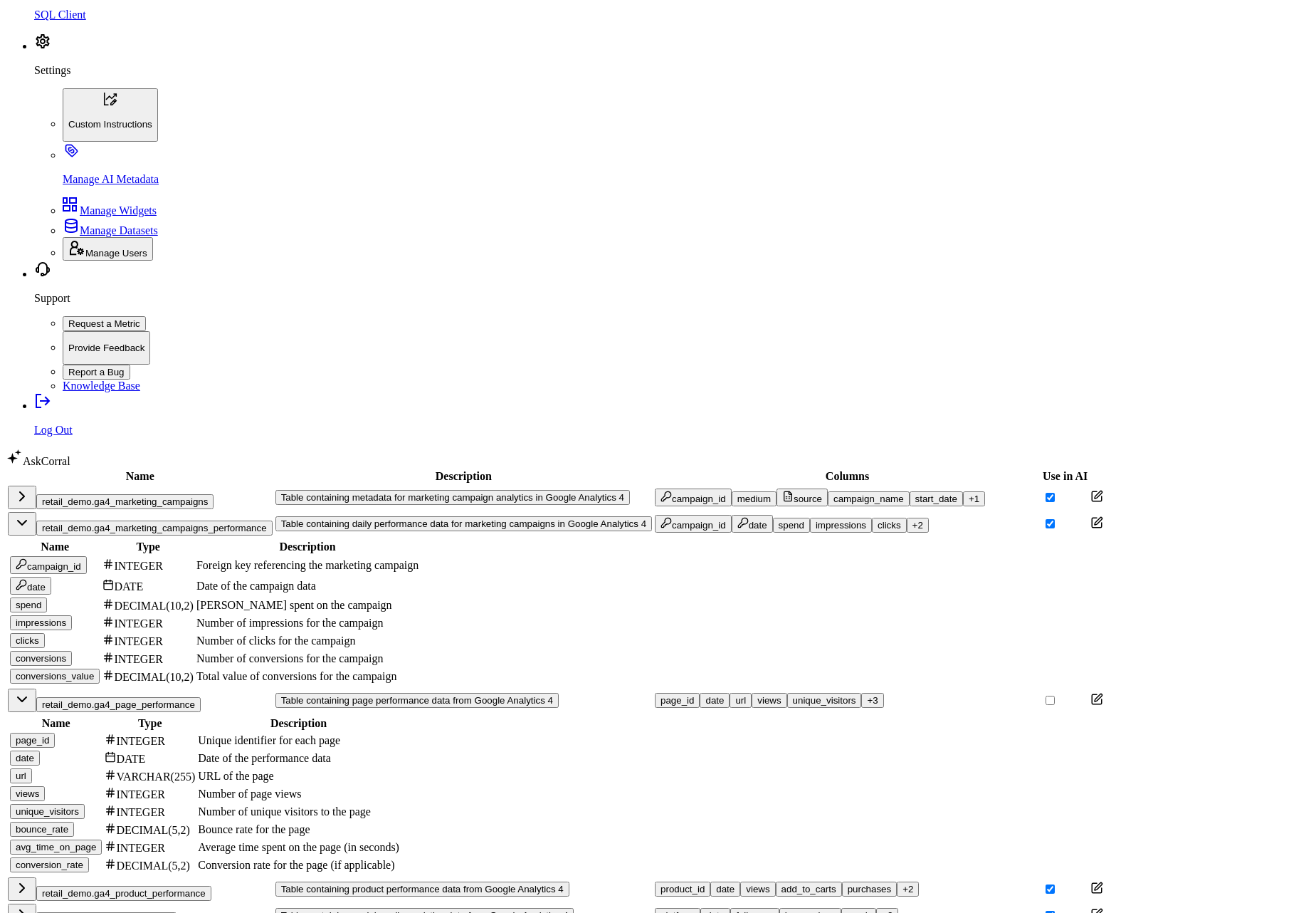
scroll to position [509, 0]
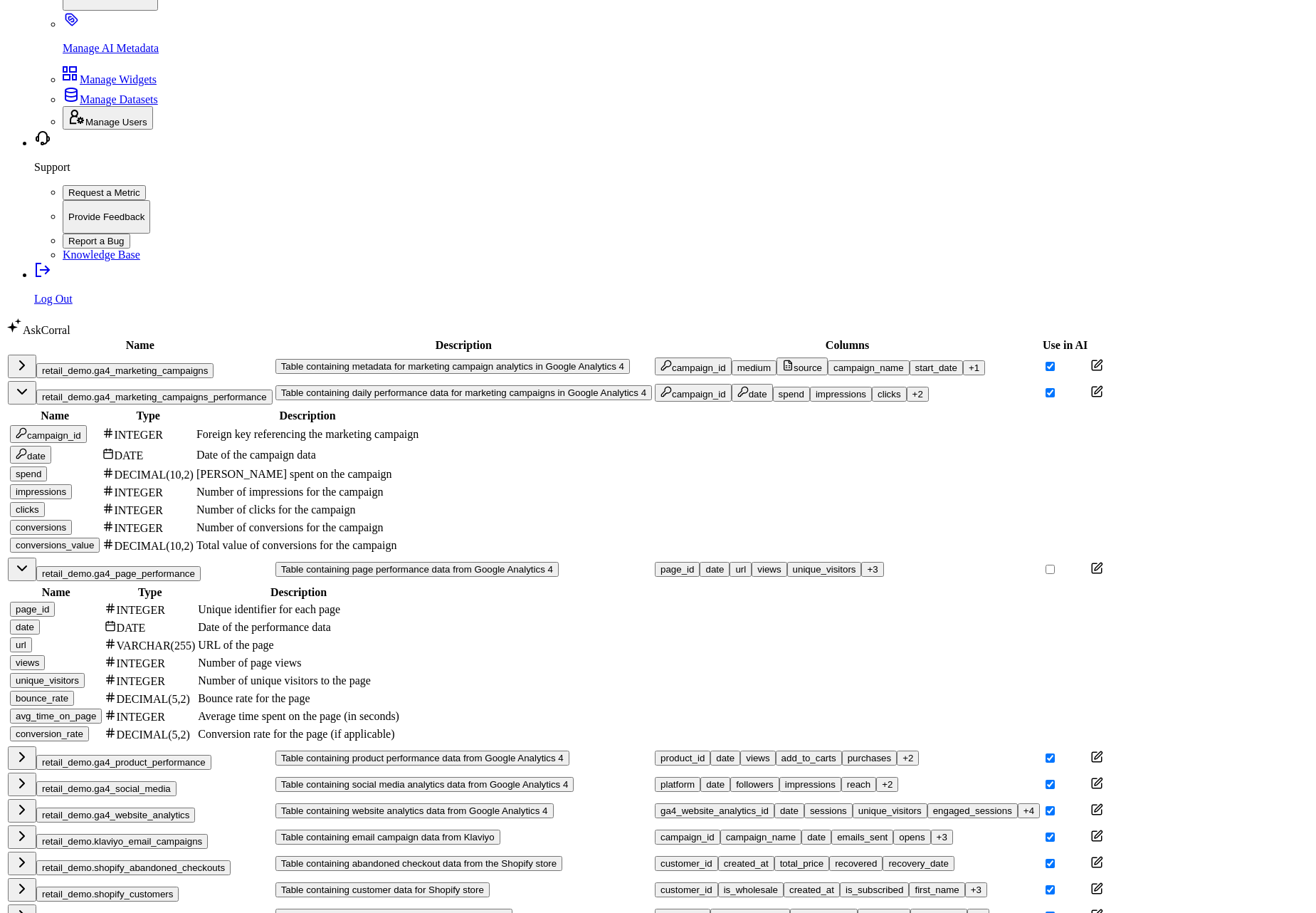
click at [898, 777] on button "+ 2" at bounding box center [887, 784] width 22 height 15
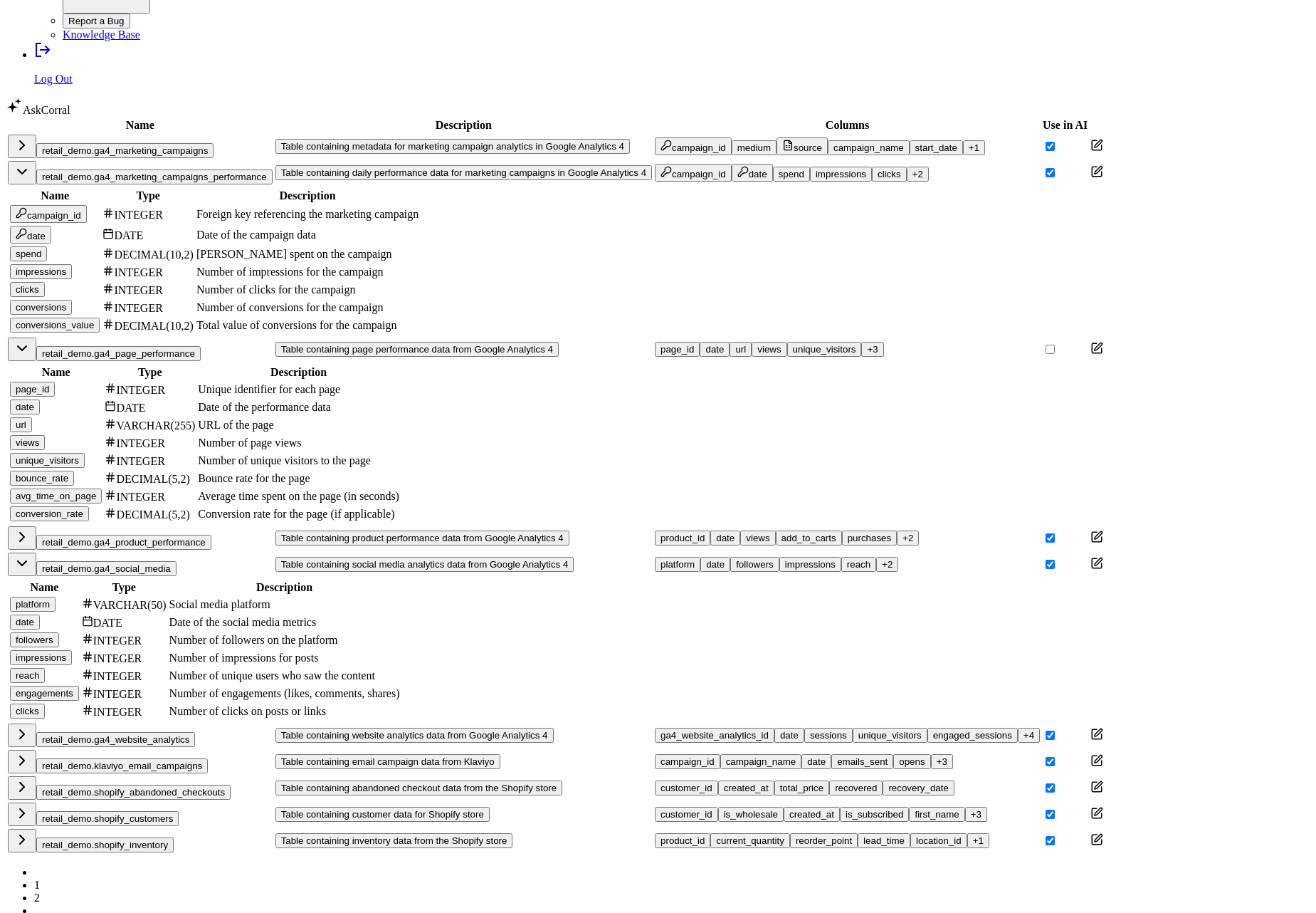
scroll to position [765, 0]
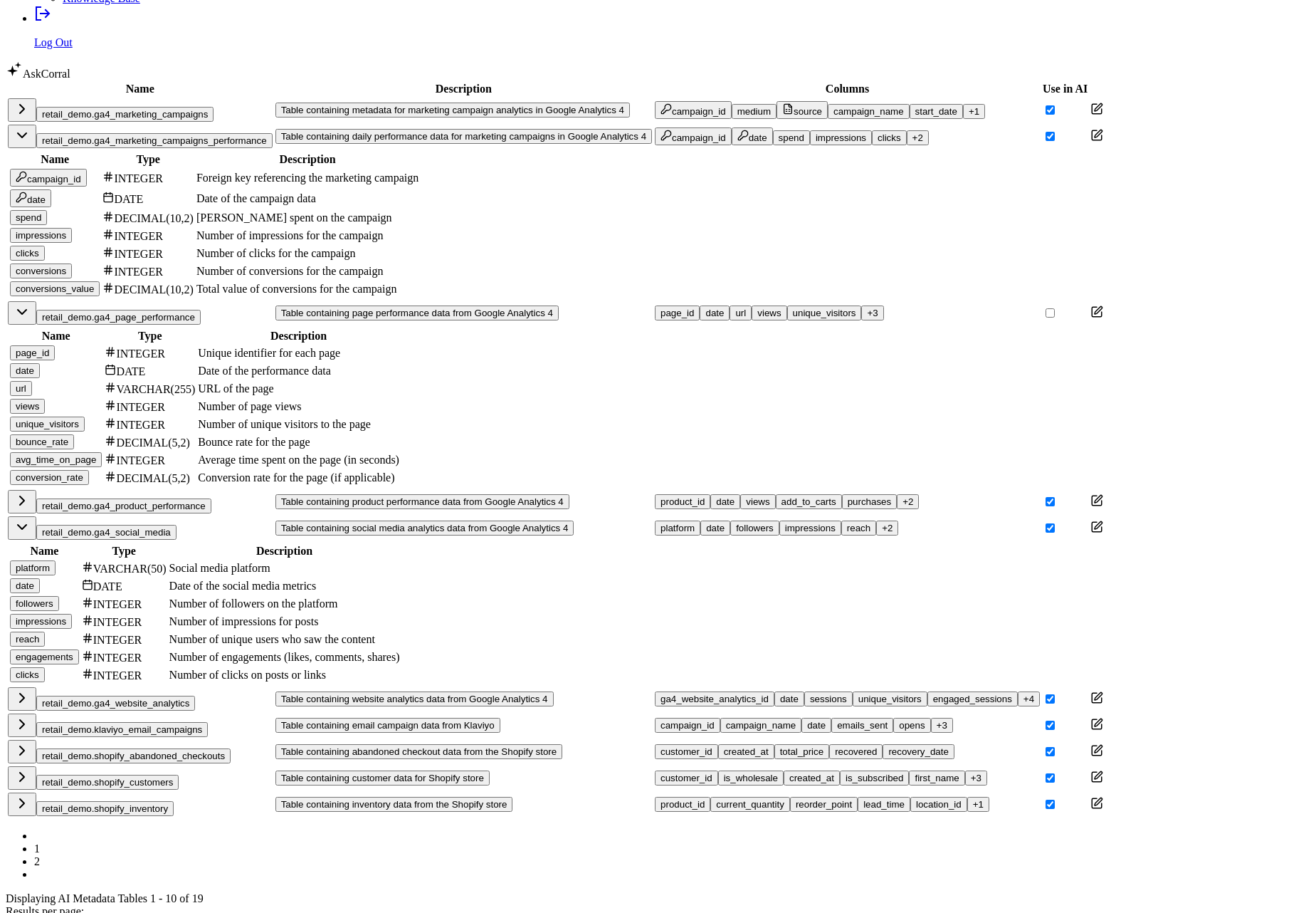
click at [473, 691] on button "Table containing website analytics data from Google Analytics 4" at bounding box center [415, 699] width 279 height 15
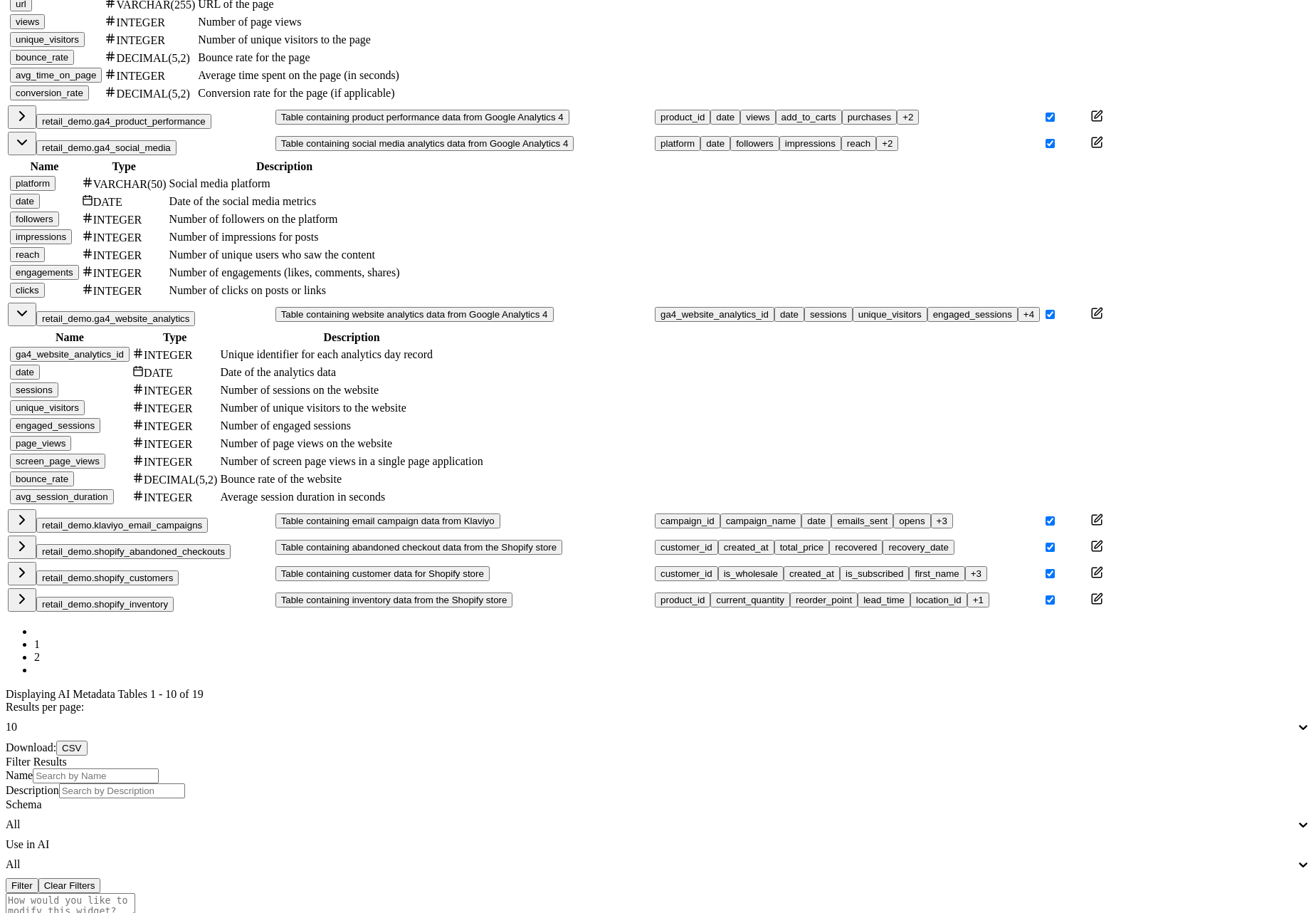
scroll to position [1173, 0]
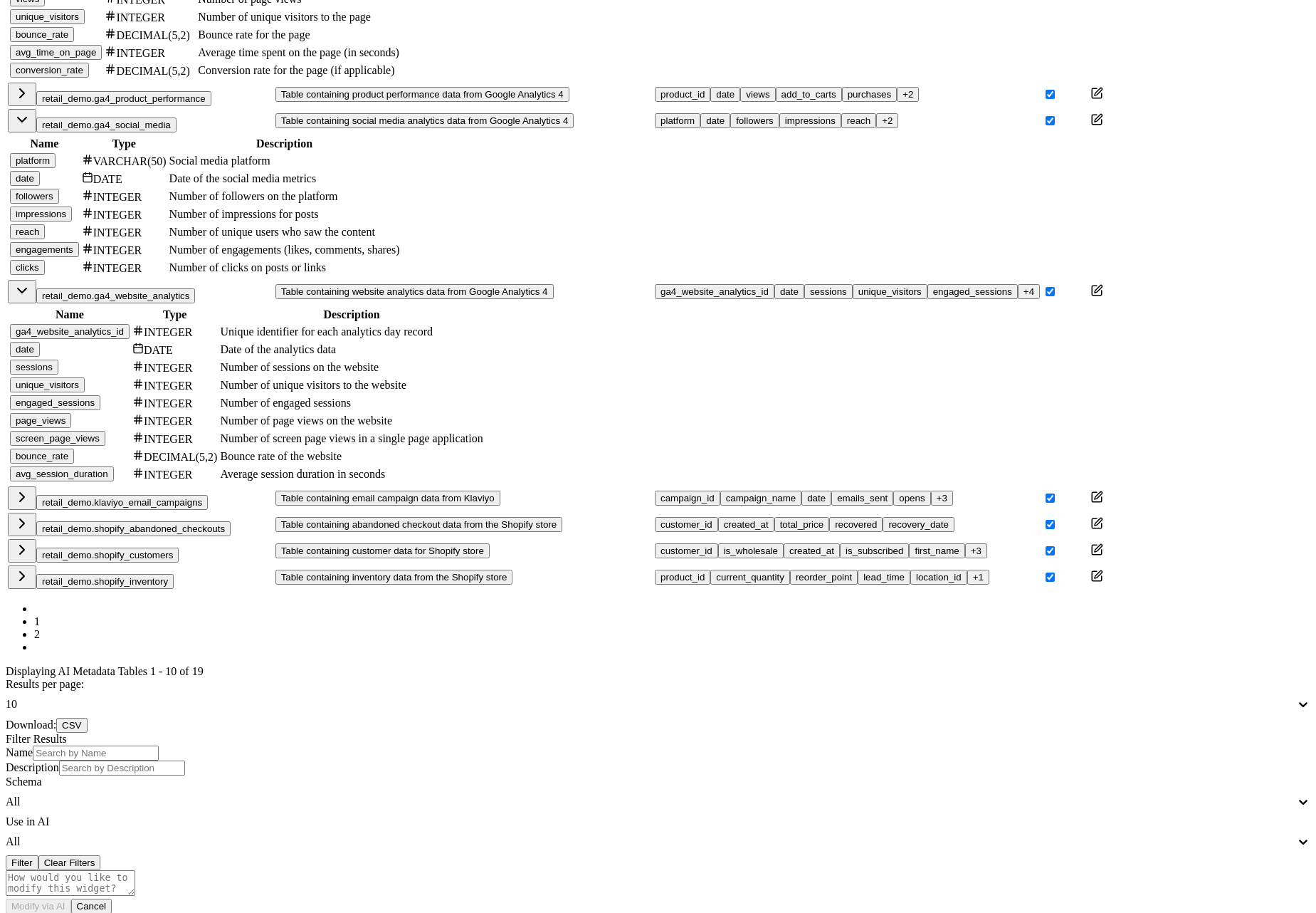
click at [40, 640] on link "2" at bounding box center [37, 634] width 6 height 12
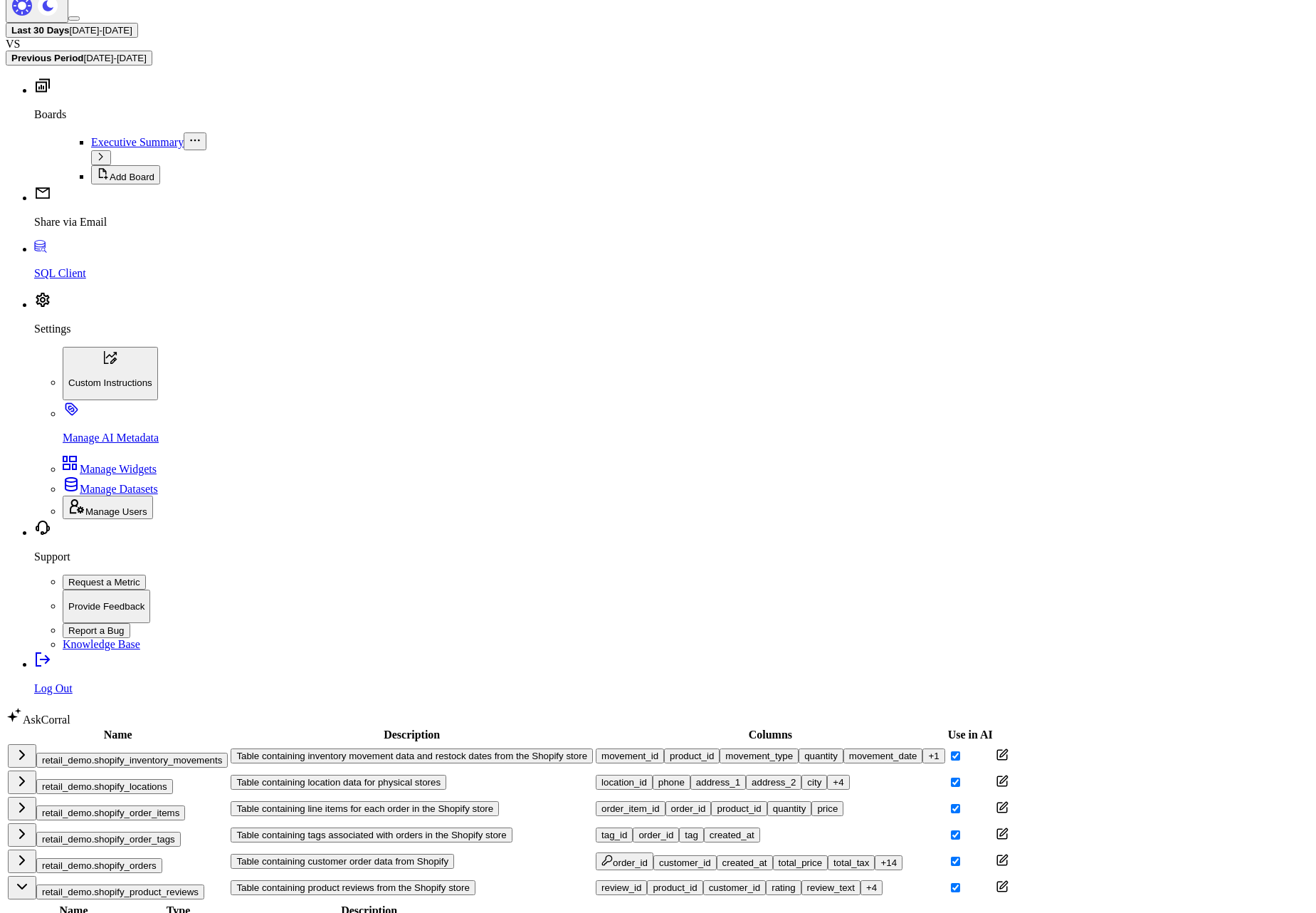
scroll to position [120, 0]
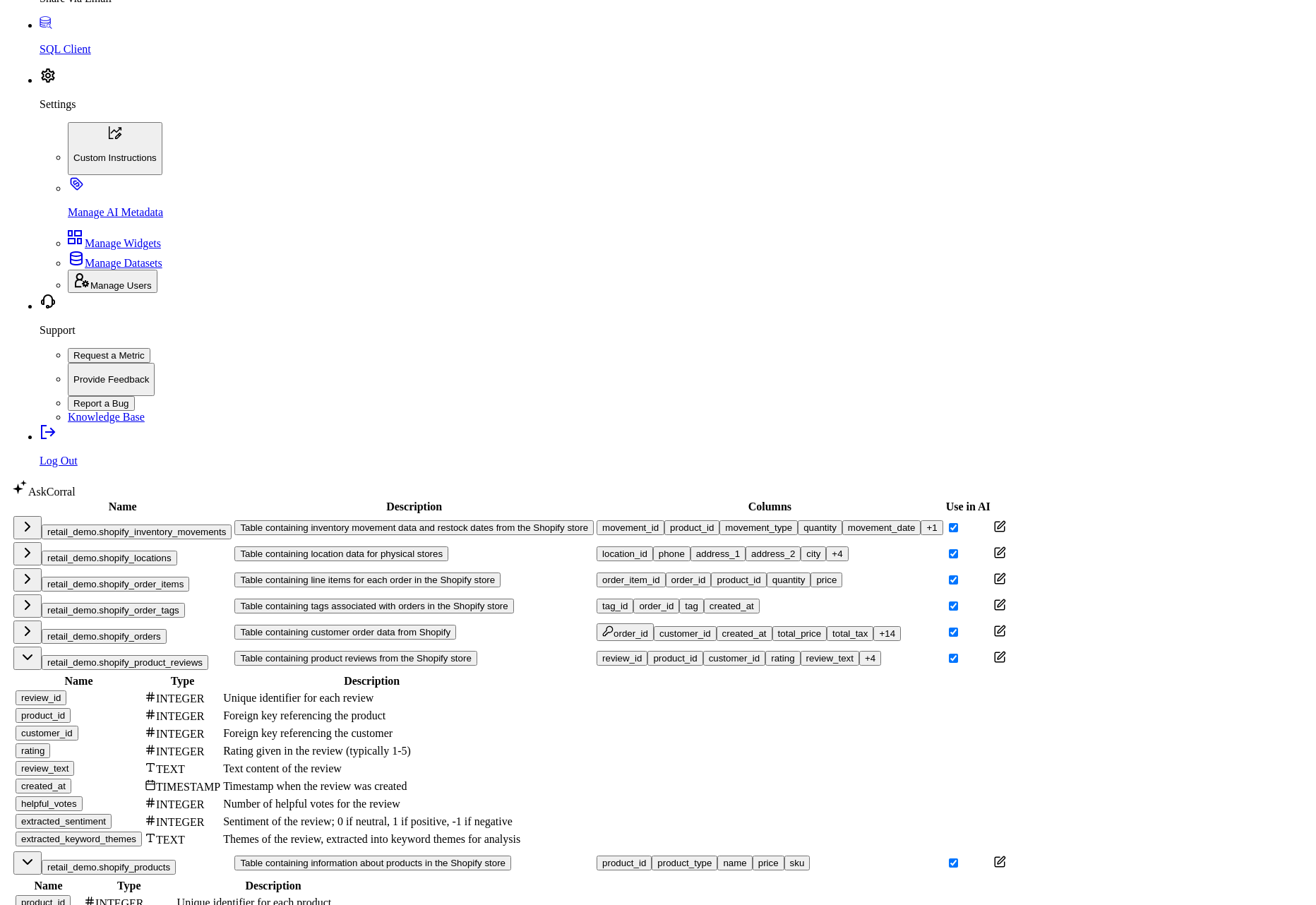
scroll to position [0, 0]
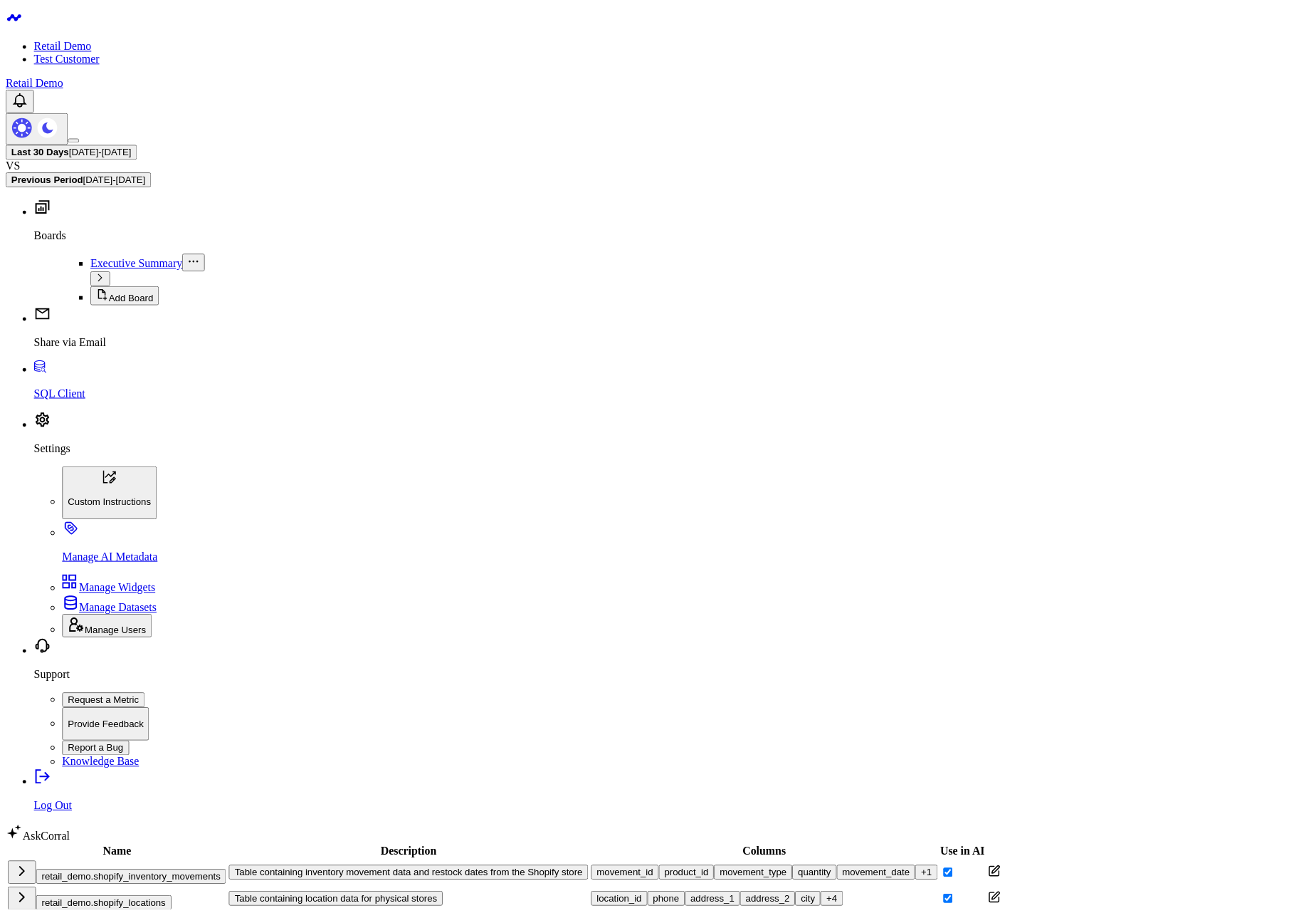
scroll to position [265, 0]
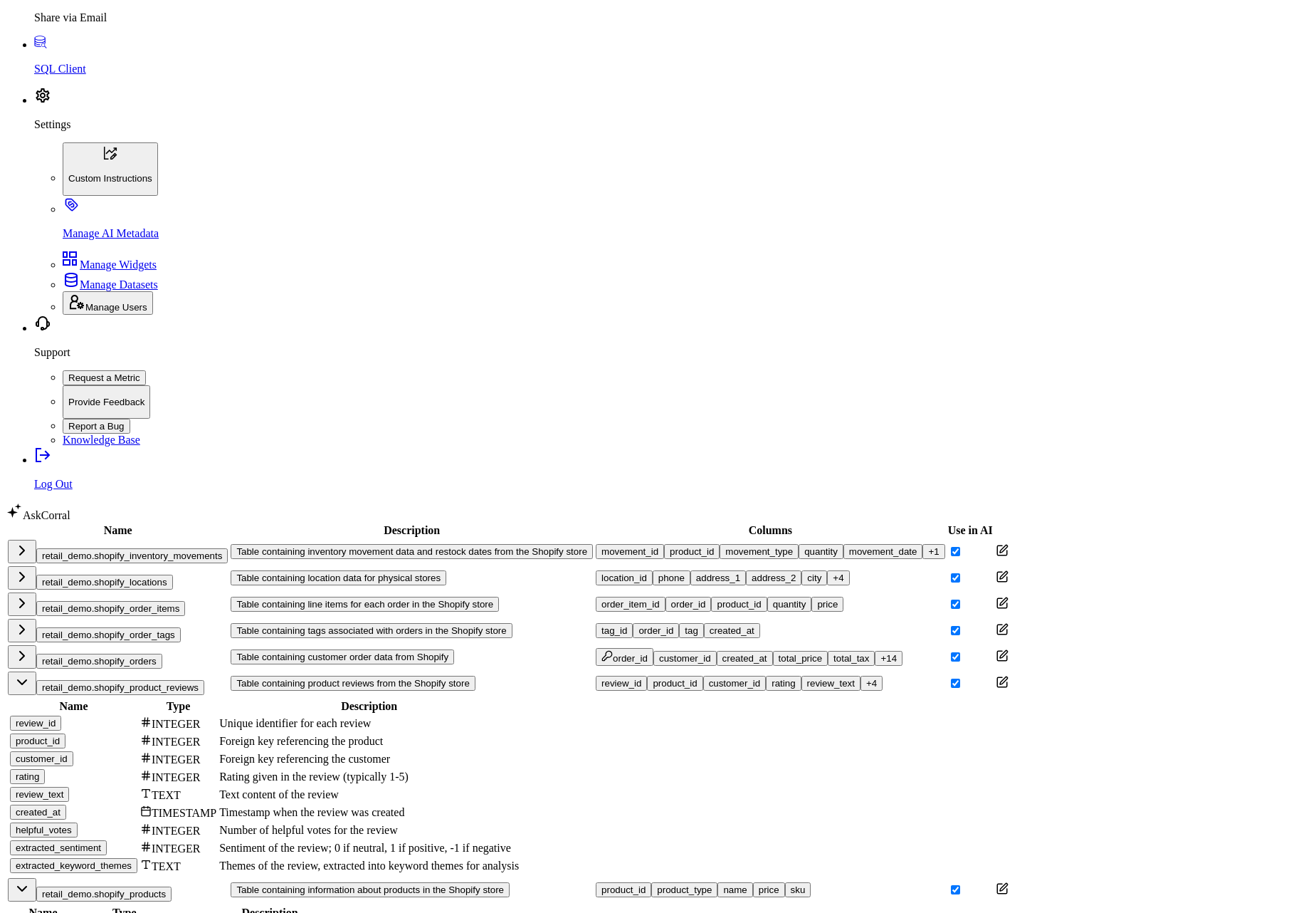
scroll to position [343, 0]
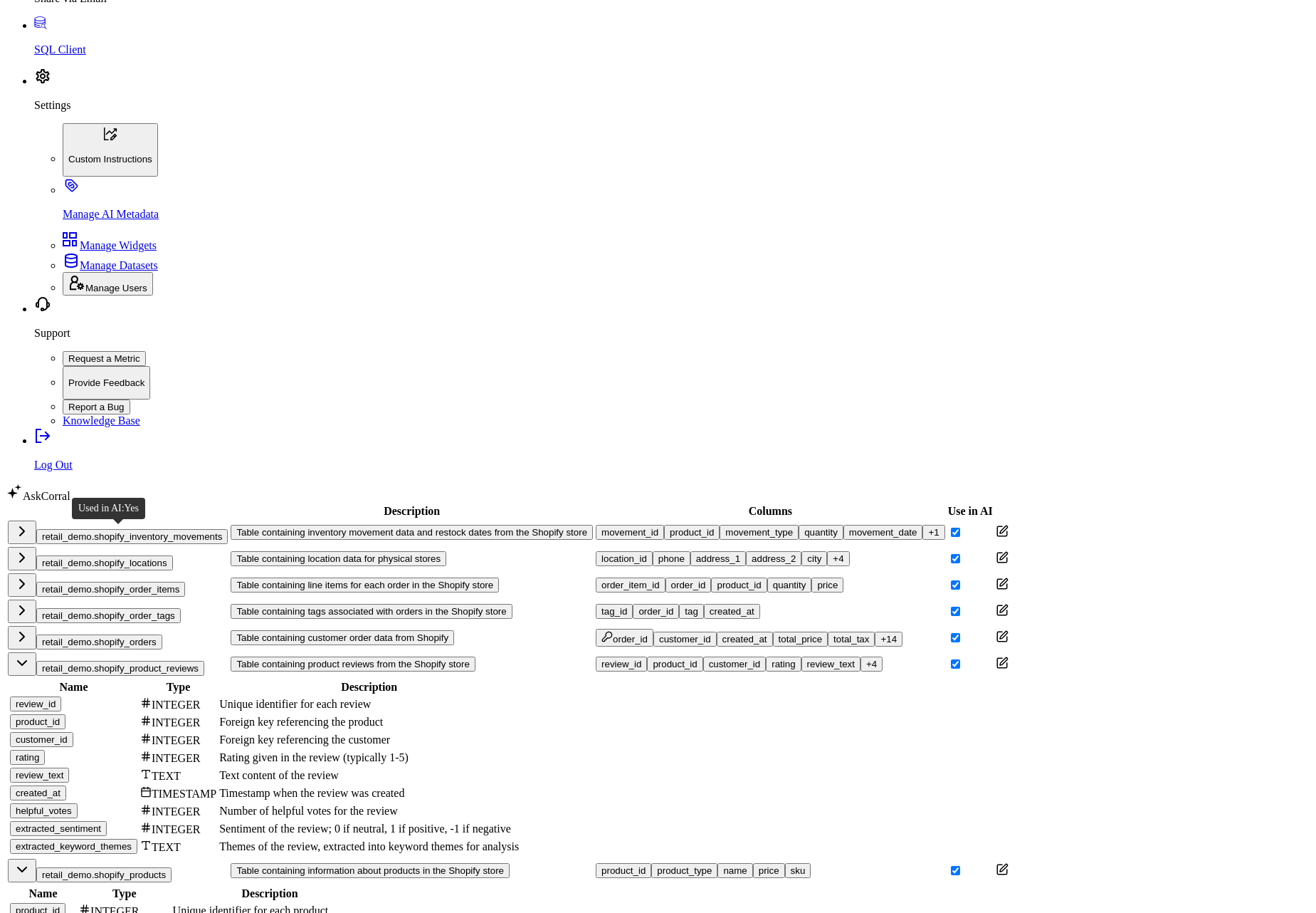
click at [71, 912] on div "product_type" at bounding box center [42, 928] width 55 height 11
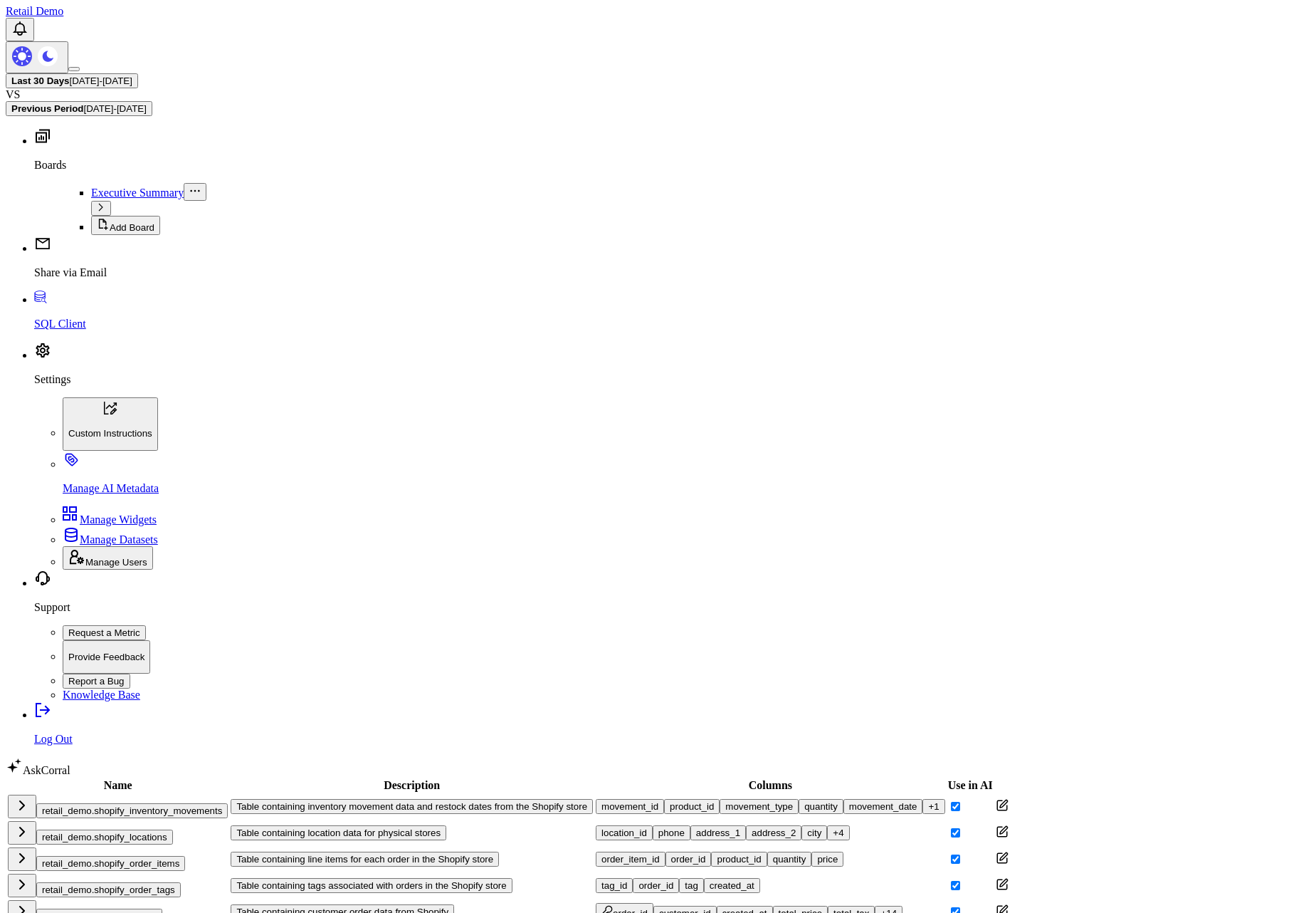
scroll to position [0, 0]
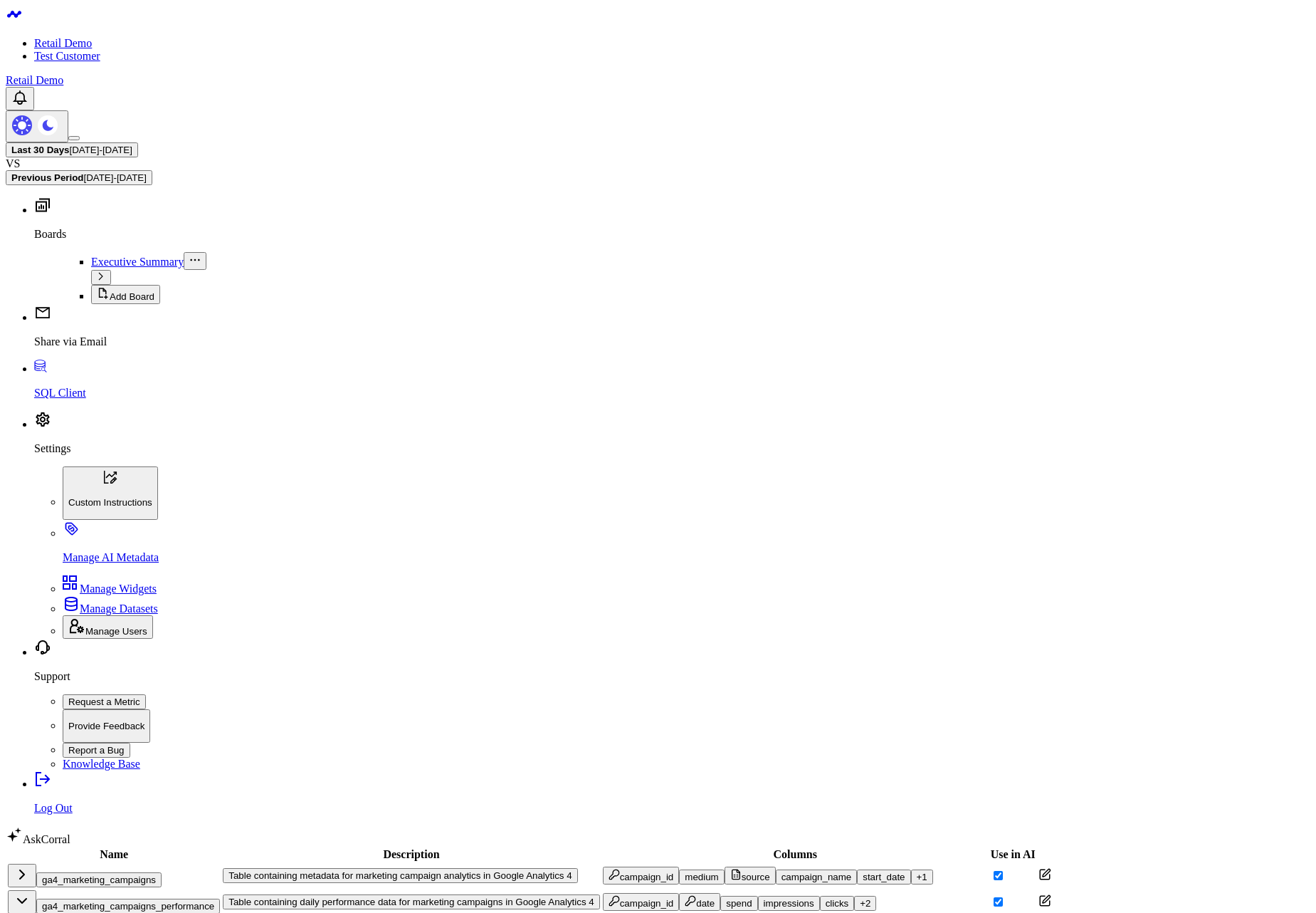
click at [195, 898] on button "ga4_marketing_campaigns_performance" at bounding box center [128, 906] width 184 height 15
click at [144, 912] on td "ga4_page_performance" at bounding box center [114, 928] width 214 height 25
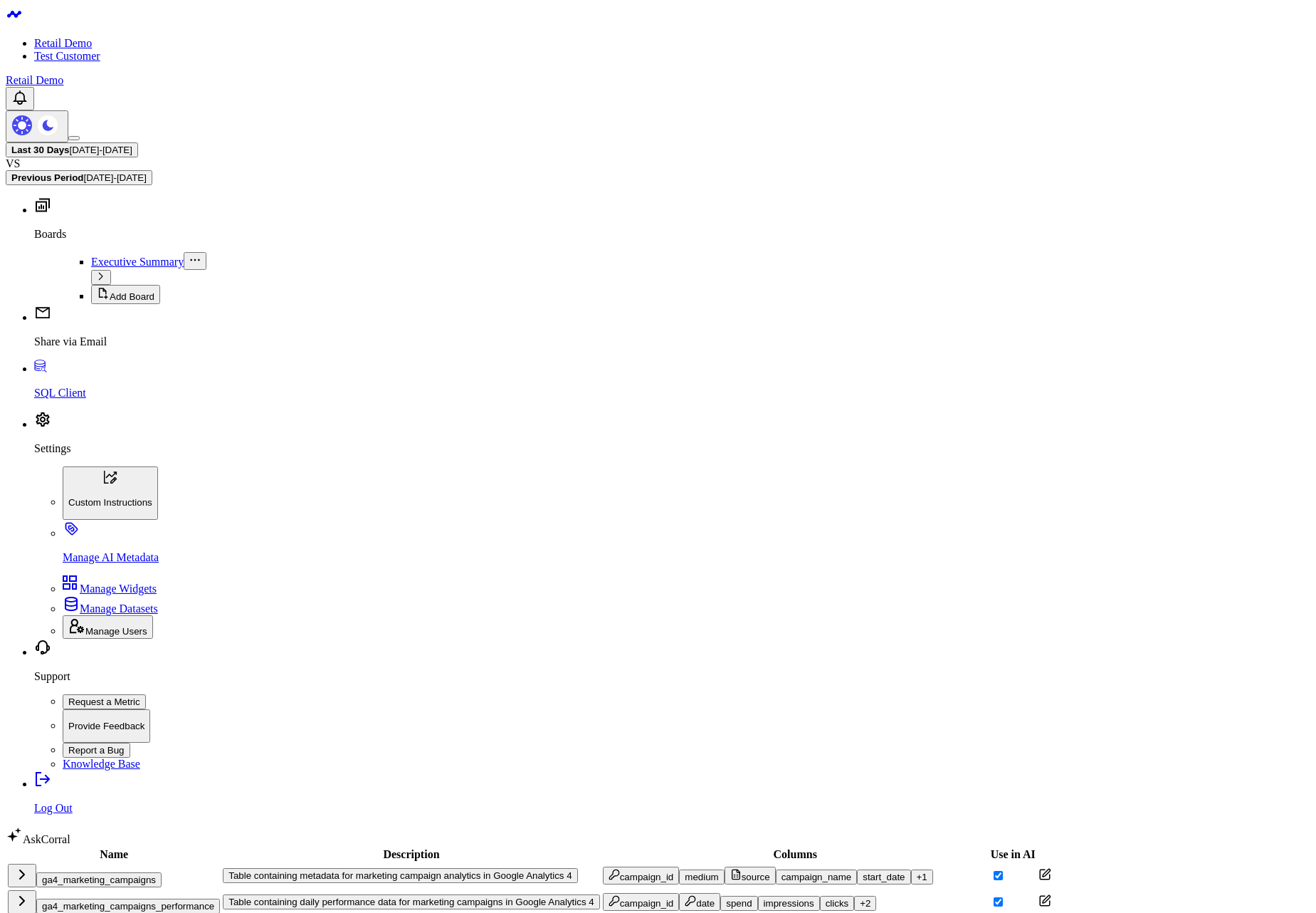
click at [572, 824] on body "Retail Demo Test Customer Retail Demo Last 30 Days 08/05/25 - 09/03/25 VS Previ…" at bounding box center [658, 909] width 1305 height 1806
click at [887, 774] on body "Retail Demo Test Customer Retail Demo Last 30 Days 08/05/25 - 09/03/25 VS Previ…" at bounding box center [658, 909] width 1305 height 1806
